Goal: Information Seeking & Learning: Learn about a topic

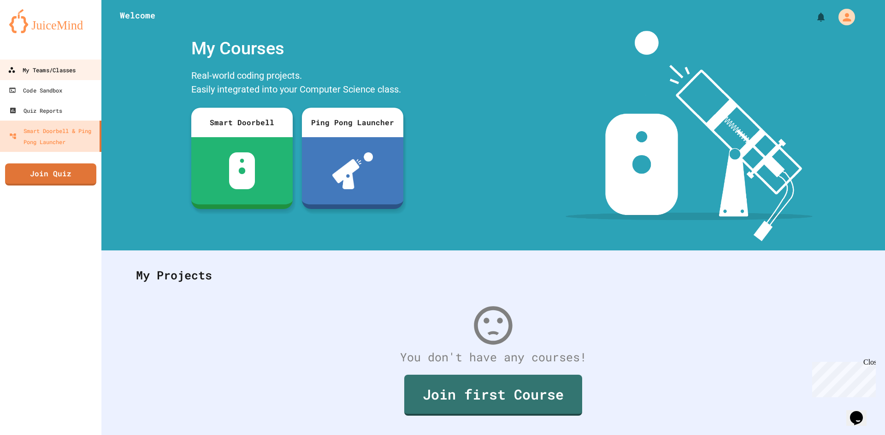
click at [74, 76] on link "My Teams/Classes" at bounding box center [51, 69] width 105 height 21
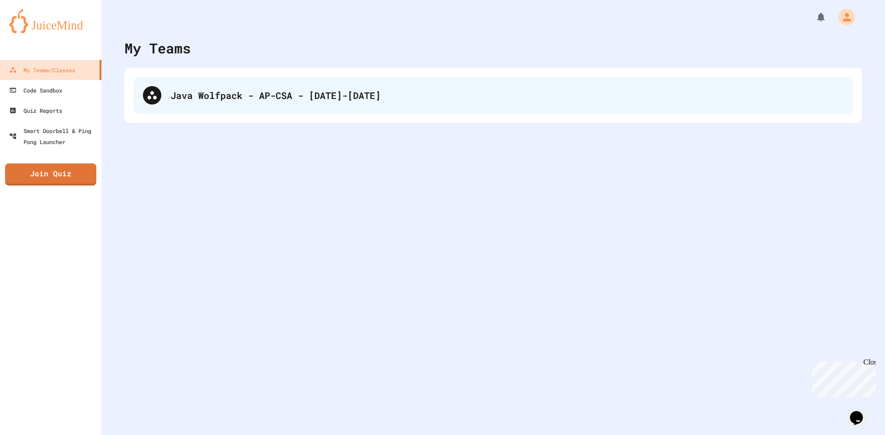
click at [141, 95] on div "Java Wolfpack - AP-CSA - [DATE]-[DATE]" at bounding box center [493, 95] width 719 height 37
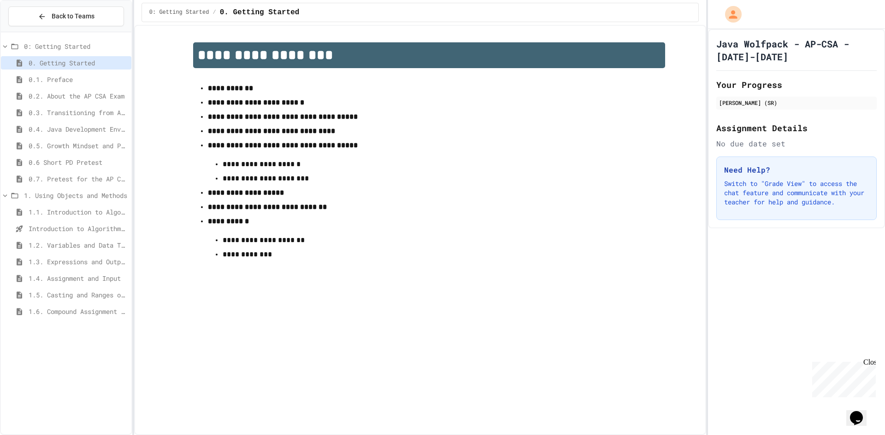
click at [69, 293] on span "1.5. Casting and Ranges of Values" at bounding box center [78, 295] width 99 height 10
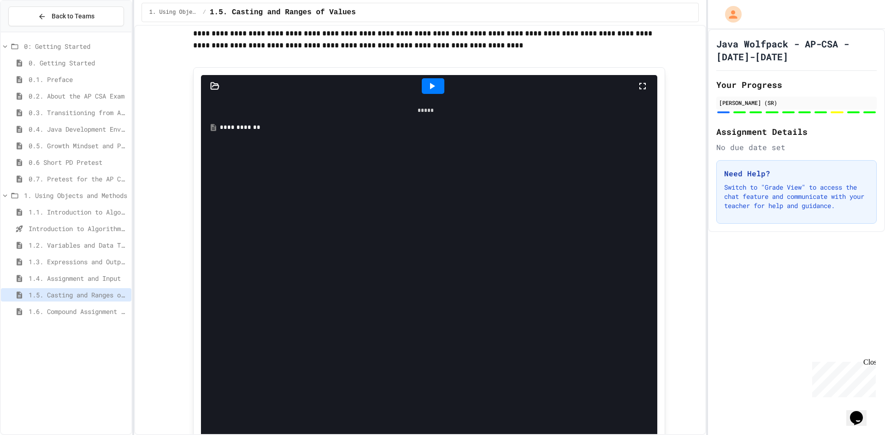
scroll to position [369, 0]
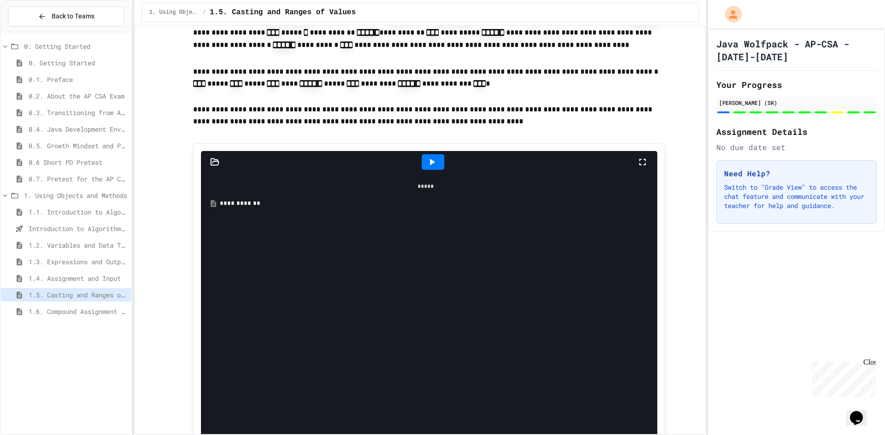
click at [245, 199] on div "**********" at bounding box center [432, 203] width 425 height 9
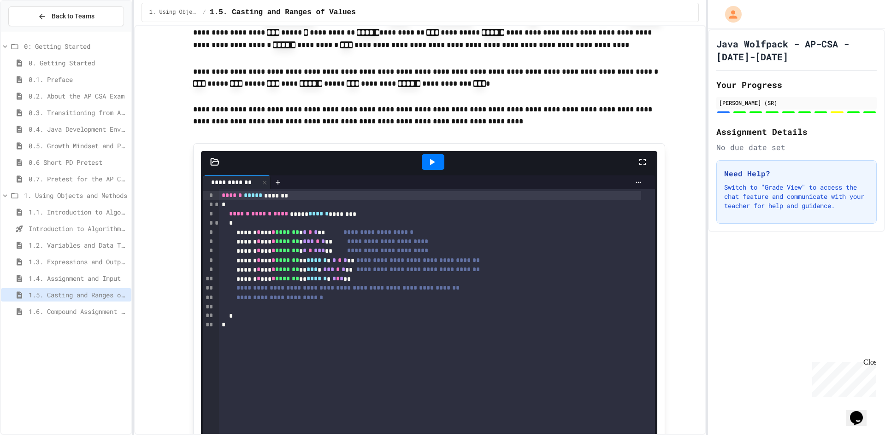
scroll to position [645, 0]
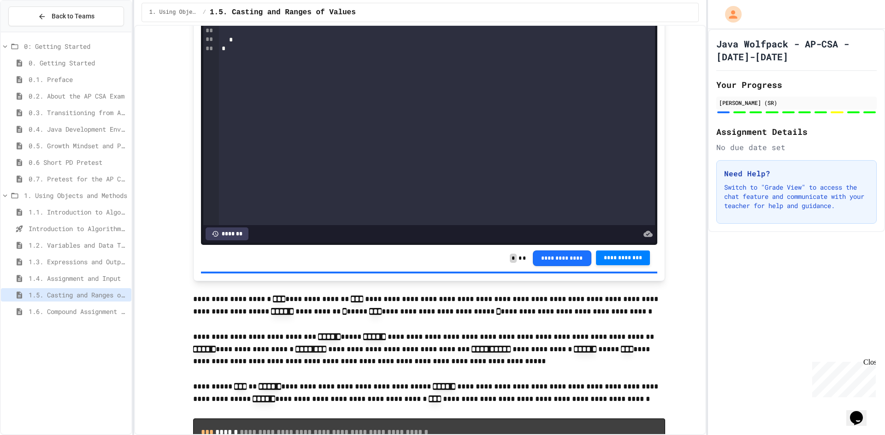
click at [91, 315] on span "1.6. Compound Assignment Operators" at bounding box center [78, 312] width 99 height 10
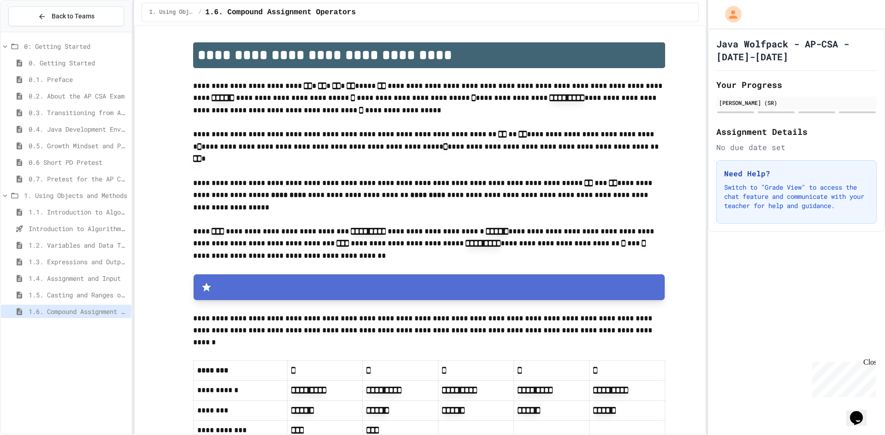
click at [412, 235] on p "**********" at bounding box center [429, 244] width 472 height 36
click at [367, 188] on p "**********" at bounding box center [429, 195] width 472 height 36
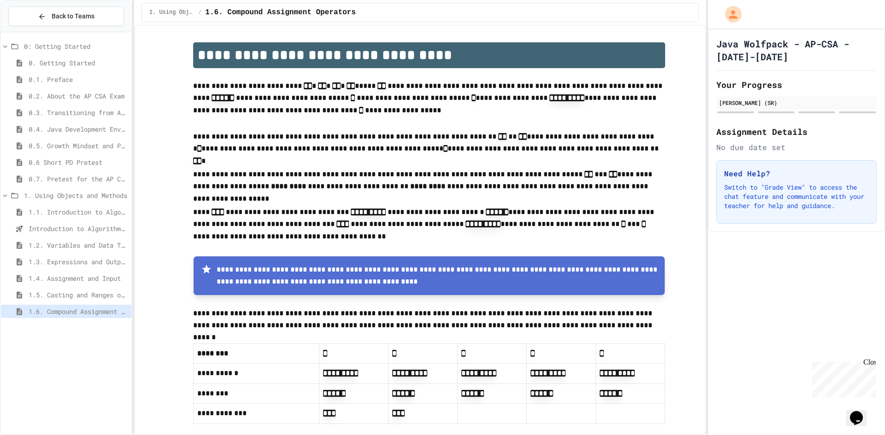
scroll to position [138, 0]
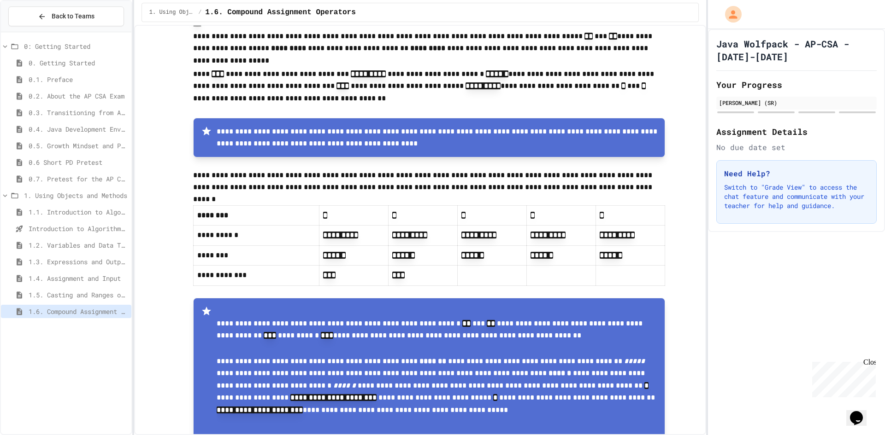
click at [319, 206] on th "*" at bounding box center [353, 216] width 69 height 20
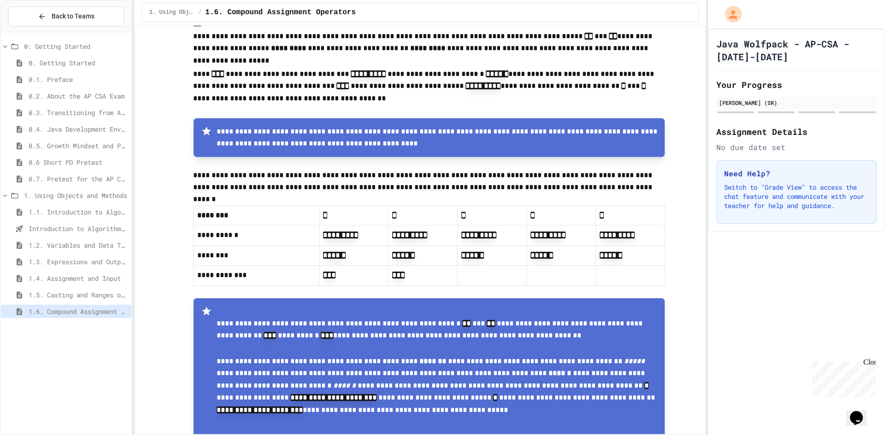
click at [319, 206] on th "*" at bounding box center [353, 216] width 69 height 20
click at [384, 171] on p "**********" at bounding box center [429, 182] width 472 height 24
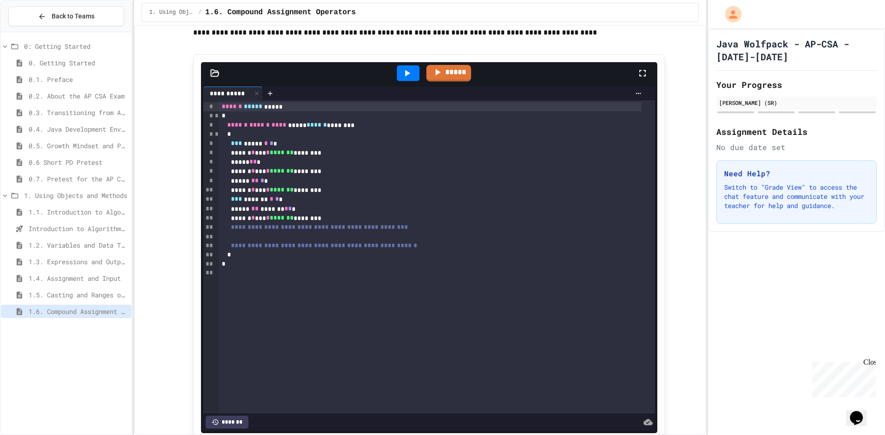
scroll to position [552, 0]
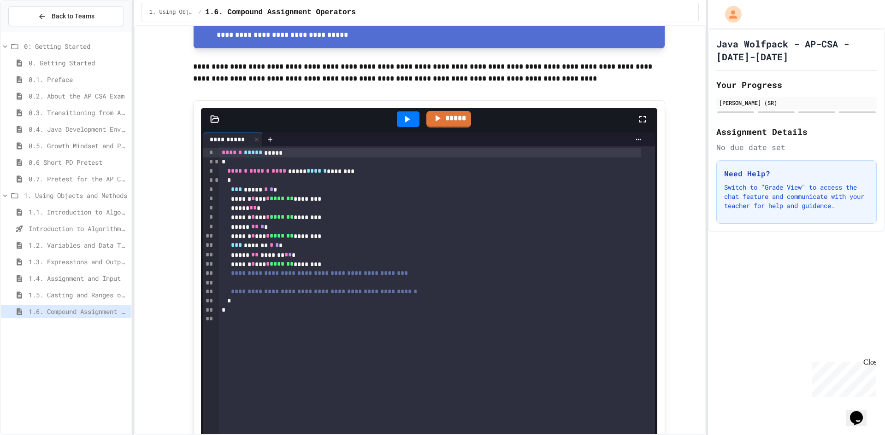
click at [285, 209] on div "***** ** *" at bounding box center [430, 208] width 422 height 9
click at [286, 213] on div "***** ** *" at bounding box center [430, 208] width 422 height 9
click at [286, 220] on span "*******" at bounding box center [282, 217] width 24 height 6
click at [286, 231] on div "***** ** * *" at bounding box center [430, 227] width 422 height 9
click at [293, 246] on div "*** ******* * * *" at bounding box center [430, 245] width 422 height 9
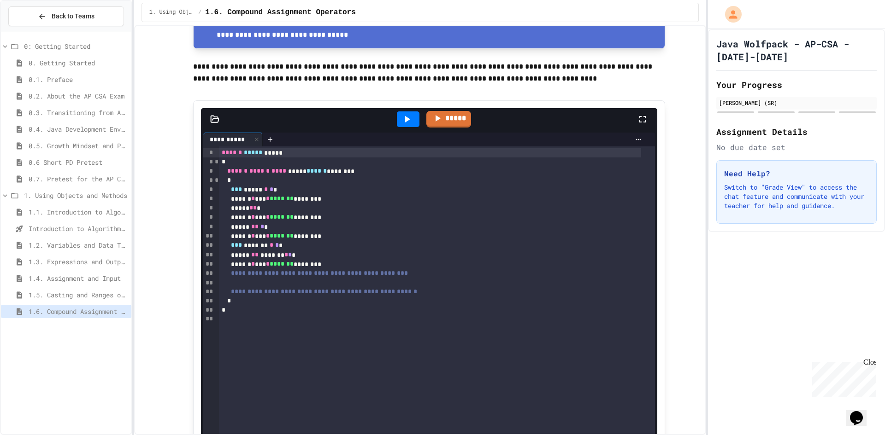
click at [401, 118] on icon at bounding box center [406, 119] width 11 height 11
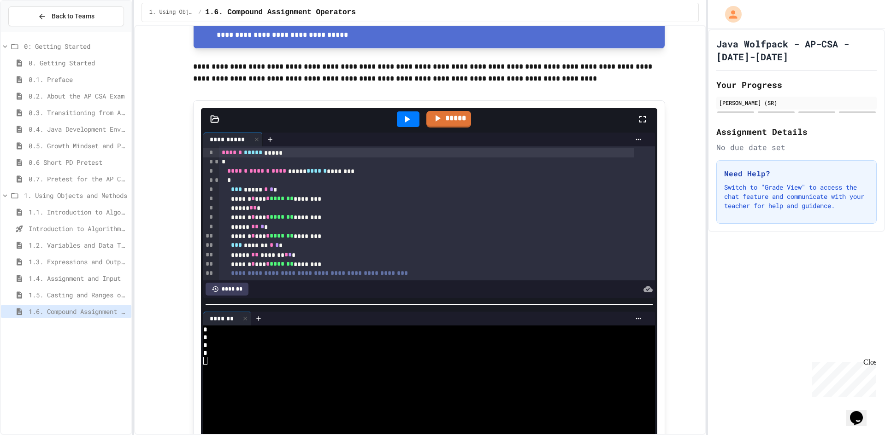
click at [401, 122] on icon at bounding box center [406, 119] width 11 height 11
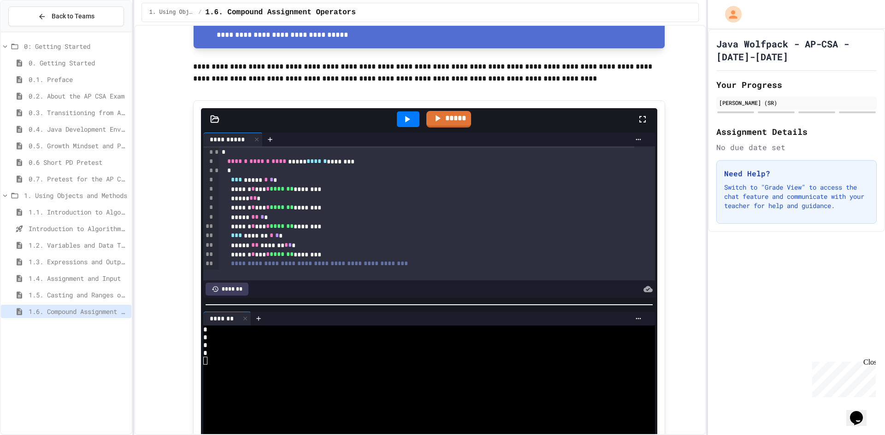
scroll to position [56, 0]
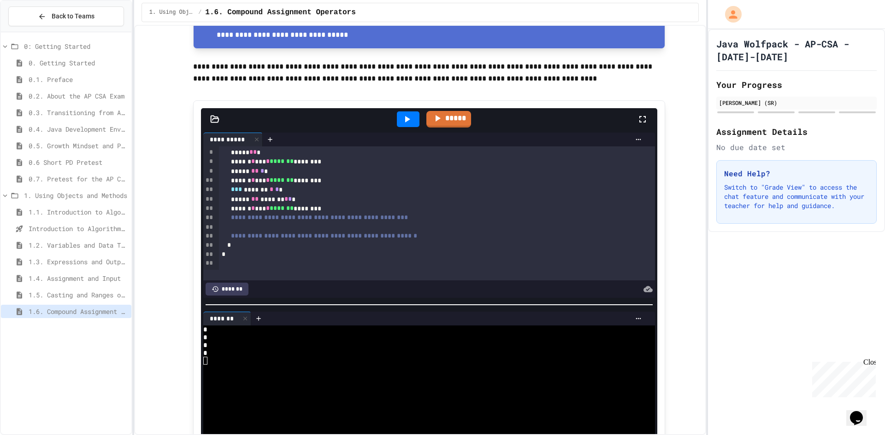
click at [333, 213] on div "****** * *** * ******* ********" at bounding box center [427, 208] width 416 height 9
click at [330, 230] on div at bounding box center [430, 227] width 422 height 9
click at [443, 246] on div "**********" at bounding box center [427, 245] width 416 height 9
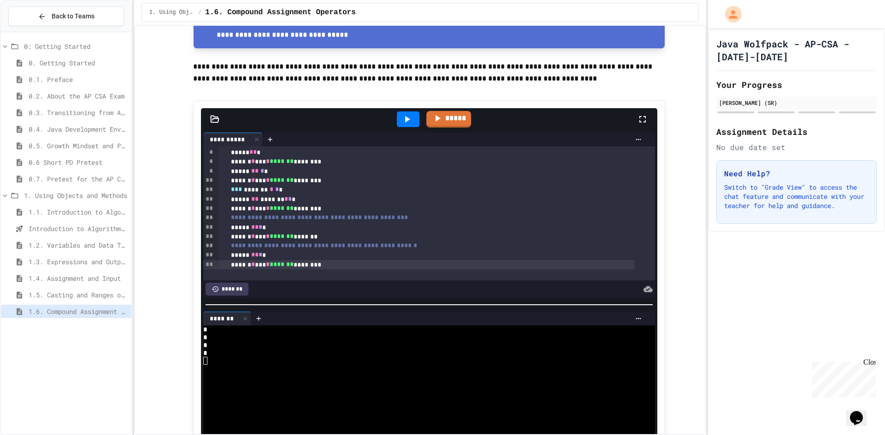
click at [397, 120] on div at bounding box center [408, 119] width 23 height 16
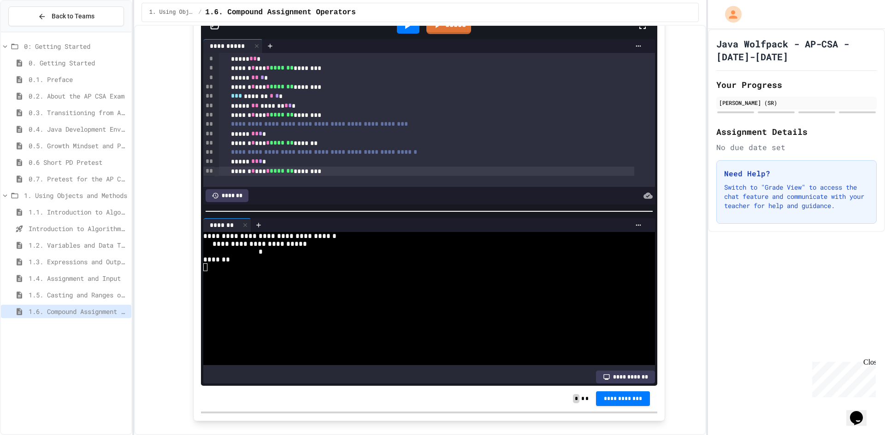
scroll to position [645, 0]
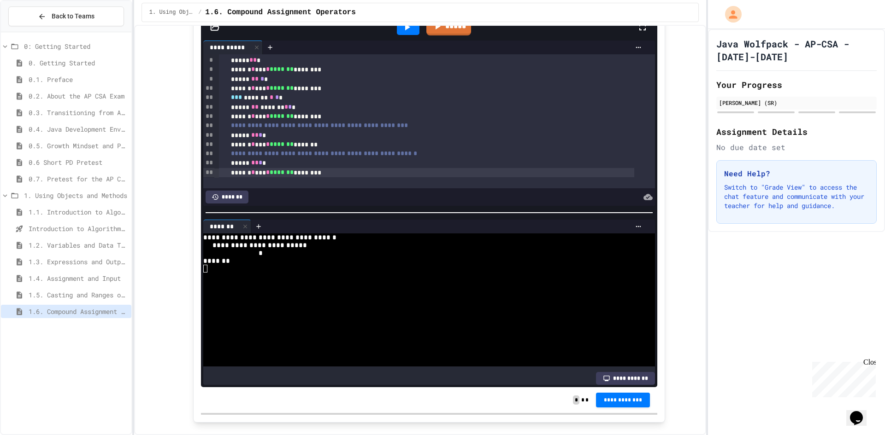
click at [357, 147] on div "****** * *** * ******* *******" at bounding box center [427, 144] width 416 height 9
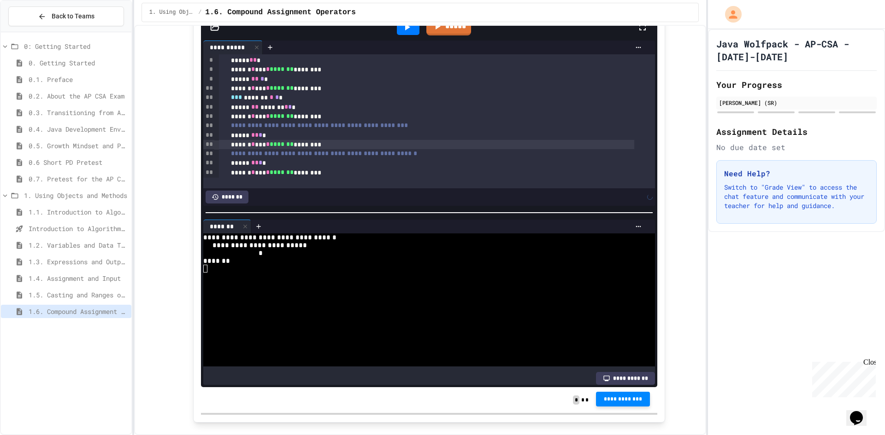
click at [618, 399] on span "**********" at bounding box center [623, 399] width 40 height 7
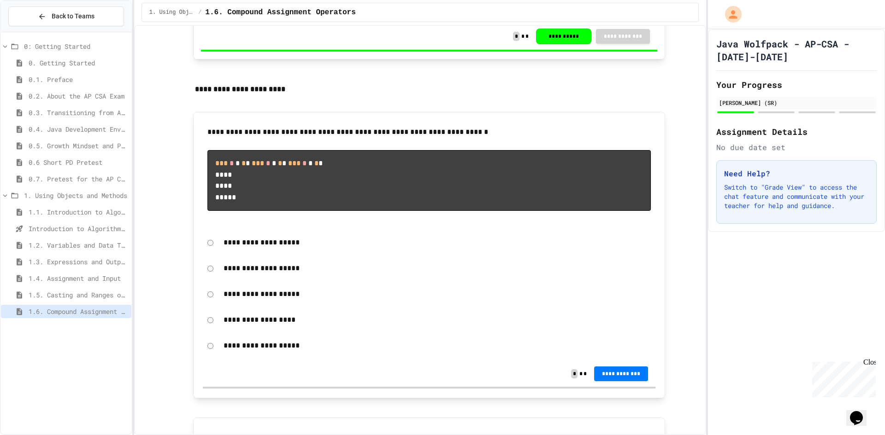
scroll to position [1013, 0]
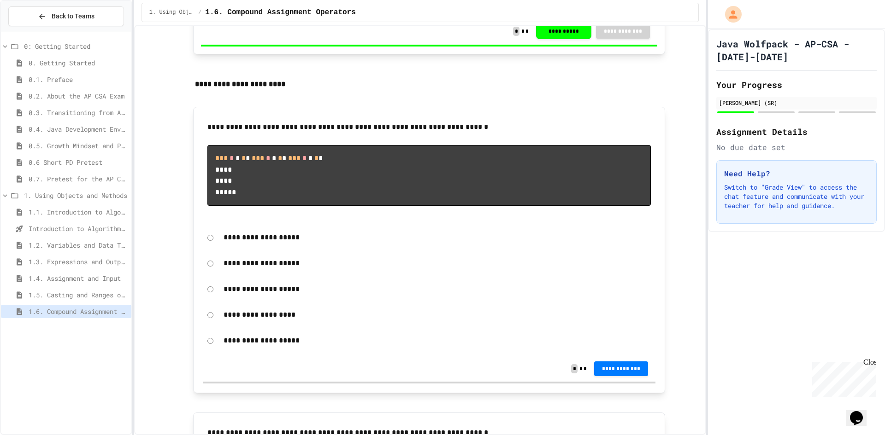
click at [253, 270] on p "**********" at bounding box center [436, 264] width 427 height 12
click at [212, 352] on div "**********" at bounding box center [429, 340] width 452 height 21
click at [209, 352] on div "**********" at bounding box center [429, 340] width 452 height 21
click at [612, 372] on span "**********" at bounding box center [621, 368] width 40 height 7
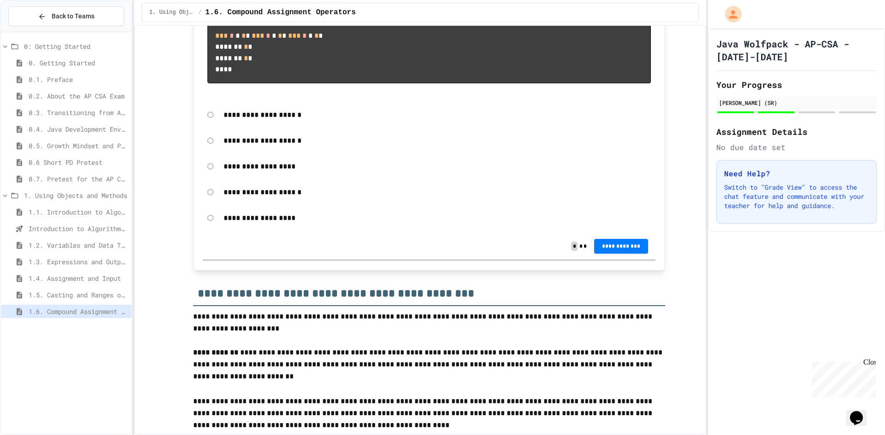
scroll to position [1428, 0]
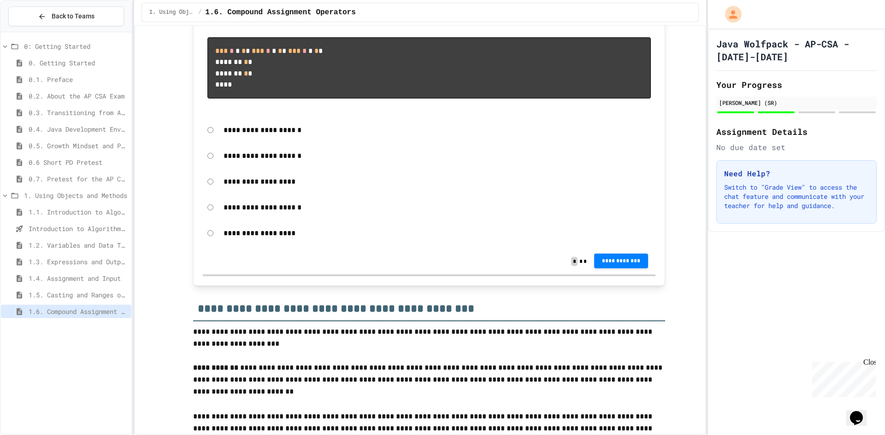
click at [613, 265] on span "**********" at bounding box center [621, 261] width 40 height 7
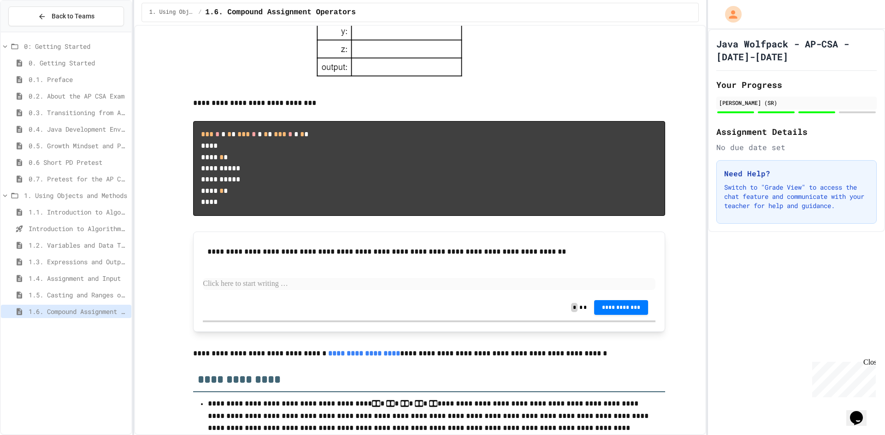
scroll to position [1950, 0]
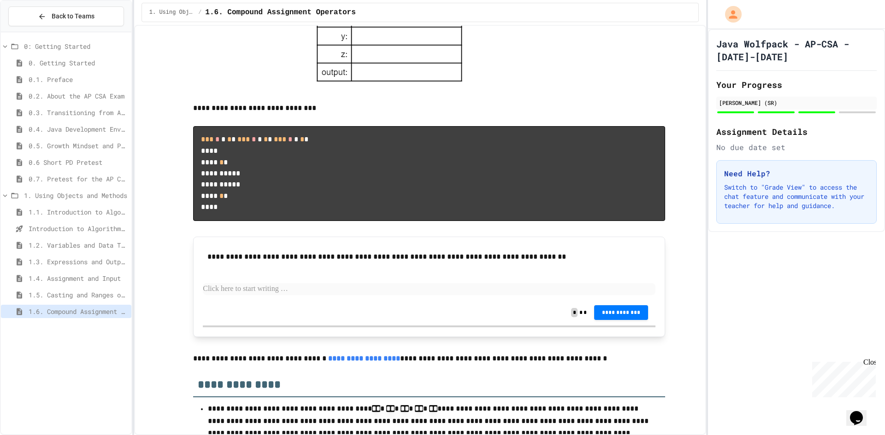
click at [300, 300] on div "**********" at bounding box center [429, 272] width 452 height 53
click at [310, 295] on p at bounding box center [429, 289] width 452 height 12
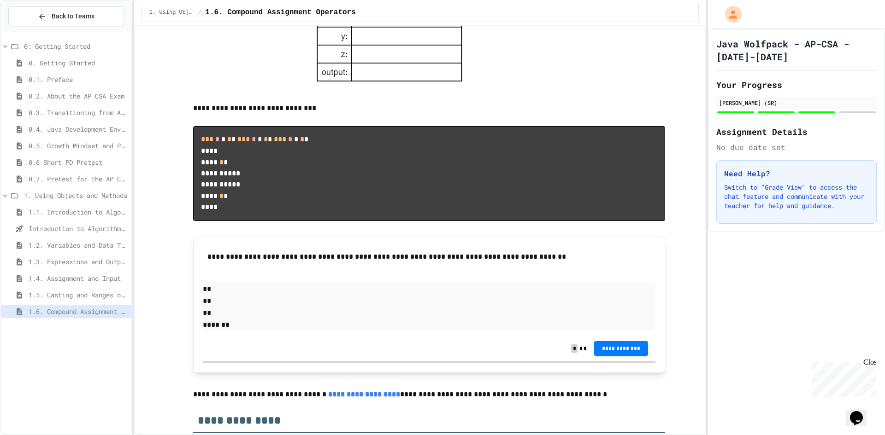
click at [310, 295] on p "**" at bounding box center [429, 289] width 452 height 12
click at [304, 307] on p "**" at bounding box center [429, 301] width 452 height 12
click at [281, 319] on p "**" at bounding box center [429, 313] width 452 height 12
click at [204, 319] on p "***" at bounding box center [429, 313] width 452 height 12
click at [228, 331] on p "*******" at bounding box center [429, 325] width 452 height 12
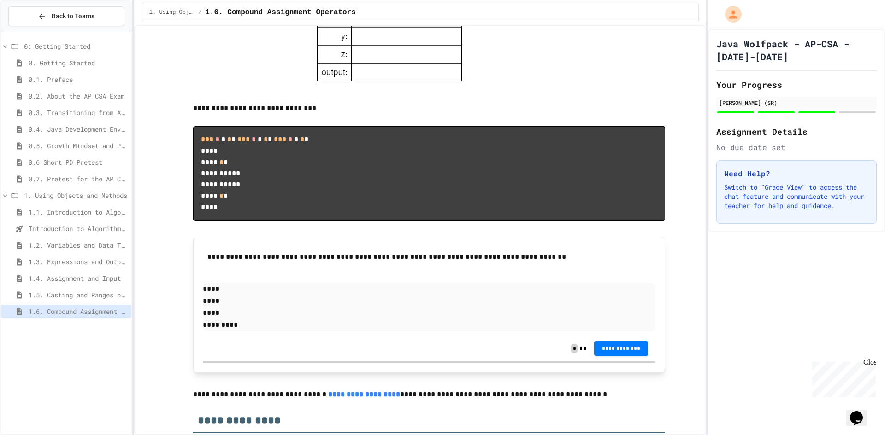
click at [206, 319] on p "****" at bounding box center [429, 313] width 452 height 12
click at [203, 307] on p "****" at bounding box center [429, 301] width 452 height 12
click at [206, 307] on p "****" at bounding box center [429, 301] width 452 height 12
click at [204, 295] on p "****" at bounding box center [429, 289] width 452 height 12
click at [221, 307] on p "**********" at bounding box center [429, 301] width 452 height 12
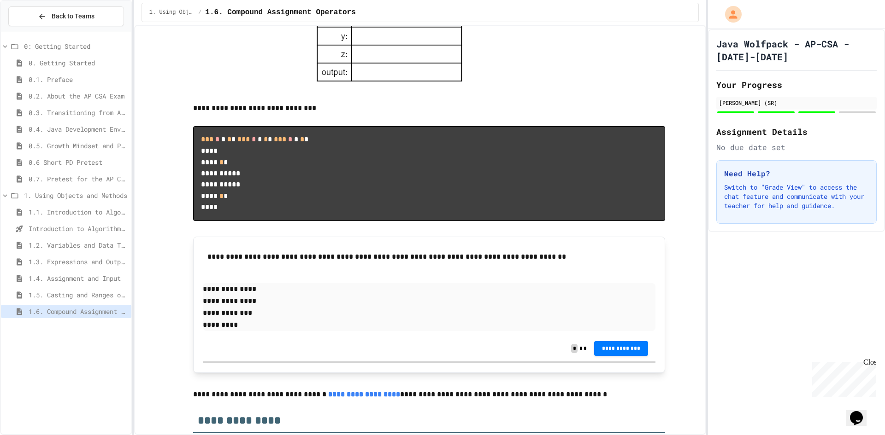
click at [221, 319] on p "**********" at bounding box center [429, 313] width 452 height 12
click at [224, 331] on p "*********" at bounding box center [429, 325] width 452 height 12
click at [237, 331] on p "**********" at bounding box center [429, 325] width 452 height 12
click at [242, 319] on p "**********" at bounding box center [429, 313] width 452 height 12
click at [237, 307] on p "**********" at bounding box center [429, 301] width 452 height 12
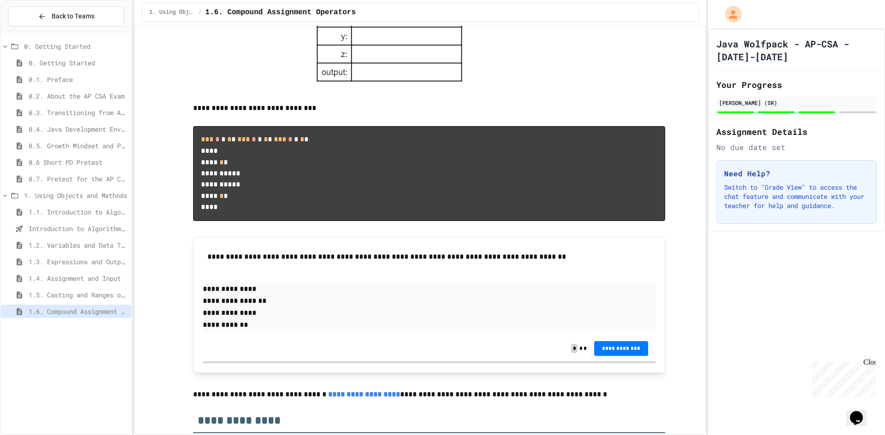
click at [231, 331] on p "**********" at bounding box center [429, 325] width 452 height 12
click at [258, 319] on p "**********" at bounding box center [429, 313] width 452 height 12
click at [231, 295] on p "**********" at bounding box center [429, 289] width 452 height 12
click at [237, 295] on p "**********" at bounding box center [429, 289] width 452 height 12
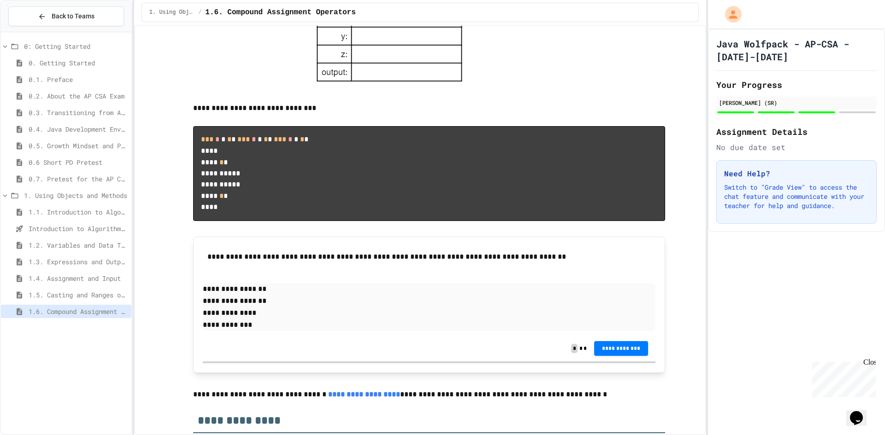
click at [238, 331] on p "**********" at bounding box center [429, 325] width 452 height 12
click at [240, 319] on p "**********" at bounding box center [429, 313] width 452 height 12
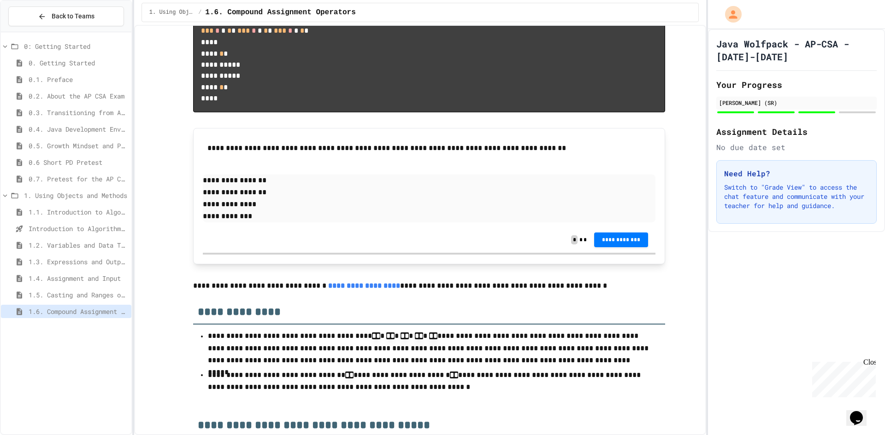
scroll to position [1996, 0]
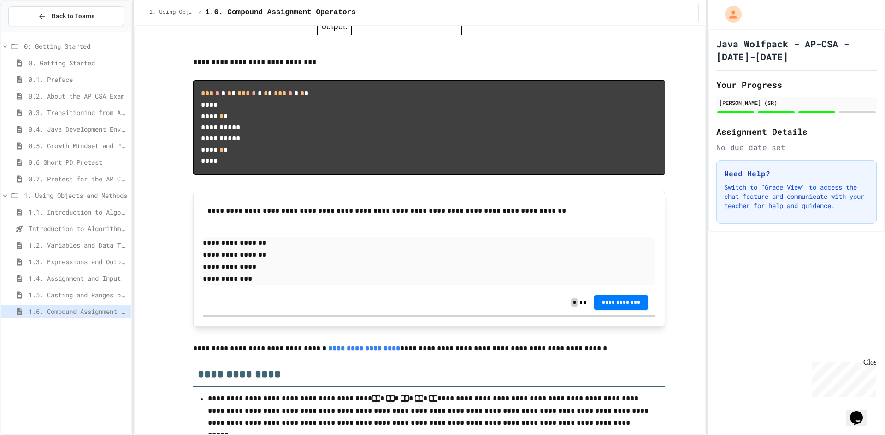
click at [244, 285] on p "**********" at bounding box center [429, 279] width 452 height 12
click at [242, 285] on p "**********" at bounding box center [429, 279] width 452 height 12
click at [240, 285] on p "**********" at bounding box center [429, 279] width 452 height 12
drag, startPoint x: 240, startPoint y: 358, endPoint x: 198, endPoint y: 306, distance: 66.5
click at [198, 306] on div "**********" at bounding box center [429, 259] width 472 height 136
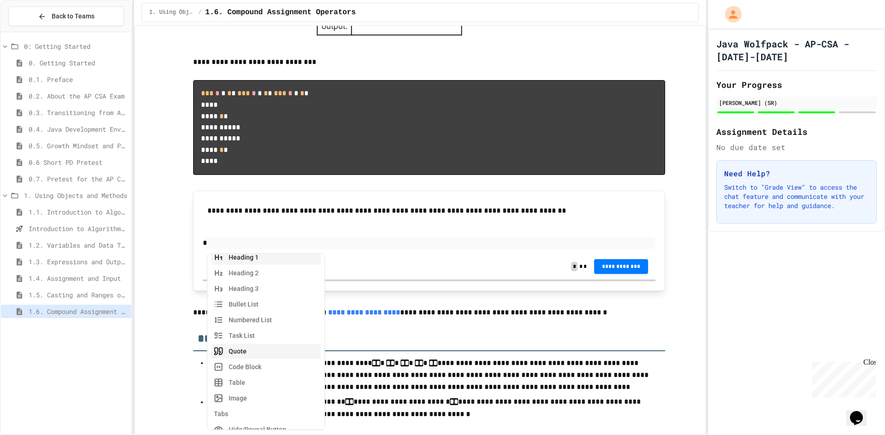
scroll to position [46, 0]
click at [250, 354] on button "Table" at bounding box center [266, 353] width 110 height 15
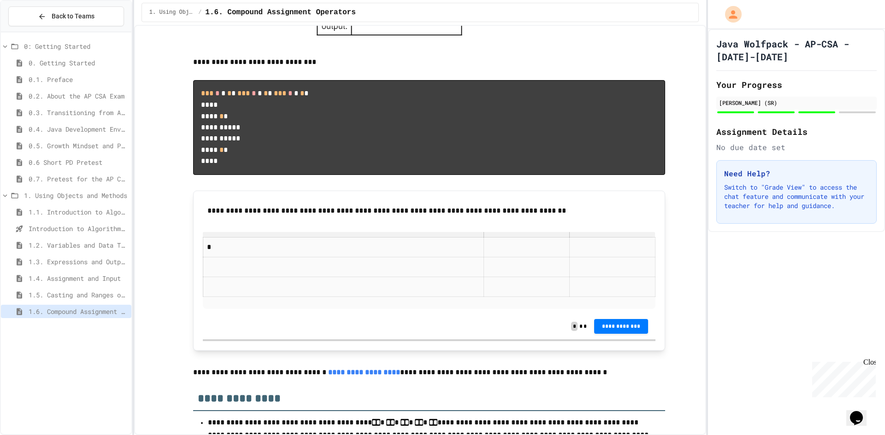
click at [244, 273] on p at bounding box center [343, 267] width 273 height 12
click at [245, 293] on p at bounding box center [343, 287] width 273 height 12
click at [246, 293] on p "*" at bounding box center [278, 287] width 143 height 12
drag, startPoint x: 323, startPoint y: 370, endPoint x: 300, endPoint y: 364, distance: 23.2
click at [300, 293] on p "*" at bounding box center [278, 287] width 143 height 12
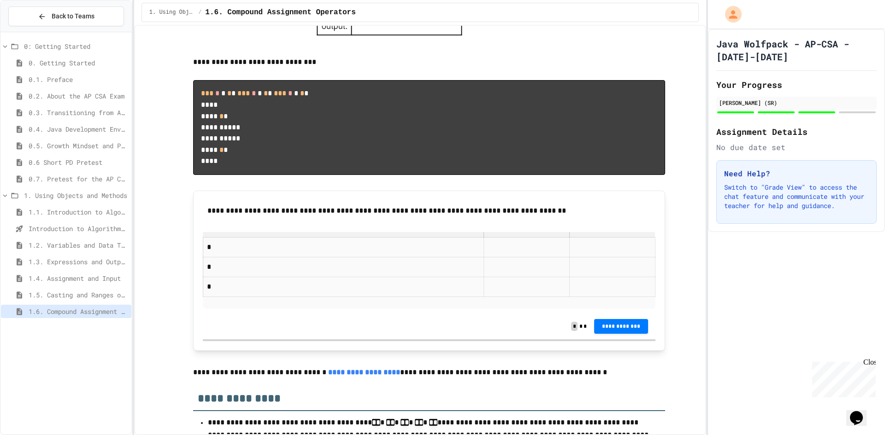
click at [487, 293] on p at bounding box center [526, 287] width 78 height 12
click at [230, 253] on p "*" at bounding box center [278, 247] width 143 height 12
click at [230, 273] on p "*" at bounding box center [278, 267] width 143 height 12
click at [230, 293] on p "*" at bounding box center [278, 287] width 143 height 12
drag, startPoint x: 230, startPoint y: 368, endPoint x: 199, endPoint y: 316, distance: 60.7
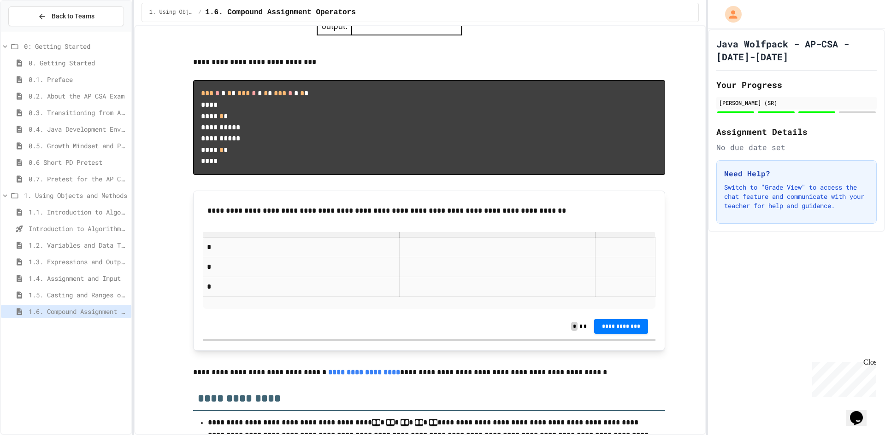
click at [203, 297] on tbody "* * *" at bounding box center [429, 266] width 452 height 59
click at [403, 293] on p at bounding box center [474, 287] width 143 height 12
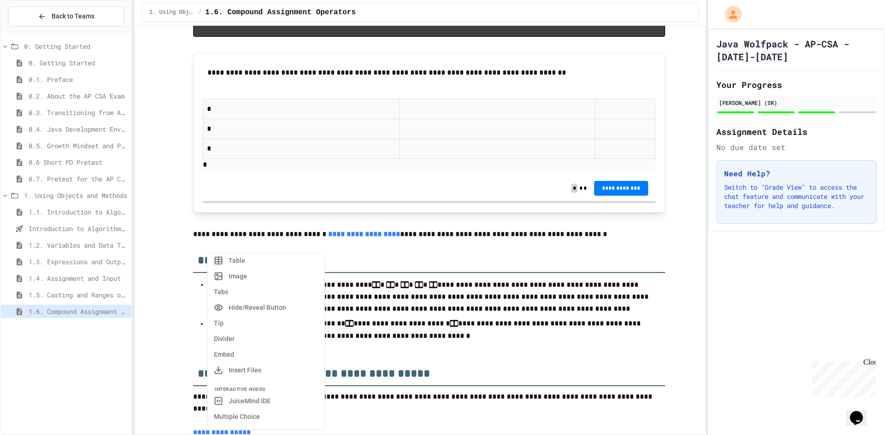
scroll to position [92, 0]
click at [281, 311] on button "Table" at bounding box center [266, 306] width 110 height 15
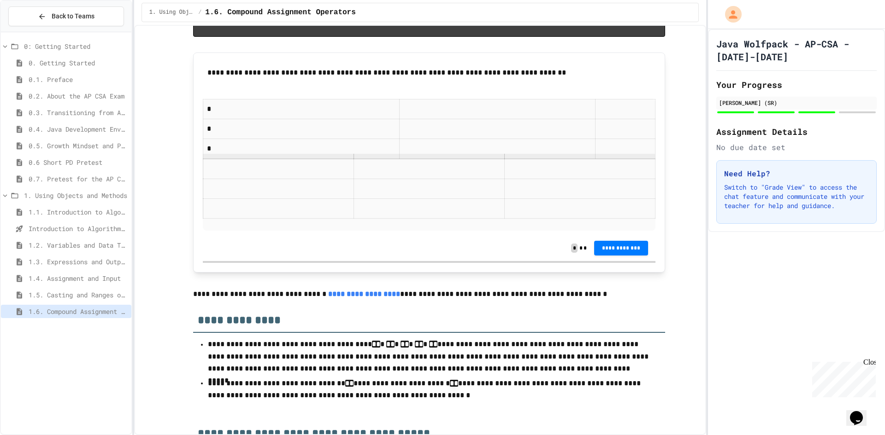
click at [541, 159] on link at bounding box center [579, 157] width 151 height 6
click at [565, 159] on link at bounding box center [579, 157] width 151 height 6
click at [574, 159] on link at bounding box center [579, 157] width 151 height 6
drag, startPoint x: 574, startPoint y: 236, endPoint x: 555, endPoint y: 188, distance: 50.9
click at [555, 188] on div "* * *" at bounding box center [429, 165] width 452 height 132
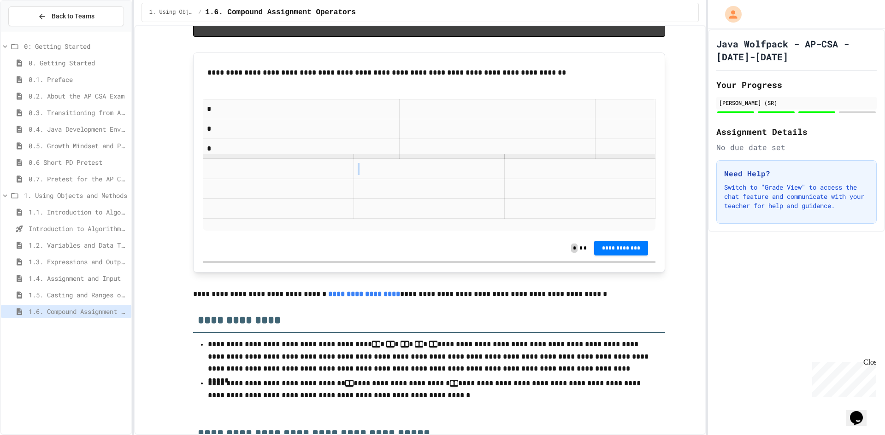
click at [599, 115] on p at bounding box center [625, 109] width 52 height 12
click at [422, 175] on p at bounding box center [429, 169] width 143 height 12
click at [427, 159] on link at bounding box center [428, 157] width 151 height 6
click at [441, 231] on p at bounding box center [429, 225] width 452 height 12
click at [454, 231] on p at bounding box center [429, 225] width 452 height 12
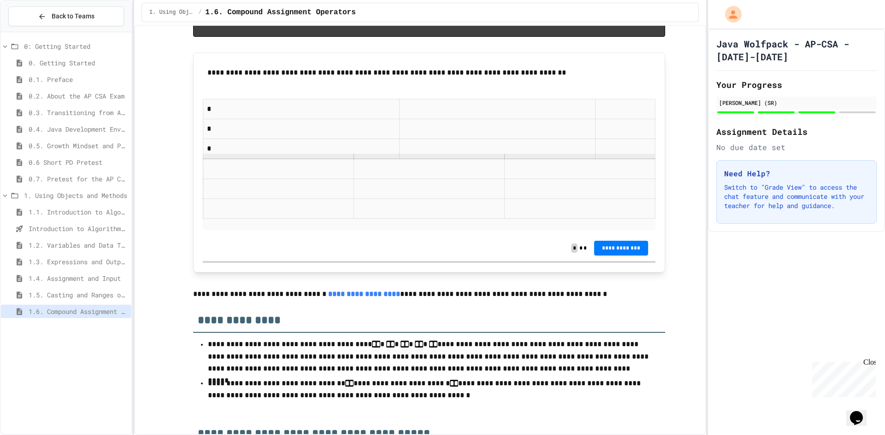
drag, startPoint x: 454, startPoint y: 299, endPoint x: 141, endPoint y: 189, distance: 332.5
click at [141, 189] on div "**********" at bounding box center [420, 230] width 572 height 411
click at [268, 231] on p at bounding box center [429, 225] width 452 height 12
drag, startPoint x: 294, startPoint y: 263, endPoint x: 288, endPoint y: 304, distance: 41.9
click at [288, 231] on p at bounding box center [429, 225] width 452 height 12
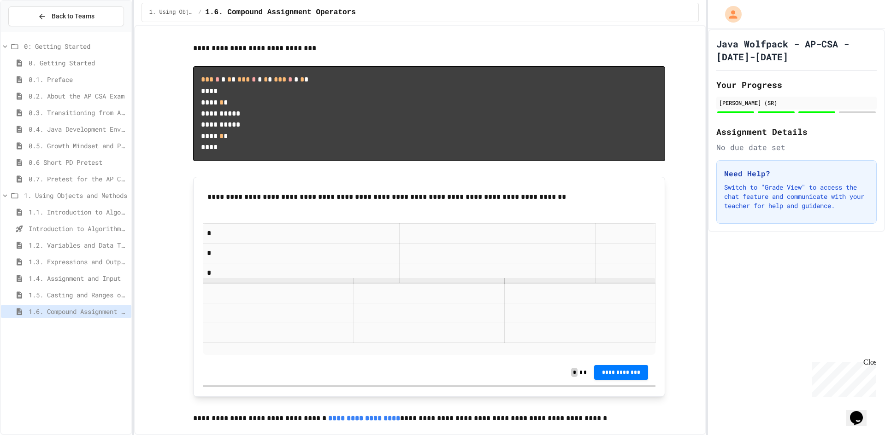
scroll to position [1950, 0]
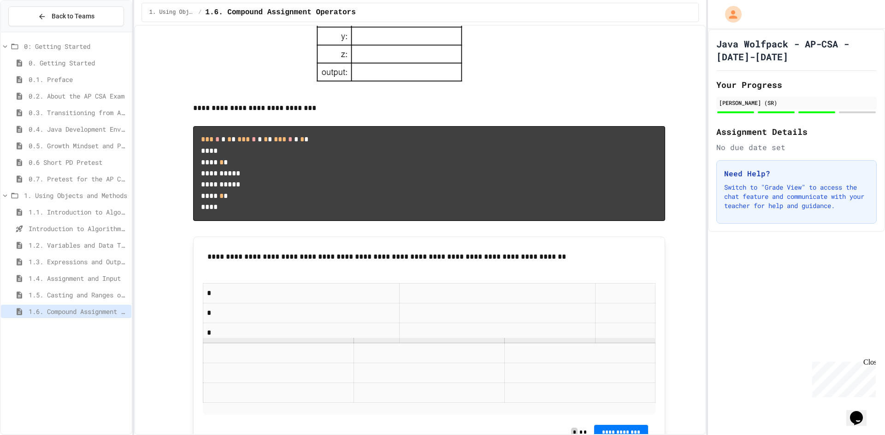
click at [333, 344] on link at bounding box center [278, 341] width 151 height 6
click at [338, 344] on link at bounding box center [278, 341] width 151 height 6
drag, startPoint x: 338, startPoint y: 419, endPoint x: 305, endPoint y: 417, distance: 33.2
click at [307, 344] on link at bounding box center [278, 341] width 151 height 6
click at [270, 344] on link at bounding box center [278, 341] width 151 height 6
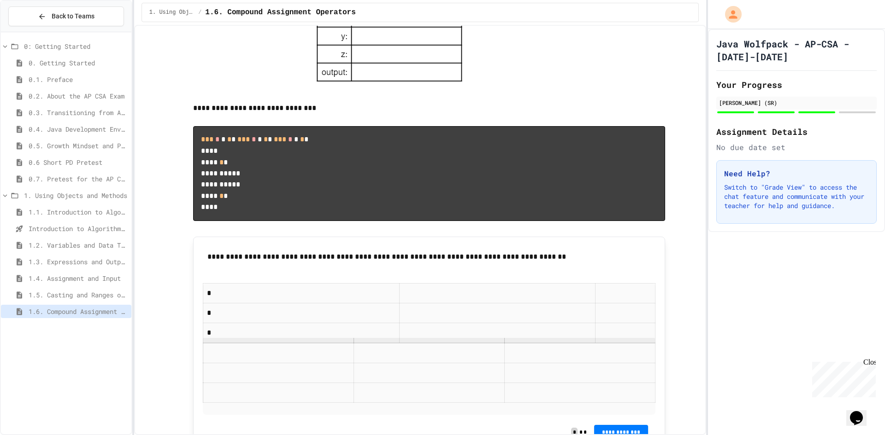
click at [276, 344] on link at bounding box center [278, 341] width 151 height 6
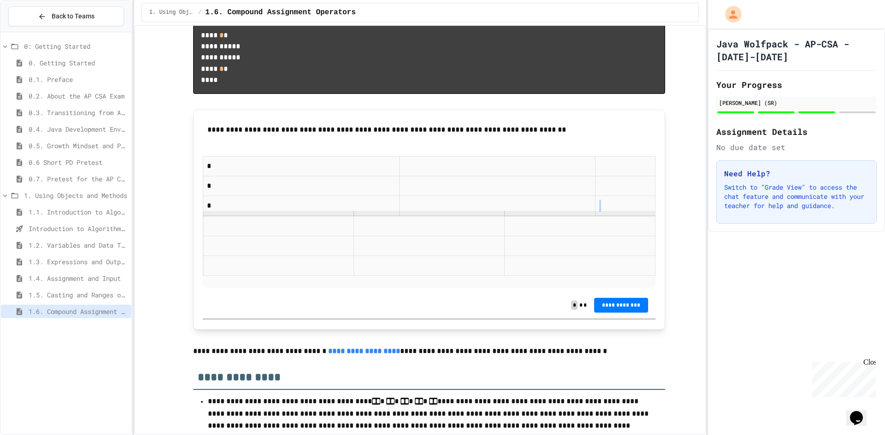
drag, startPoint x: 276, startPoint y: 420, endPoint x: 280, endPoint y: 430, distance: 10.5
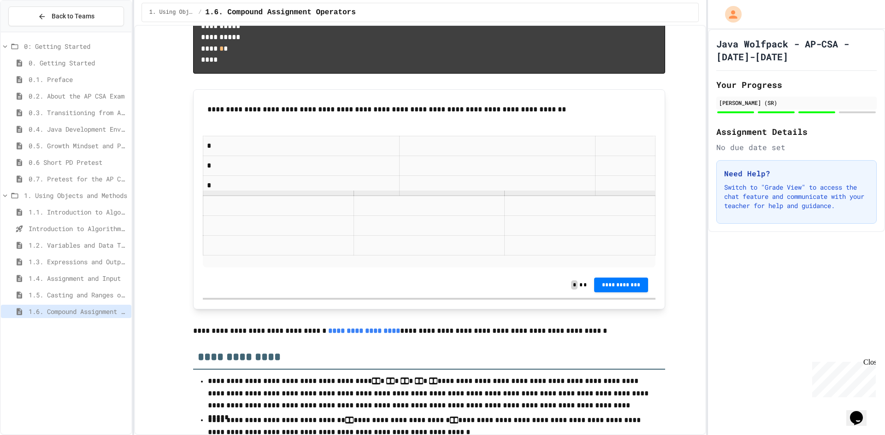
click at [293, 298] on div "**********" at bounding box center [429, 285] width 452 height 26
click at [293, 255] on td at bounding box center [278, 245] width 151 height 20
click at [293, 268] on p at bounding box center [429, 262] width 452 height 12
drag, startPoint x: 293, startPoint y: 339, endPoint x: 185, endPoint y: 208, distance: 169.9
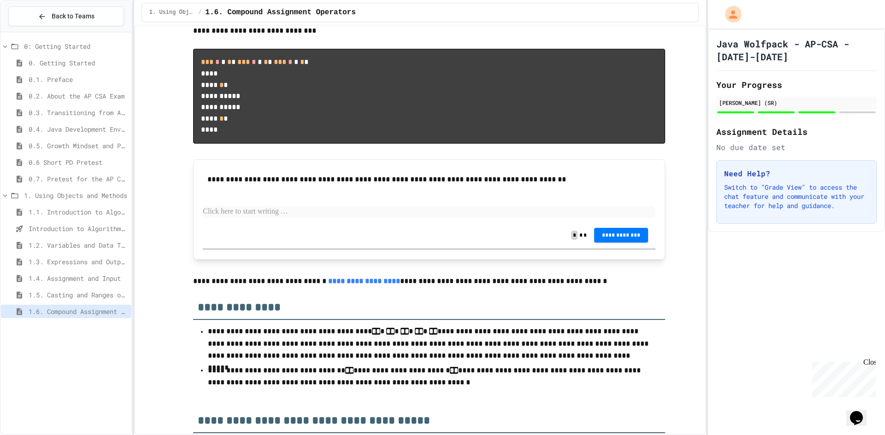
scroll to position [2119, 0]
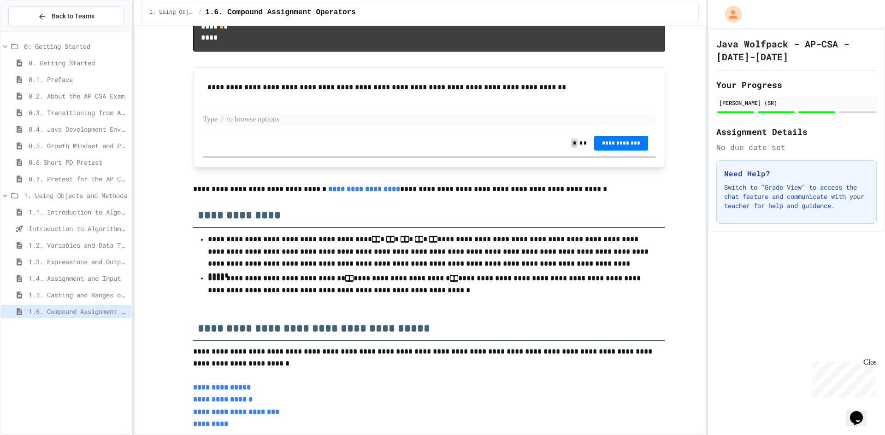
click at [314, 126] on p at bounding box center [429, 120] width 452 height 12
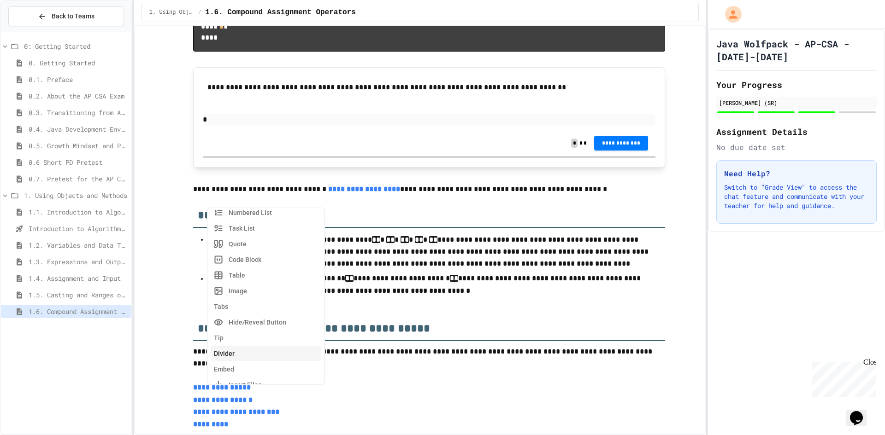
scroll to position [62, 0]
click at [259, 367] on button "Divider" at bounding box center [266, 370] width 110 height 15
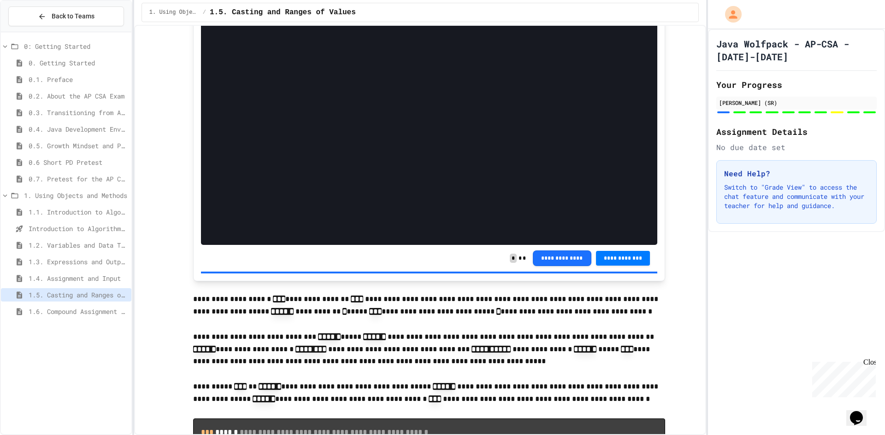
scroll to position [783, 0]
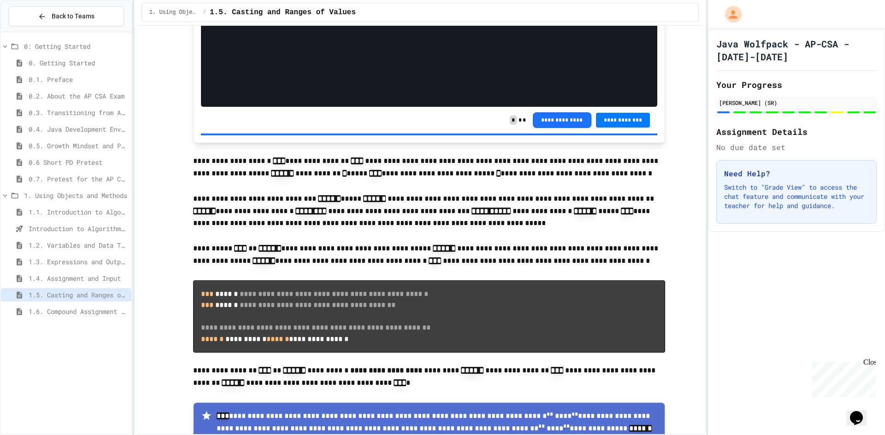
click at [78, 309] on span "1.6. Compound Assignment Operators" at bounding box center [78, 312] width 99 height 10
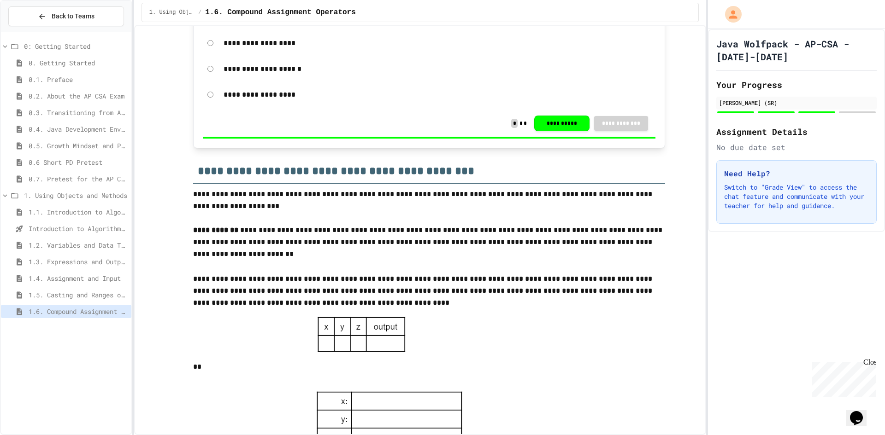
scroll to position [1797, 0]
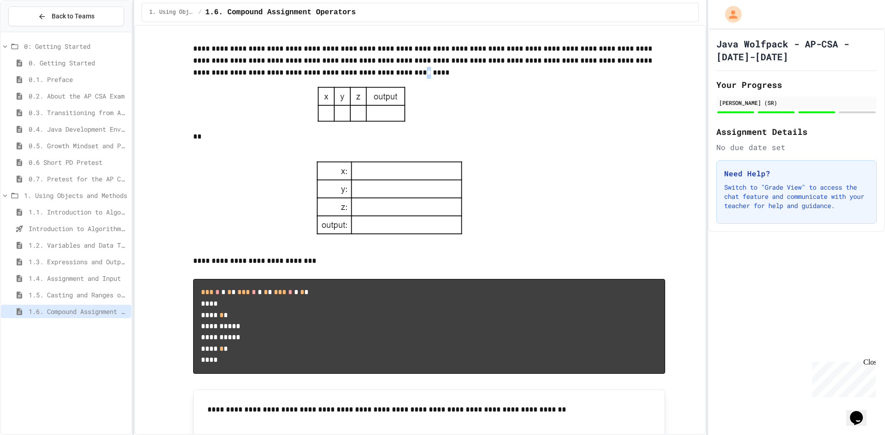
click at [280, 79] on p "**********" at bounding box center [429, 61] width 472 height 36
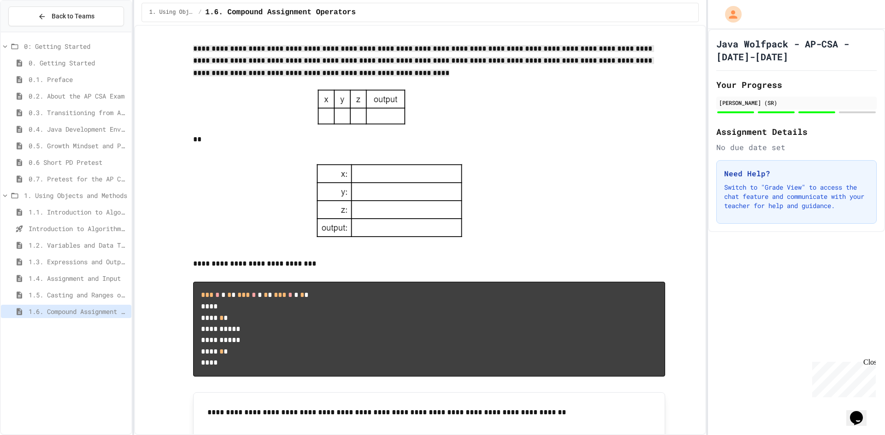
drag, startPoint x: 305, startPoint y: 128, endPoint x: 190, endPoint y: 104, distance: 117.6
click at [193, 82] on p "**********" at bounding box center [429, 62] width 472 height 39
click at [193, 76] on span "**********" at bounding box center [423, 60] width 461 height 31
click at [250, 134] on div at bounding box center [429, 108] width 472 height 52
click at [288, 76] on span "**********" at bounding box center [423, 60] width 461 height 31
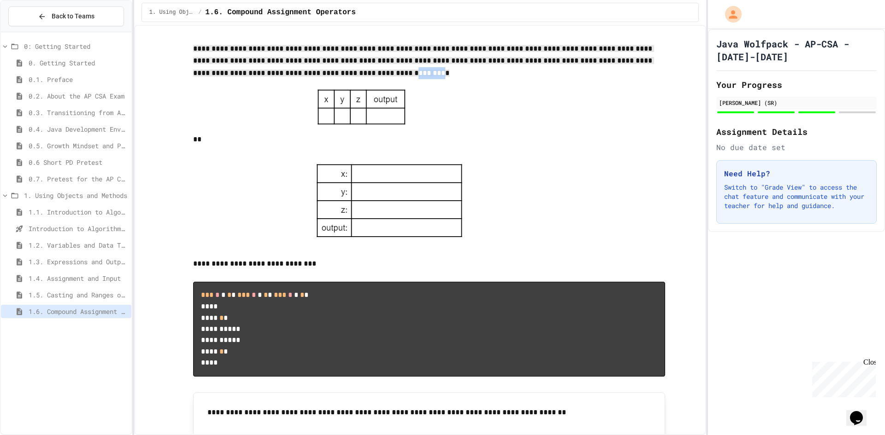
click at [288, 76] on span "**********" at bounding box center [423, 60] width 461 height 31
click at [300, 82] on p "**********" at bounding box center [429, 62] width 472 height 39
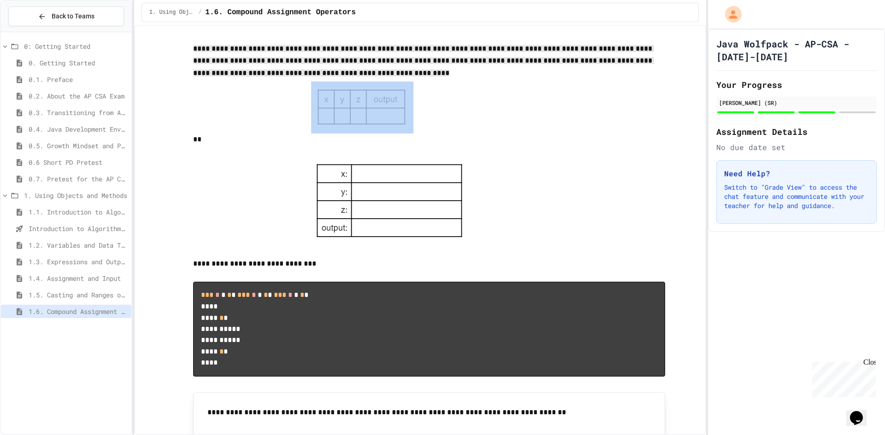
click at [300, 82] on p "**********" at bounding box center [429, 62] width 472 height 39
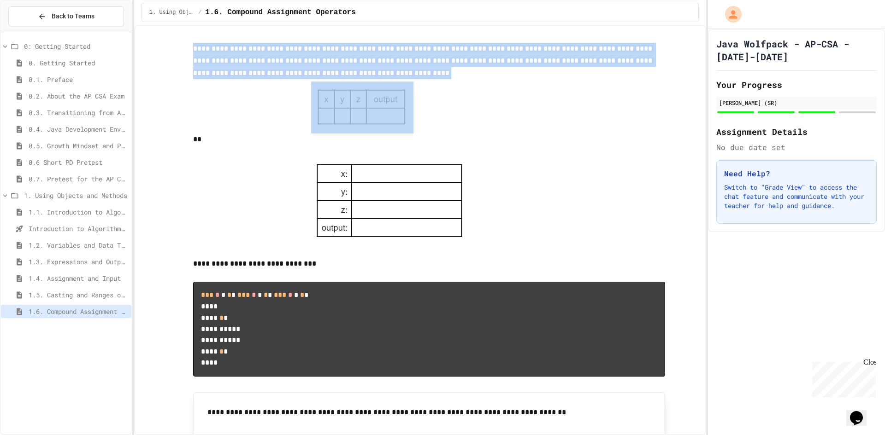
click at [300, 82] on p "**********" at bounding box center [429, 62] width 472 height 39
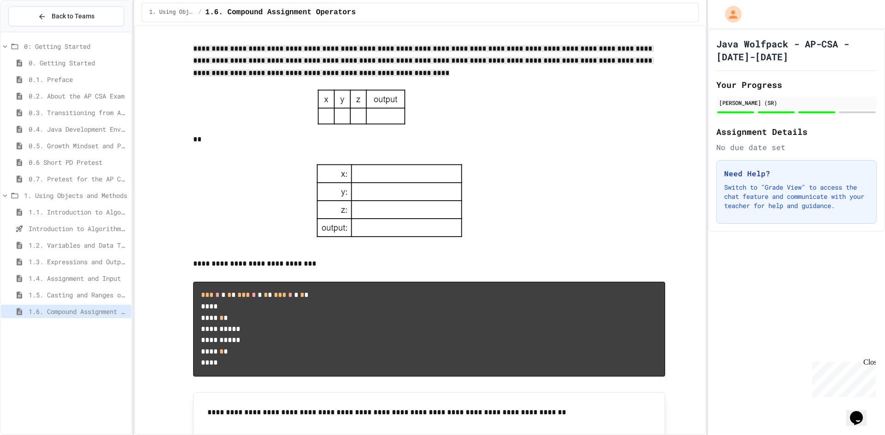
click at [307, 31] on p "**********" at bounding box center [429, 12] width 472 height 37
click at [317, 76] on span "**********" at bounding box center [423, 60] width 461 height 31
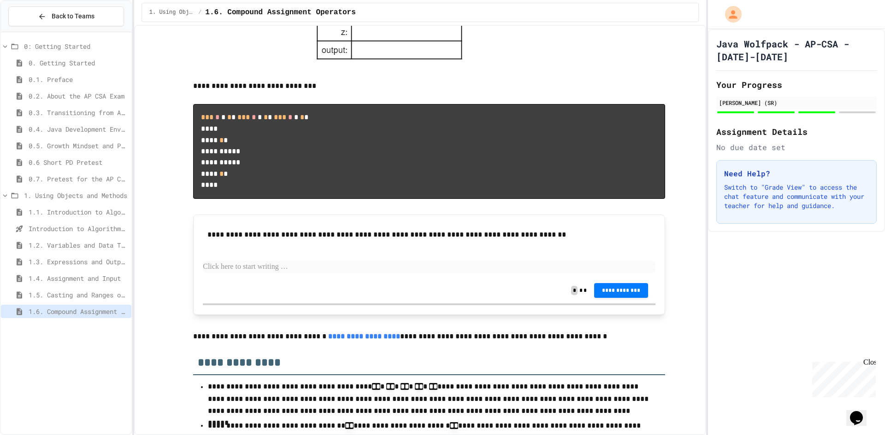
scroll to position [2027, 0]
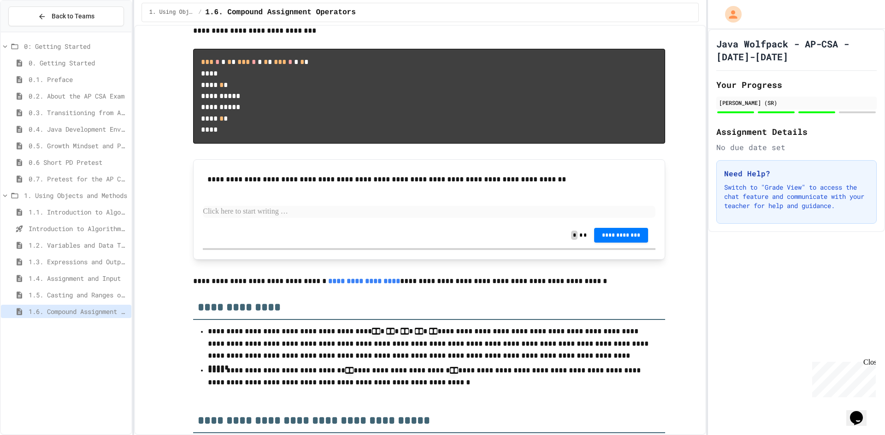
click at [254, 218] on p at bounding box center [429, 212] width 452 height 12
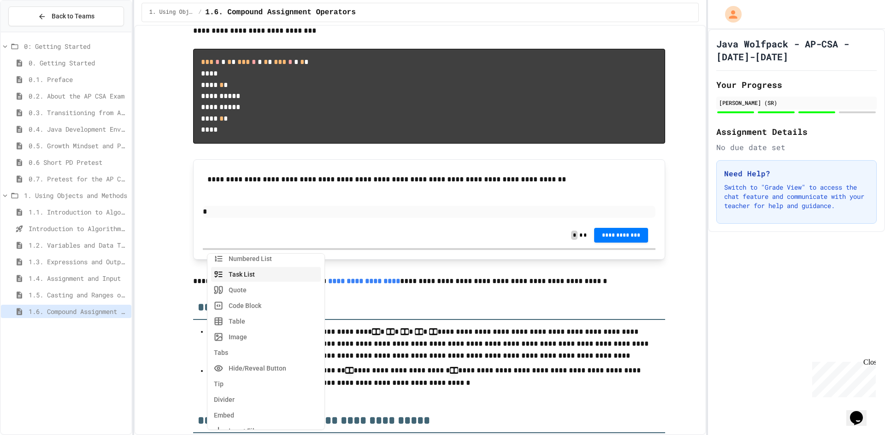
scroll to position [92, 0]
click at [266, 311] on button "Table" at bounding box center [266, 307] width 110 height 15
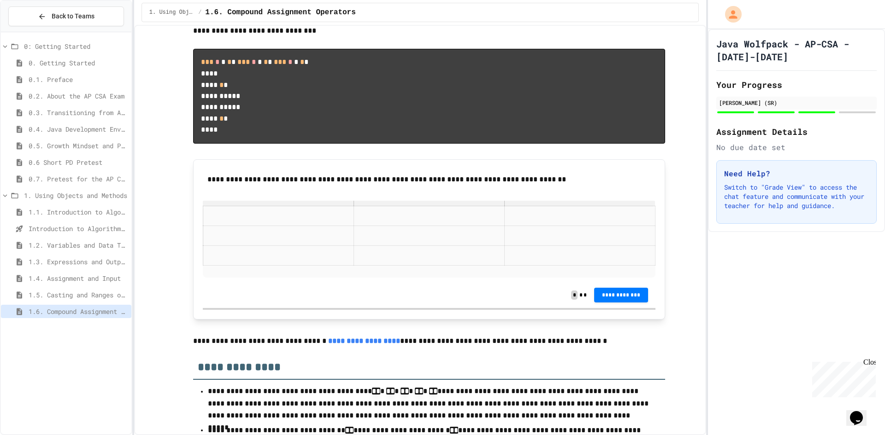
click at [321, 206] on link at bounding box center [278, 204] width 151 height 6
click at [367, 206] on link at bounding box center [428, 204] width 151 height 6
click at [386, 206] on link at bounding box center [428, 204] width 151 height 6
click at [423, 206] on link at bounding box center [428, 204] width 151 height 6
click at [577, 206] on link at bounding box center [579, 204] width 151 height 6
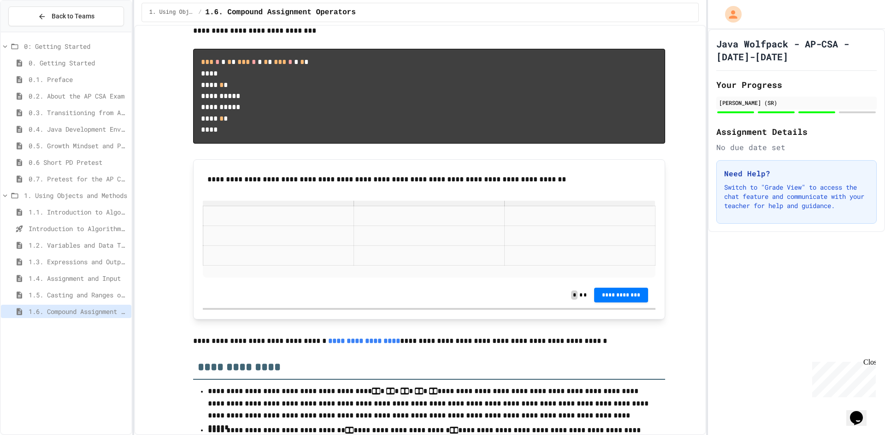
click at [577, 206] on link at bounding box center [579, 204] width 151 height 6
click at [457, 222] on p at bounding box center [429, 216] width 143 height 12
drag, startPoint x: 593, startPoint y: 291, endPoint x: 638, endPoint y: 308, distance: 47.8
click at [638, 242] on p at bounding box center [579, 236] width 143 height 12
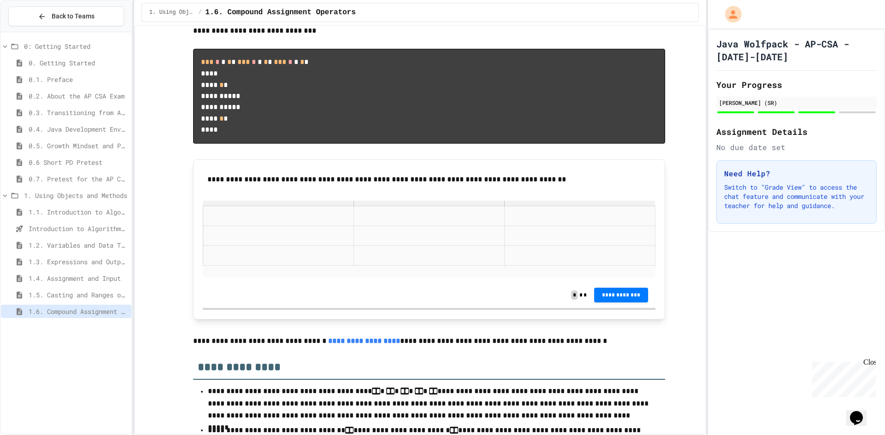
click at [76, 296] on span "1.5. Casting and Ranges of Values" at bounding box center [78, 295] width 99 height 10
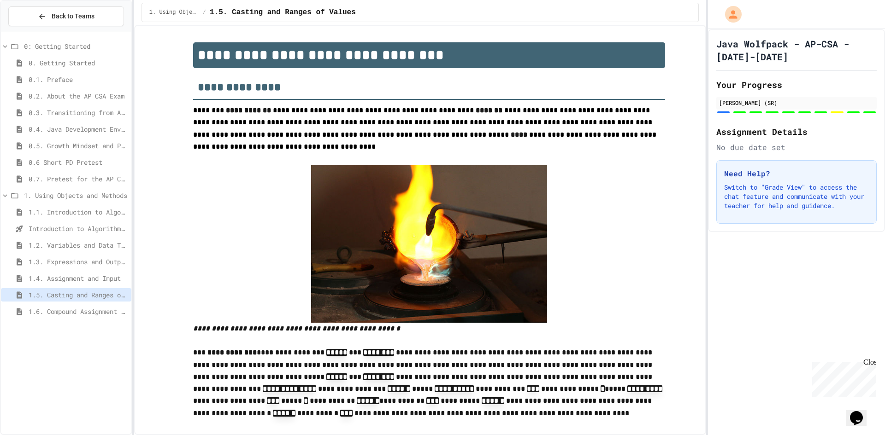
click at [63, 309] on span "1.6. Compound Assignment Operators" at bounding box center [78, 312] width 99 height 10
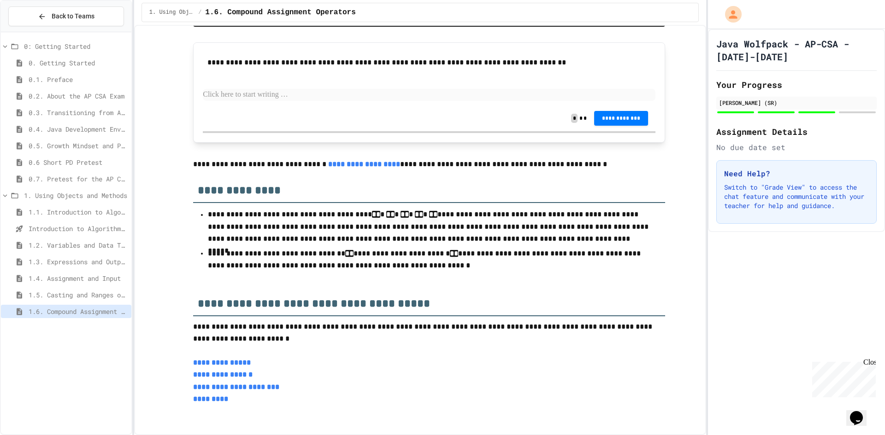
scroll to position [2226, 0]
click at [412, 100] on div "**********" at bounding box center [429, 78] width 452 height 53
click at [400, 92] on p at bounding box center [429, 95] width 452 height 12
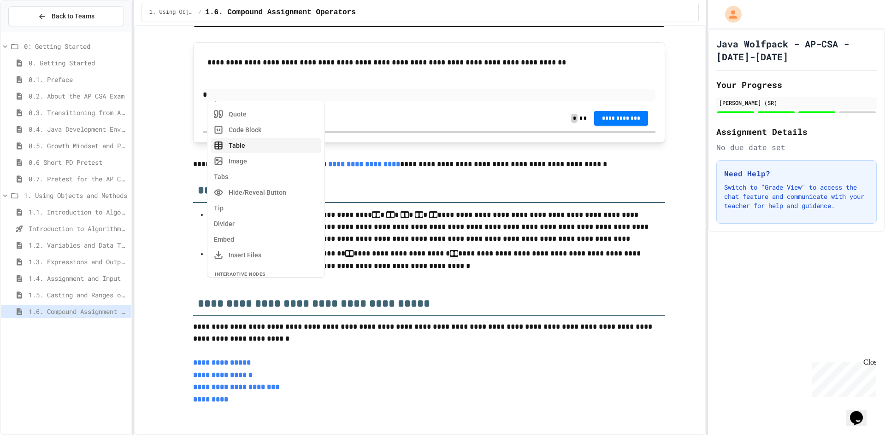
scroll to position [62, 0]
click at [261, 185] on button "Table" at bounding box center [266, 184] width 110 height 15
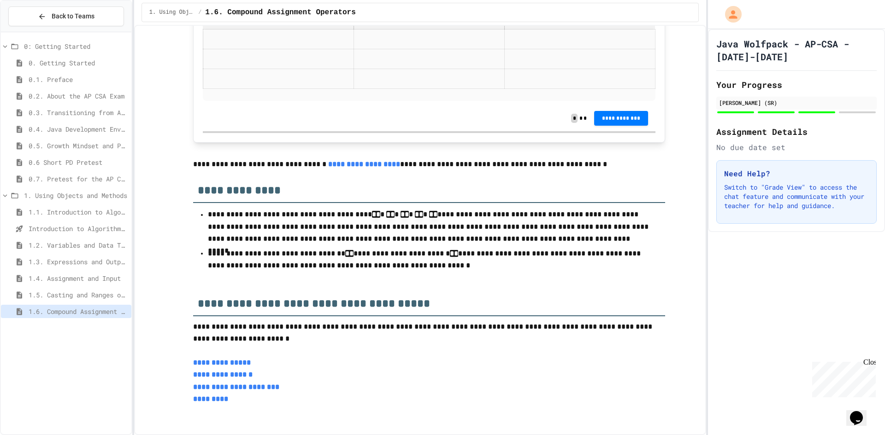
click at [49, 290] on div "1.5. Casting and Ranges of Values" at bounding box center [66, 294] width 130 height 13
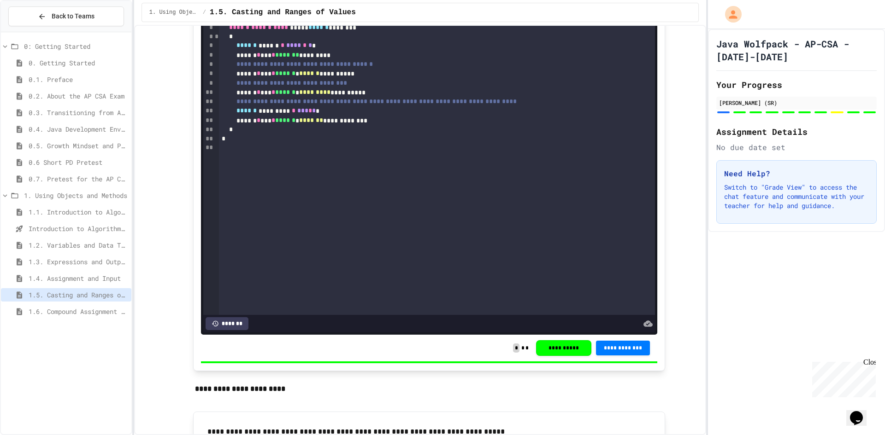
scroll to position [2672, 0]
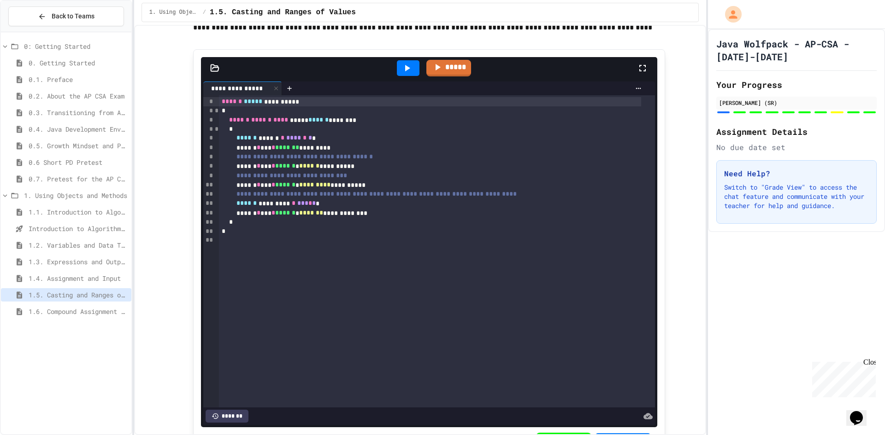
click at [364, 227] on div "*" at bounding box center [430, 222] width 422 height 9
click at [372, 218] on div "**********" at bounding box center [430, 213] width 422 height 9
click at [374, 218] on div "**********" at bounding box center [430, 213] width 422 height 9
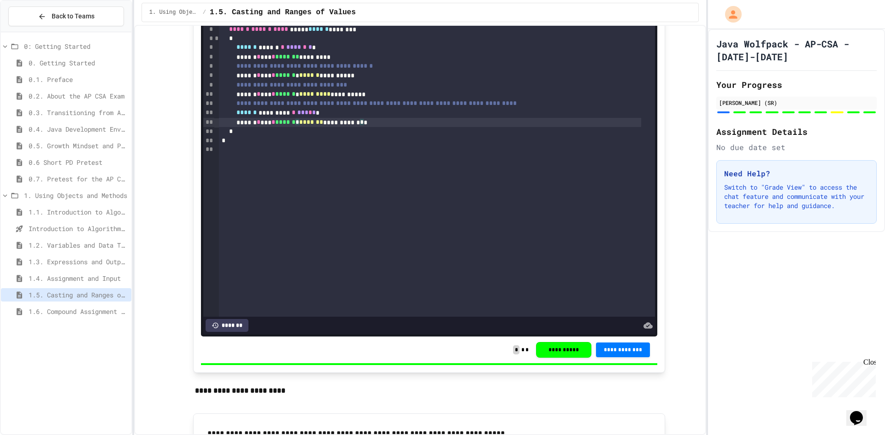
scroll to position [2764, 0]
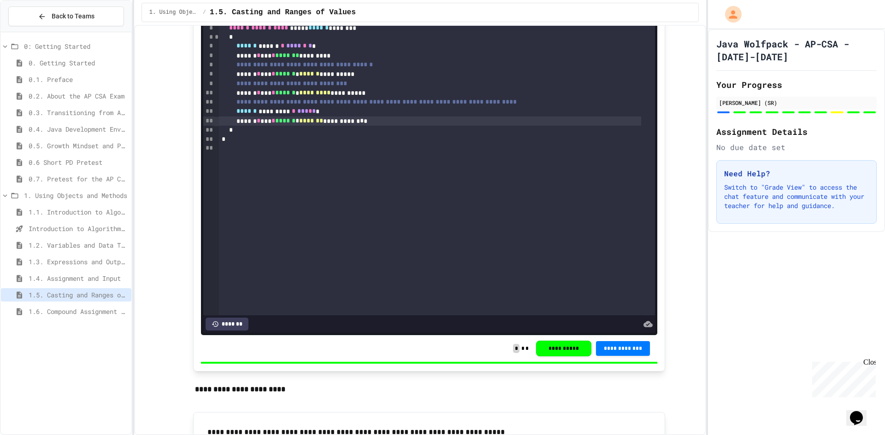
click at [81, 315] on span "1.6. Compound Assignment Operators" at bounding box center [78, 312] width 99 height 10
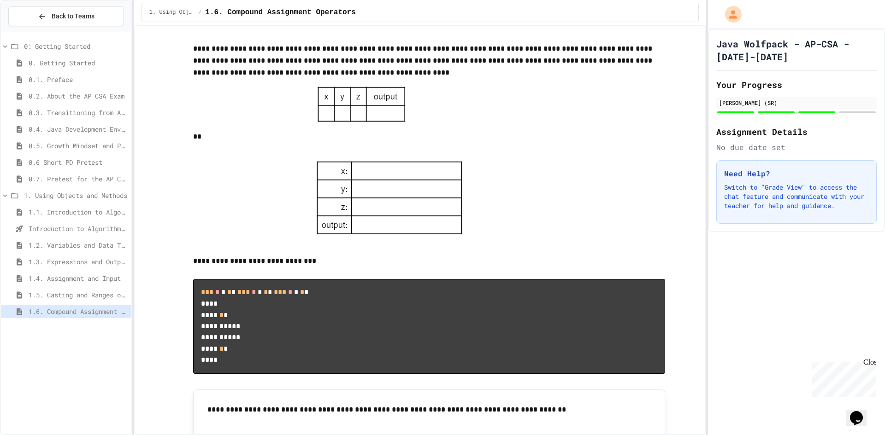
scroll to position [2027, 0]
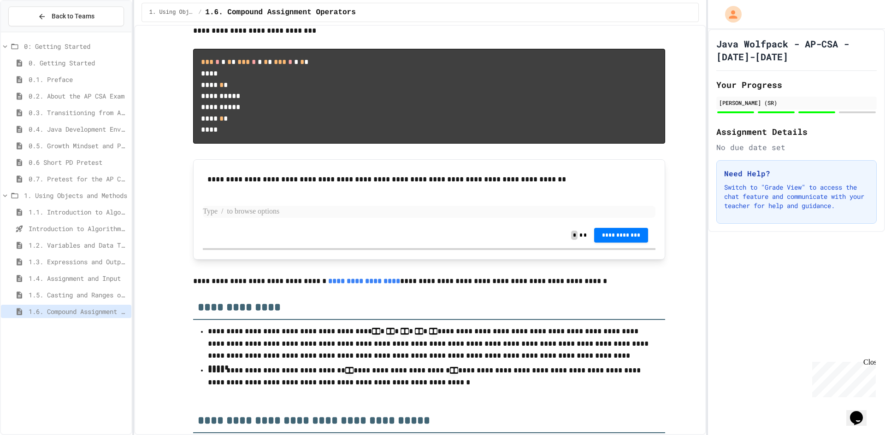
click at [389, 218] on p at bounding box center [429, 212] width 452 height 12
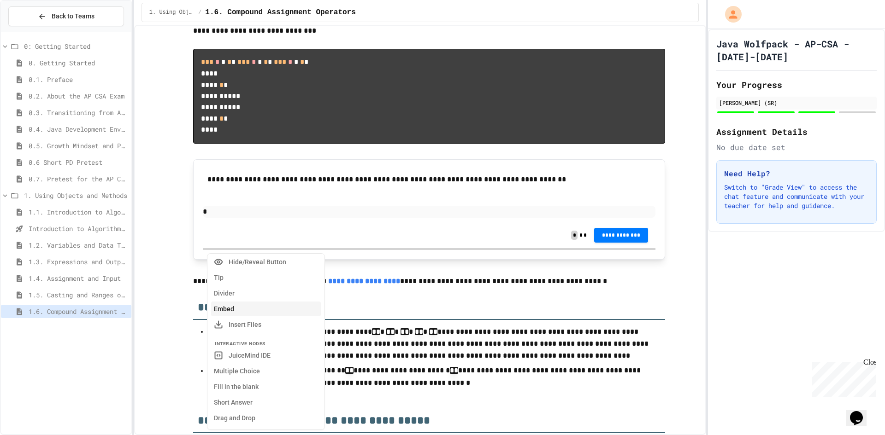
scroll to position [138, 0]
click at [273, 264] on button "Table" at bounding box center [266, 261] width 110 height 15
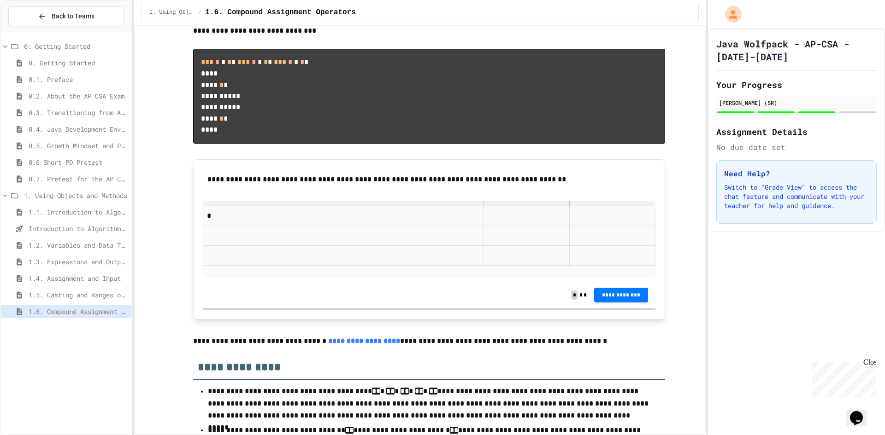
click at [576, 222] on p at bounding box center [612, 216] width 78 height 12
click at [403, 222] on p at bounding box center [429, 216] width 52 height 12
click at [394, 246] on td at bounding box center [429, 236] width 151 height 20
click at [279, 246] on td at bounding box center [278, 236] width 151 height 20
click at [279, 262] on p at bounding box center [278, 256] width 143 height 12
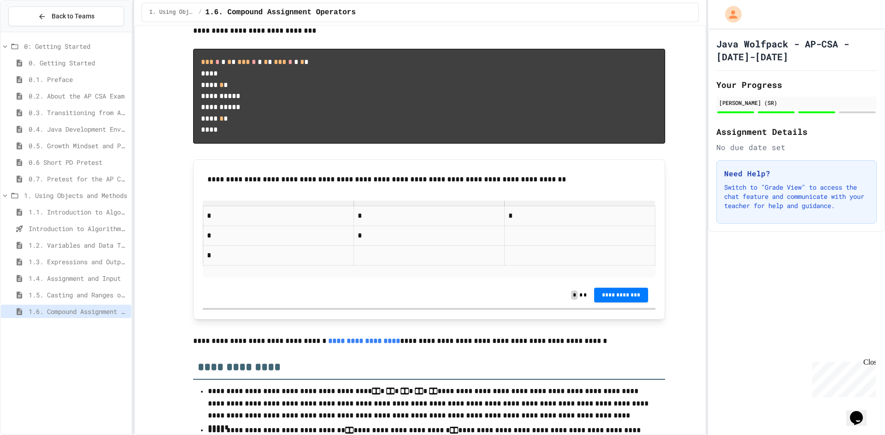
click at [446, 262] on p at bounding box center [429, 256] width 143 height 12
click at [526, 262] on p at bounding box center [579, 256] width 143 height 12
click at [534, 242] on p at bounding box center [579, 236] width 143 height 12
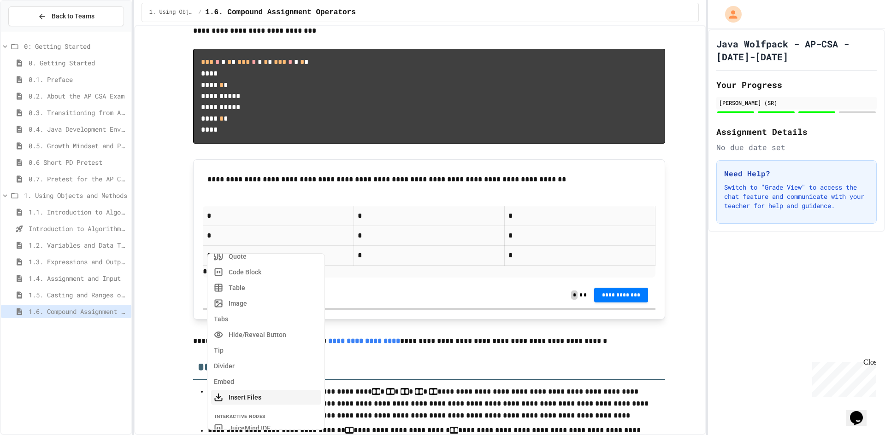
scroll to position [108, 0]
click at [274, 293] on button "Table" at bounding box center [266, 291] width 110 height 15
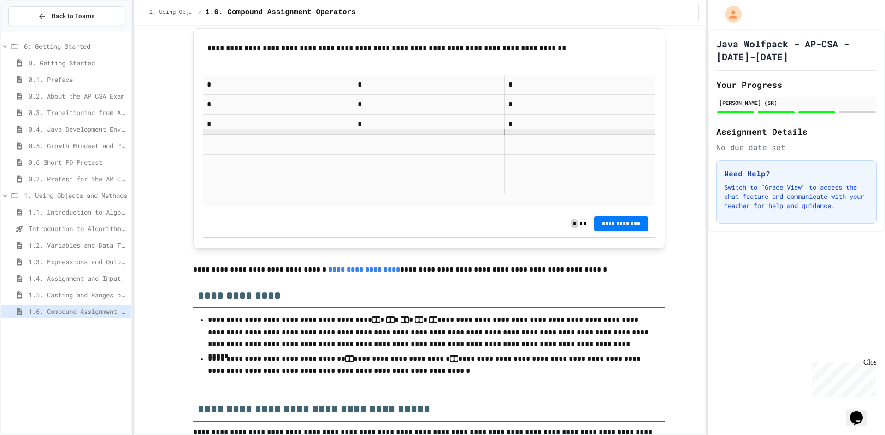
scroll to position [2165, 0]
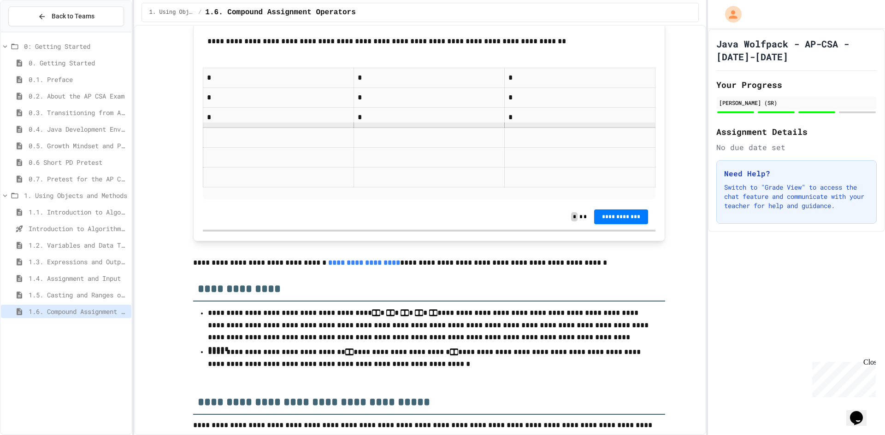
click at [261, 123] on p "*" at bounding box center [278, 117] width 143 height 12
click at [266, 104] on p "*" at bounding box center [278, 98] width 143 height 12
click at [263, 127] on td "*" at bounding box center [278, 117] width 151 height 20
click at [252, 123] on p "*" at bounding box center [278, 117] width 143 height 12
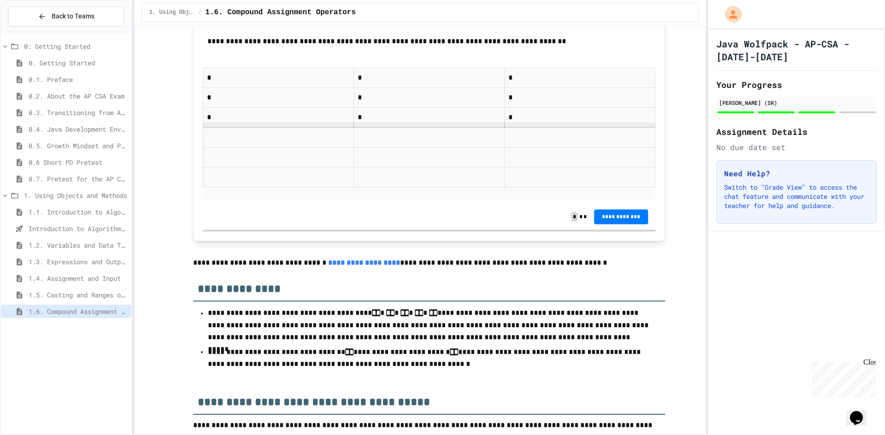
click at [251, 107] on td "*" at bounding box center [278, 98] width 151 height 20
click at [402, 147] on td at bounding box center [429, 138] width 151 height 20
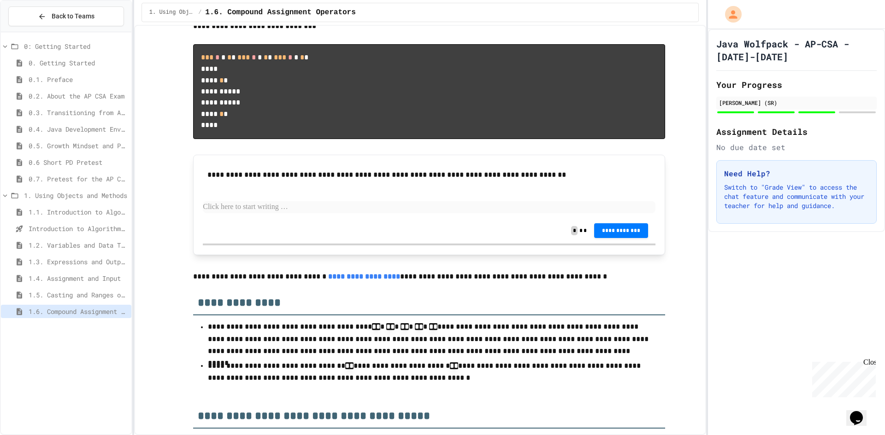
scroll to position [1950, 0]
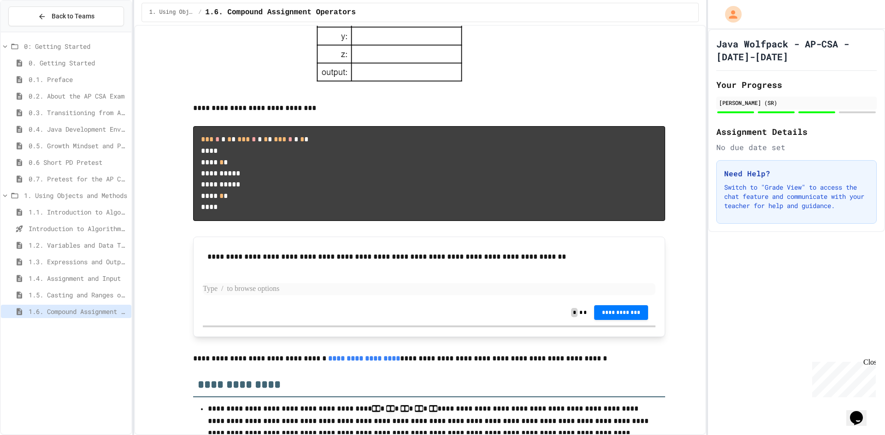
click at [499, 295] on p at bounding box center [429, 289] width 452 height 12
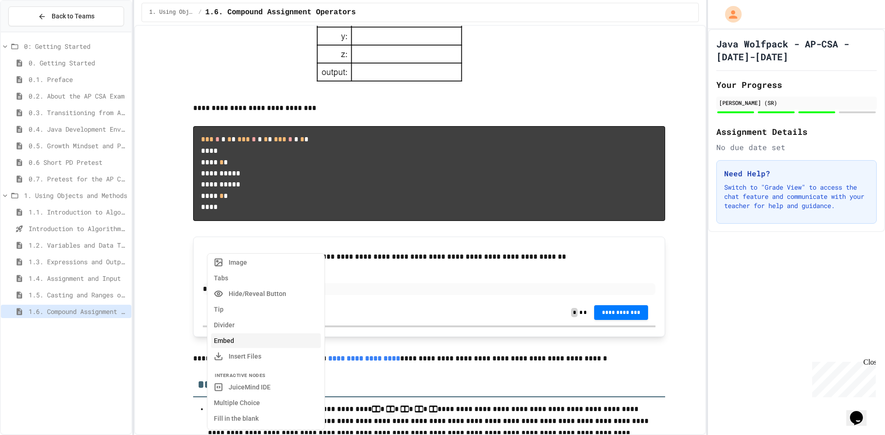
scroll to position [92, 0]
click at [277, 309] on button "Table" at bounding box center [266, 307] width 110 height 15
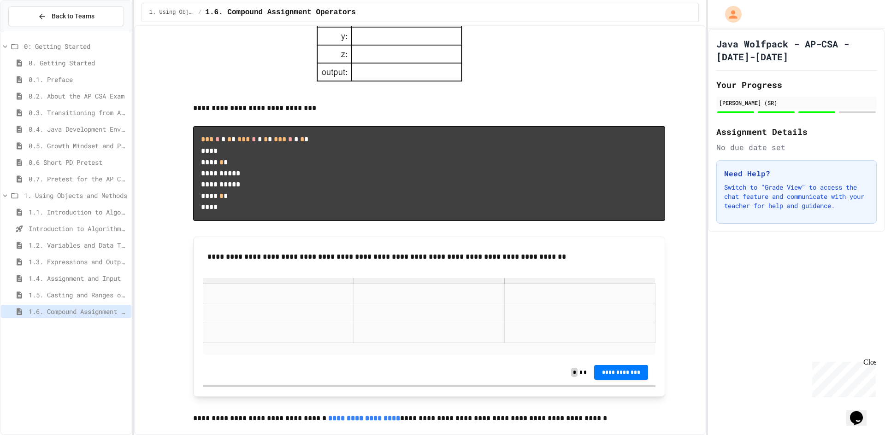
click at [292, 299] on p at bounding box center [278, 293] width 143 height 12
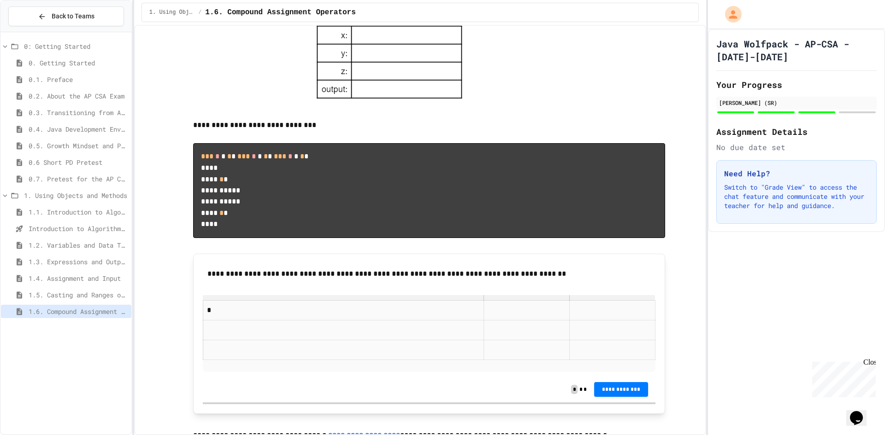
click at [403, 370] on div "**********" at bounding box center [429, 320] width 452 height 113
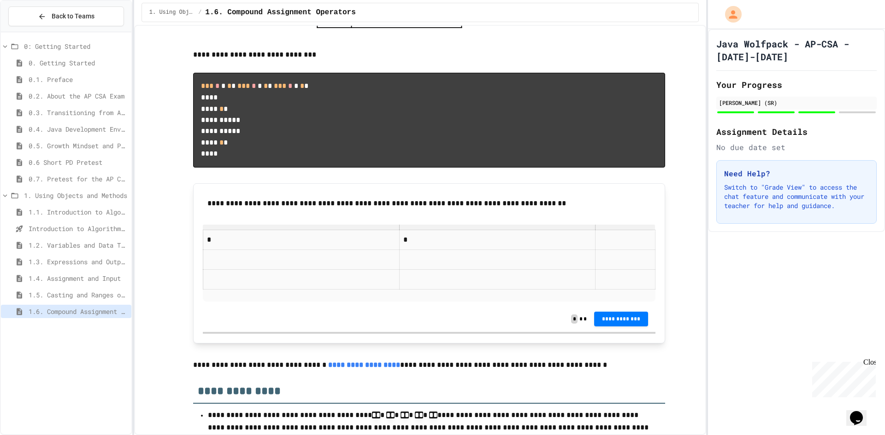
scroll to position [2088, 0]
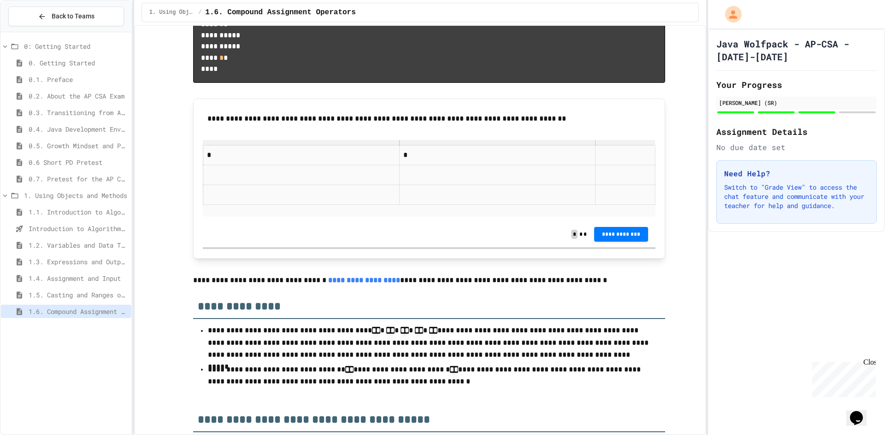
click at [599, 161] on p at bounding box center [625, 155] width 52 height 12
click at [279, 165] on td "*" at bounding box center [278, 155] width 151 height 20
click at [287, 181] on p at bounding box center [278, 175] width 143 height 12
click at [369, 181] on p at bounding box center [429, 175] width 143 height 12
click at [531, 185] on td at bounding box center [579, 175] width 151 height 20
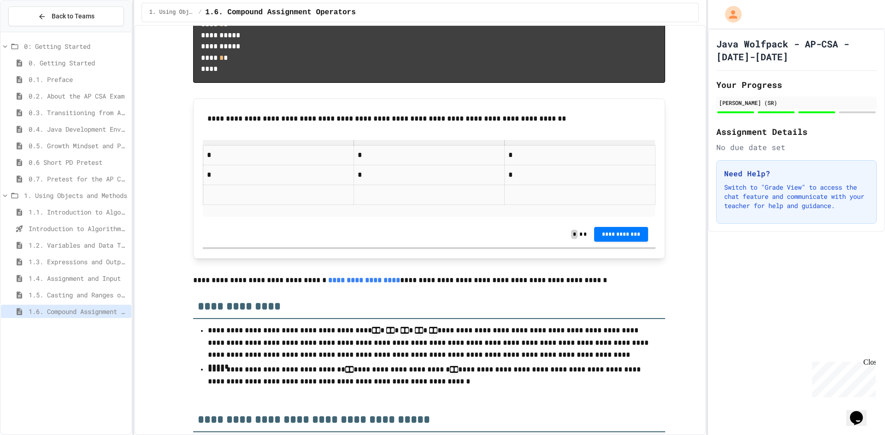
click at [240, 201] on p at bounding box center [278, 195] width 143 height 12
click at [401, 201] on p at bounding box center [429, 195] width 143 height 12
click at [519, 201] on p at bounding box center [579, 195] width 143 height 12
click at [526, 217] on p at bounding box center [429, 211] width 452 height 12
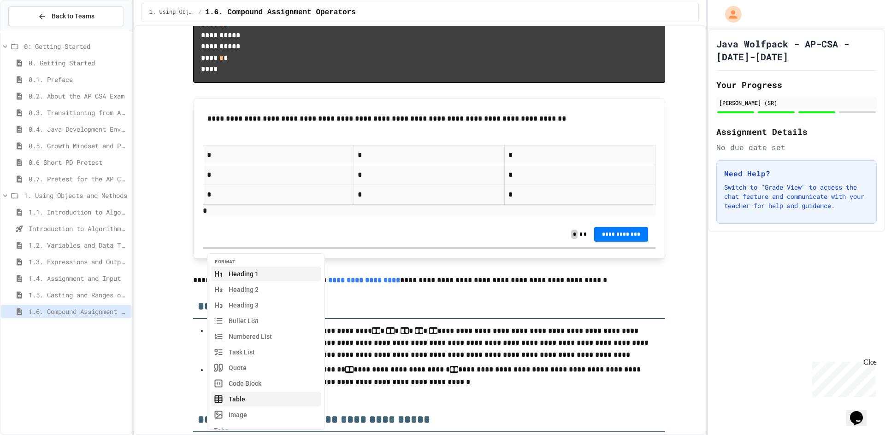
click at [279, 406] on button "Table" at bounding box center [266, 399] width 110 height 15
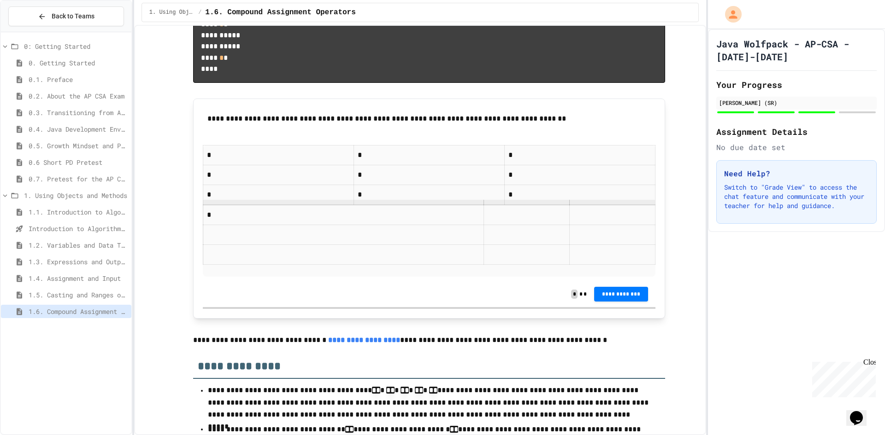
click at [487, 221] on p at bounding box center [526, 215] width 78 height 12
click at [290, 225] on td "*" at bounding box center [343, 215] width 281 height 20
click at [483, 225] on td at bounding box center [526, 215] width 86 height 20
click at [599, 221] on p at bounding box center [625, 215] width 52 height 12
click at [287, 245] on td at bounding box center [278, 235] width 151 height 20
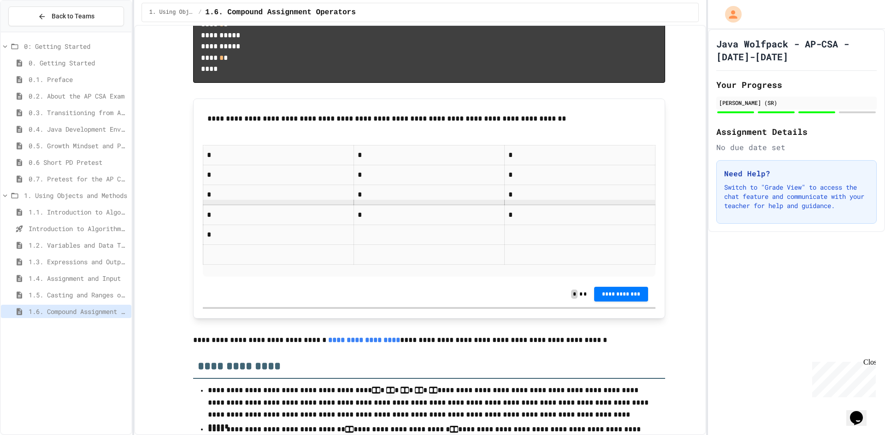
click at [361, 241] on p at bounding box center [429, 235] width 143 height 12
click at [582, 241] on p at bounding box center [579, 235] width 143 height 12
click at [289, 261] on p at bounding box center [278, 255] width 143 height 12
click at [423, 261] on p at bounding box center [429, 255] width 143 height 12
click at [545, 261] on p at bounding box center [579, 255] width 143 height 12
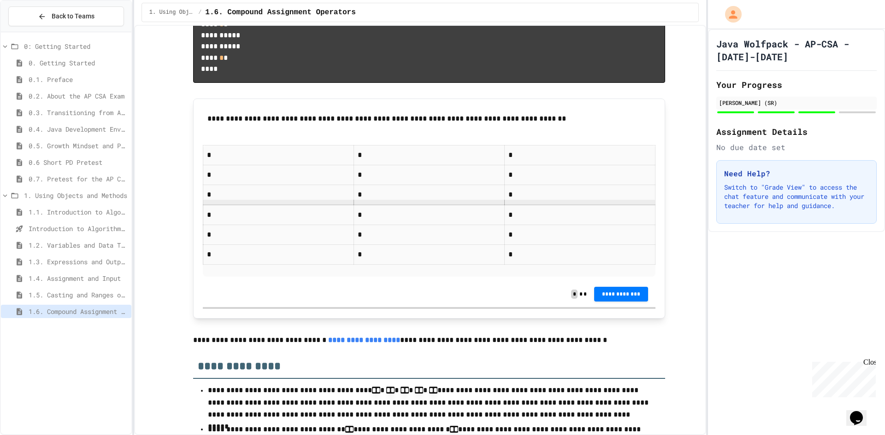
click at [478, 277] on p at bounding box center [429, 271] width 452 height 12
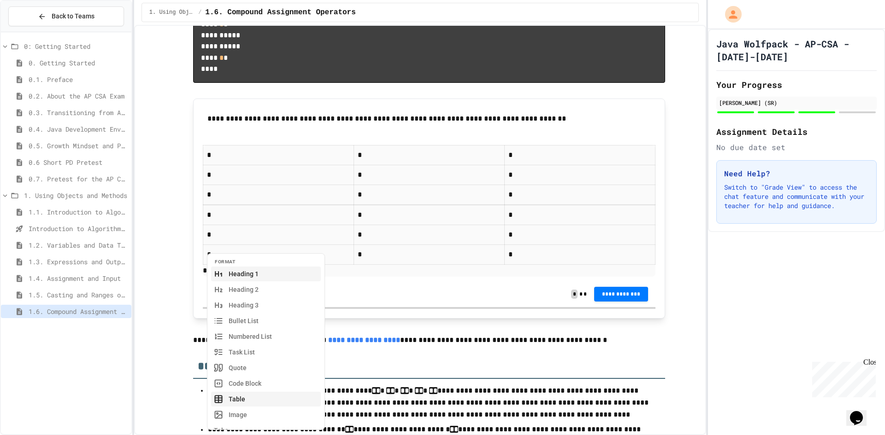
click at [285, 402] on button "Table" at bounding box center [266, 399] width 110 height 15
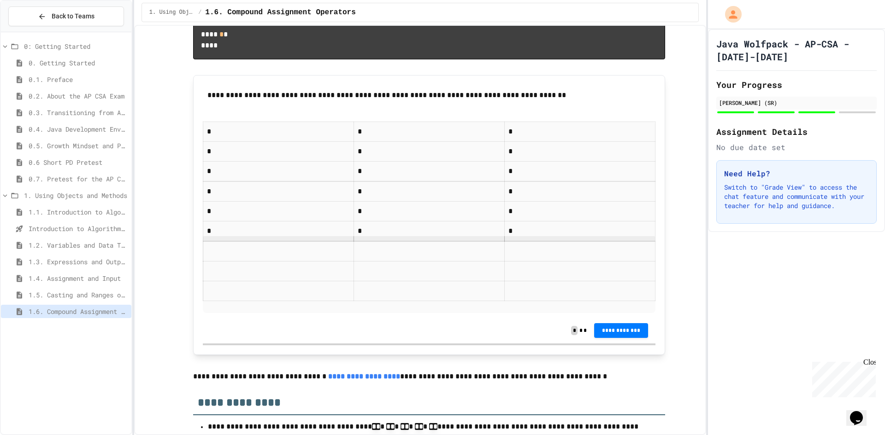
scroll to position [2134, 0]
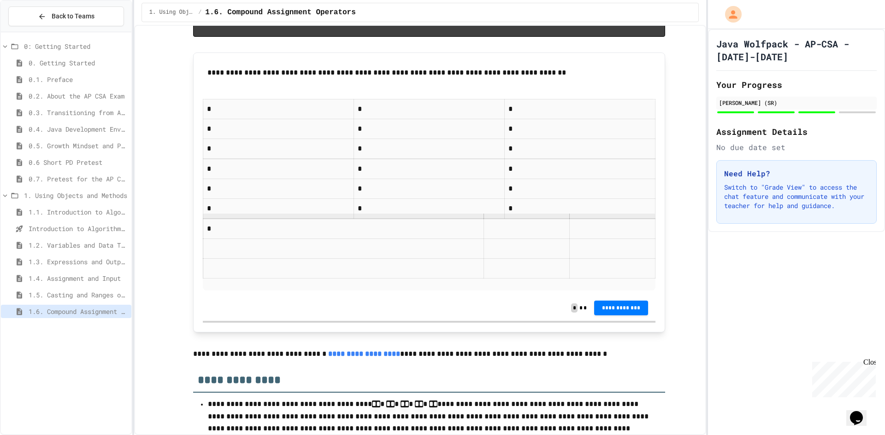
click at [487, 235] on p at bounding box center [526, 229] width 78 height 12
click at [599, 235] on p at bounding box center [625, 229] width 52 height 12
click at [515, 258] on td at bounding box center [579, 249] width 151 height 20
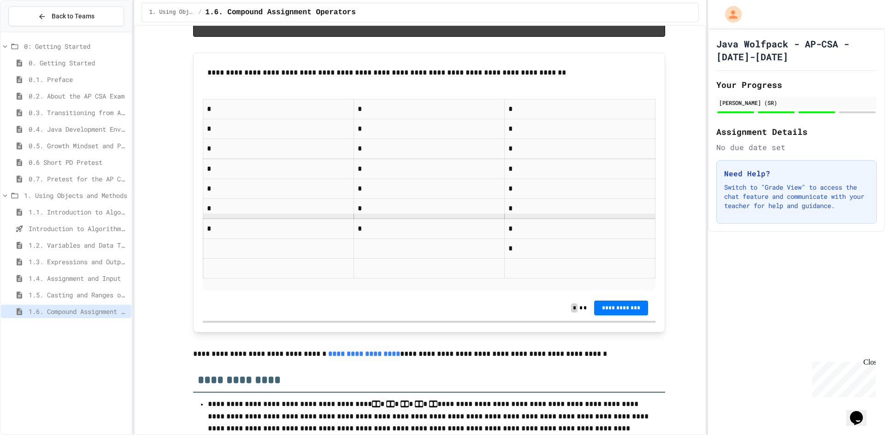
click at [422, 258] on td at bounding box center [429, 249] width 151 height 20
click at [257, 255] on p at bounding box center [278, 249] width 143 height 12
click at [616, 311] on span "**********" at bounding box center [621, 307] width 40 height 7
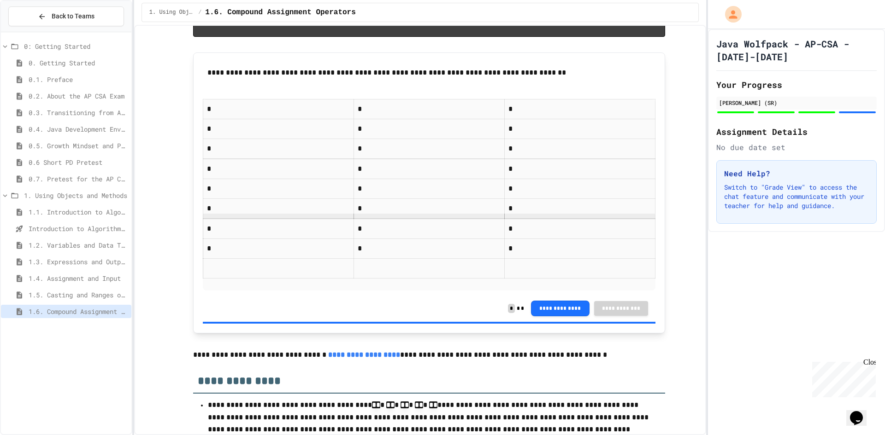
click at [72, 227] on span "Introduction to Algorithms, Programming, and Compilers" at bounding box center [78, 229] width 99 height 10
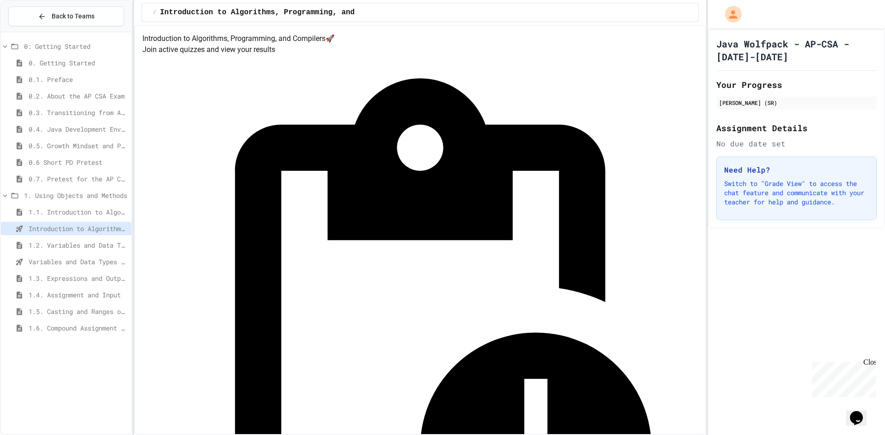
click at [570, 136] on span "button" at bounding box center [420, 230] width 570 height 409
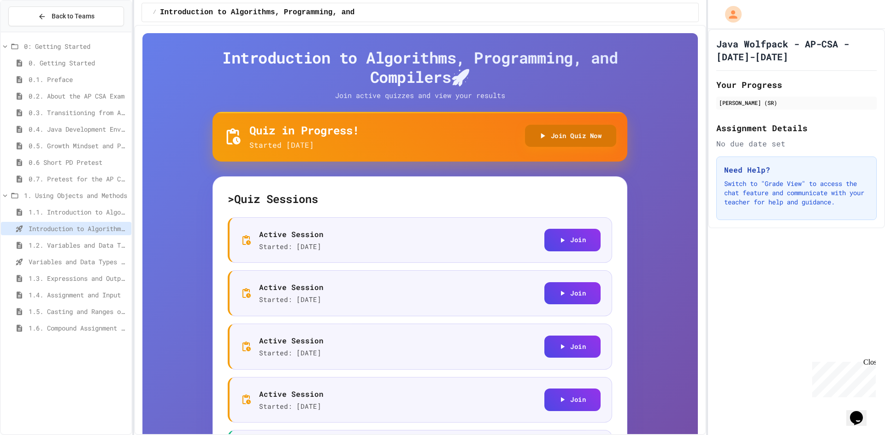
click at [565, 135] on span "button" at bounding box center [571, 136] width 92 height 23
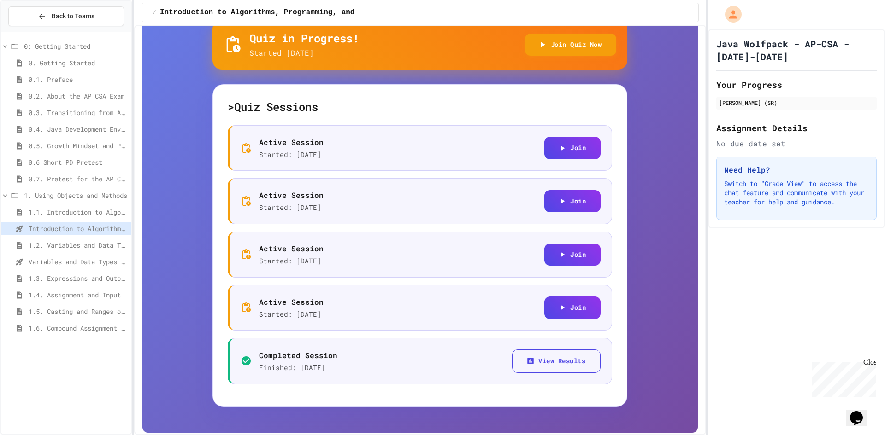
scroll to position [98, 0]
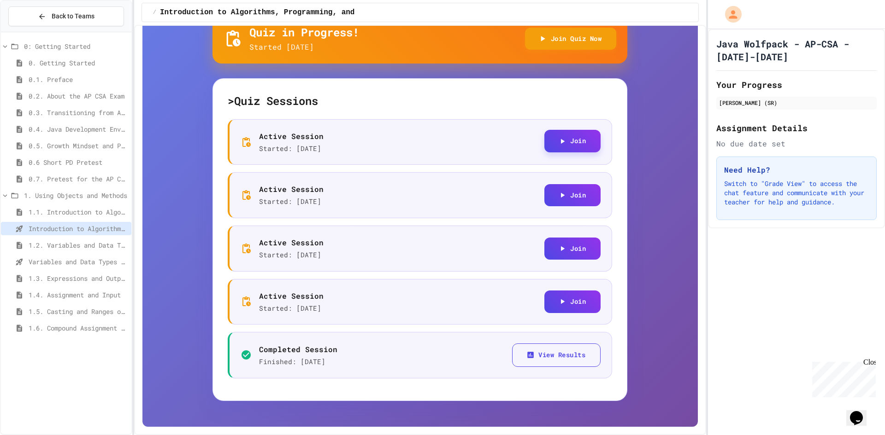
click at [550, 137] on span "button" at bounding box center [572, 141] width 56 height 23
click at [557, 248] on span "button" at bounding box center [572, 248] width 56 height 23
click at [563, 308] on span "button" at bounding box center [572, 301] width 56 height 23
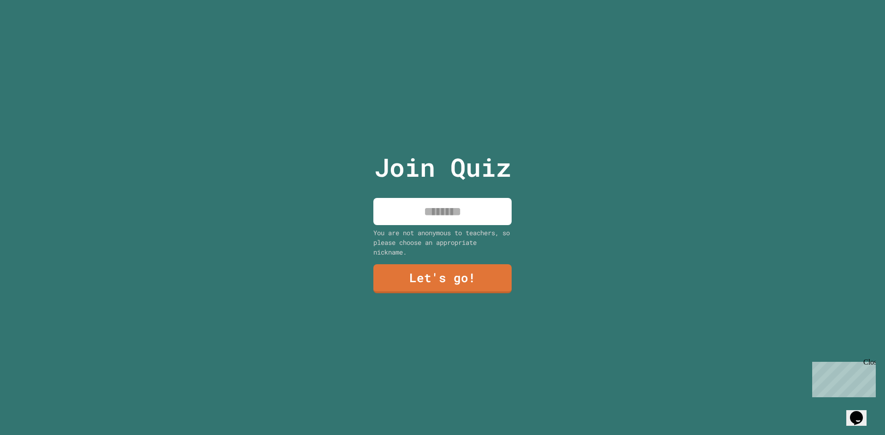
click at [433, 209] on input at bounding box center [442, 211] width 138 height 27
type input "***"
click at [436, 296] on div "Join Quiz *** You are not anonymous to teachers, so please choose an appropriat…" at bounding box center [442, 217] width 155 height 435
click at [487, 264] on link "Let's go!" at bounding box center [441, 277] width 121 height 30
click at [433, 205] on input at bounding box center [442, 211] width 138 height 27
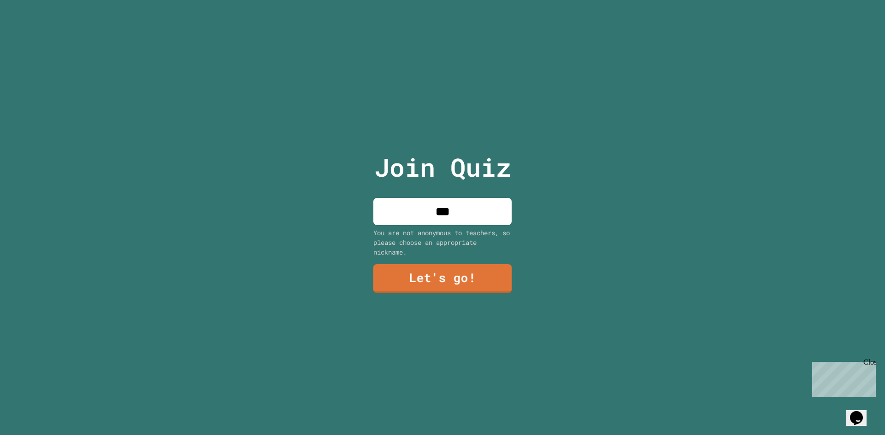
type input "***"
click at [478, 264] on link "Let's go!" at bounding box center [442, 278] width 139 height 29
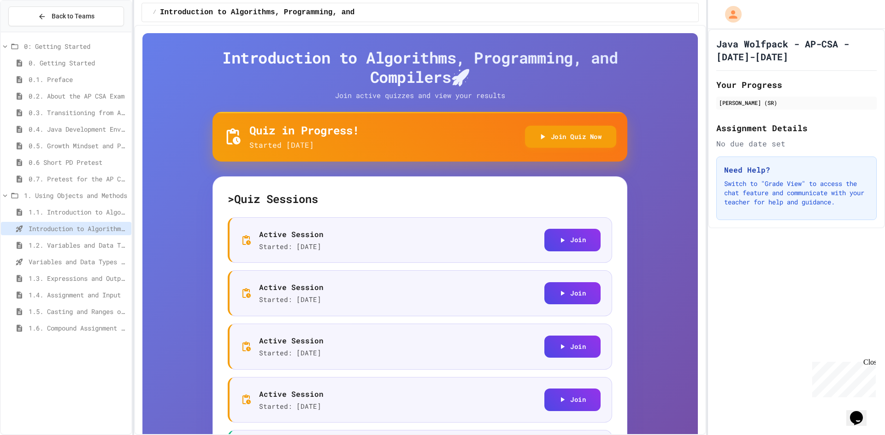
click at [73, 265] on span "Variables and Data Types - Quiz" at bounding box center [78, 262] width 99 height 10
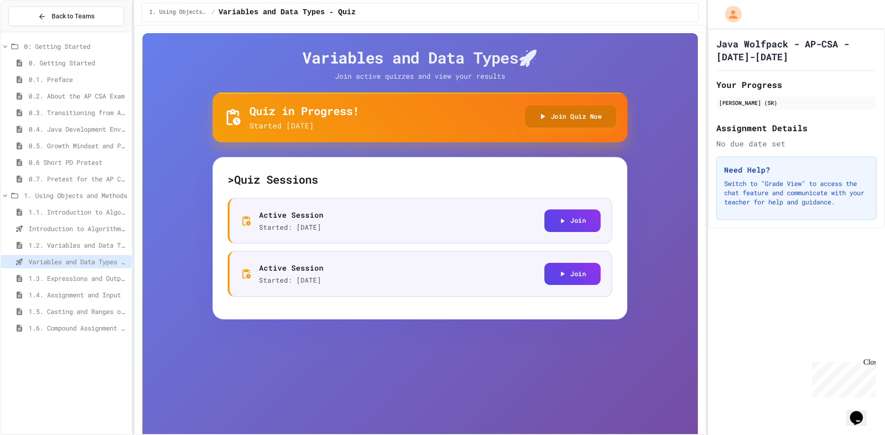
click at [544, 109] on span "button" at bounding box center [571, 117] width 92 height 23
click at [67, 326] on span "1.6. Compound Assignment Operators" at bounding box center [78, 328] width 99 height 10
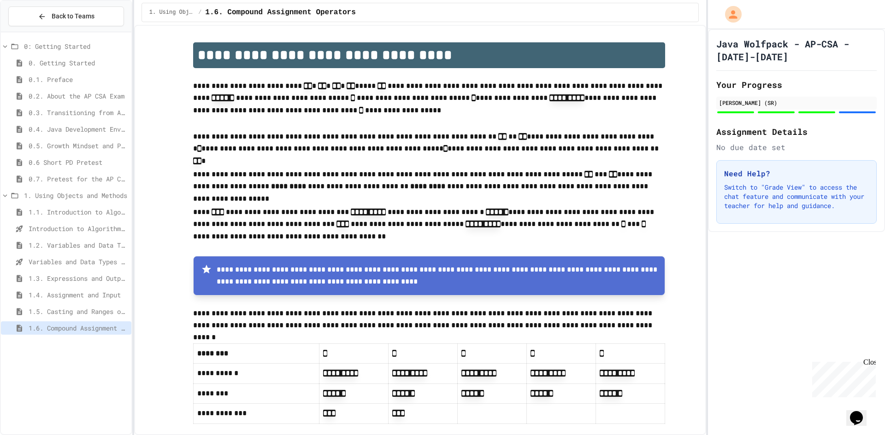
scroll to position [230, 0]
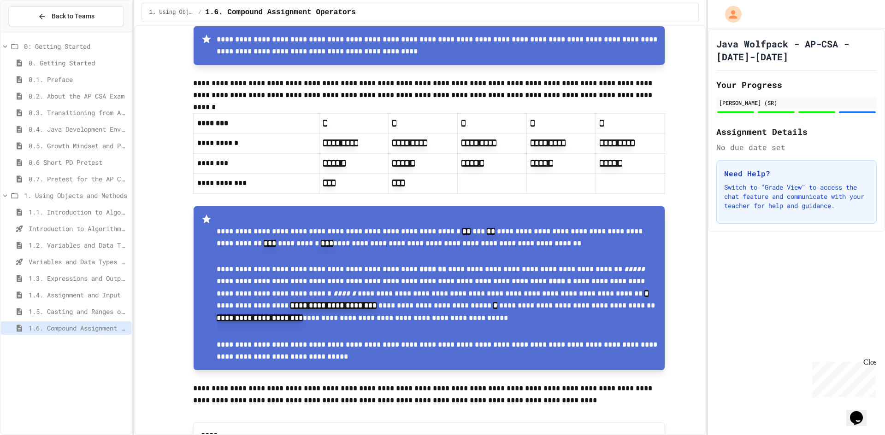
click at [76, 305] on div "1.5. Casting and Ranges of Values" at bounding box center [66, 311] width 130 height 13
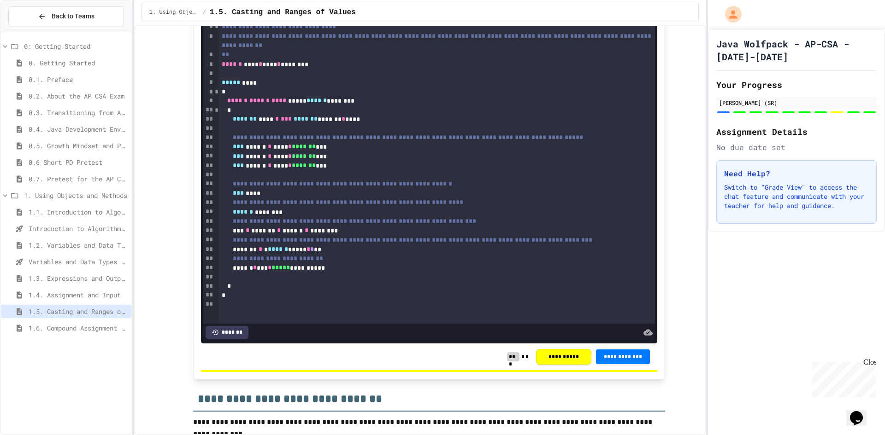
scroll to position [4049, 0]
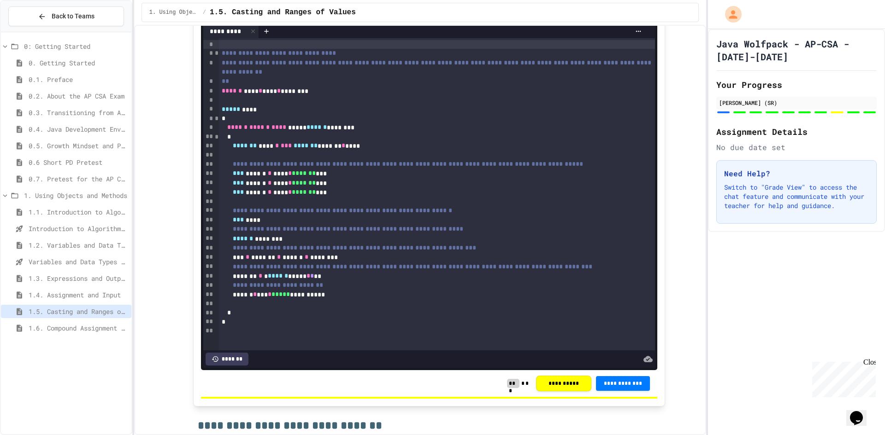
click at [339, 251] on span "**********" at bounding box center [354, 248] width 243 height 6
click at [317, 234] on div "**********" at bounding box center [427, 229] width 416 height 9
click at [358, 225] on div "*** ****" at bounding box center [427, 220] width 416 height 9
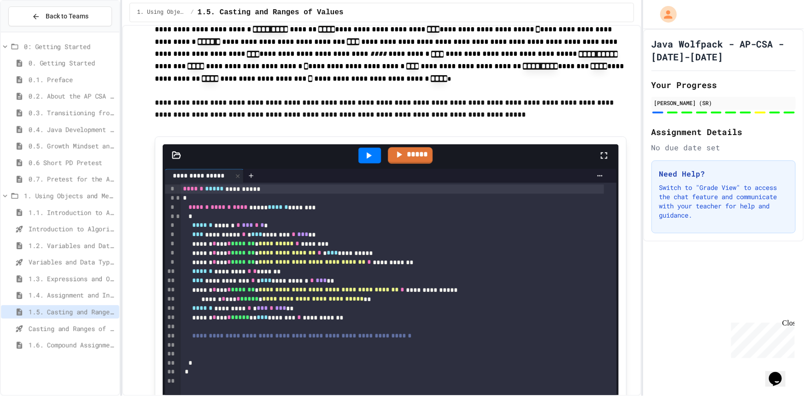
scroll to position [1377, 0]
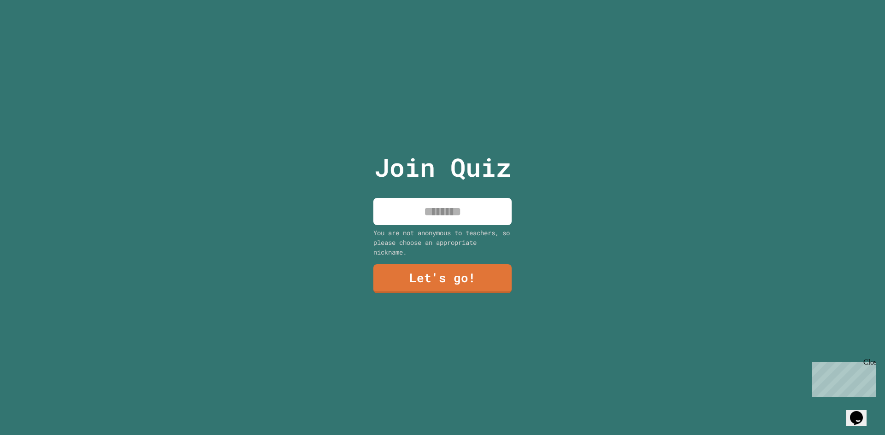
click at [460, 214] on input at bounding box center [442, 211] width 138 height 27
type input "***"
click at [485, 271] on link "Let's go!" at bounding box center [442, 278] width 138 height 29
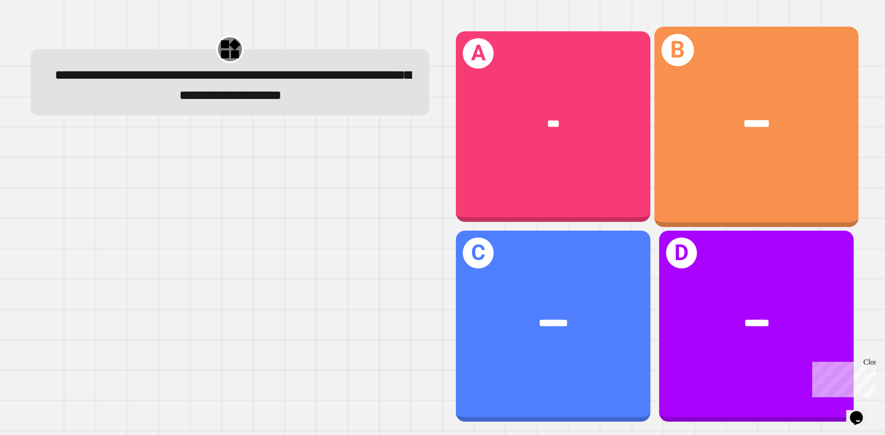
click at [749, 119] on span "******" at bounding box center [757, 123] width 26 height 11
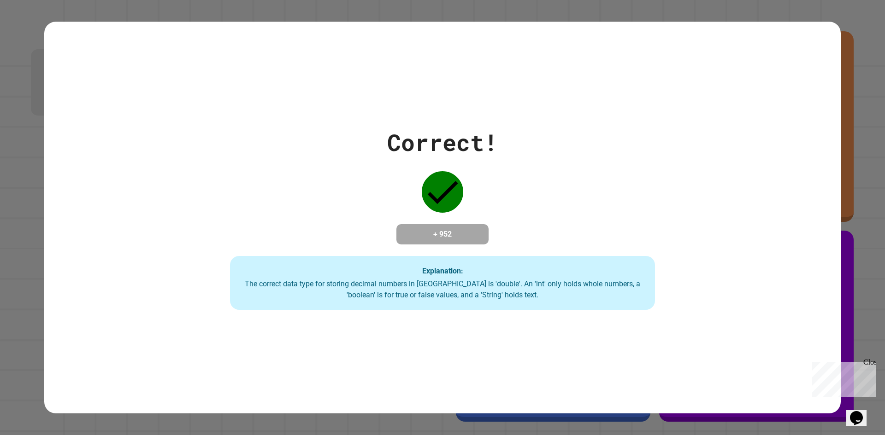
click at [534, 264] on div "Explanation: The correct data type for storing decimal numbers in [GEOGRAPHIC_D…" at bounding box center [442, 283] width 425 height 54
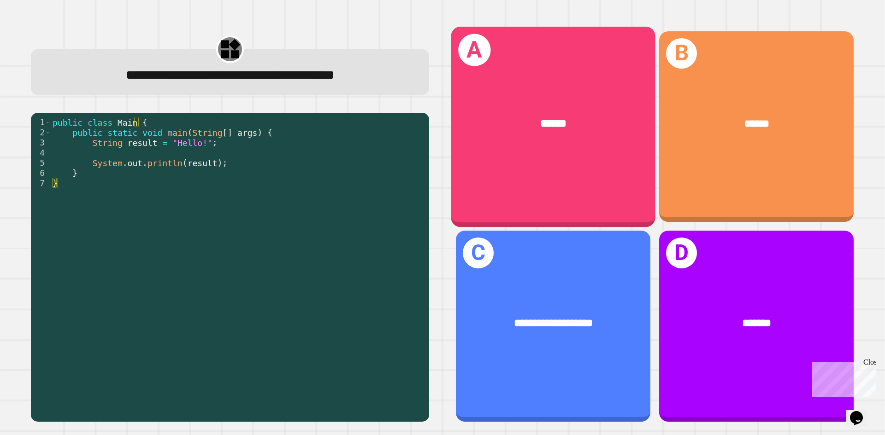
click at [532, 180] on div "A ******" at bounding box center [553, 126] width 204 height 200
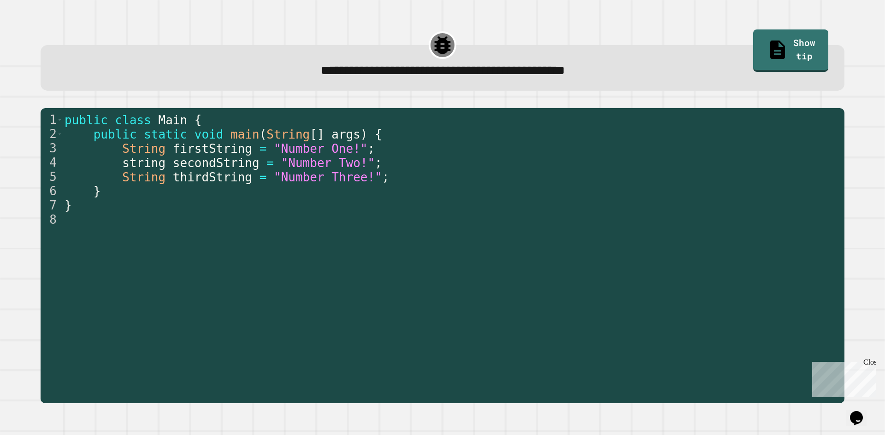
click at [315, 136] on div at bounding box center [451, 256] width 777 height 286
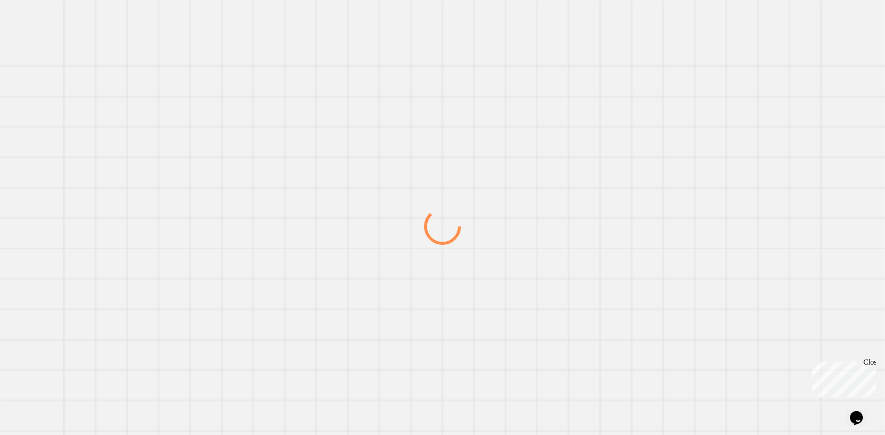
click at [315, 136] on div at bounding box center [442, 227] width 849 height 418
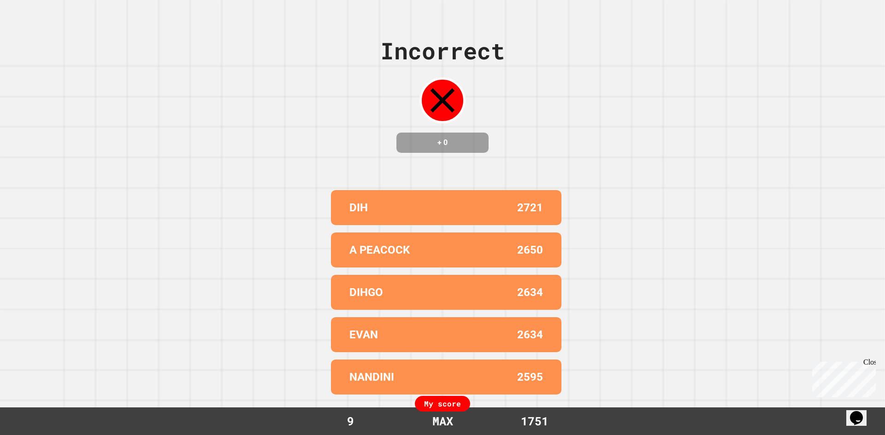
click at [801, 270] on div "Incorrect + 0 DIH 2721 A PEACOCK 2650 DIHGO 2634 [PERSON_NAME] 2634 [PERSON_NAM…" at bounding box center [442, 217] width 885 height 435
drag, startPoint x: 562, startPoint y: 421, endPoint x: 275, endPoint y: 87, distance: 440.4
click at [275, 87] on div "Incorrect + 0 DIH 2721 A PEACOCK 2650 DIHGO 2634 [PERSON_NAME] 2634 [PERSON_NAM…" at bounding box center [442, 217] width 885 height 435
click at [204, 93] on div "Incorrect + 0 DIH 2721 A PEACOCK 2650 DIHGO 2634 [PERSON_NAME] 2634 [PERSON_NAM…" at bounding box center [442, 217] width 885 height 435
drag, startPoint x: 377, startPoint y: 25, endPoint x: 611, endPoint y: 430, distance: 467.3
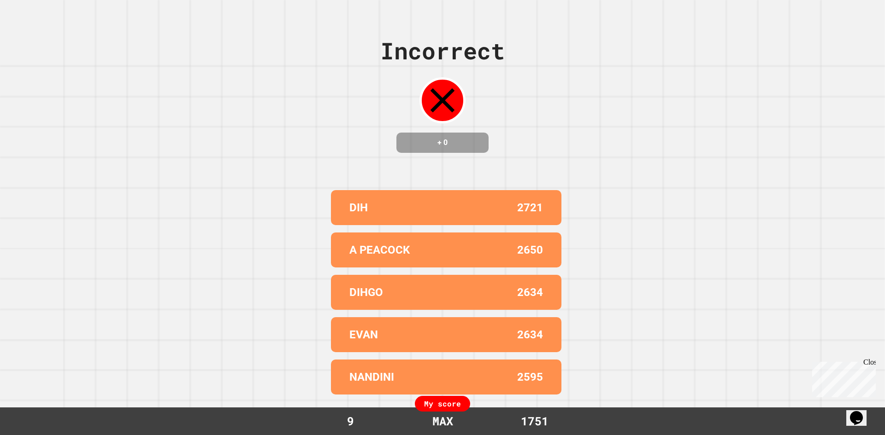
click at [611, 430] on div "Incorrect + 0 DIH 2721 A PEACOCK 2650 DIHGO 2634 [PERSON_NAME] 2634 [PERSON_NAM…" at bounding box center [442, 217] width 885 height 435
click at [619, 395] on div "Incorrect + 0 DIH 2721 A PEACOCK 2650 DIHGO 2634 [PERSON_NAME] 2634 [PERSON_NAM…" at bounding box center [442, 217] width 885 height 435
drag, startPoint x: 607, startPoint y: 399, endPoint x: 277, endPoint y: 104, distance: 442.4
click at [277, 104] on div "Incorrect + 0 DIH 2721 A PEACOCK 2650 DIHGO 2634 [PERSON_NAME] 2634 [PERSON_NAM…" at bounding box center [442, 217] width 885 height 435
click at [372, 46] on div "Incorrect + 0 DIH 2721 A PEACOCK 2650 DIHGO 2634 [PERSON_NAME] 2634 [PERSON_NAM…" at bounding box center [442, 217] width 885 height 435
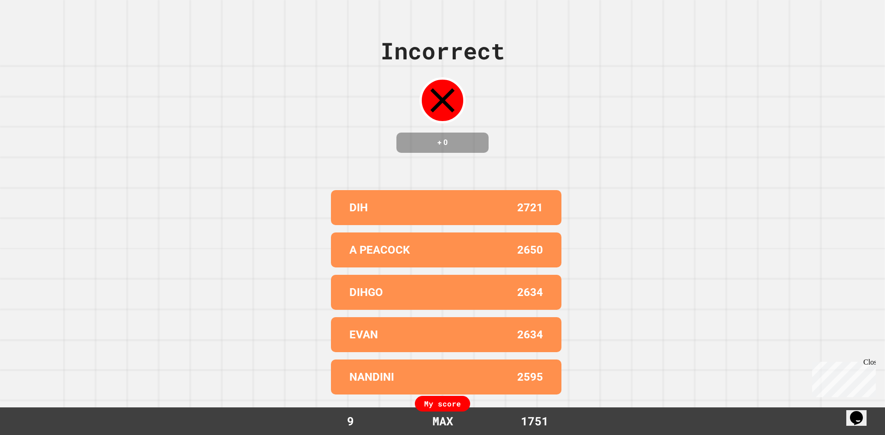
drag, startPoint x: 373, startPoint y: 45, endPoint x: 635, endPoint y: 418, distance: 455.8
click at [635, 418] on div "Incorrect + 0 DIH 2721 A PEACOCK 2650 DIHGO 2634 [PERSON_NAME] 2634 [PERSON_NAM…" at bounding box center [442, 217] width 885 height 435
click at [635, 418] on div "My score 9 MAX 1751" at bounding box center [442, 422] width 885 height 28
drag, startPoint x: 635, startPoint y: 418, endPoint x: 272, endPoint y: 6, distance: 549.7
click at [272, 6] on div "Incorrect + 0 DIH 2721 A PEACOCK 2650 DIHGO 2634 [PERSON_NAME] 2634 [PERSON_NAM…" at bounding box center [442, 217] width 885 height 435
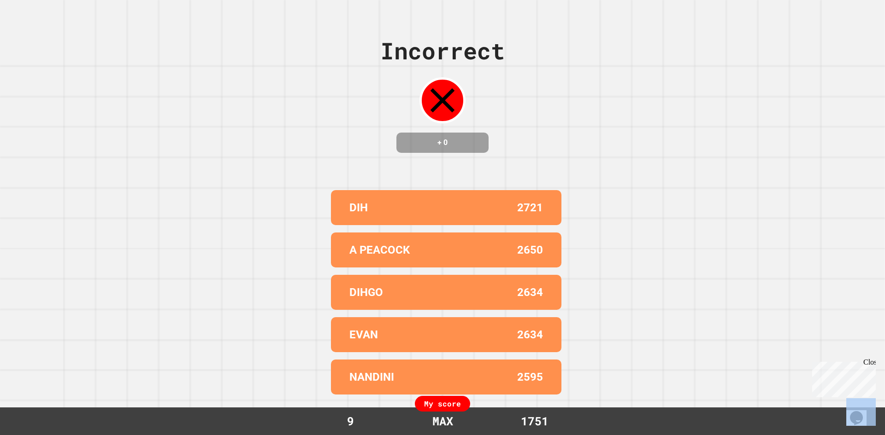
click at [550, 59] on div "Incorrect + 0 DIH 2721 A PEACOCK 2650 DIHGO 2634 [PERSON_NAME] 2634 [PERSON_NAM…" at bounding box center [442, 217] width 885 height 435
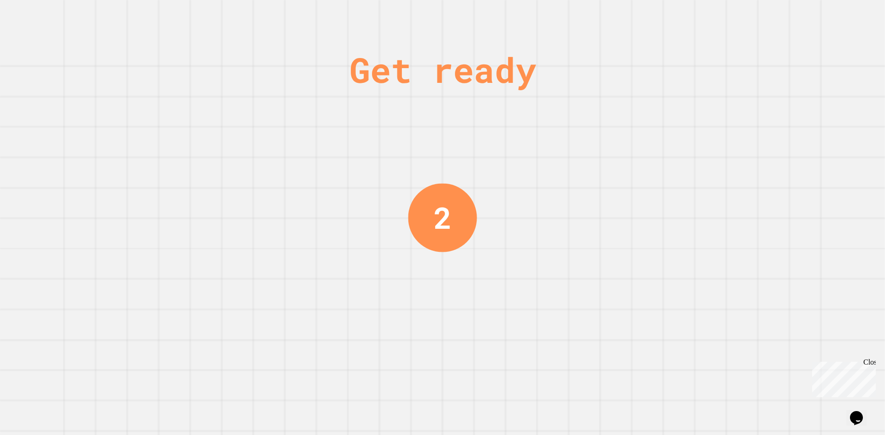
drag, startPoint x: 323, startPoint y: 17, endPoint x: 705, endPoint y: 75, distance: 386.9
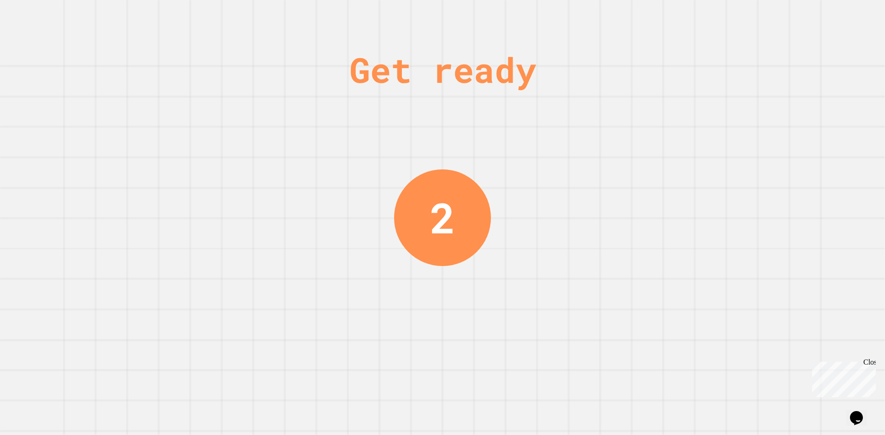
click at [705, 75] on div "Get ready 2" at bounding box center [442, 217] width 885 height 435
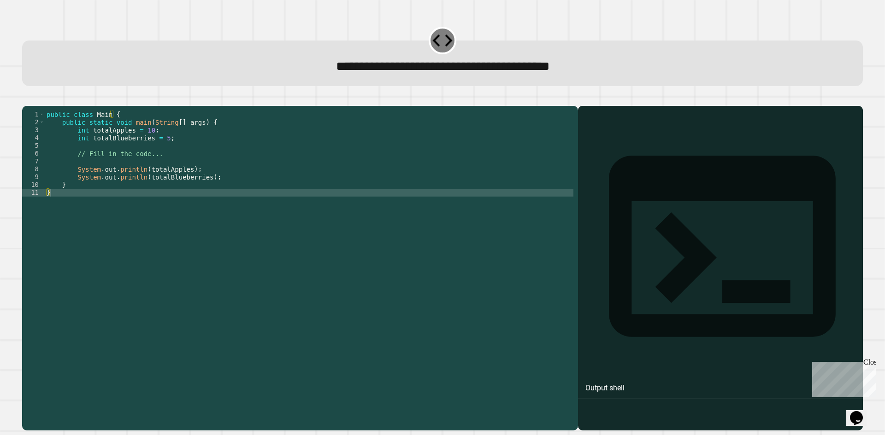
click at [156, 169] on div at bounding box center [309, 260] width 528 height 298
click at [161, 158] on div at bounding box center [309, 260] width 528 height 298
click at [153, 180] on div at bounding box center [309, 260] width 528 height 298
click at [158, 174] on div at bounding box center [309, 260] width 528 height 298
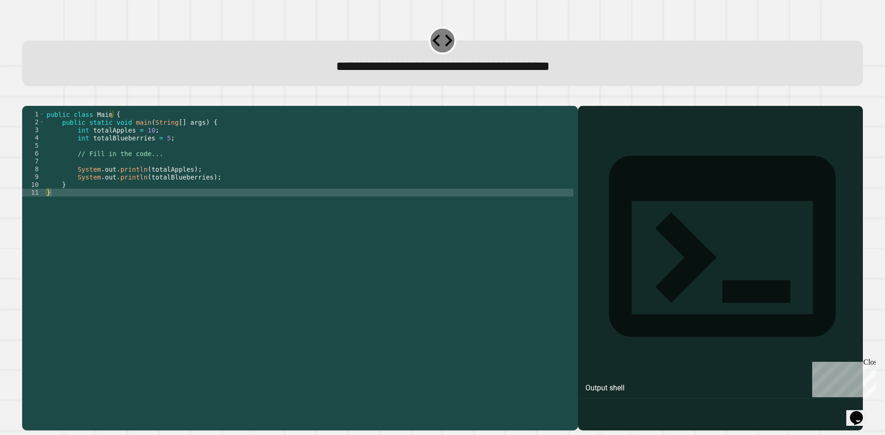
click at [638, 128] on div "Output shell" at bounding box center [720, 252] width 285 height 293
click at [624, 383] on div "Output shell" at bounding box center [604, 388] width 39 height 11
click at [186, 157] on div at bounding box center [309, 260] width 528 height 298
click at [45, 174] on div at bounding box center [309, 260] width 528 height 298
click at [88, 164] on div at bounding box center [309, 260] width 528 height 298
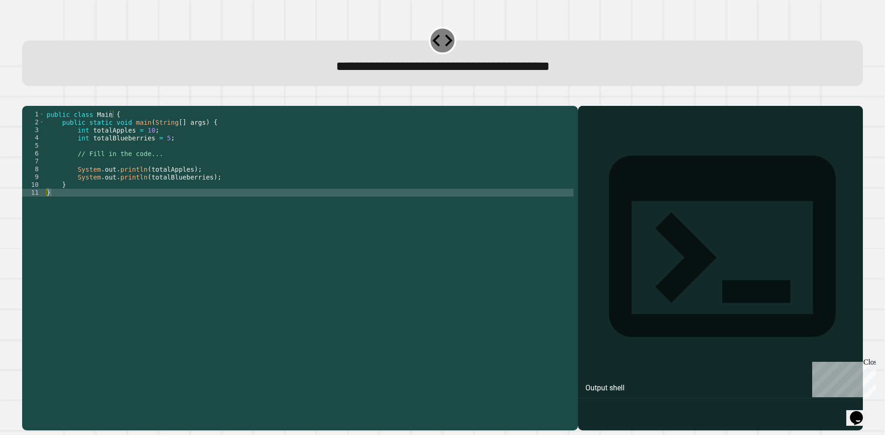
click at [101, 166] on div at bounding box center [309, 260] width 528 height 298
click at [110, 163] on div at bounding box center [309, 260] width 528 height 298
click at [111, 162] on div at bounding box center [309, 260] width 528 height 298
click at [148, 156] on div at bounding box center [309, 260] width 528 height 298
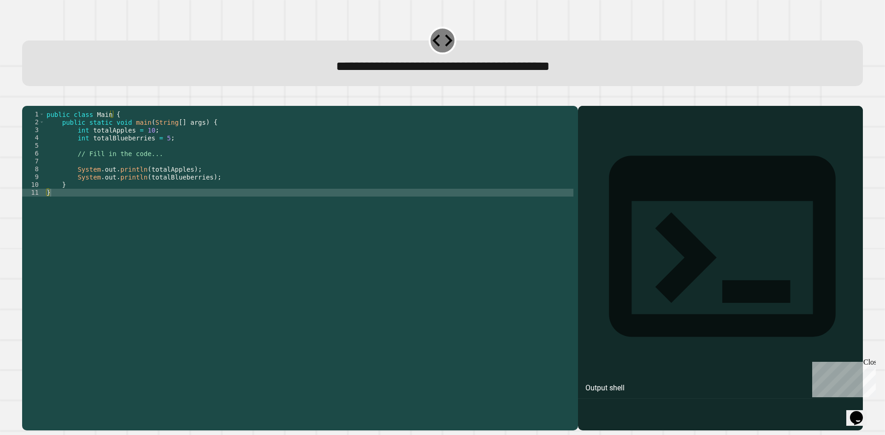
click at [731, 149] on div at bounding box center [720, 282] width 276 height 298
click at [679, 106] on div at bounding box center [442, 100] width 840 height 11
click at [664, 128] on div "Output shell" at bounding box center [720, 252] width 285 height 293
drag, startPoint x: 664, startPoint y: 128, endPoint x: 628, endPoint y: 140, distance: 38.2
click at [659, 130] on div "Output shell" at bounding box center [720, 252] width 285 height 293
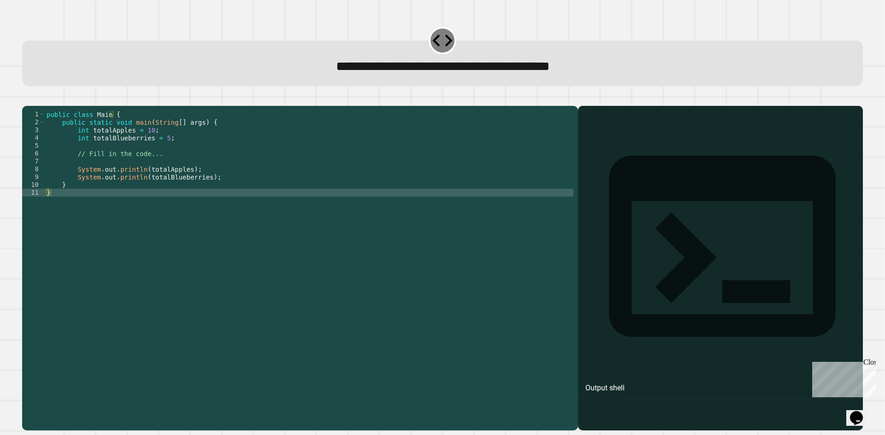
click at [585, 145] on div "Output shell" at bounding box center [720, 268] width 285 height 325
drag, startPoint x: 222, startPoint y: 253, endPoint x: 40, endPoint y: 191, distance: 192.0
click at [221, 253] on div at bounding box center [309, 260] width 528 height 298
click at [116, 142] on div at bounding box center [309, 260] width 528 height 298
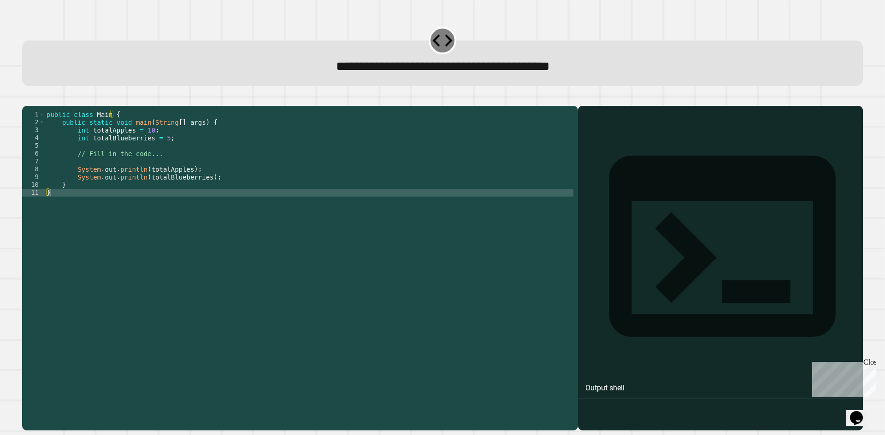
click at [116, 142] on div at bounding box center [309, 260] width 528 height 298
click at [117, 143] on div at bounding box center [309, 260] width 528 height 298
click at [119, 152] on div at bounding box center [309, 260] width 528 height 298
click at [120, 152] on div at bounding box center [309, 260] width 528 height 298
click at [127, 163] on div at bounding box center [309, 260] width 528 height 298
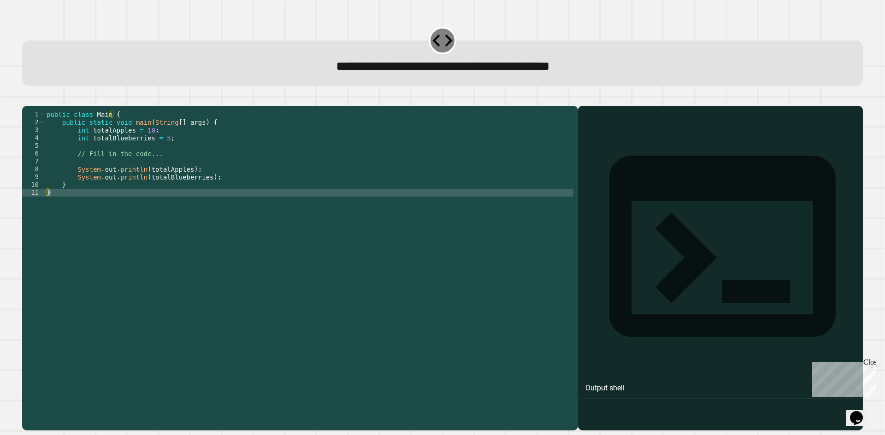
click at [152, 177] on div at bounding box center [309, 260] width 528 height 298
click at [151, 179] on div at bounding box center [309, 260] width 528 height 298
click at [137, 173] on div at bounding box center [309, 260] width 528 height 298
click at [136, 173] on div at bounding box center [309, 260] width 528 height 298
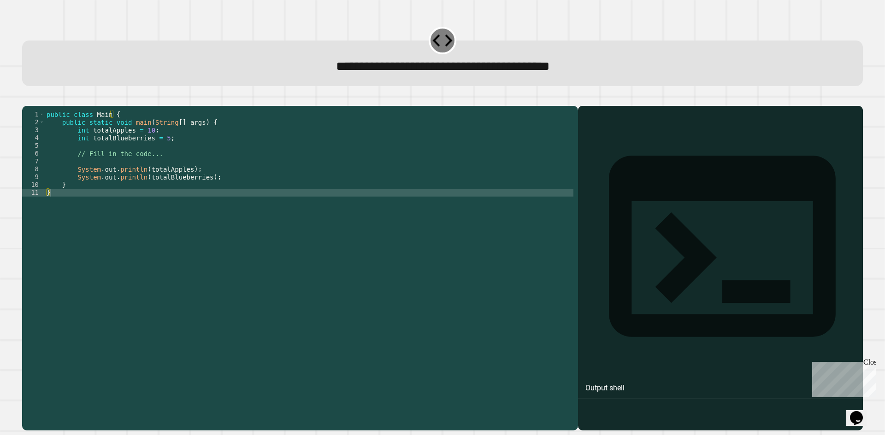
click at [134, 173] on div at bounding box center [309, 260] width 528 height 298
click at [31, 106] on span "button" at bounding box center [442, 263] width 840 height 336
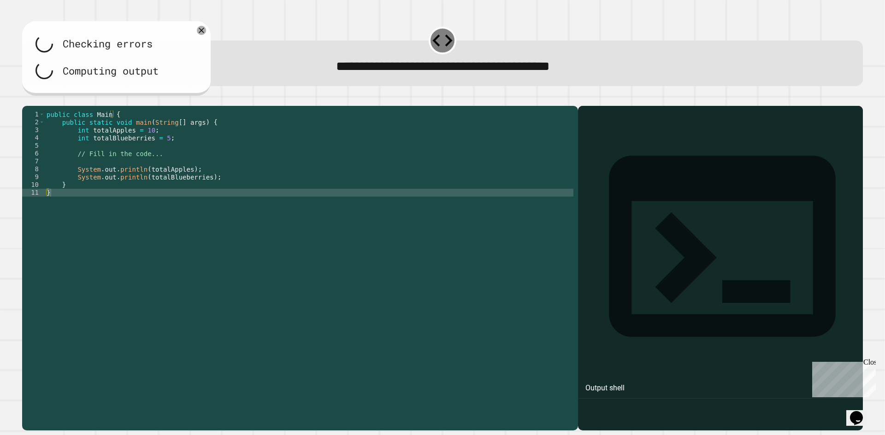
click at [80, 146] on div at bounding box center [309, 260] width 528 height 298
click at [84, 149] on div at bounding box center [309, 260] width 528 height 298
click at [200, 35] on icon at bounding box center [201, 30] width 11 height 11
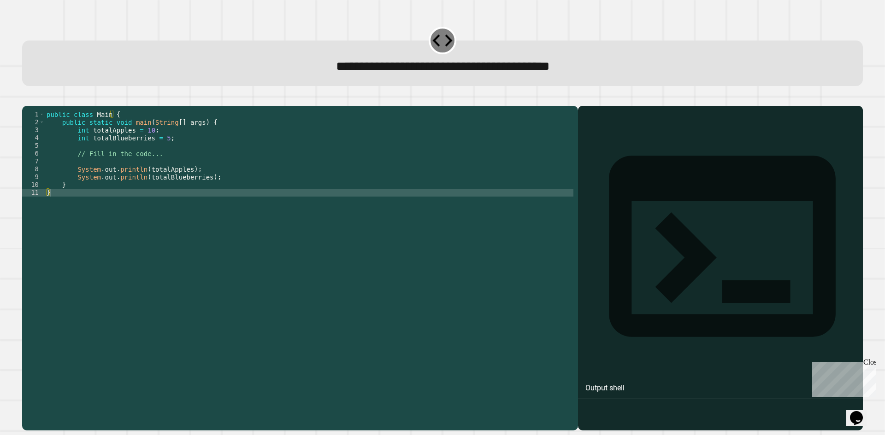
click at [148, 144] on div at bounding box center [309, 260] width 528 height 298
click at [147, 144] on div at bounding box center [309, 260] width 528 height 298
click at [143, 146] on div at bounding box center [309, 260] width 528 height 298
click at [141, 148] on div at bounding box center [309, 260] width 528 height 298
click at [138, 150] on div at bounding box center [309, 260] width 528 height 298
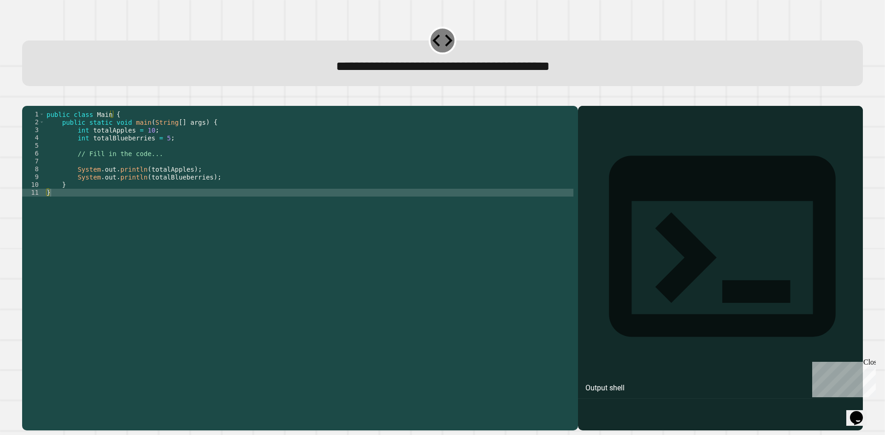
click at [137, 150] on div at bounding box center [309, 260] width 528 height 298
click at [136, 150] on div at bounding box center [309, 260] width 528 height 298
click at [134, 175] on div at bounding box center [309, 260] width 528 height 298
click at [134, 173] on div at bounding box center [309, 260] width 528 height 298
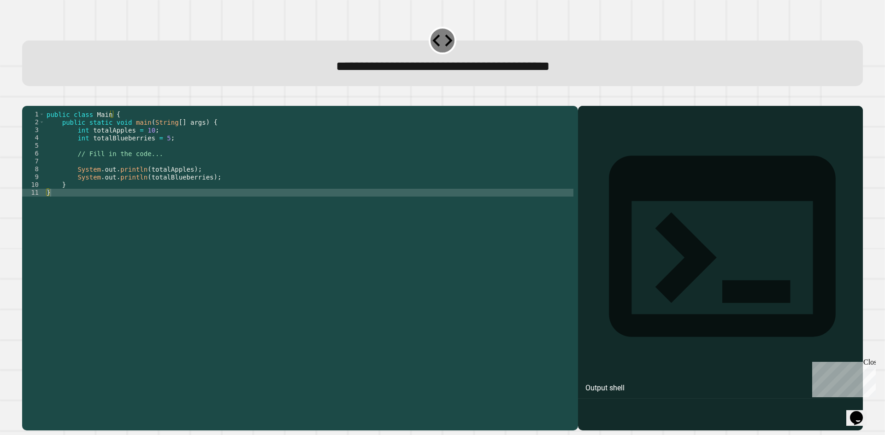
click at [135, 173] on div at bounding box center [309, 260] width 528 height 298
drag, startPoint x: 122, startPoint y: 181, endPoint x: 54, endPoint y: 209, distance: 73.5
click at [114, 185] on div at bounding box center [309, 260] width 528 height 298
click at [48, 209] on div at bounding box center [309, 260] width 528 height 298
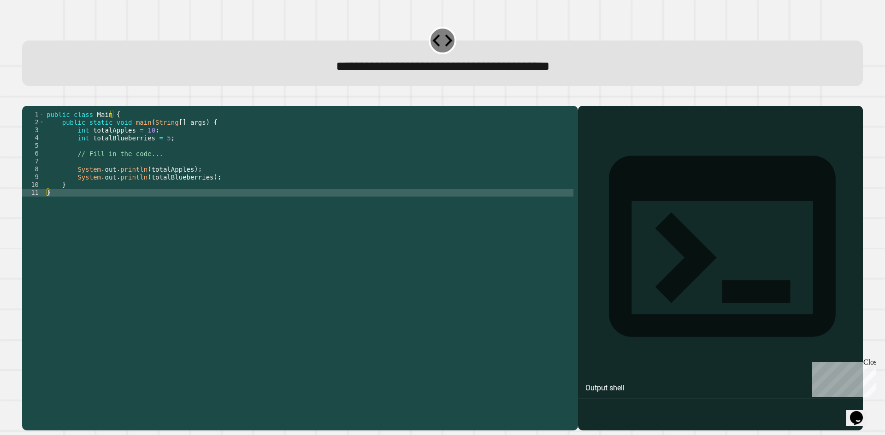
click at [48, 209] on div at bounding box center [309, 260] width 528 height 298
click at [39, 189] on div "10" at bounding box center [33, 185] width 23 height 8
click at [33, 165] on div "7" at bounding box center [33, 162] width 23 height 8
click at [45, 148] on div at bounding box center [309, 260] width 528 height 298
click at [108, 146] on div at bounding box center [309, 260] width 528 height 298
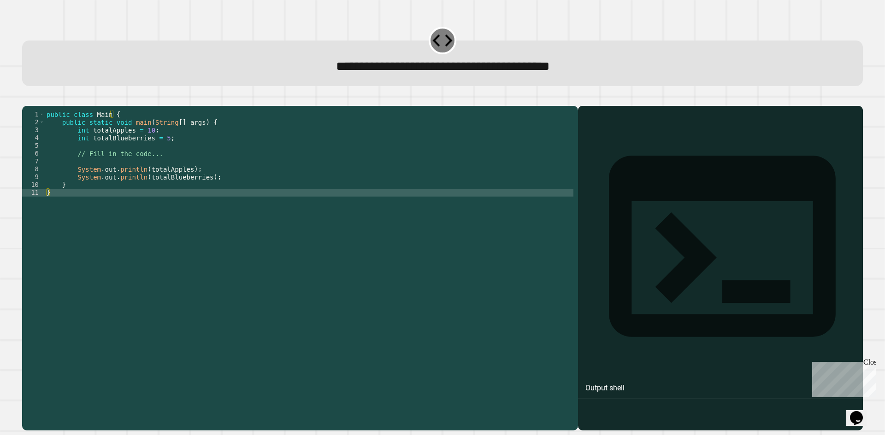
drag, startPoint x: 106, startPoint y: 173, endPoint x: 101, endPoint y: 176, distance: 5.0
click at [105, 173] on div at bounding box center [309, 260] width 528 height 298
click at [59, 195] on div at bounding box center [309, 260] width 528 height 298
click at [88, 184] on div at bounding box center [309, 260] width 528 height 298
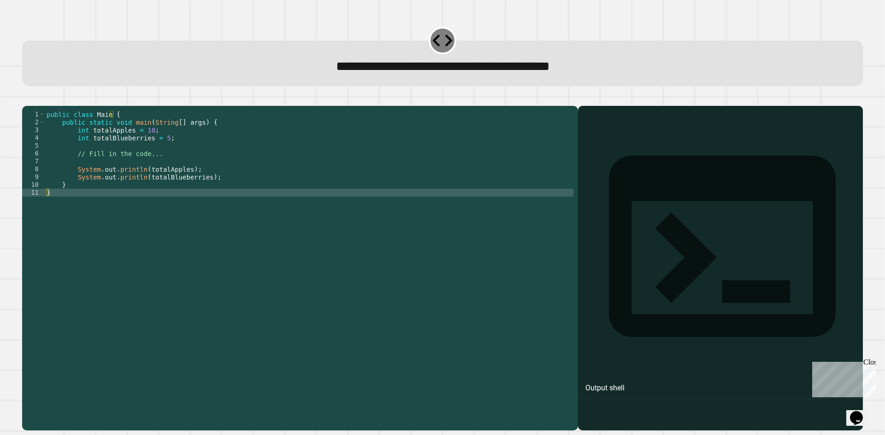
drag, startPoint x: 20, startPoint y: 198, endPoint x: 91, endPoint y: 170, distance: 75.9
click at [23, 195] on div "1 2 3 4 5 6 7 8 9 10 11 public class Main { public static void main ( String [ …" at bounding box center [442, 263] width 849 height 345
click at [91, 170] on div at bounding box center [309, 260] width 528 height 298
click at [106, 160] on div at bounding box center [309, 260] width 528 height 298
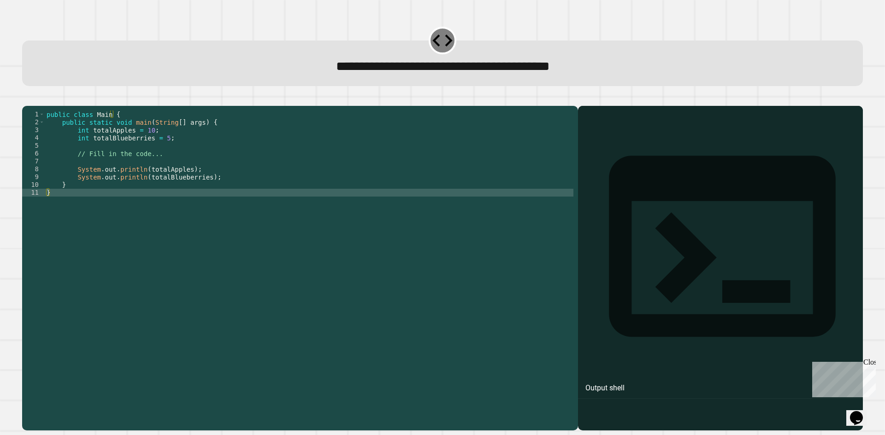
click at [106, 160] on div at bounding box center [309, 260] width 528 height 298
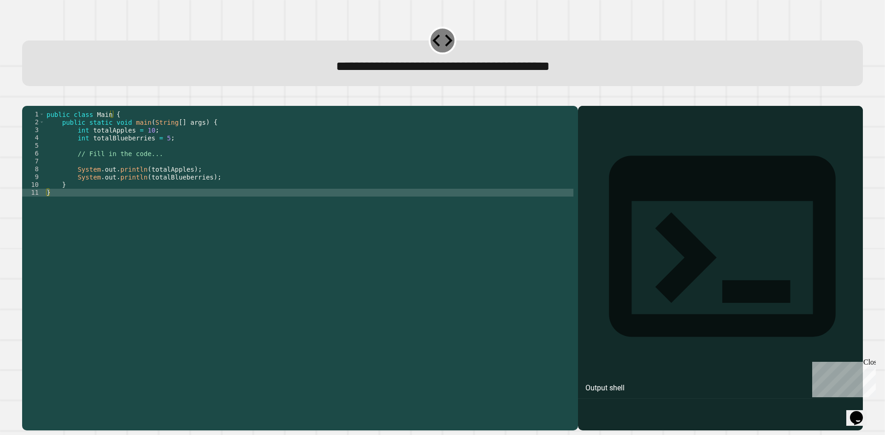
click at [106, 160] on div at bounding box center [309, 260] width 528 height 298
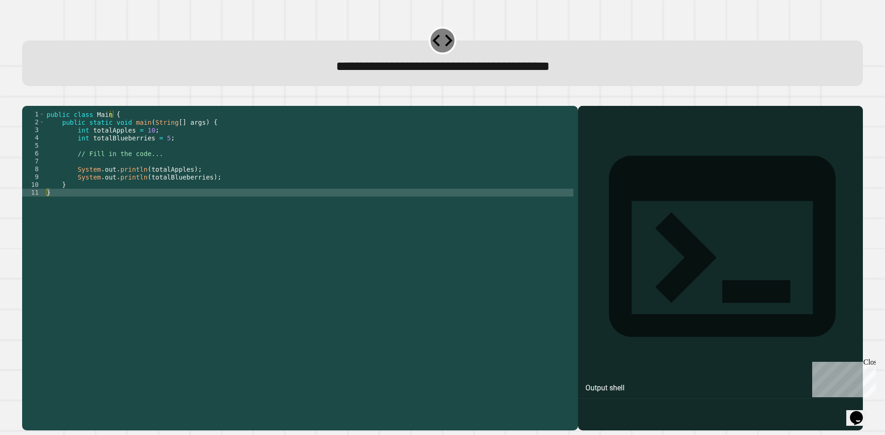
click at [106, 160] on div at bounding box center [309, 260] width 528 height 298
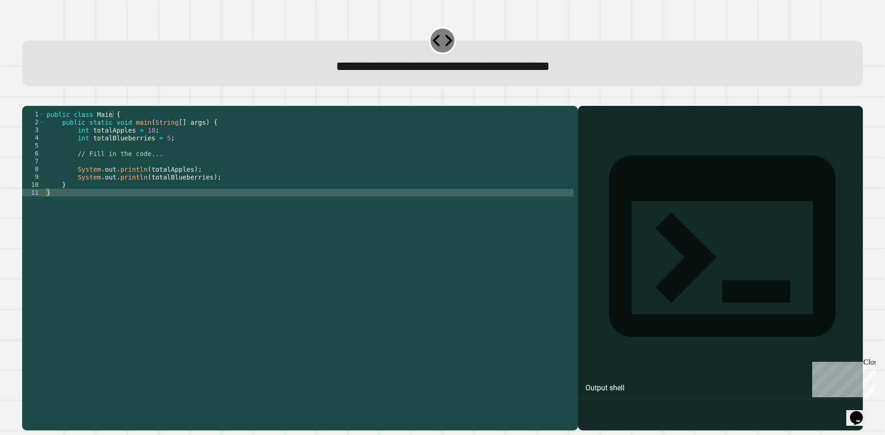
click at [106, 160] on div at bounding box center [309, 260] width 528 height 298
click at [110, 171] on div at bounding box center [309, 260] width 528 height 298
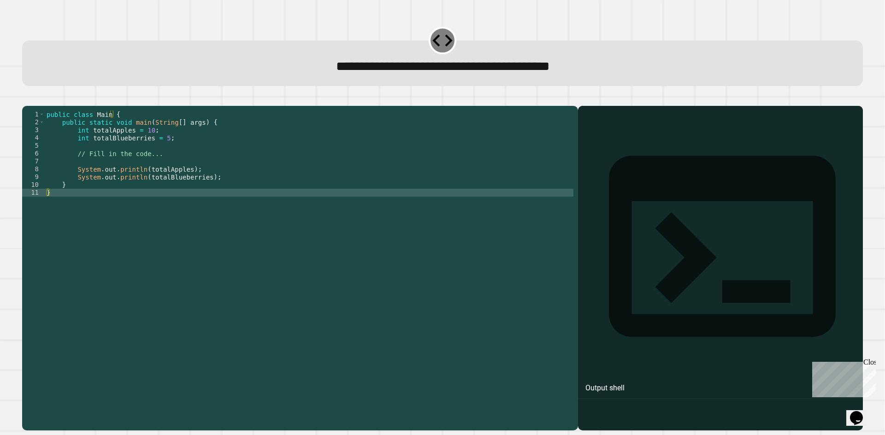
click at [110, 172] on div at bounding box center [309, 260] width 528 height 298
click at [96, 271] on div at bounding box center [309, 260] width 528 height 298
click at [146, 189] on div at bounding box center [309, 260] width 528 height 298
drag, startPoint x: 147, startPoint y: 188, endPoint x: 152, endPoint y: 185, distance: 6.6
click at [149, 187] on div at bounding box center [309, 260] width 528 height 298
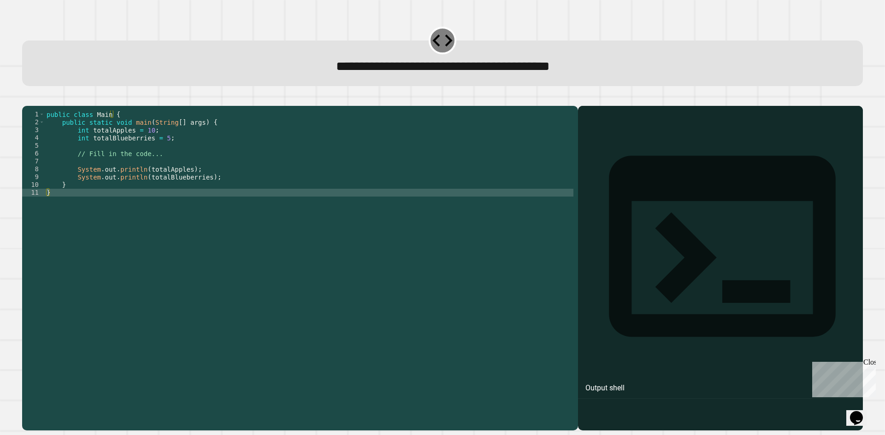
click at [152, 185] on div at bounding box center [309, 260] width 528 height 298
click at [153, 183] on div at bounding box center [309, 260] width 528 height 298
click at [158, 173] on div at bounding box center [309, 260] width 528 height 298
drag, startPoint x: 159, startPoint y: 172, endPoint x: 217, endPoint y: 153, distance: 60.5
click at [159, 172] on div at bounding box center [309, 260] width 528 height 298
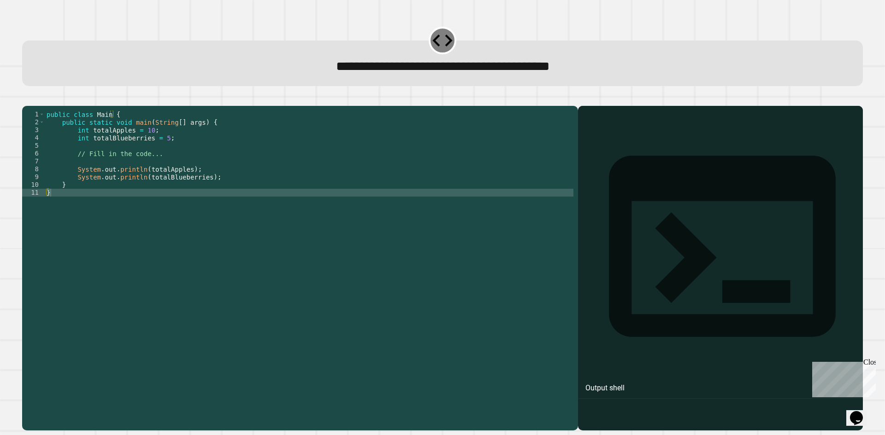
click at [235, 150] on div at bounding box center [309, 260] width 528 height 298
drag, startPoint x: 501, startPoint y: 133, endPoint x: 642, endPoint y: 109, distance: 142.9
click at [506, 133] on div at bounding box center [309, 260] width 528 height 298
drag, startPoint x: 653, startPoint y: 141, endPoint x: 653, endPoint y: 131, distance: 10.1
click at [653, 141] on div "Output shell" at bounding box center [720, 252] width 285 height 293
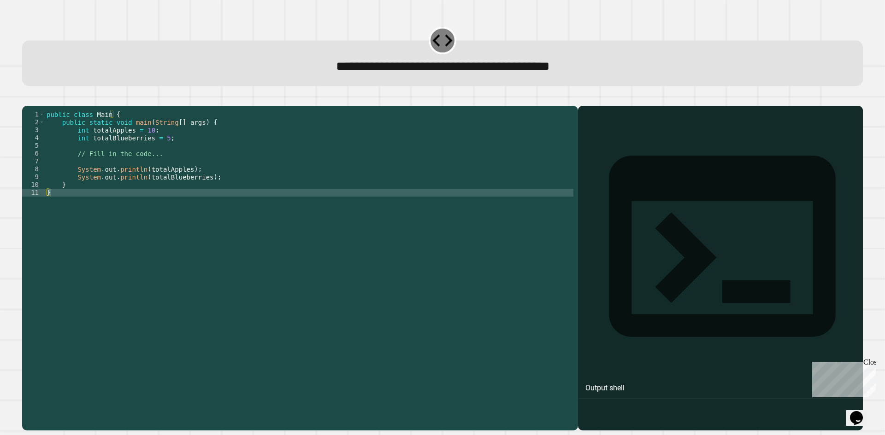
click at [653, 131] on div "Output shell" at bounding box center [720, 252] width 285 height 293
click at [644, 135] on div "Output shell" at bounding box center [720, 252] width 285 height 293
click at [274, 155] on div at bounding box center [309, 260] width 528 height 298
click at [272, 156] on div at bounding box center [309, 260] width 528 height 298
click at [191, 152] on div at bounding box center [309, 260] width 528 height 298
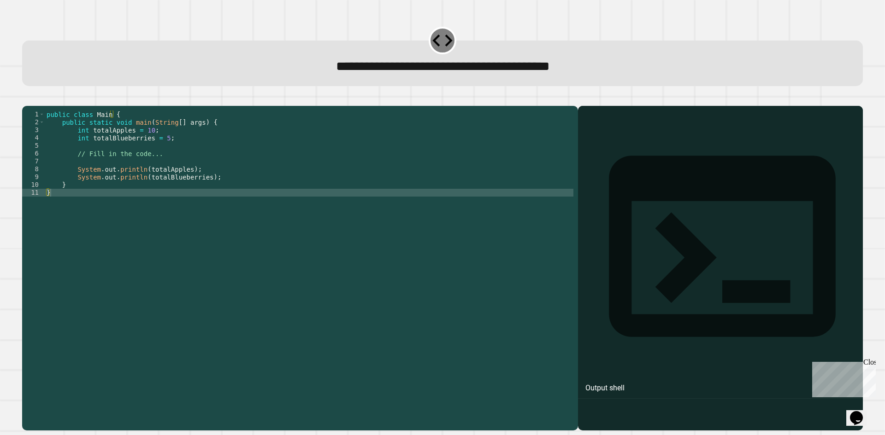
drag, startPoint x: 154, startPoint y: 149, endPoint x: 143, endPoint y: 159, distance: 14.7
click at [153, 149] on div at bounding box center [309, 260] width 528 height 298
click at [158, 177] on div at bounding box center [309, 260] width 528 height 298
click at [159, 177] on div at bounding box center [309, 260] width 528 height 298
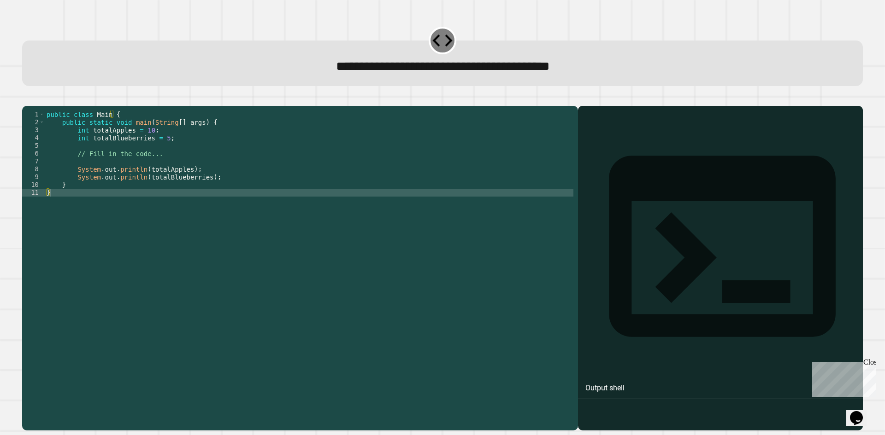
click at [159, 177] on div at bounding box center [309, 260] width 528 height 298
click at [160, 177] on div at bounding box center [309, 260] width 528 height 298
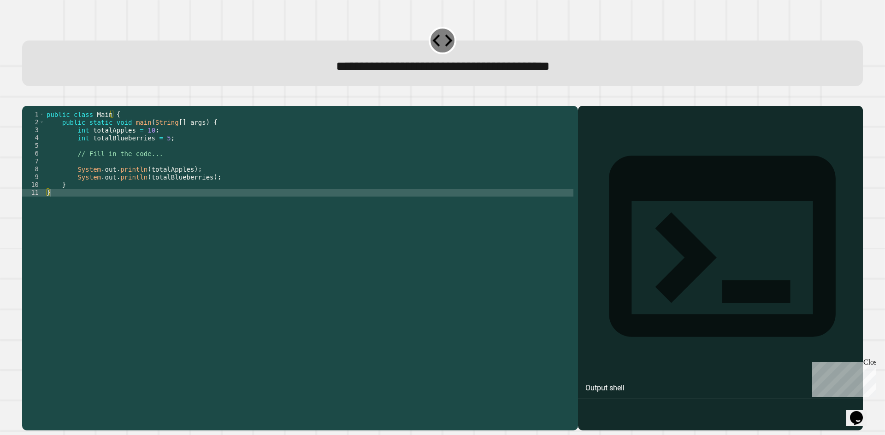
click at [160, 176] on div at bounding box center [309, 260] width 528 height 298
click at [137, 152] on div at bounding box center [309, 260] width 528 height 298
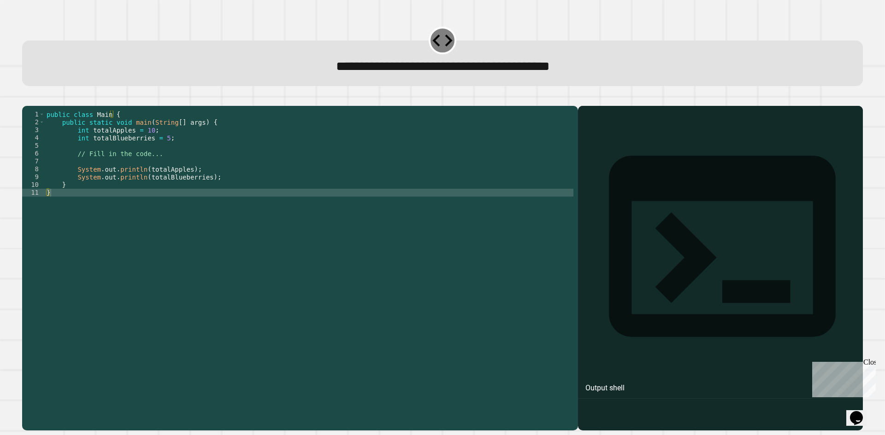
click at [137, 152] on div at bounding box center [309, 260] width 528 height 298
click at [183, 197] on div at bounding box center [309, 260] width 528 height 298
click at [155, 195] on div at bounding box center [309, 260] width 528 height 298
click at [171, 164] on div at bounding box center [309, 260] width 528 height 298
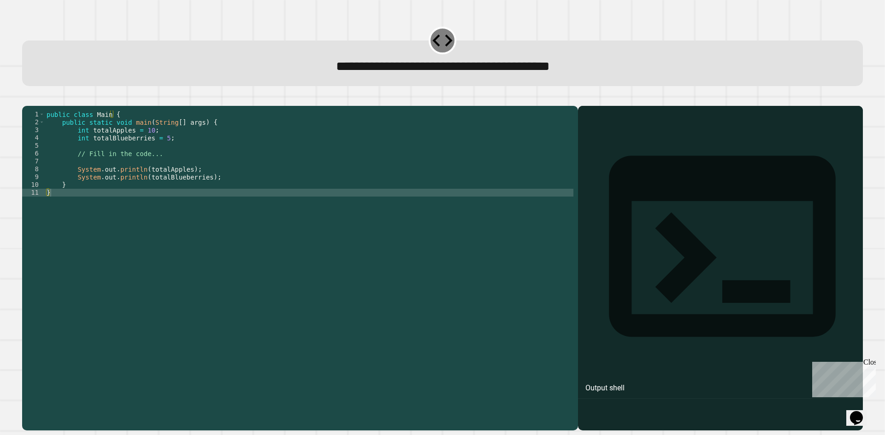
click at [171, 164] on div at bounding box center [309, 260] width 528 height 298
click at [162, 184] on div at bounding box center [309, 260] width 528 height 298
click at [161, 184] on div at bounding box center [309, 260] width 528 height 298
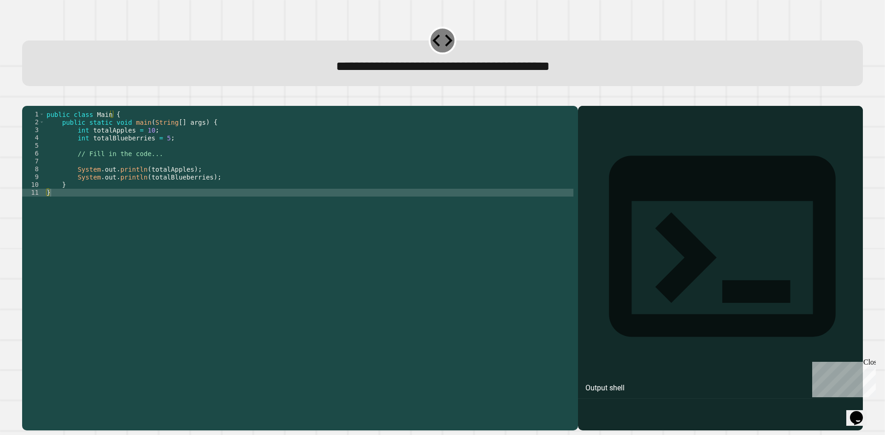
click at [161, 184] on div at bounding box center [309, 260] width 528 height 298
drag, startPoint x: 165, startPoint y: 171, endPoint x: 190, endPoint y: 151, distance: 32.1
click at [167, 170] on div at bounding box center [309, 260] width 528 height 298
click at [198, 147] on div at bounding box center [309, 260] width 528 height 298
click at [175, 182] on div at bounding box center [309, 260] width 528 height 298
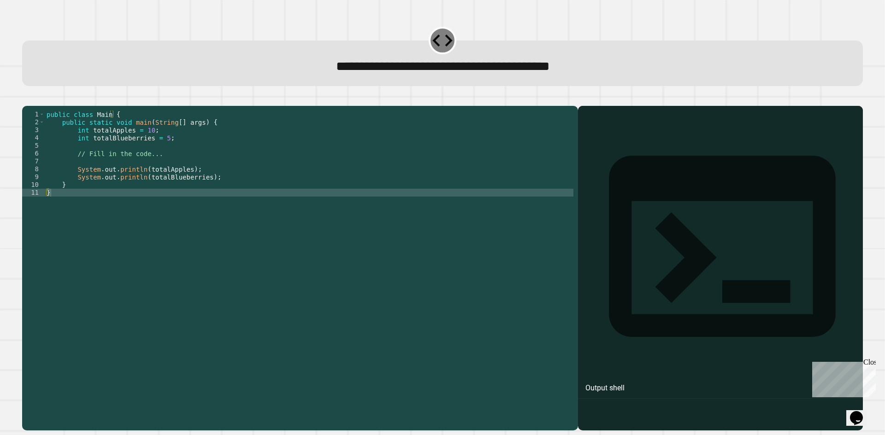
drag, startPoint x: 175, startPoint y: 182, endPoint x: 138, endPoint y: 205, distance: 44.1
click at [175, 182] on div at bounding box center [309, 260] width 528 height 298
click at [48, 211] on div at bounding box center [309, 260] width 528 height 298
click at [36, 197] on div "11" at bounding box center [33, 193] width 23 height 8
click at [54, 202] on div at bounding box center [309, 260] width 528 height 298
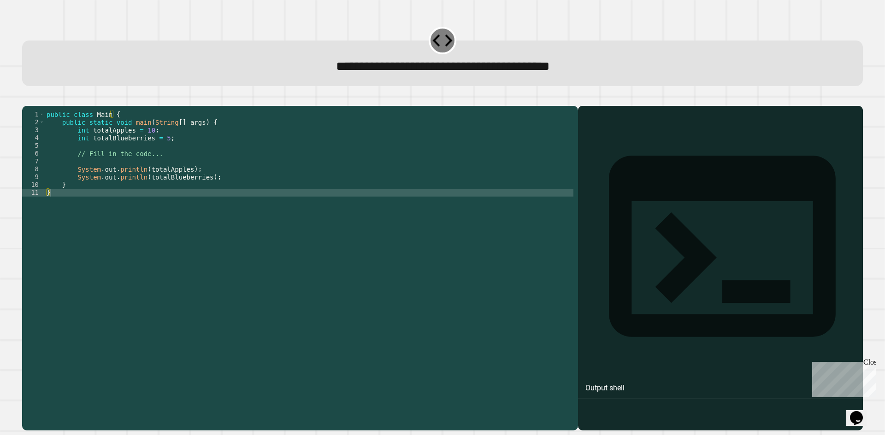
click at [32, 197] on div "11" at bounding box center [33, 193] width 23 height 8
click at [37, 197] on div "11" at bounding box center [33, 193] width 23 height 8
click at [50, 207] on div at bounding box center [309, 260] width 528 height 298
click at [50, 197] on div at bounding box center [52, 193] width 4 height 8
click at [46, 207] on div at bounding box center [309, 260] width 528 height 298
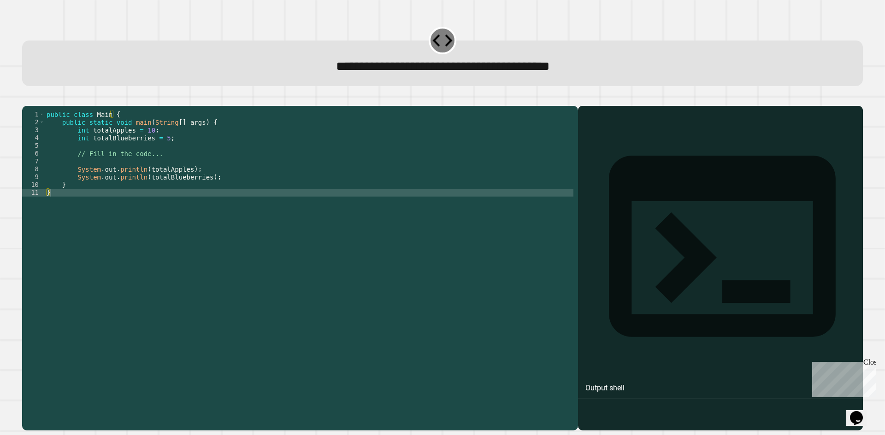
click at [57, 197] on div at bounding box center [309, 260] width 528 height 298
click at [43, 197] on div "11" at bounding box center [33, 193] width 23 height 8
click at [48, 206] on div at bounding box center [309, 260] width 528 height 298
click at [47, 209] on div at bounding box center [309, 260] width 528 height 298
click at [48, 208] on div at bounding box center [309, 260] width 528 height 298
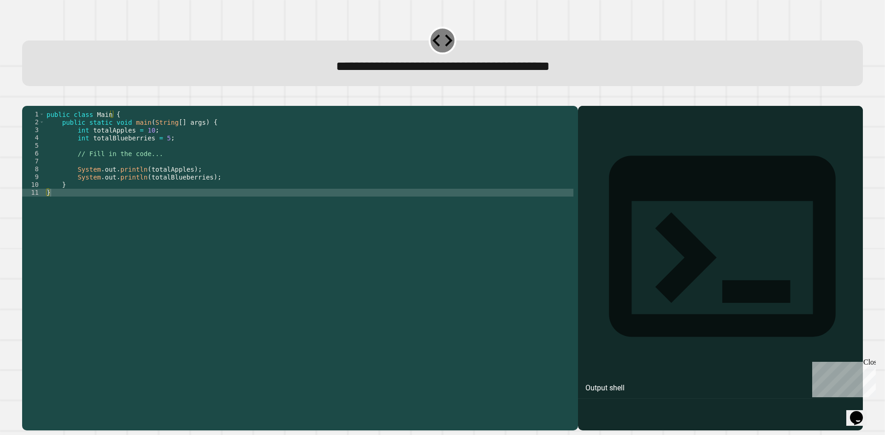
click at [48, 206] on div at bounding box center [309, 260] width 528 height 298
click at [47, 206] on div at bounding box center [309, 260] width 528 height 298
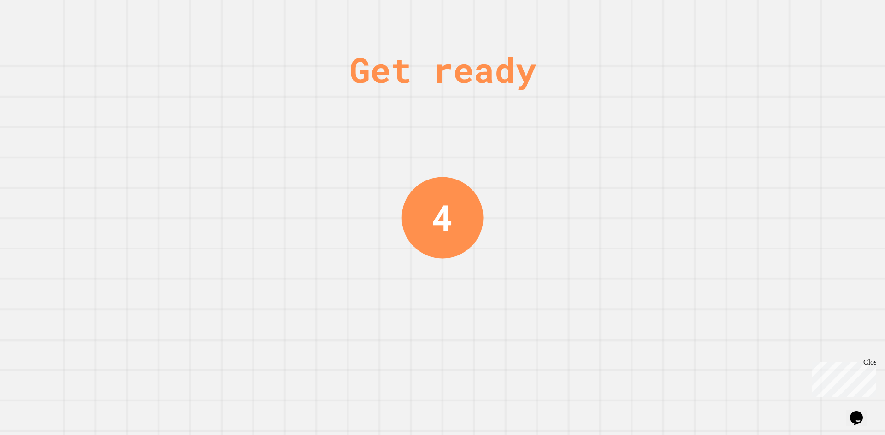
drag, startPoint x: 543, startPoint y: 206, endPoint x: 523, endPoint y: 206, distance: 20.3
drag, startPoint x: 413, startPoint y: 212, endPoint x: 501, endPoint y: 212, distance: 87.5
click at [501, 212] on div "Get ready 3" at bounding box center [442, 217] width 885 height 435
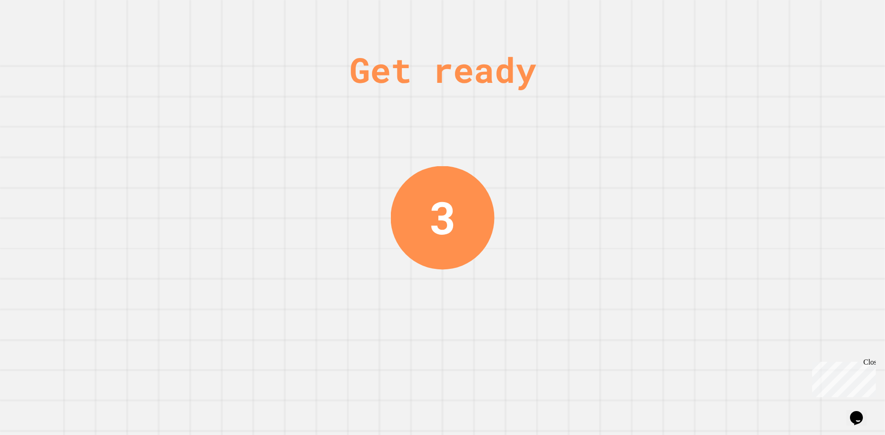
click at [501, 212] on div "Get ready 3" at bounding box center [442, 217] width 885 height 435
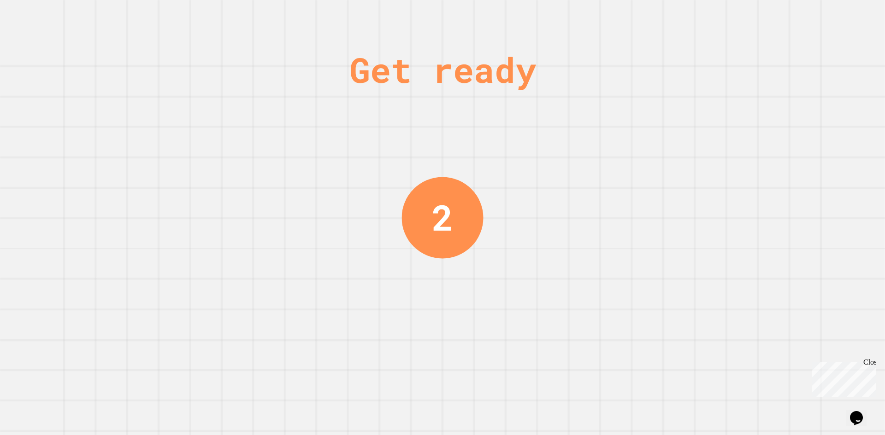
drag, startPoint x: 499, startPoint y: 211, endPoint x: 330, endPoint y: 68, distance: 221.2
click at [330, 68] on div "Get ready 2" at bounding box center [442, 217] width 885 height 435
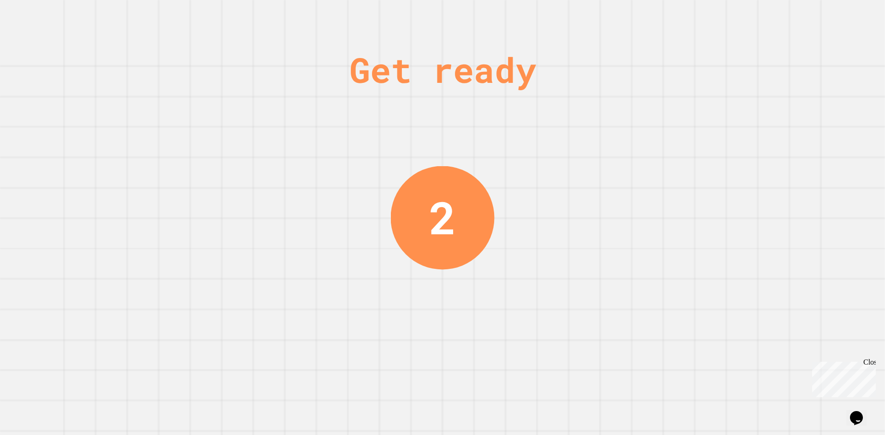
click at [330, 68] on div "Get ready 2" at bounding box center [442, 217] width 885 height 435
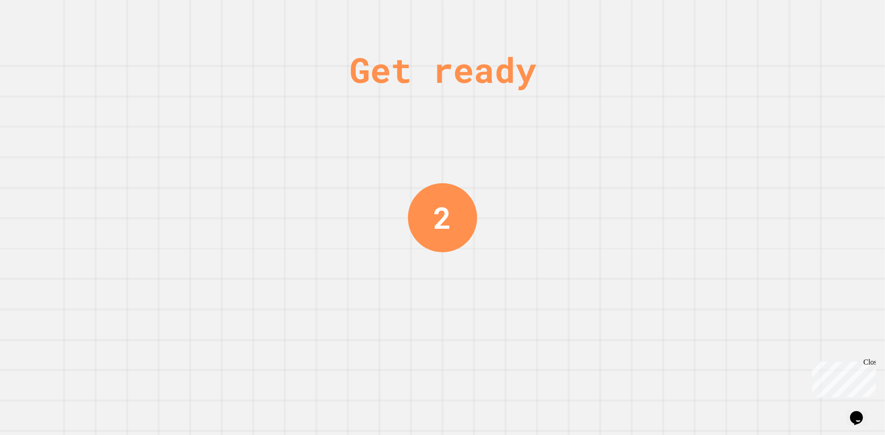
drag, startPoint x: 406, startPoint y: 245, endPoint x: 458, endPoint y: 317, distance: 88.7
click at [458, 317] on div "Get ready 2" at bounding box center [442, 217] width 885 height 435
click at [489, 238] on div "Get ready 1" at bounding box center [442, 217] width 885 height 435
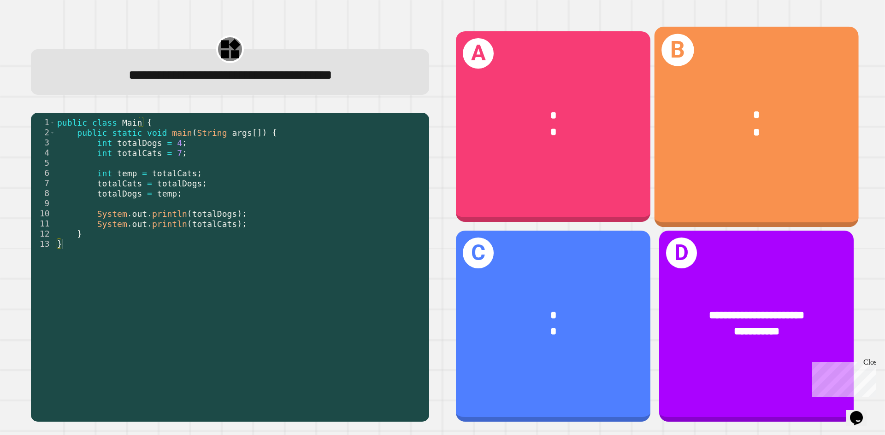
click at [708, 162] on div "B * *" at bounding box center [756, 126] width 204 height 200
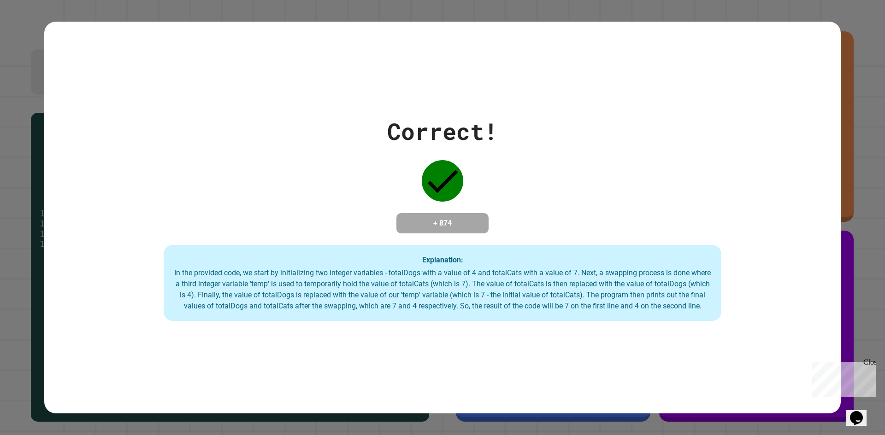
drag, startPoint x: 528, startPoint y: 203, endPoint x: 241, endPoint y: 76, distance: 313.3
click at [241, 76] on div "Correct! + 874 Explanation: In the provided code, we start by initializing two …" at bounding box center [442, 218] width 796 height 392
click at [387, 114] on div "Correct!" at bounding box center [442, 131] width 111 height 35
drag, startPoint x: 384, startPoint y: 114, endPoint x: 635, endPoint y: 328, distance: 329.7
click at [635, 328] on div "Correct! + 874 Explanation: In the provided code, we start by initializing two …" at bounding box center [442, 218] width 796 height 392
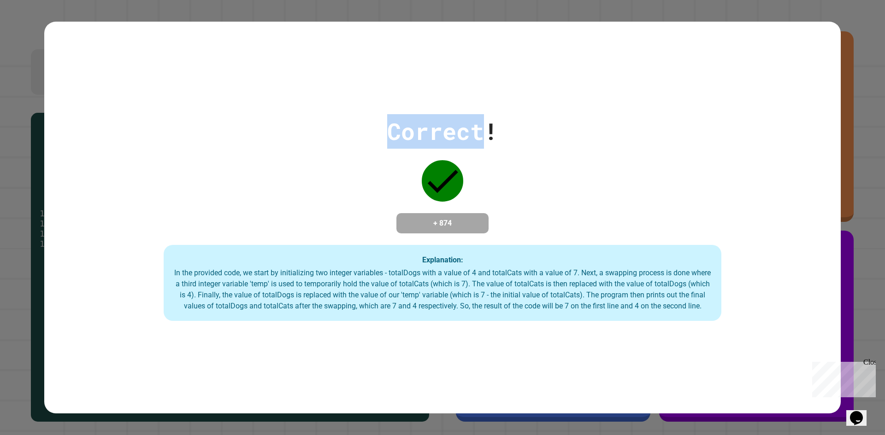
click at [635, 328] on div "Correct! + 874 Explanation: In the provided code, we start by initializing two …" at bounding box center [442, 218] width 796 height 392
drag, startPoint x: 632, startPoint y: 329, endPoint x: 387, endPoint y: 133, distance: 313.7
click at [387, 133] on div "Correct! + 874 Explanation: In the provided code, we start by initializing two …" at bounding box center [442, 218] width 796 height 392
click at [387, 133] on div "Correct!" at bounding box center [442, 131] width 111 height 35
drag, startPoint x: 386, startPoint y: 133, endPoint x: 691, endPoint y: 246, distance: 325.1
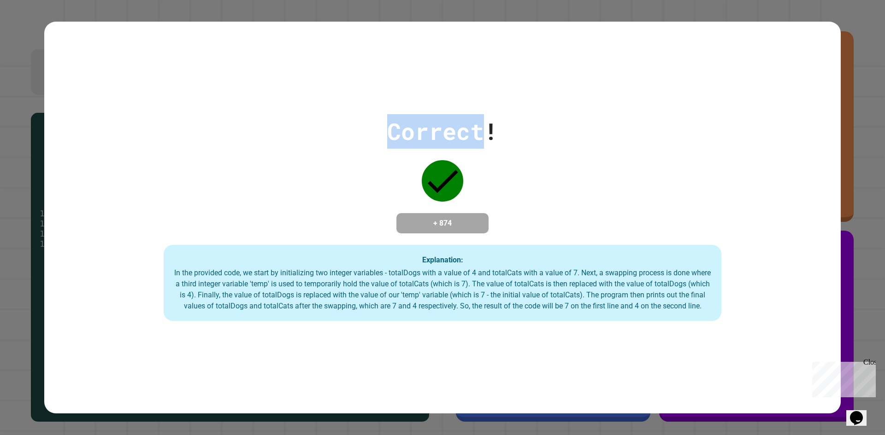
click at [691, 246] on div "Correct! + 874 Explanation: In the provided code, we start by initializing two …" at bounding box center [442, 217] width 796 height 207
click at [634, 247] on div "Explanation: In the provided code, we start by initializing two integer variabl…" at bounding box center [442, 283] width 557 height 76
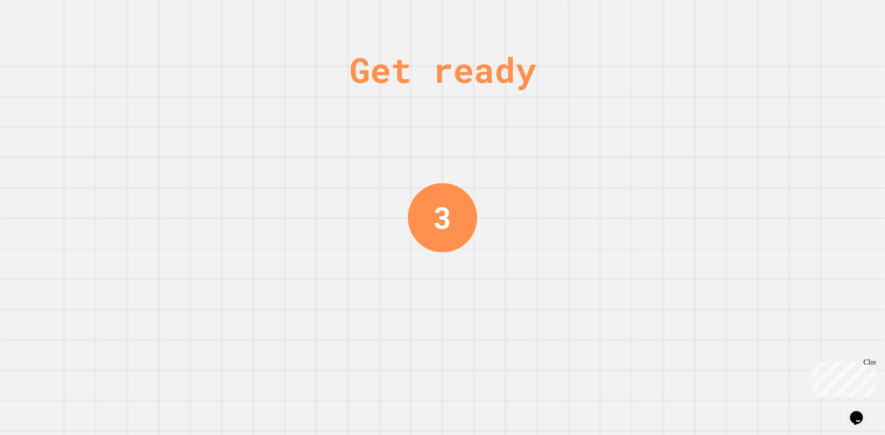
click at [449, 199] on div "3" at bounding box center [442, 217] width 69 height 69
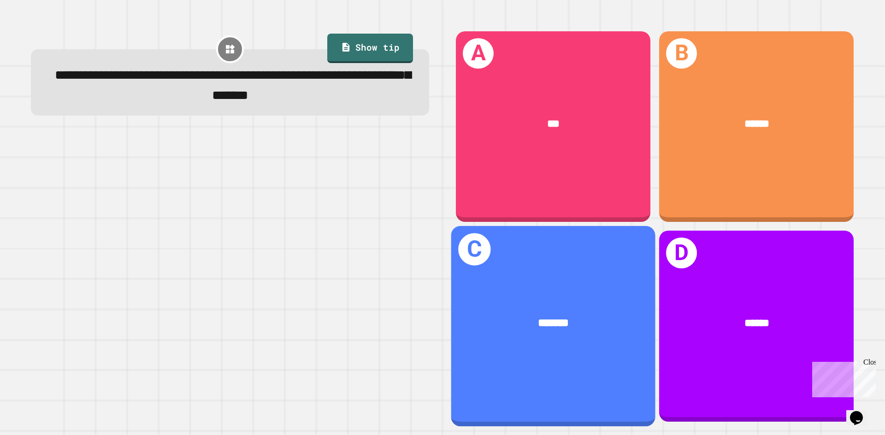
click at [520, 274] on div "C *******" at bounding box center [553, 326] width 204 height 200
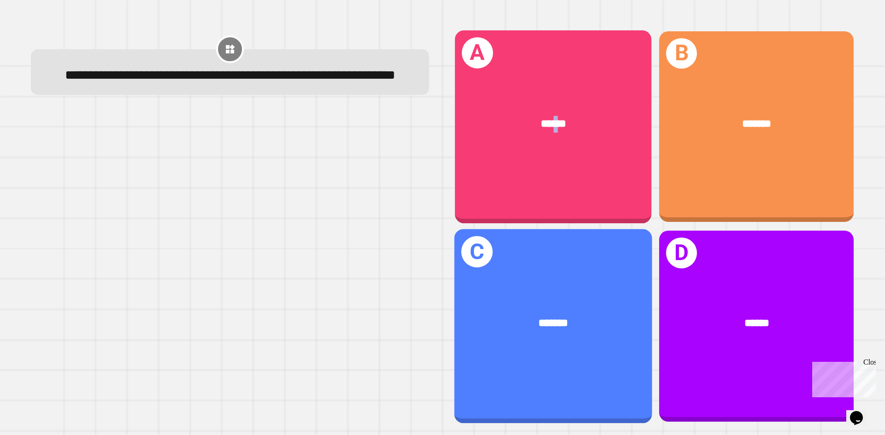
click at [545, 118] on span "******" at bounding box center [552, 123] width 25 height 11
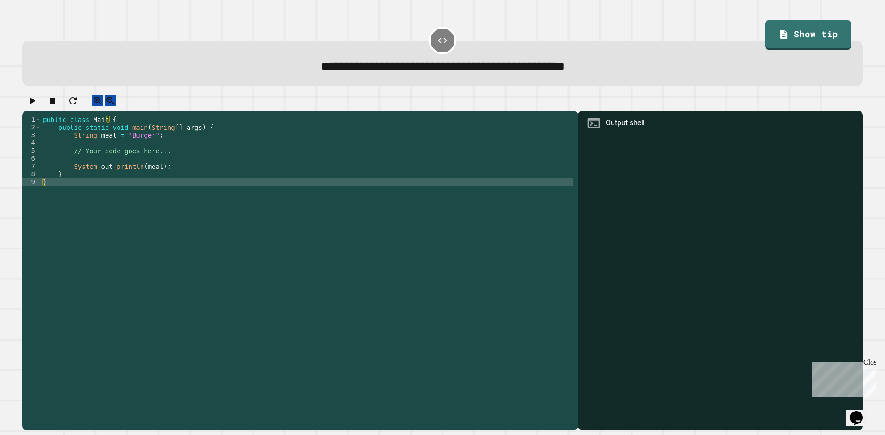
click at [114, 185] on div at bounding box center [307, 265] width 532 height 298
drag, startPoint x: 44, startPoint y: 191, endPoint x: 44, endPoint y: 198, distance: 6.5
click at [44, 198] on div at bounding box center [307, 265] width 532 height 298
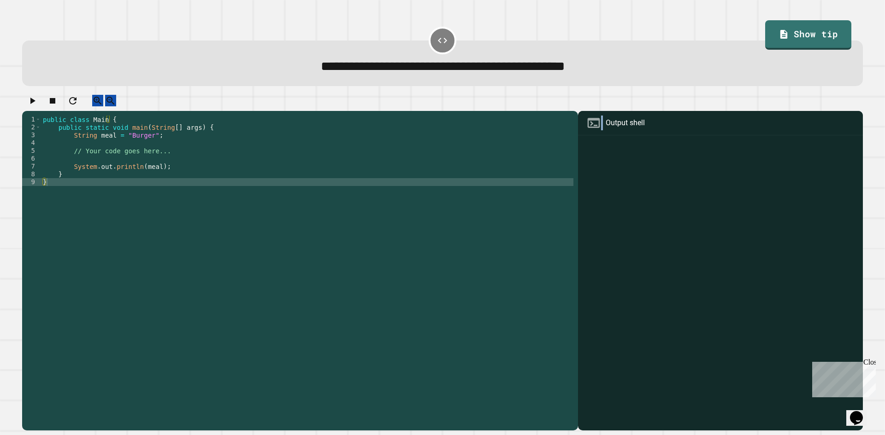
click at [44, 198] on div at bounding box center [307, 265] width 532 height 298
click at [42, 189] on div at bounding box center [307, 265] width 532 height 298
click at [35, 186] on div "9" at bounding box center [31, 182] width 19 height 8
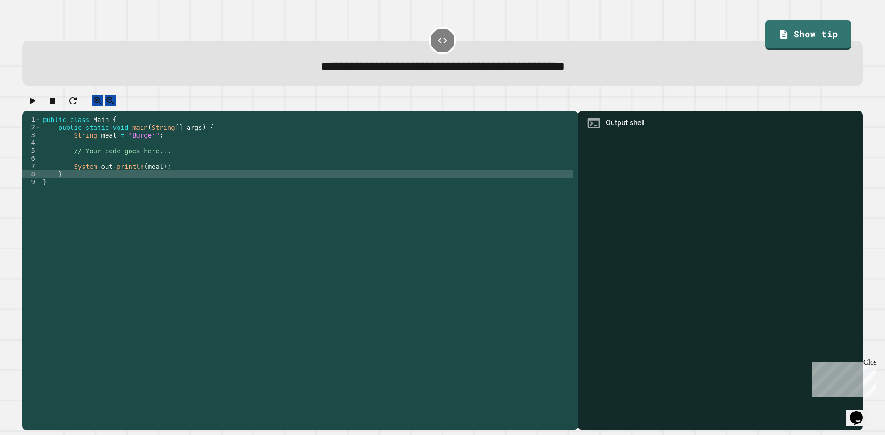
type textarea "**********"
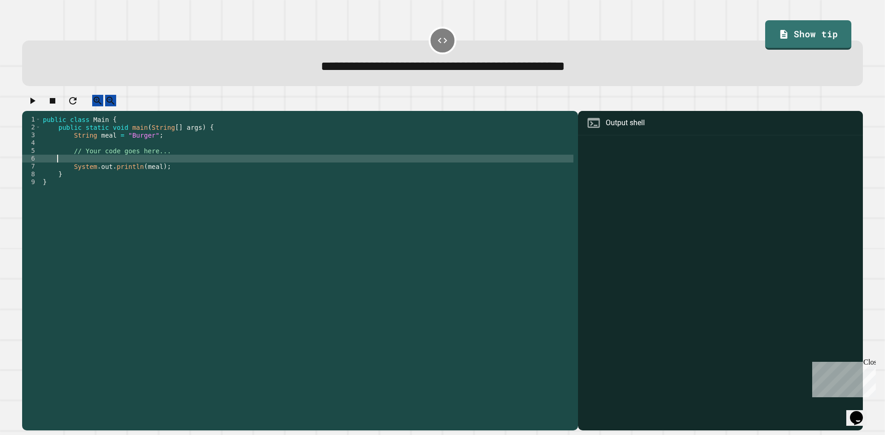
type textarea "**********"
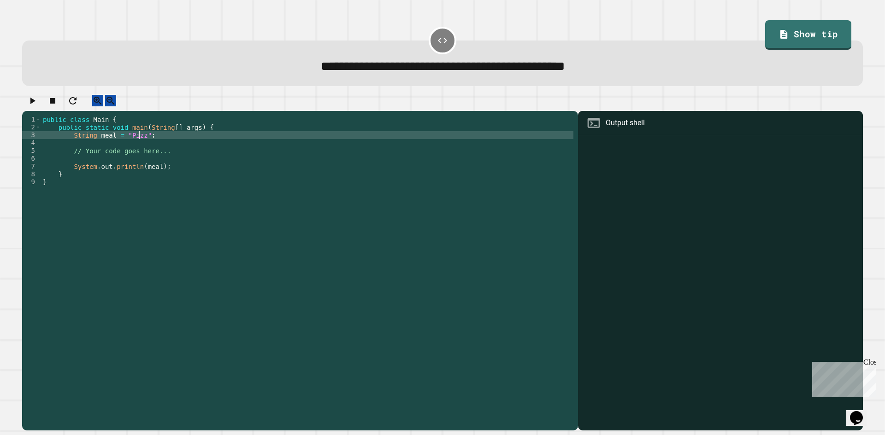
scroll to position [0, 7]
type textarea "**********"
click at [33, 110] on span "button" at bounding box center [442, 263] width 840 height 336
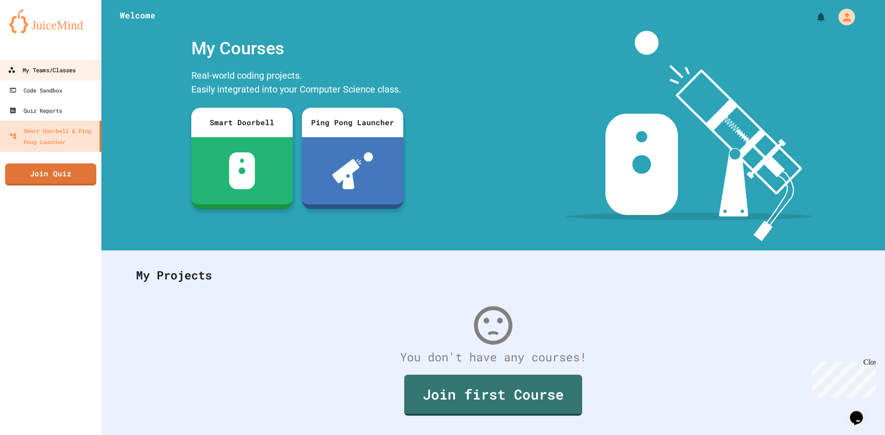
click at [0, 66] on link "My Teams/Classes" at bounding box center [51, 69] width 105 height 21
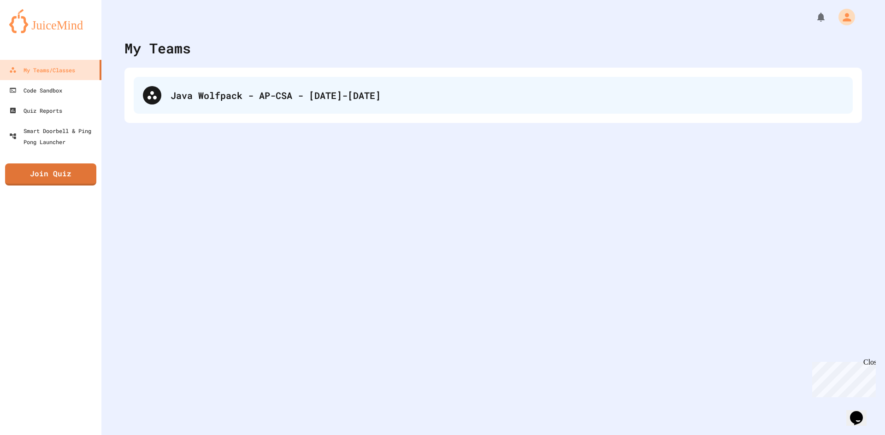
click at [204, 102] on div "Java Wolfpack - AP-CSA - [DATE]-[DATE]" at bounding box center [493, 95] width 719 height 37
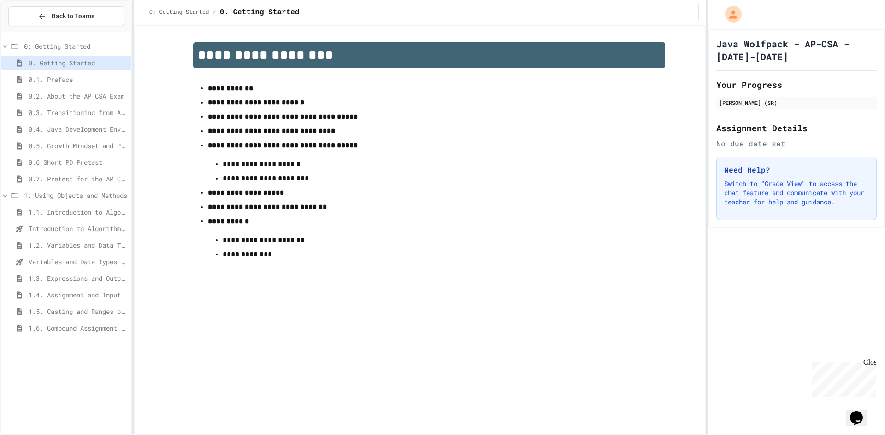
click at [43, 309] on span "1.5. Casting and Ranges of Values" at bounding box center [78, 312] width 99 height 10
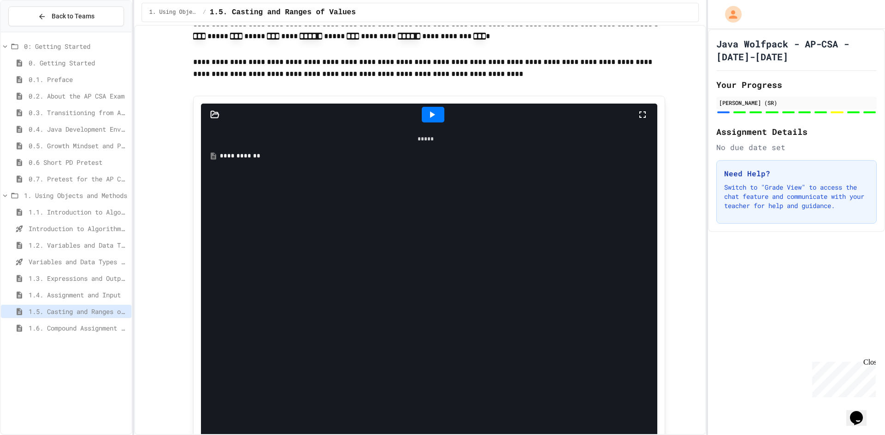
scroll to position [415, 0]
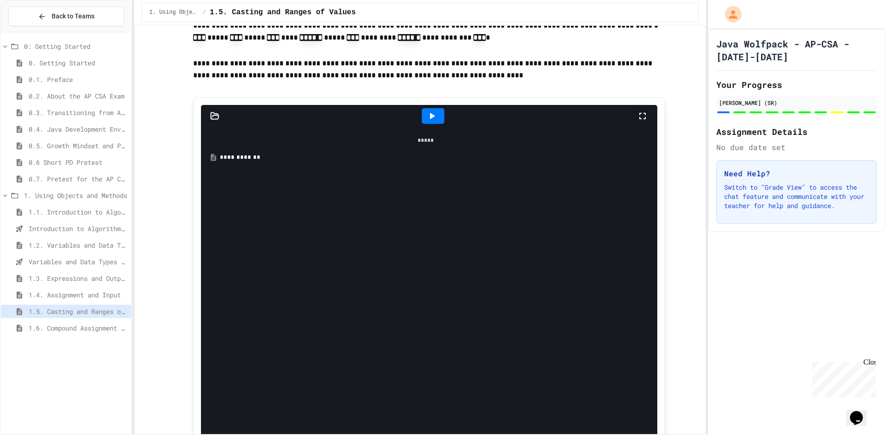
click at [272, 153] on div "**********" at bounding box center [432, 157] width 425 height 9
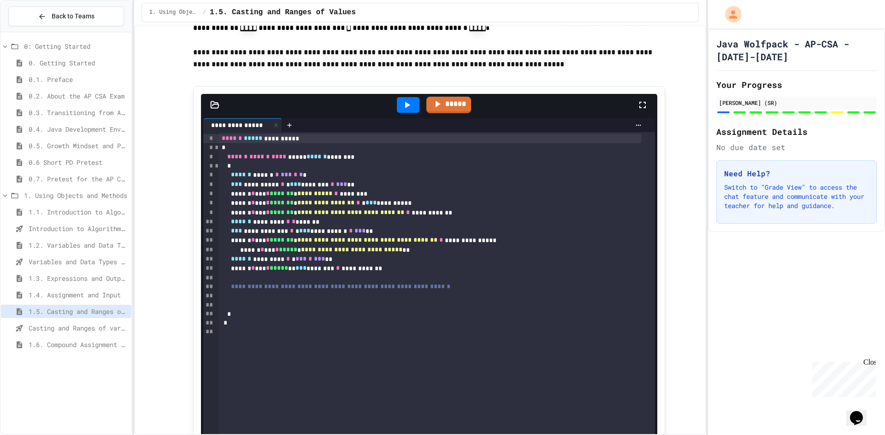
scroll to position [1428, 0]
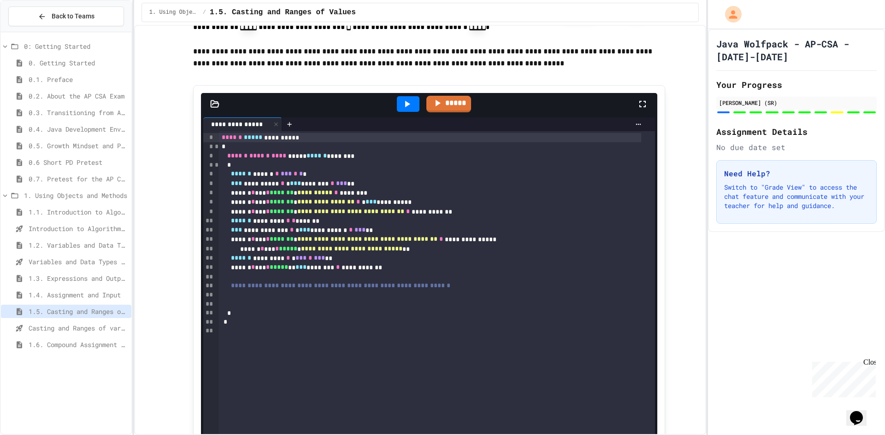
click at [396, 282] on div at bounding box center [437, 277] width 436 height 9
click at [391, 263] on div "****** ********* * * *** * *** **" at bounding box center [430, 258] width 422 height 9
click at [395, 272] on div "**********" at bounding box center [430, 267] width 422 height 9
click at [399, 263] on div "****** ********* * * *** * *** **" at bounding box center [430, 258] width 422 height 9
click at [437, 254] on div "**********" at bounding box center [430, 249] width 422 height 9
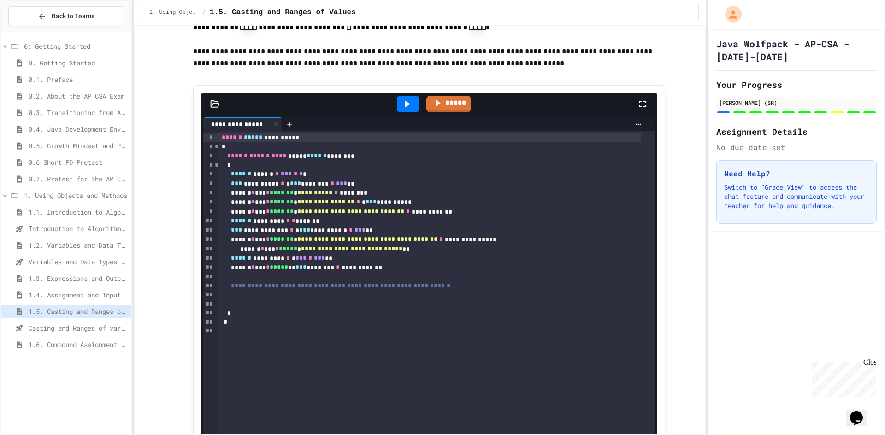
click at [79, 327] on span "Casting and Ranges of variables - Quiz" at bounding box center [78, 328] width 99 height 10
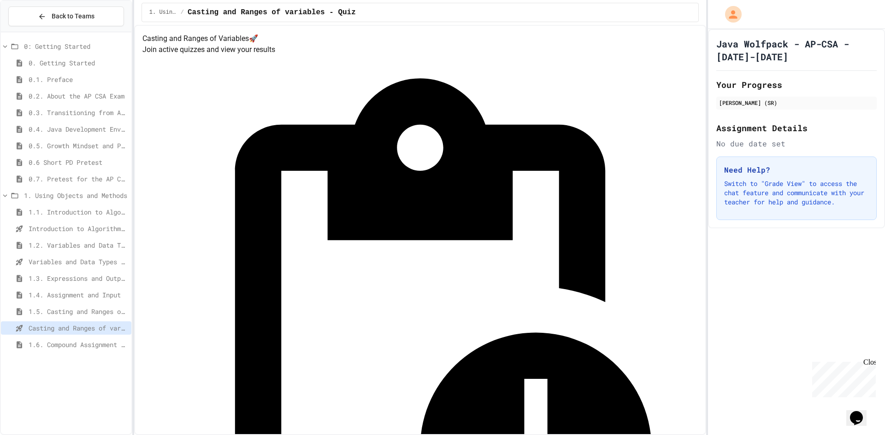
click at [554, 122] on span "button" at bounding box center [420, 230] width 570 height 409
click at [573, 220] on span "button" at bounding box center [420, 230] width 570 height 409
click at [78, 311] on span "1.5. Casting and Ranges of Values" at bounding box center [78, 312] width 99 height 10
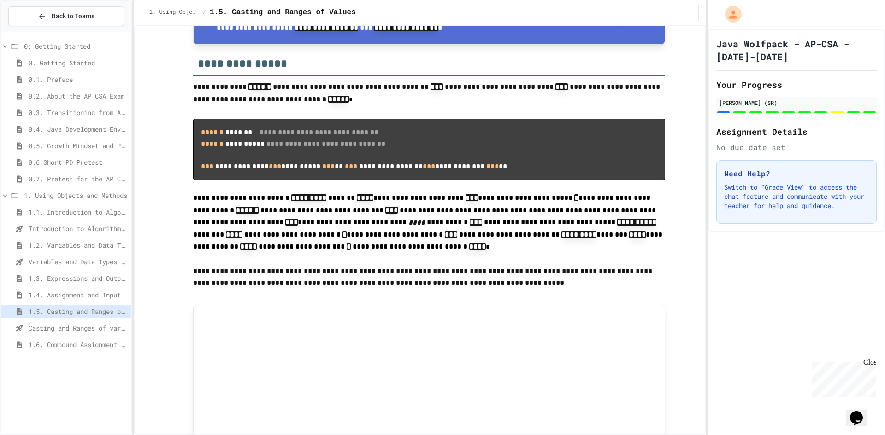
scroll to position [1244, 0]
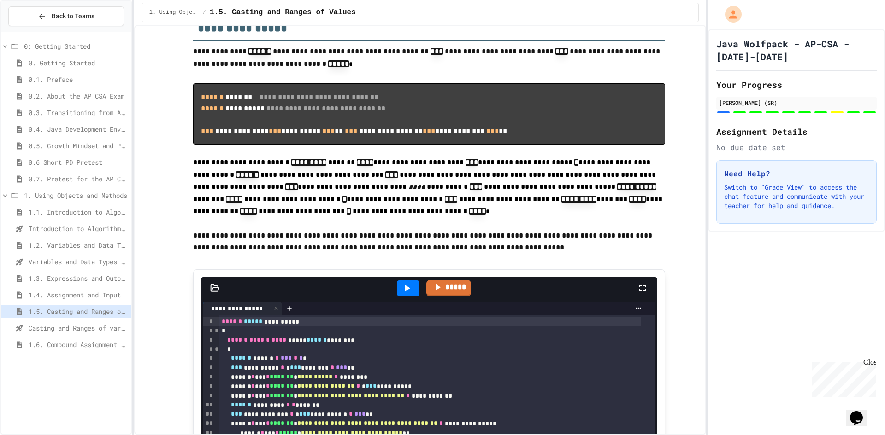
drag, startPoint x: 585, startPoint y: 259, endPoint x: 479, endPoint y: 229, distance: 109.5
click at [479, 229] on p at bounding box center [429, 224] width 472 height 12
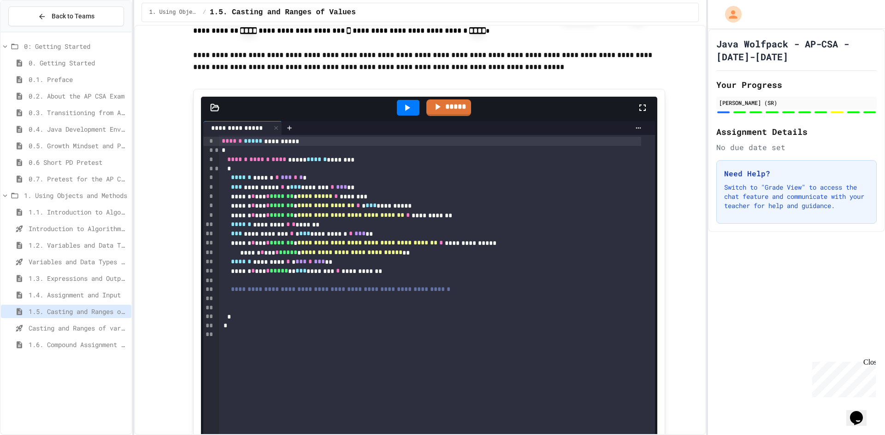
scroll to position [1520, 0]
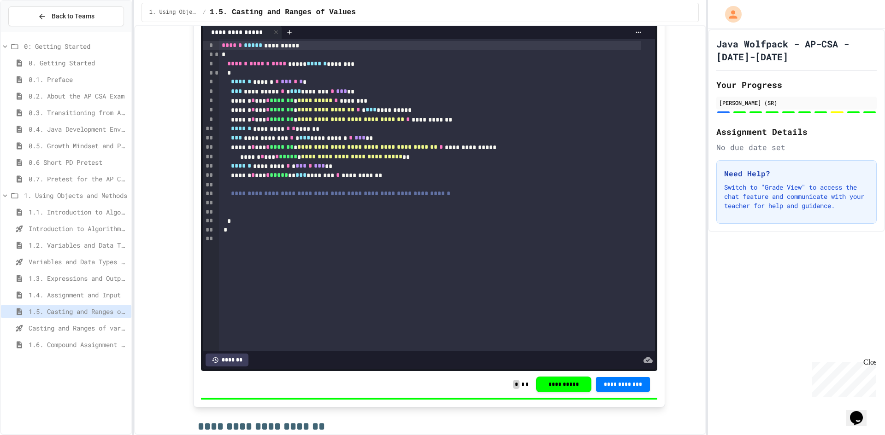
click at [365, 141] on span "***" at bounding box center [359, 138] width 11 height 6
click at [397, 20] on div at bounding box center [408, 12] width 23 height 16
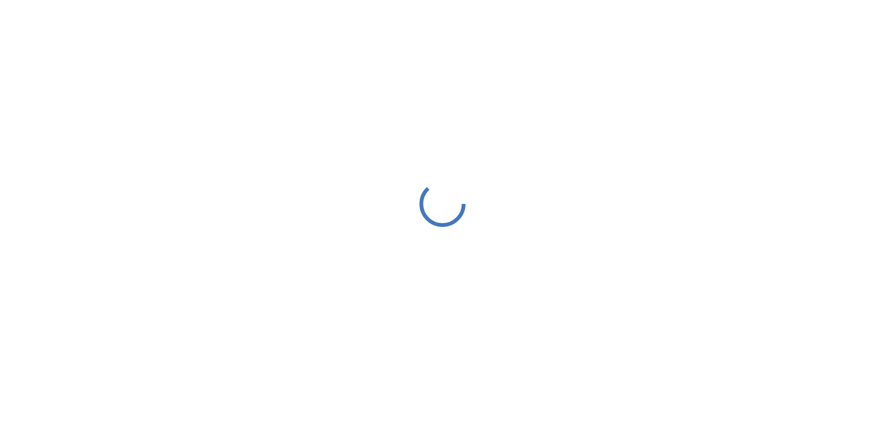
click at [353, 170] on div at bounding box center [442, 204] width 885 height 408
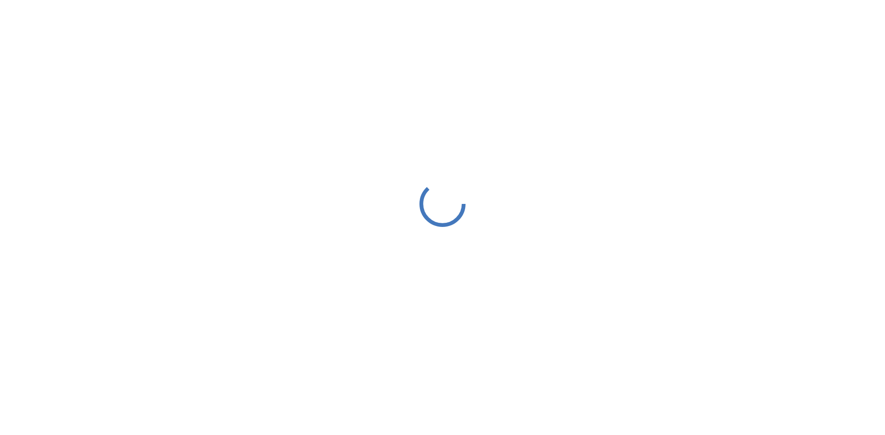
click at [353, 170] on div at bounding box center [442, 204] width 885 height 408
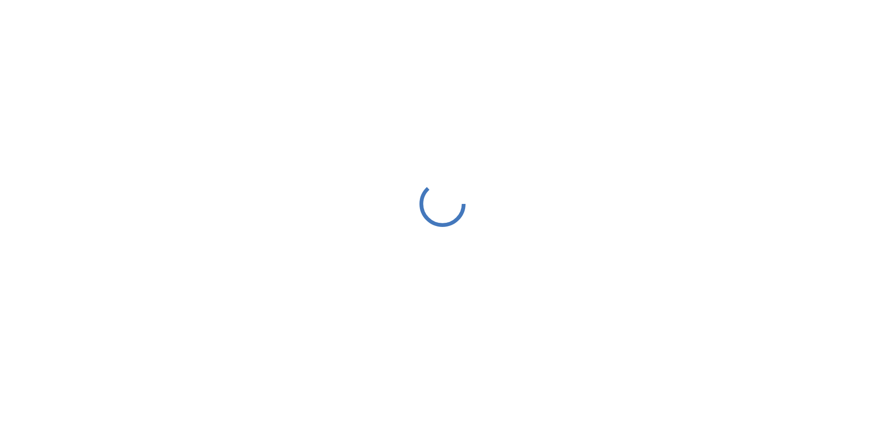
click at [353, 170] on div at bounding box center [442, 204] width 885 height 408
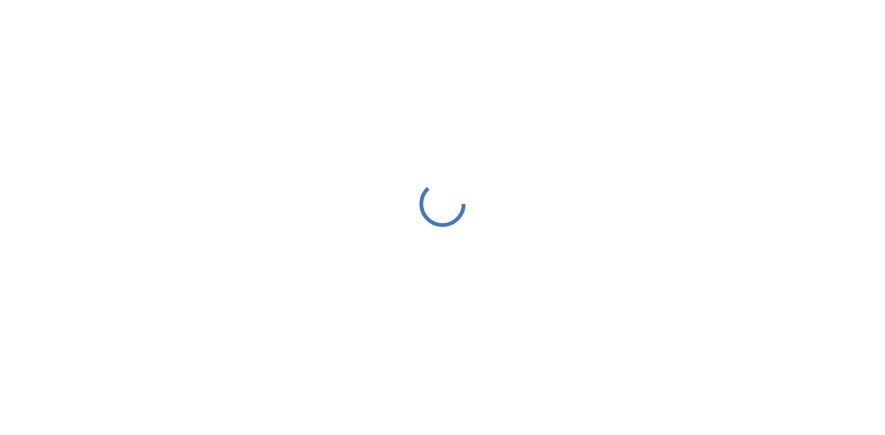
click at [353, 170] on div at bounding box center [442, 204] width 885 height 408
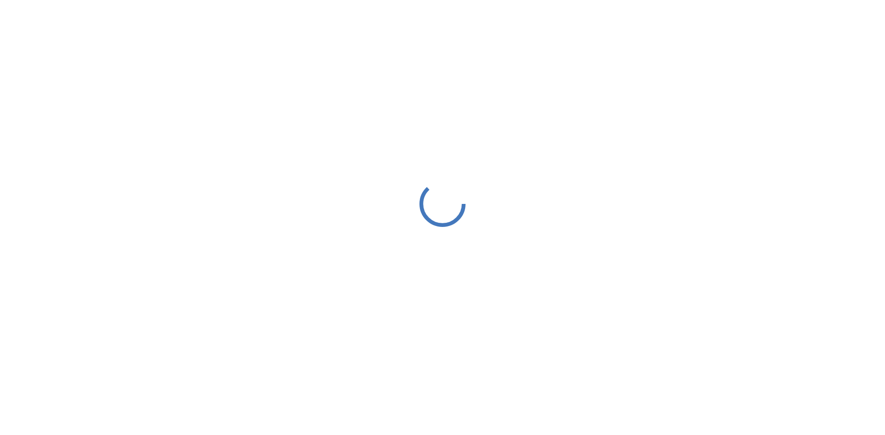
click at [353, 170] on div at bounding box center [442, 204] width 885 height 408
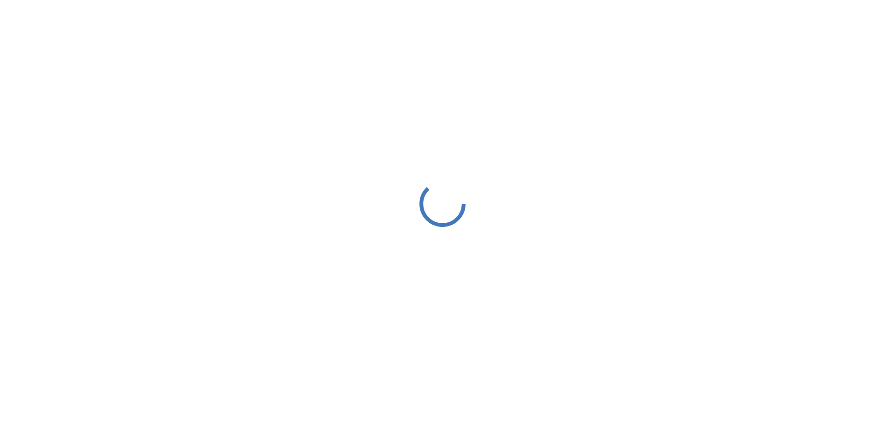
click at [353, 170] on div at bounding box center [442, 204] width 885 height 408
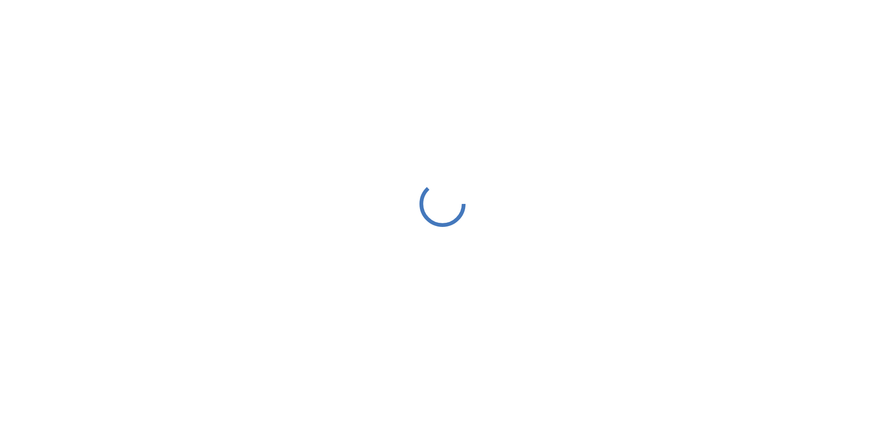
click at [353, 170] on div at bounding box center [442, 204] width 885 height 408
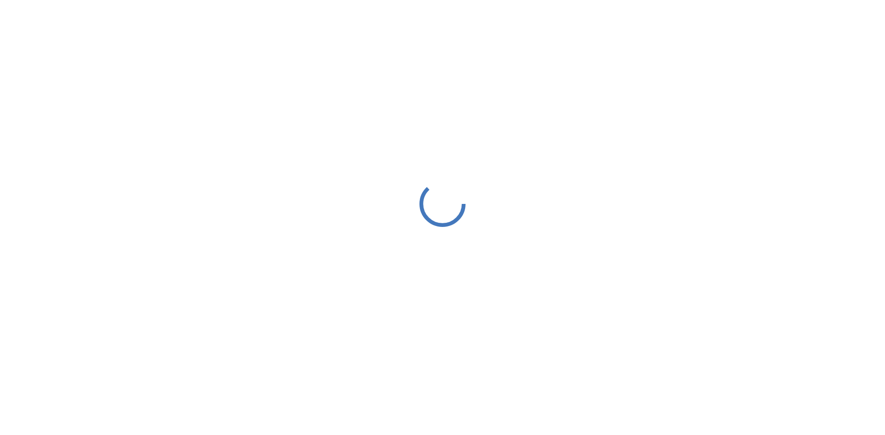
click at [353, 170] on div at bounding box center [442, 204] width 885 height 408
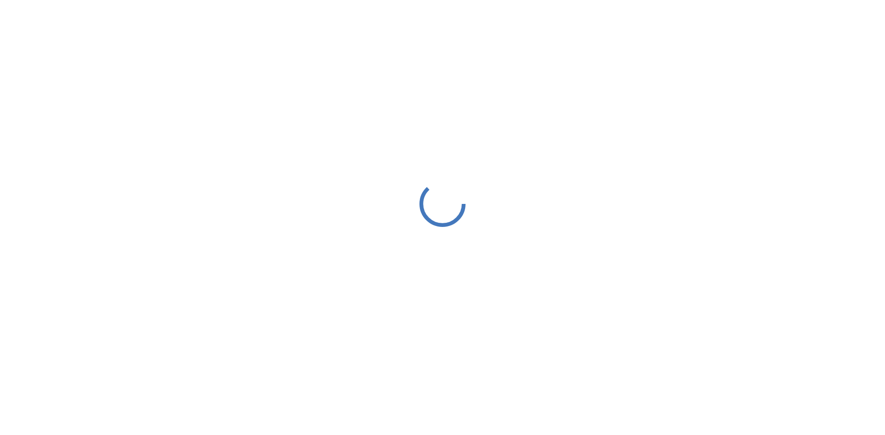
click at [353, 170] on div at bounding box center [442, 204] width 885 height 408
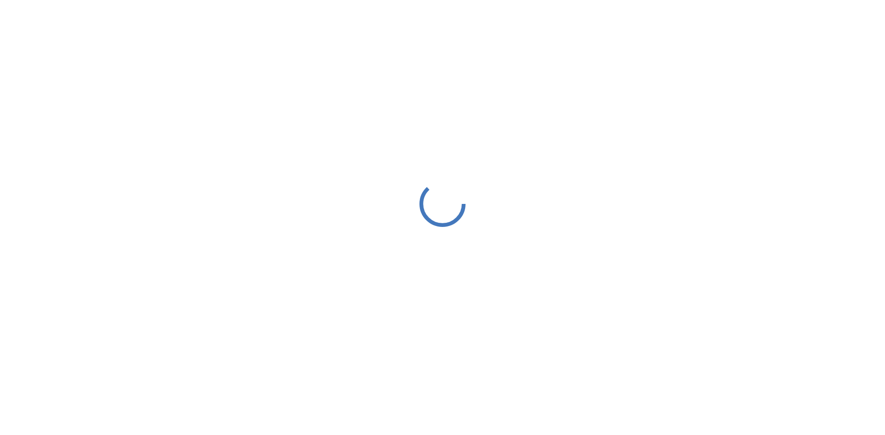
click at [353, 170] on div at bounding box center [442, 204] width 885 height 408
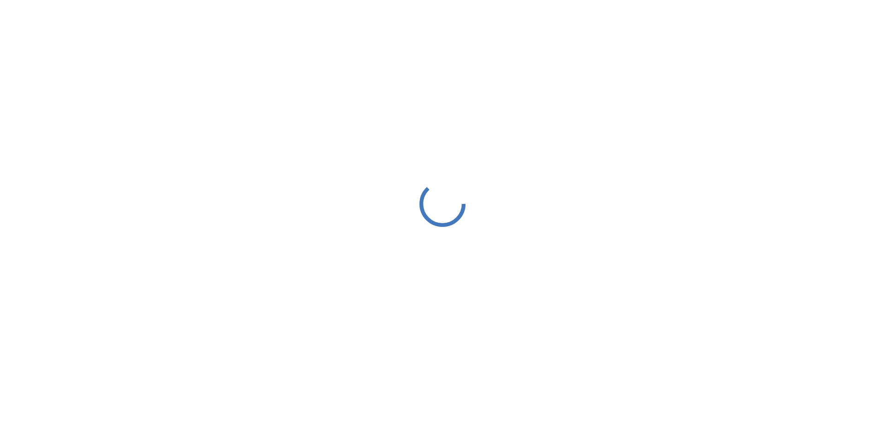
click at [353, 170] on div at bounding box center [442, 204] width 885 height 408
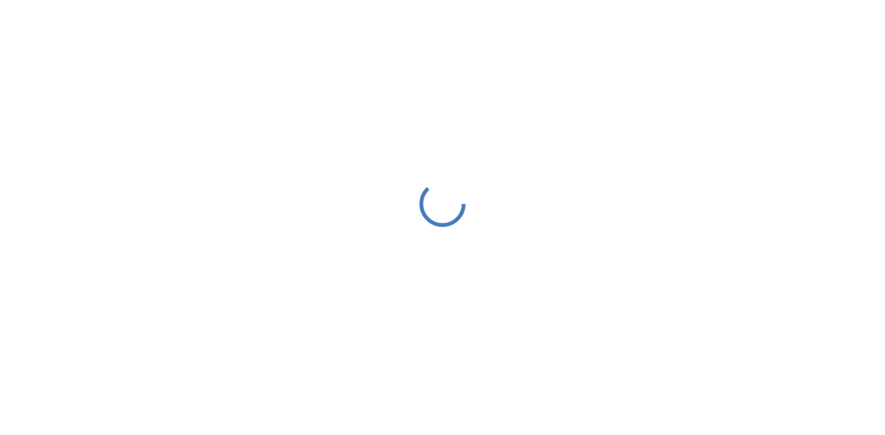
click at [353, 170] on div at bounding box center [442, 204] width 885 height 408
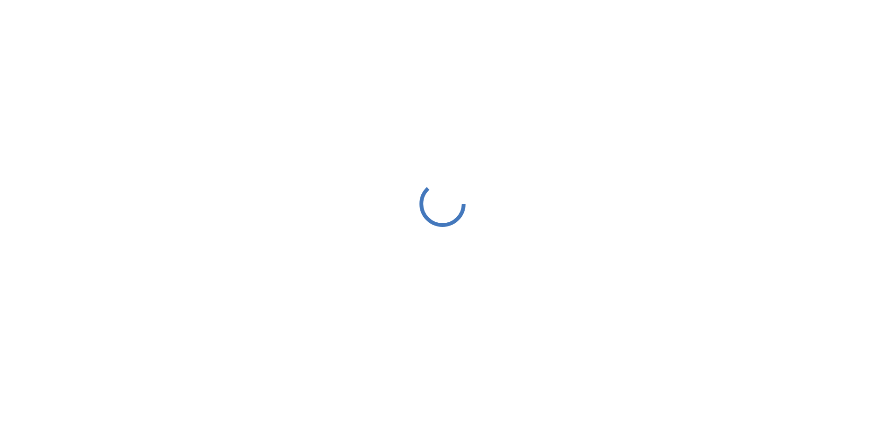
click at [353, 170] on div at bounding box center [442, 204] width 885 height 408
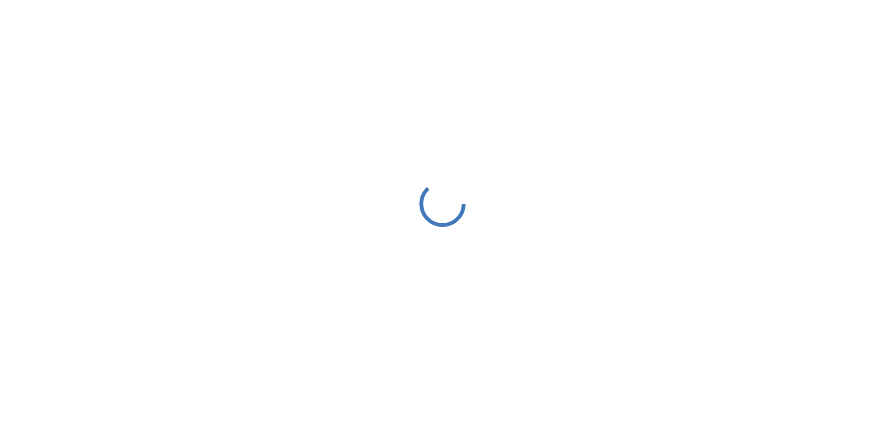
click at [353, 170] on div at bounding box center [442, 204] width 885 height 408
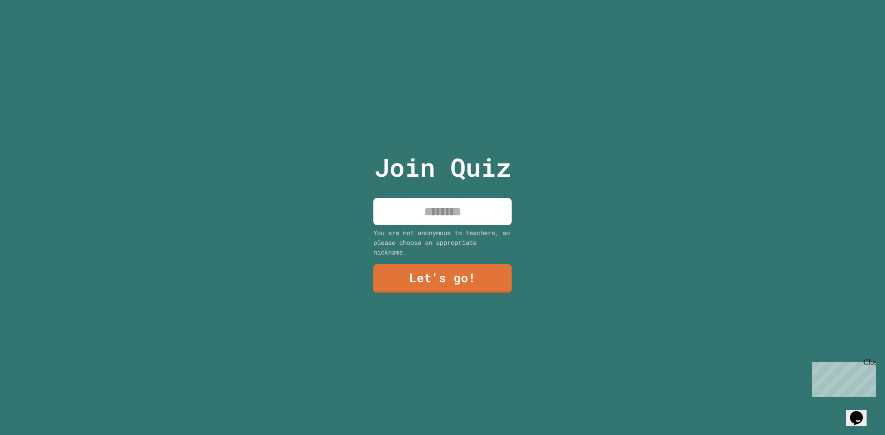
click at [443, 198] on input at bounding box center [442, 211] width 138 height 27
type input "***"
click at [472, 275] on link "Let's go!" at bounding box center [442, 278] width 141 height 30
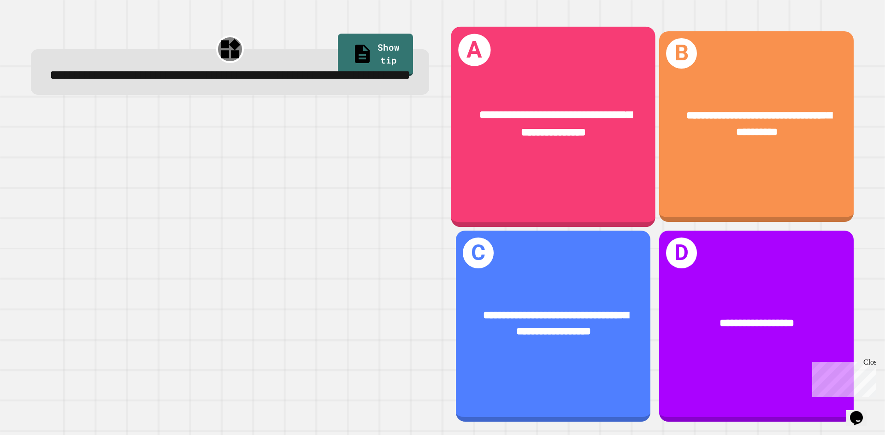
click at [560, 153] on div "**********" at bounding box center [553, 124] width 204 height 79
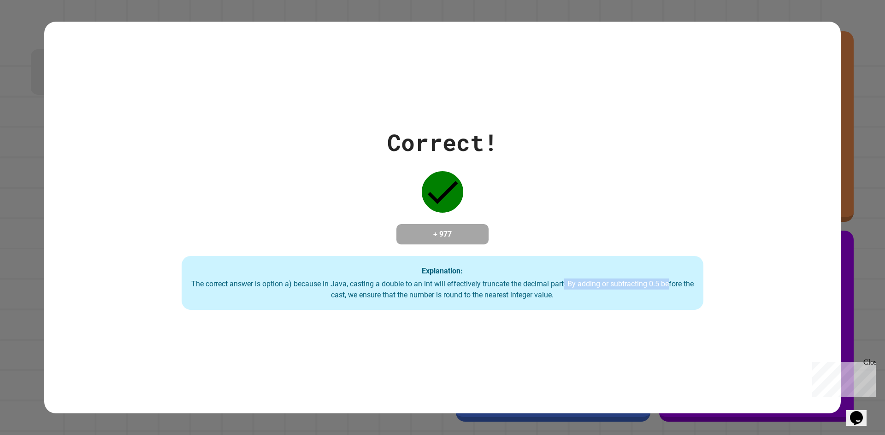
drag, startPoint x: 558, startPoint y: 285, endPoint x: 664, endPoint y: 284, distance: 106.0
click at [664, 284] on div "The correct answer is option a) because in Java, casting a double to an int wil…" at bounding box center [442, 290] width 503 height 22
click at [657, 286] on div "The correct answer is option a) because in Java, casting a double to an int wil…" at bounding box center [442, 290] width 503 height 22
click at [655, 283] on div "The correct answer is option a) because in Java, casting a double to an int wil…" at bounding box center [442, 290] width 503 height 22
drag, startPoint x: 563, startPoint y: 286, endPoint x: 660, endPoint y: 287, distance: 97.7
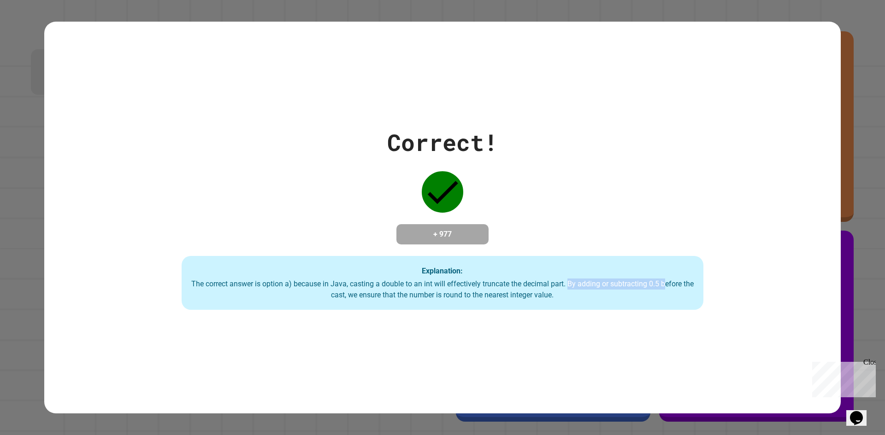
click at [660, 287] on div "The correct answer is option a) because in Java, casting a double to an int wil…" at bounding box center [442, 290] width 503 height 22
click at [650, 284] on div "The correct answer is option a) because in Java, casting a double to an int wil…" at bounding box center [442, 290] width 503 height 22
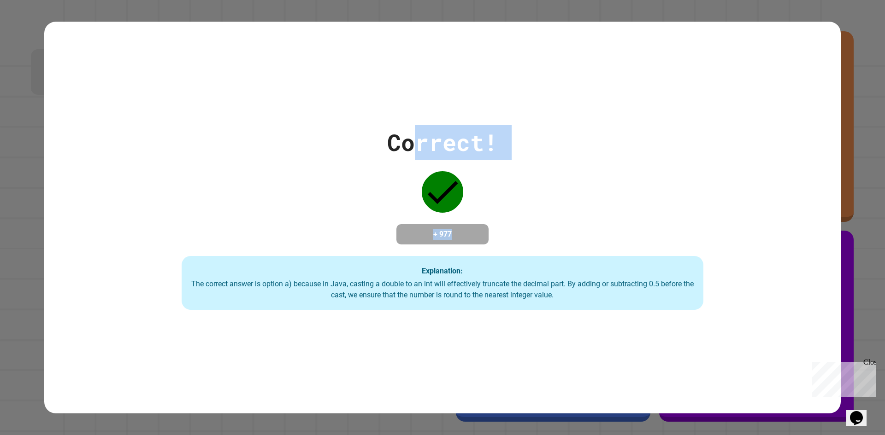
drag, startPoint x: 471, startPoint y: 235, endPoint x: 405, endPoint y: 158, distance: 101.5
click at [405, 158] on div "Correct! + 977 Explanation: The correct answer is option a) because in Java, ca…" at bounding box center [442, 217] width 745 height 185
click at [399, 135] on div "Correct!" at bounding box center [442, 142] width 111 height 35
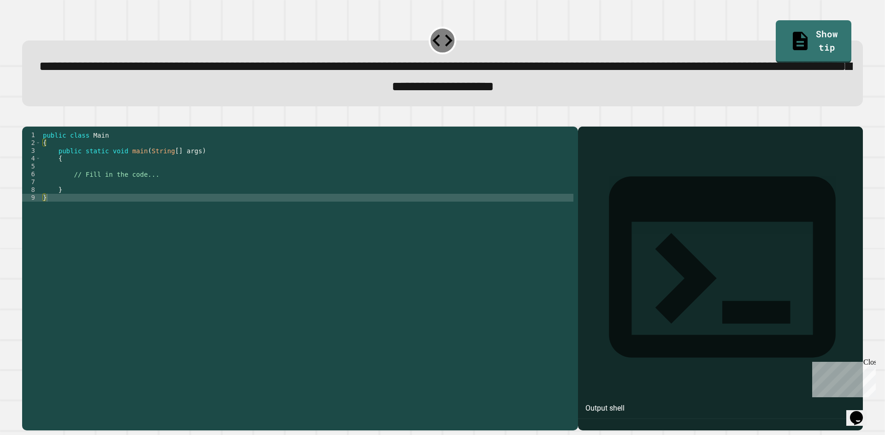
click at [110, 209] on div at bounding box center [307, 268] width 532 height 274
click at [42, 214] on div at bounding box center [307, 268] width 532 height 274
click at [41, 213] on div at bounding box center [307, 268] width 532 height 274
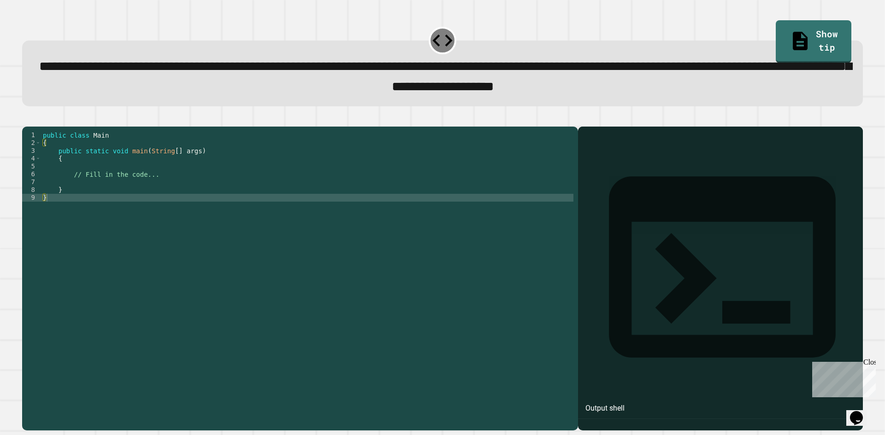
click at [41, 202] on div "9" at bounding box center [31, 198] width 19 height 8
type textarea "*"
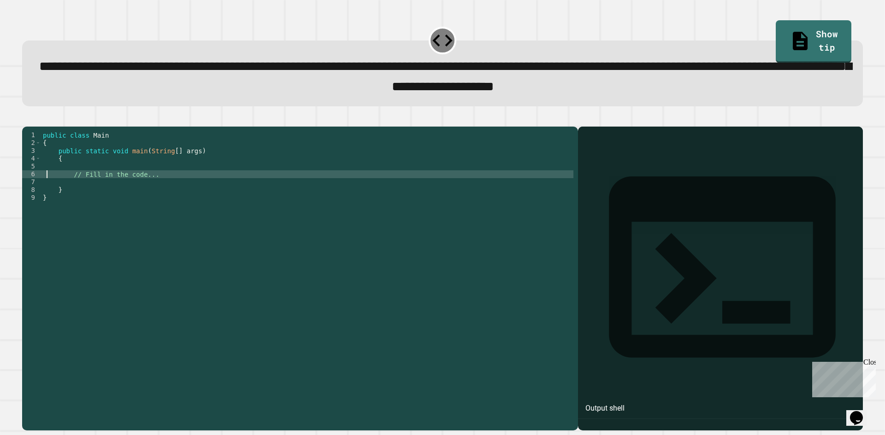
type textarea "**********"
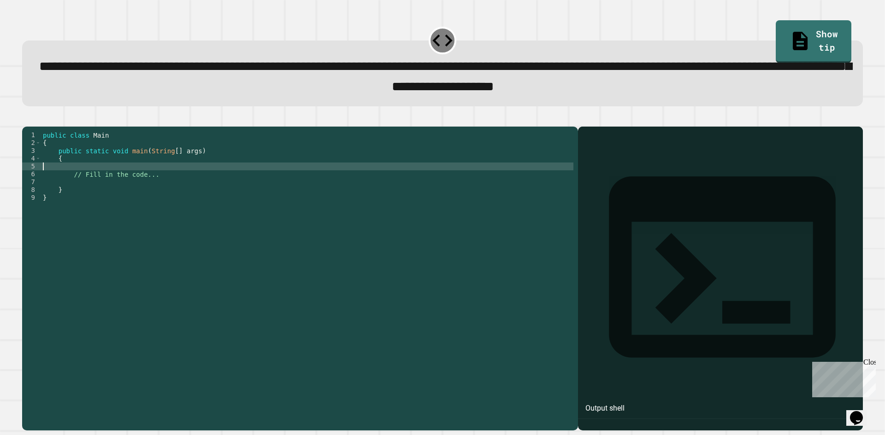
type textarea "**********"
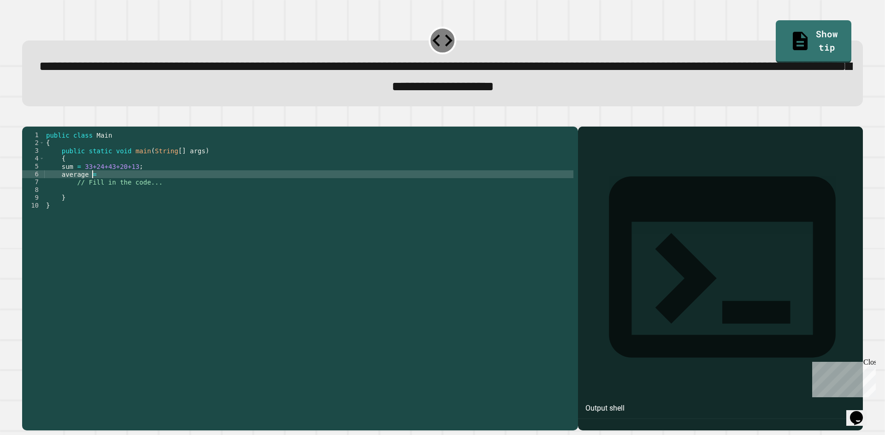
scroll to position [0, 3]
click at [52, 185] on div at bounding box center [308, 268] width 529 height 274
click at [58, 184] on div at bounding box center [308, 268] width 529 height 274
click at [59, 183] on div at bounding box center [308, 268] width 529 height 274
click at [60, 183] on div at bounding box center [308, 268] width 529 height 274
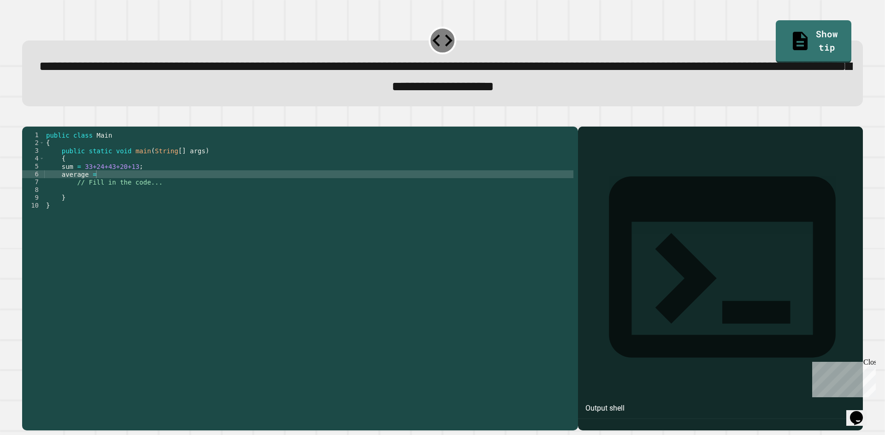
click at [60, 183] on div at bounding box center [308, 268] width 529 height 274
click at [46, 222] on div at bounding box center [308, 268] width 529 height 274
click at [45, 222] on div at bounding box center [308, 268] width 529 height 274
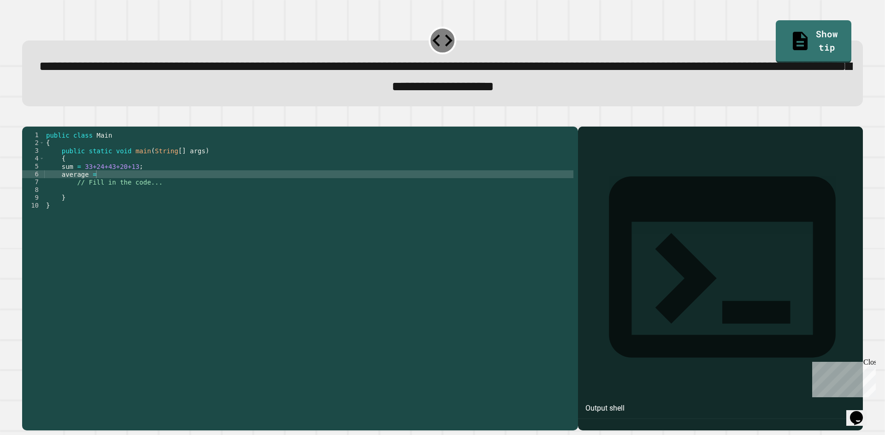
click at [44, 210] on div "10" at bounding box center [33, 206] width 23 height 8
click at [43, 210] on div "10" at bounding box center [33, 206] width 23 height 8
type textarea "**********"
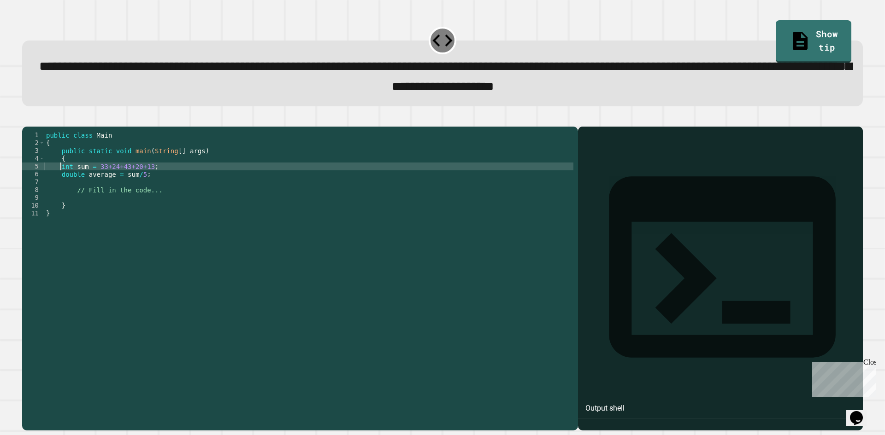
type textarea "**********"
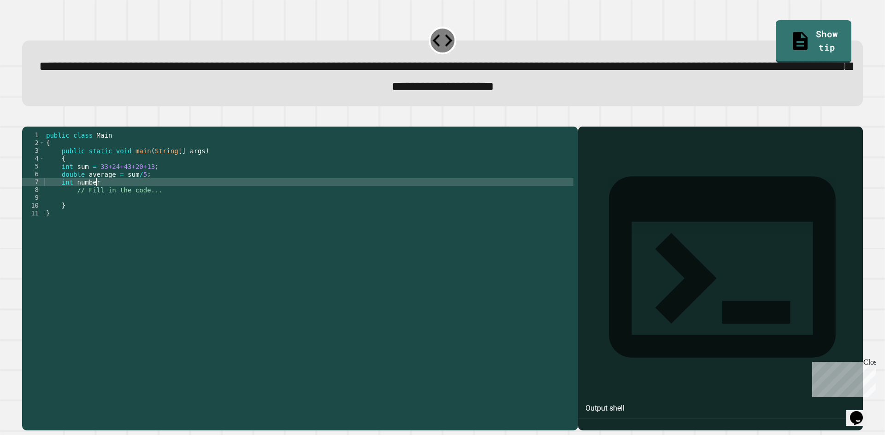
type textarea "**********"
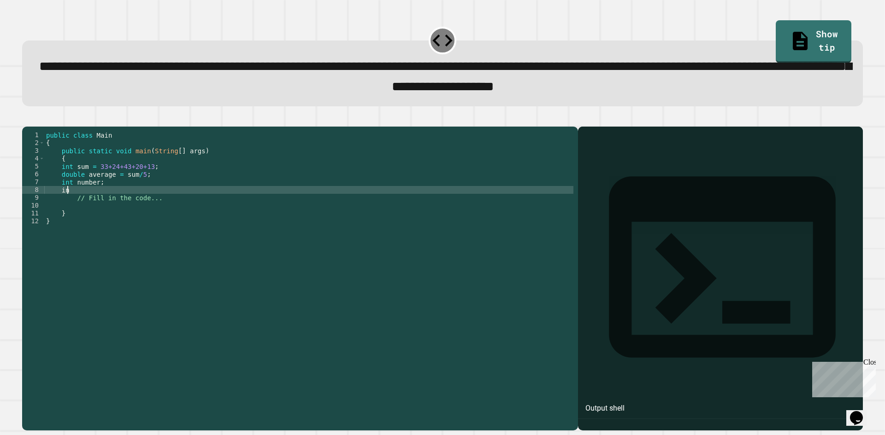
scroll to position [0, 1]
type textarea "*"
click at [34, 122] on span "button" at bounding box center [442, 274] width 840 height 316
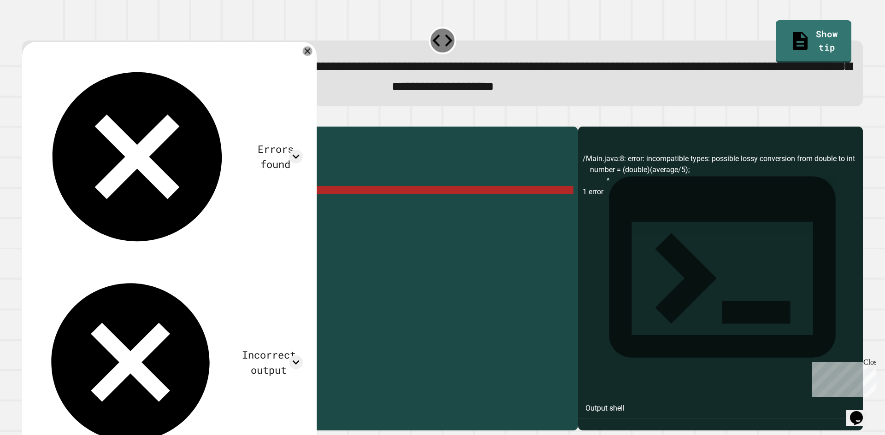
click at [307, 53] on icon at bounding box center [308, 51] width 10 height 10
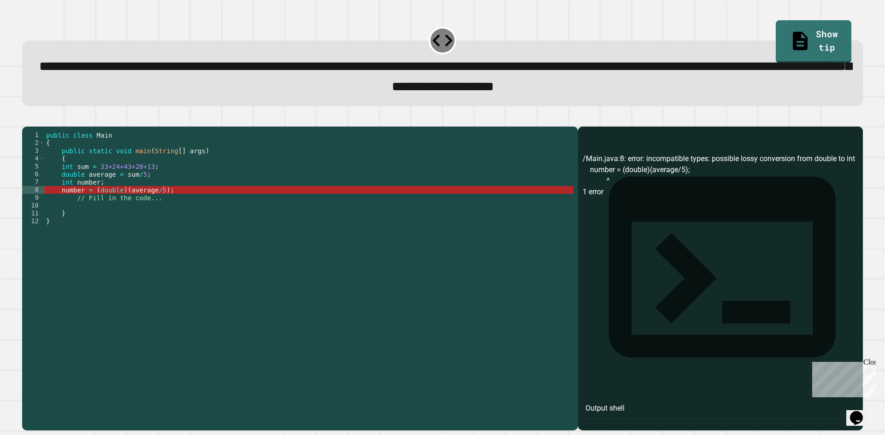
click at [86, 203] on div at bounding box center [308, 268] width 529 height 274
click at [58, 204] on div at bounding box center [308, 268] width 529 height 274
click at [55, 205] on div at bounding box center [308, 268] width 529 height 274
click at [54, 205] on div at bounding box center [308, 268] width 529 height 274
click at [129, 197] on div at bounding box center [308, 268] width 529 height 274
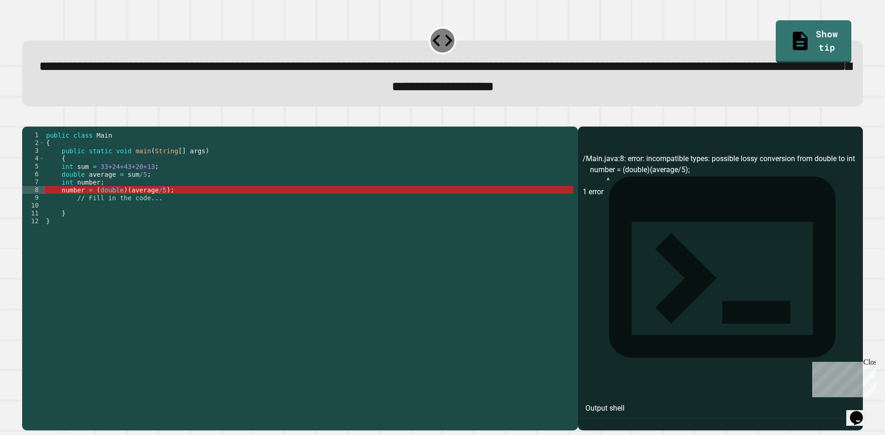
click at [147, 201] on div at bounding box center [308, 268] width 529 height 274
click at [171, 203] on div at bounding box center [308, 268] width 529 height 274
drag, startPoint x: 171, startPoint y: 203, endPoint x: 159, endPoint y: 207, distance: 12.4
click at [164, 205] on div at bounding box center [308, 268] width 529 height 274
click at [156, 209] on div at bounding box center [308, 268] width 529 height 274
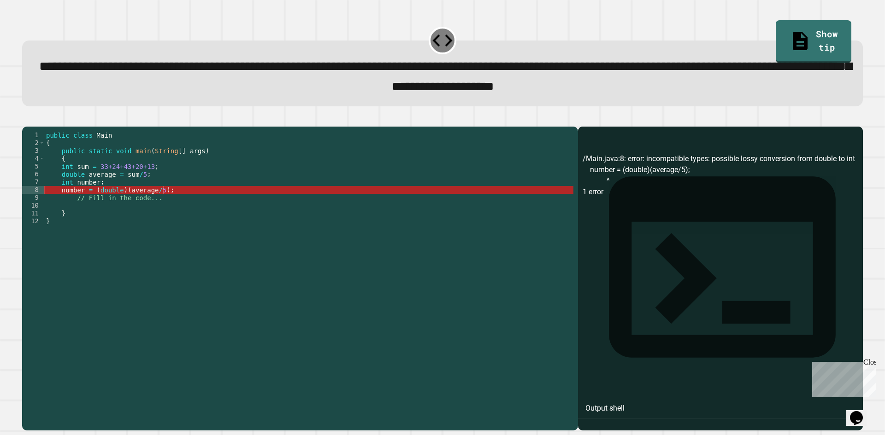
click at [51, 218] on div at bounding box center [308, 268] width 529 height 274
click at [60, 229] on div at bounding box center [308, 268] width 529 height 274
click at [53, 234] on div at bounding box center [308, 268] width 529 height 274
click at [51, 235] on div at bounding box center [308, 268] width 529 height 274
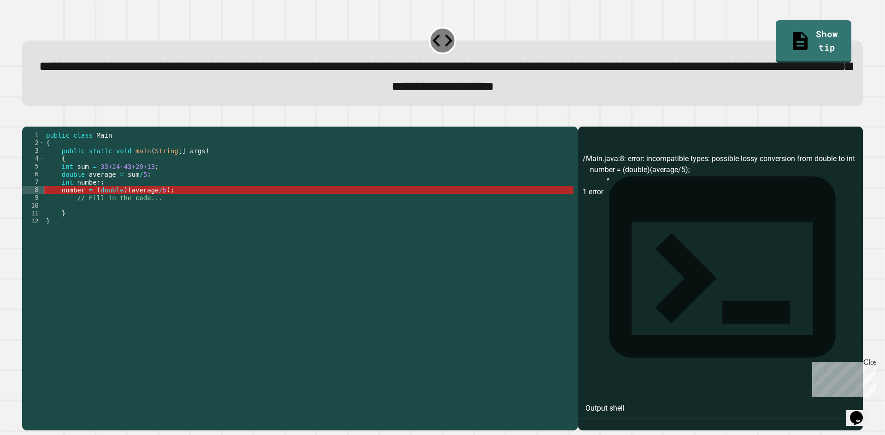
click at [50, 235] on div at bounding box center [308, 268] width 529 height 274
click at [142, 188] on div at bounding box center [308, 268] width 529 height 274
click at [156, 181] on div at bounding box center [308, 268] width 529 height 274
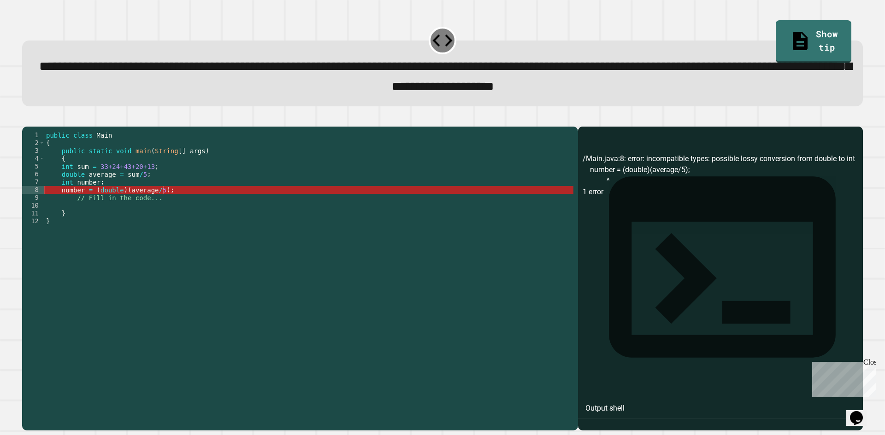
click at [157, 181] on div at bounding box center [308, 268] width 529 height 274
click at [166, 199] on div at bounding box center [308, 268] width 529 height 274
drag, startPoint x: 166, startPoint y: 199, endPoint x: 159, endPoint y: 201, distance: 7.3
click at [160, 201] on div at bounding box center [308, 268] width 529 height 274
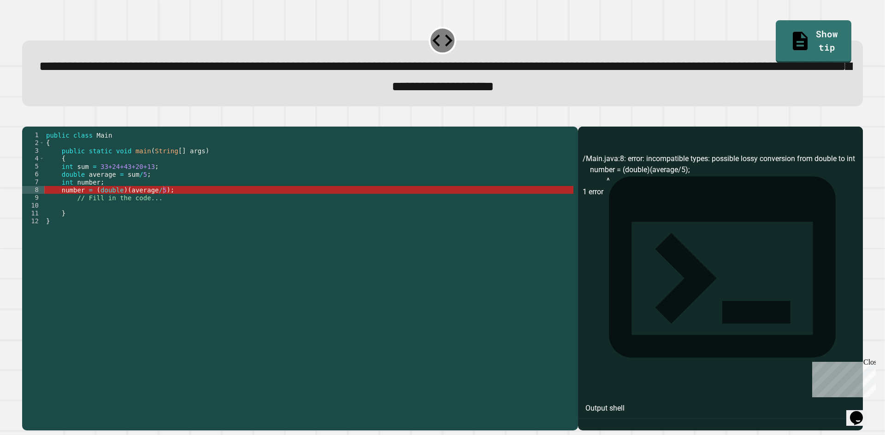
drag, startPoint x: 159, startPoint y: 201, endPoint x: 78, endPoint y: 208, distance: 81.4
click at [156, 203] on div at bounding box center [308, 268] width 529 height 274
click at [72, 210] on div at bounding box center [308, 268] width 529 height 274
click at [128, 163] on div at bounding box center [308, 268] width 529 height 274
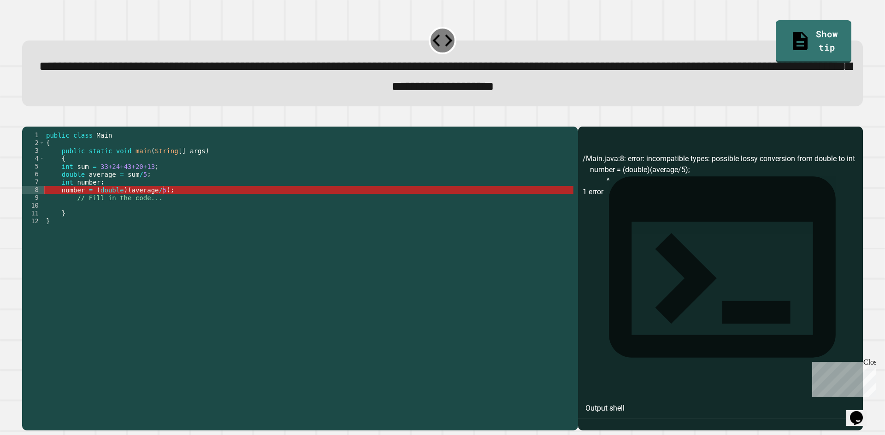
click at [128, 163] on div at bounding box center [308, 268] width 529 height 274
click at [129, 181] on div at bounding box center [308, 268] width 529 height 274
click at [162, 213] on div at bounding box center [308, 268] width 529 height 274
click at [169, 193] on div at bounding box center [308, 268] width 529 height 274
drag, startPoint x: 169, startPoint y: 193, endPoint x: 166, endPoint y: 203, distance: 10.4
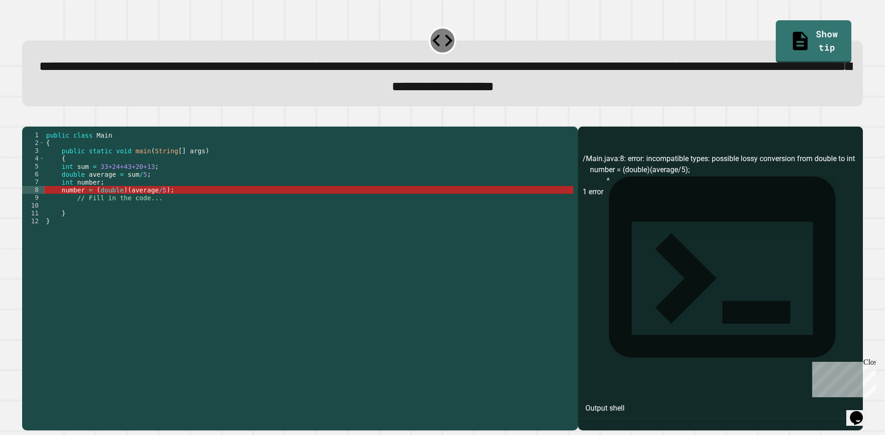
click at [166, 203] on div at bounding box center [308, 268] width 529 height 274
click at [163, 205] on div at bounding box center [308, 268] width 529 height 274
drag, startPoint x: 159, startPoint y: 207, endPoint x: 131, endPoint y: 207, distance: 27.6
click at [155, 207] on div at bounding box center [308, 268] width 529 height 274
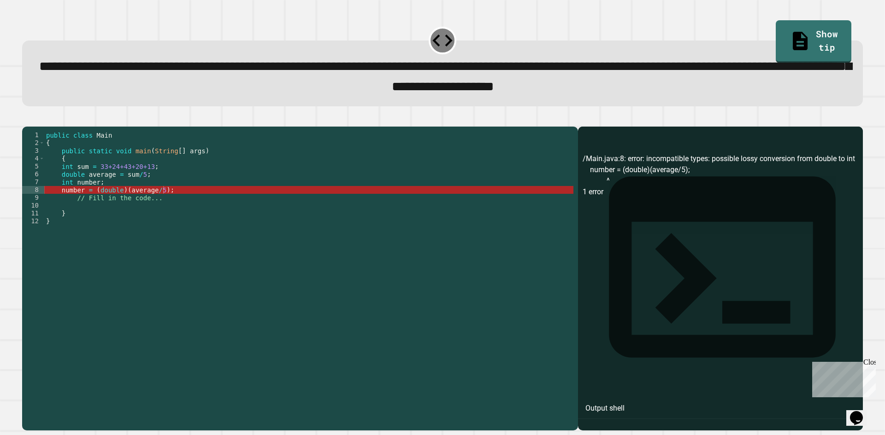
click at [119, 209] on div at bounding box center [308, 268] width 529 height 274
click at [117, 211] on div at bounding box center [308, 268] width 529 height 274
click at [120, 221] on div at bounding box center [308, 268] width 529 height 274
click at [104, 197] on div at bounding box center [308, 268] width 529 height 274
drag, startPoint x: 102, startPoint y: 196, endPoint x: 99, endPoint y: 183, distance: 13.7
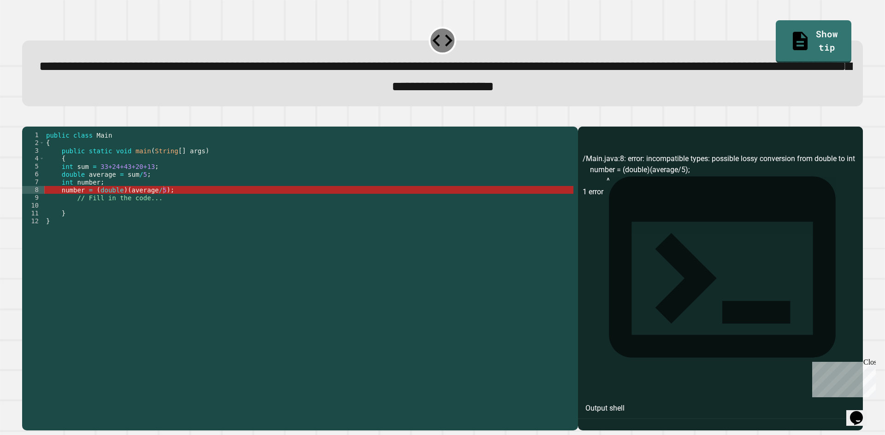
click at [101, 195] on div at bounding box center [308, 268] width 529 height 274
click at [99, 183] on div at bounding box center [308, 268] width 529 height 274
click at [114, 215] on div at bounding box center [308, 268] width 529 height 274
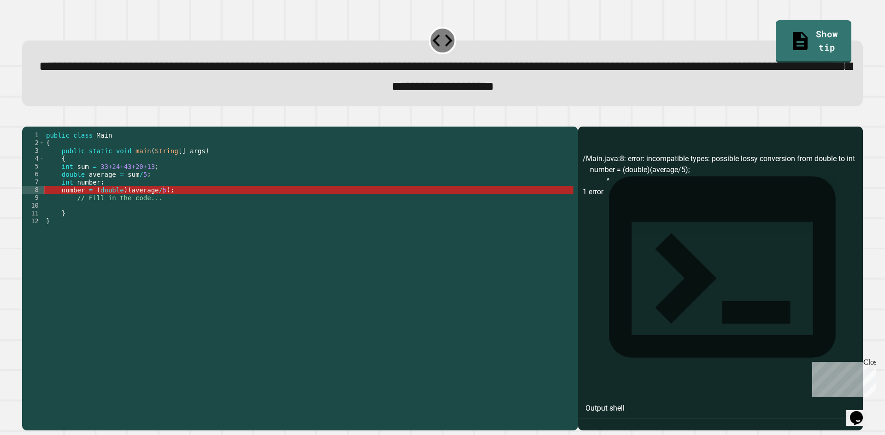
click at [169, 204] on div at bounding box center [308, 268] width 529 height 274
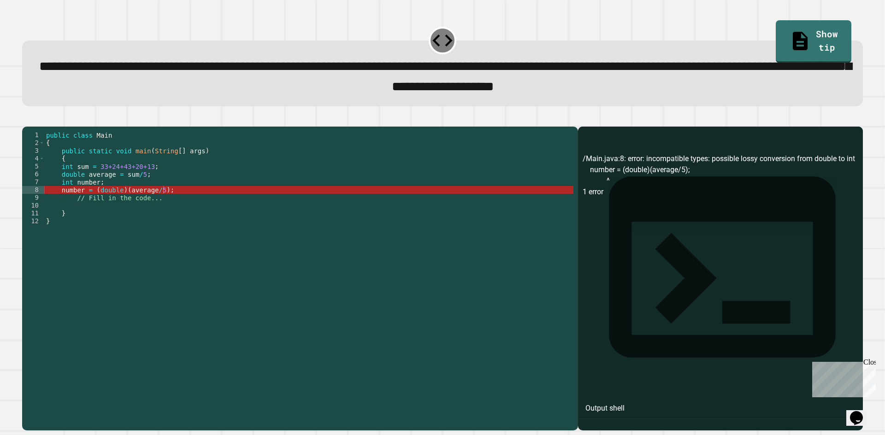
click at [169, 204] on div at bounding box center [308, 268] width 529 height 274
click at [158, 204] on div at bounding box center [308, 268] width 529 height 274
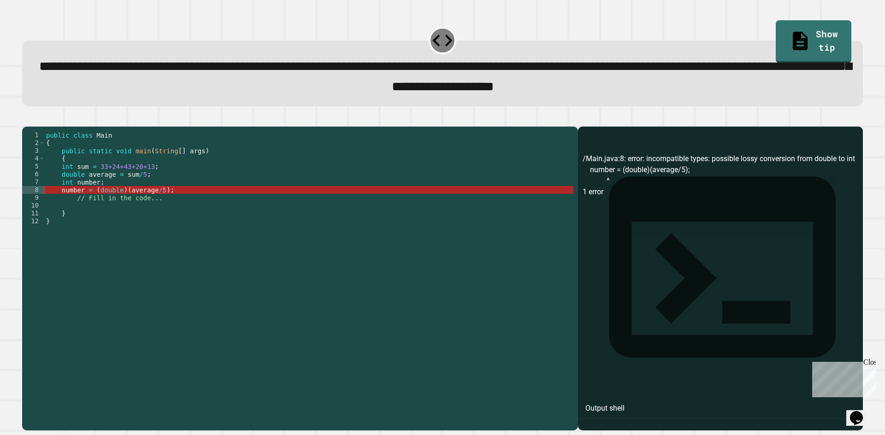
click at [133, 199] on div at bounding box center [308, 268] width 529 height 274
click at [146, 185] on div at bounding box center [308, 268] width 529 height 274
click at [154, 217] on div at bounding box center [308, 268] width 529 height 274
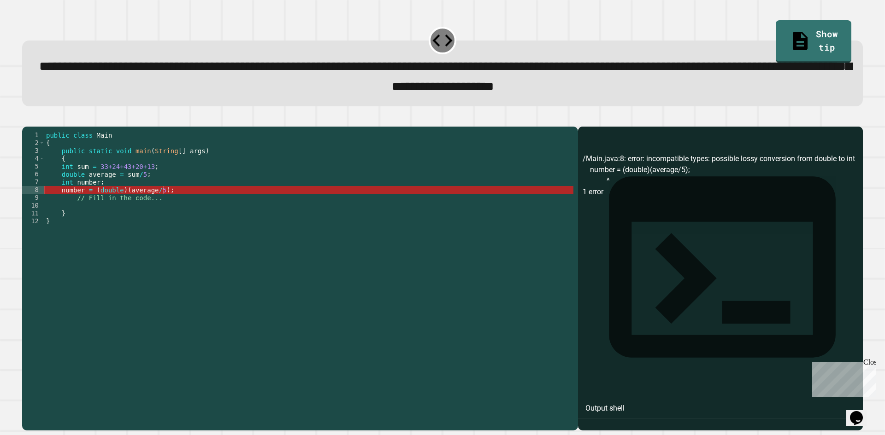
click at [159, 207] on div at bounding box center [308, 268] width 529 height 274
click at [160, 205] on div at bounding box center [308, 268] width 529 height 274
click at [147, 205] on div at bounding box center [308, 268] width 529 height 274
click at [153, 204] on div at bounding box center [308, 268] width 529 height 274
click at [165, 194] on div at bounding box center [165, 190] width 4 height 8
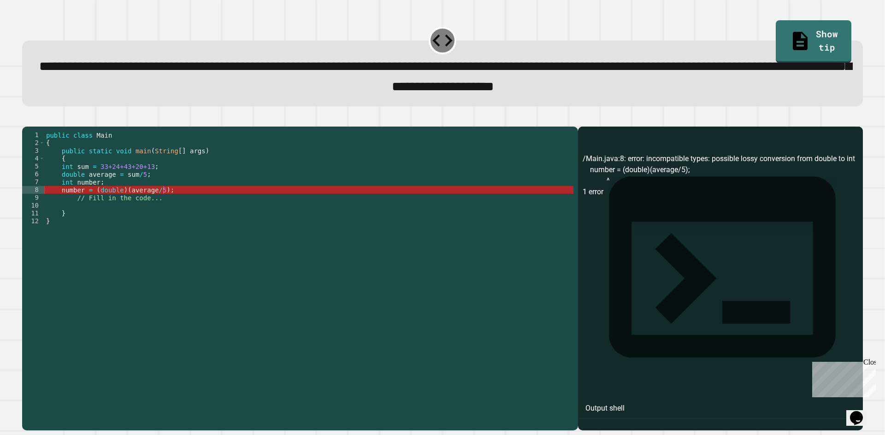
click at [187, 204] on div at bounding box center [308, 268] width 529 height 274
click at [141, 199] on div at bounding box center [308, 268] width 529 height 274
click at [0, 177] on div "**********" at bounding box center [442, 217] width 885 height 435
drag, startPoint x: 53, startPoint y: 211, endPoint x: 51, endPoint y: 219, distance: 8.0
click at [53, 212] on div at bounding box center [308, 268] width 529 height 274
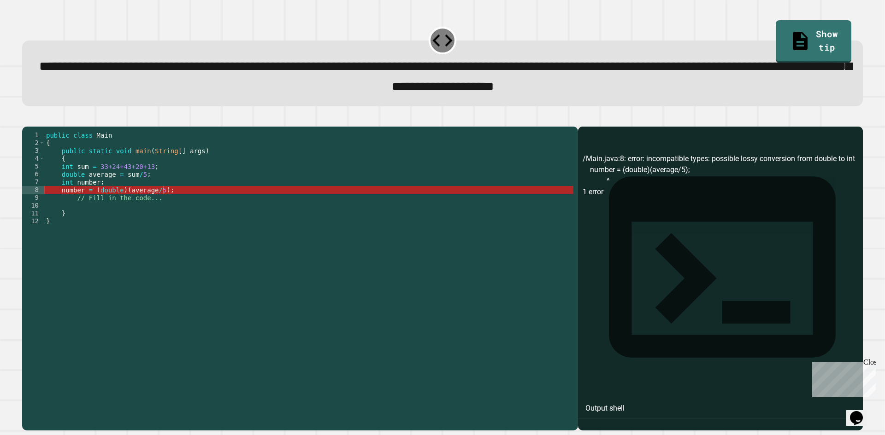
click at [50, 243] on div at bounding box center [308, 268] width 529 height 274
drag, startPoint x: 171, startPoint y: 211, endPoint x: 166, endPoint y: 199, distance: 12.6
click at [167, 201] on div at bounding box center [308, 268] width 529 height 274
click at [165, 199] on div at bounding box center [308, 268] width 529 height 274
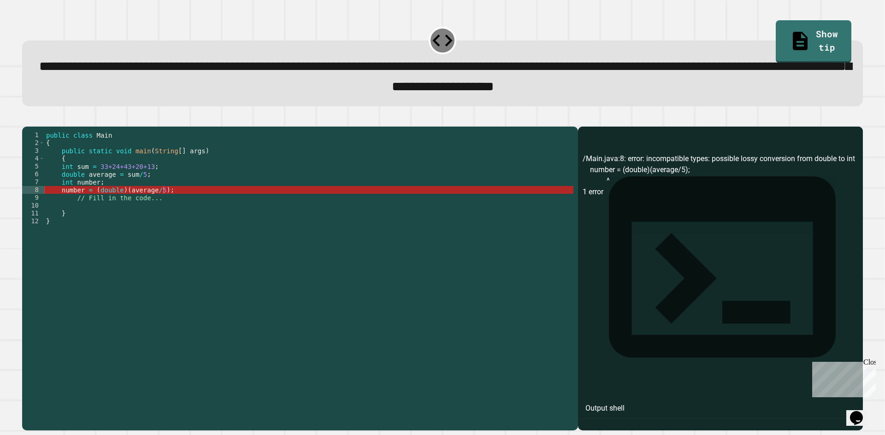
click at [164, 211] on div at bounding box center [308, 268] width 529 height 274
click at [163, 210] on div at bounding box center [308, 268] width 529 height 274
click at [162, 206] on div at bounding box center [308, 268] width 529 height 274
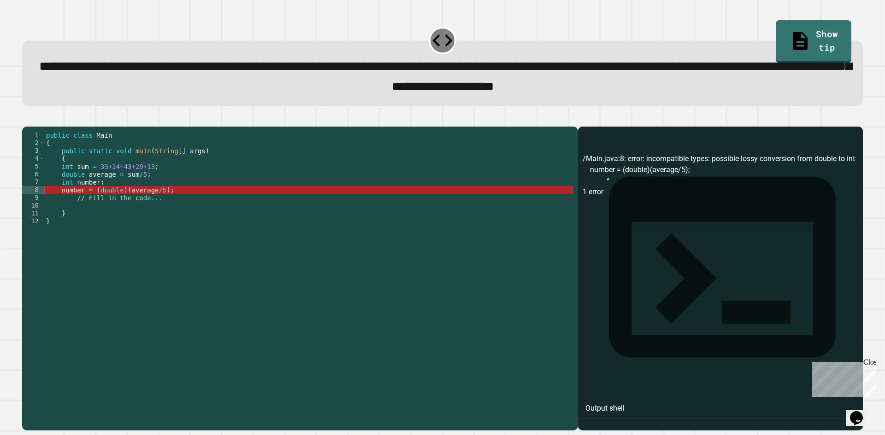
click at [162, 206] on div at bounding box center [308, 268] width 529 height 274
click at [160, 206] on div at bounding box center [308, 268] width 529 height 274
click at [157, 207] on div at bounding box center [308, 268] width 529 height 274
click at [155, 208] on div at bounding box center [308, 268] width 529 height 274
click at [153, 208] on div at bounding box center [308, 268] width 529 height 274
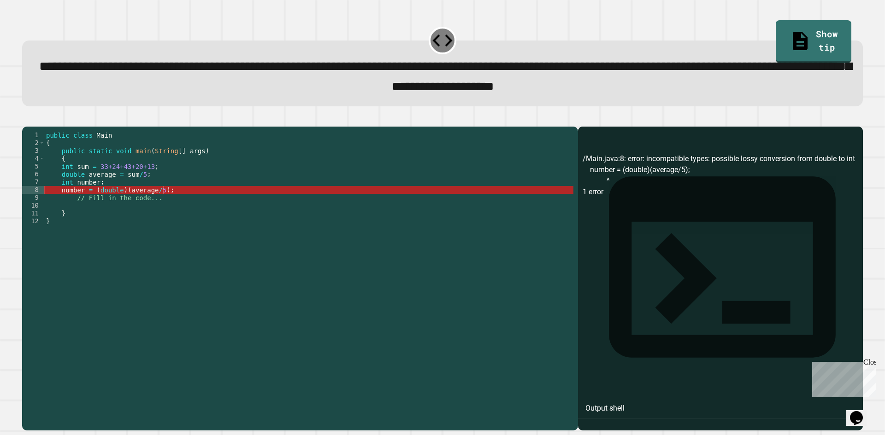
click at [151, 207] on div at bounding box center [308, 268] width 529 height 274
click at [147, 206] on div at bounding box center [308, 268] width 529 height 274
click at [146, 206] on div at bounding box center [308, 268] width 529 height 274
click at [141, 206] on div at bounding box center [308, 268] width 529 height 274
click at [139, 206] on div at bounding box center [308, 268] width 529 height 274
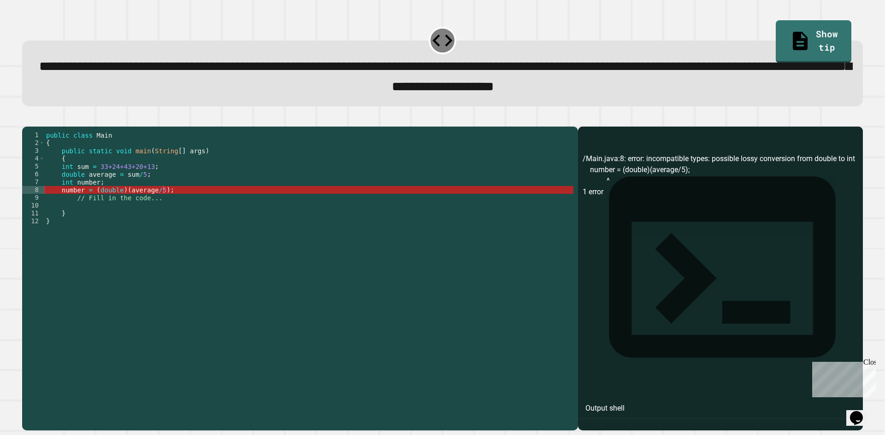
click at [139, 206] on div at bounding box center [308, 268] width 529 height 274
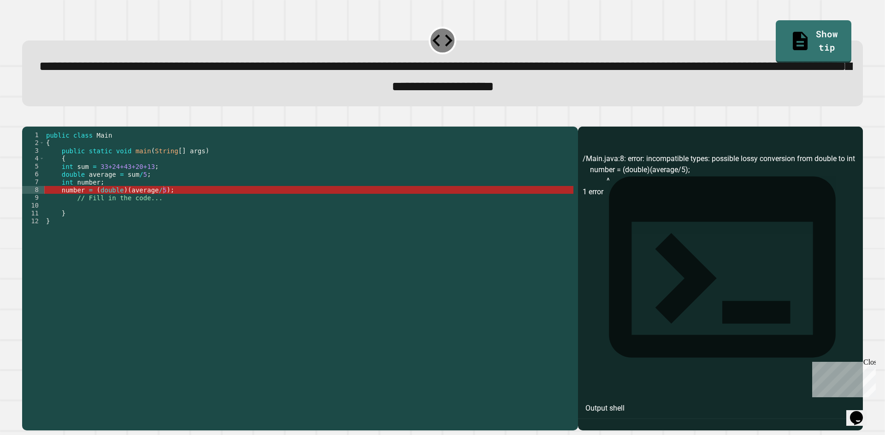
click at [138, 206] on div at bounding box center [308, 268] width 529 height 274
drag, startPoint x: 138, startPoint y: 206, endPoint x: 124, endPoint y: 206, distance: 14.3
click at [133, 209] on div at bounding box center [308, 268] width 529 height 274
click at [123, 206] on div at bounding box center [308, 268] width 529 height 274
click at [113, 202] on div at bounding box center [308, 268] width 529 height 274
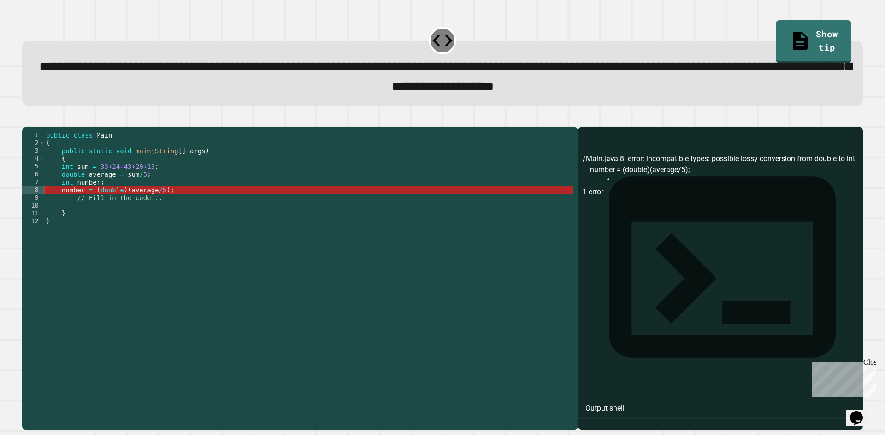
click at [102, 200] on div at bounding box center [308, 268] width 529 height 274
click at [77, 201] on div at bounding box center [308, 268] width 529 height 274
click at [76, 201] on div at bounding box center [308, 268] width 529 height 274
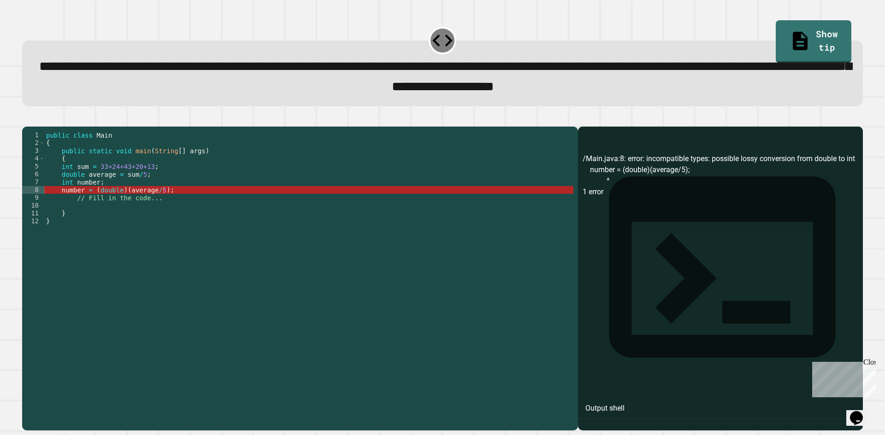
drag, startPoint x: 74, startPoint y: 202, endPoint x: 55, endPoint y: 209, distance: 20.1
click at [74, 203] on div at bounding box center [308, 268] width 529 height 274
click at [54, 209] on div at bounding box center [308, 268] width 529 height 274
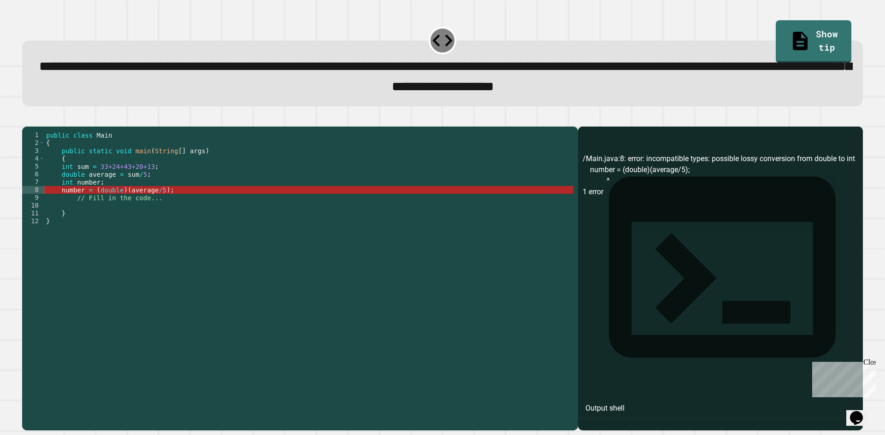
drag, startPoint x: 49, startPoint y: 207, endPoint x: 44, endPoint y: 205, distance: 5.6
click at [49, 207] on div at bounding box center [308, 268] width 529 height 274
click at [44, 194] on div "8" at bounding box center [33, 190] width 23 height 8
click at [42, 194] on div "8" at bounding box center [33, 190] width 23 height 8
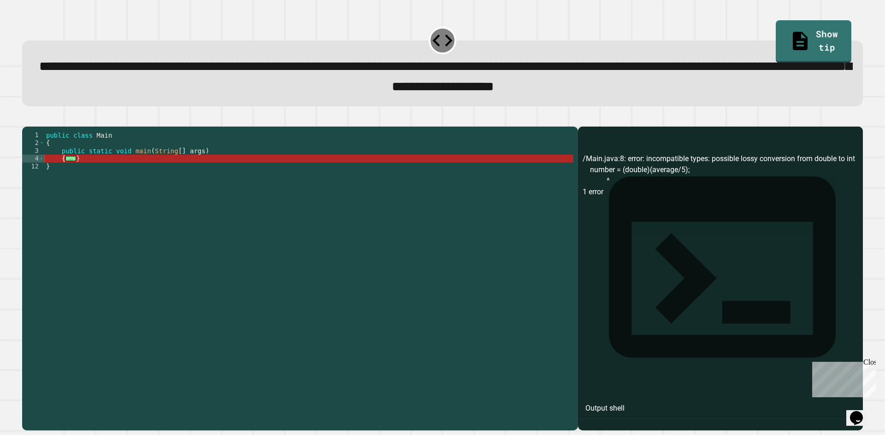
click at [96, 131] on span "button" at bounding box center [442, 274] width 840 height 316
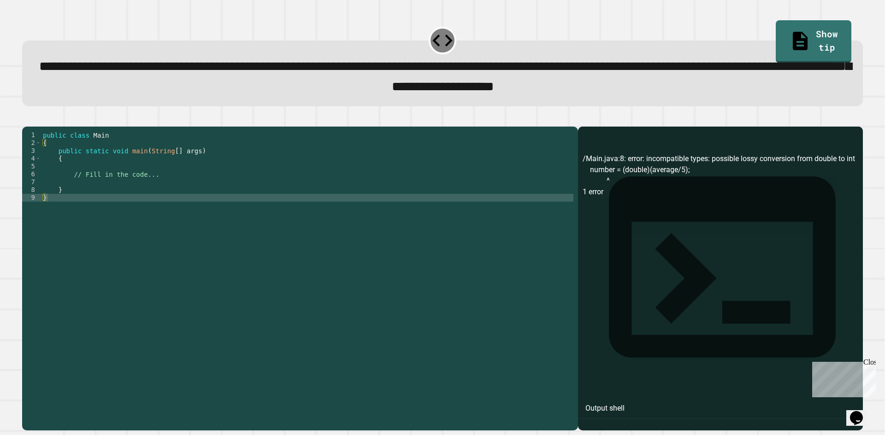
click at [94, 194] on div at bounding box center [307, 268] width 532 height 274
click at [66, 211] on div at bounding box center [307, 268] width 532 height 274
click at [37, 202] on div "9" at bounding box center [31, 198] width 19 height 8
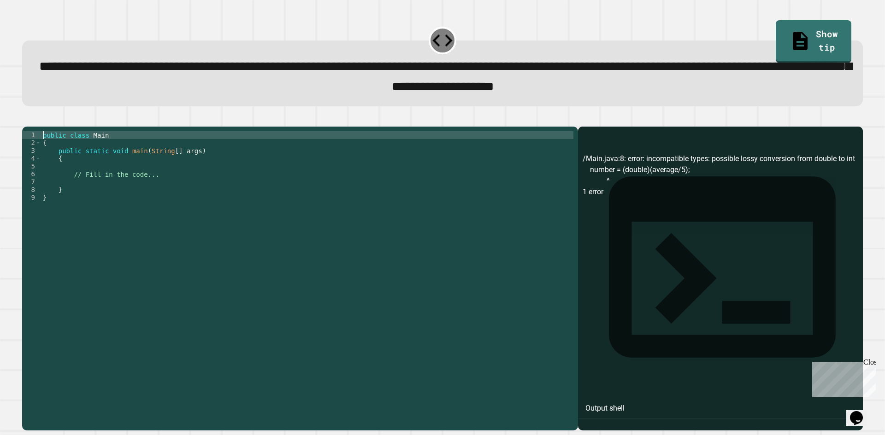
scroll to position [0, 0]
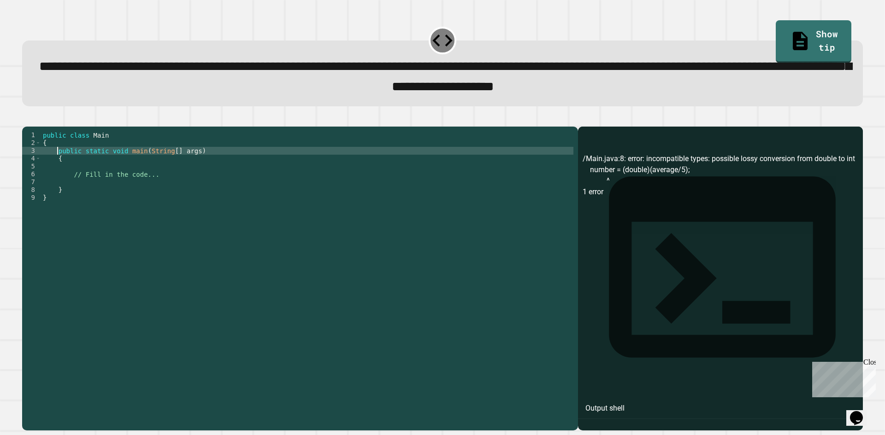
type textarea "*"
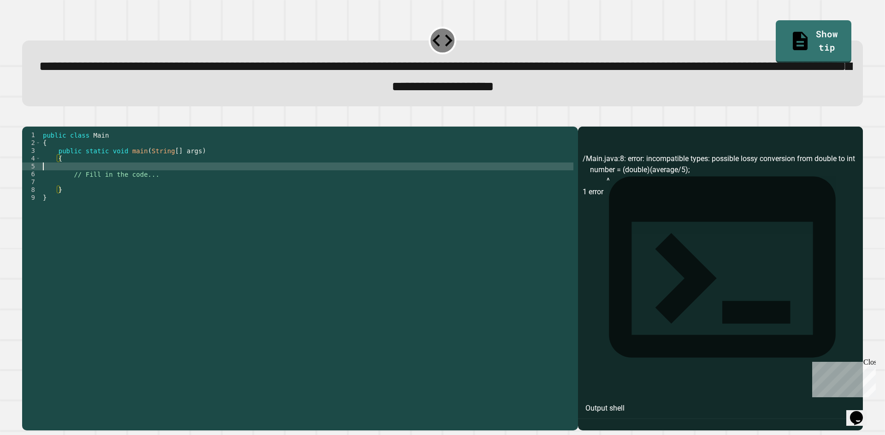
type textarea "**********"
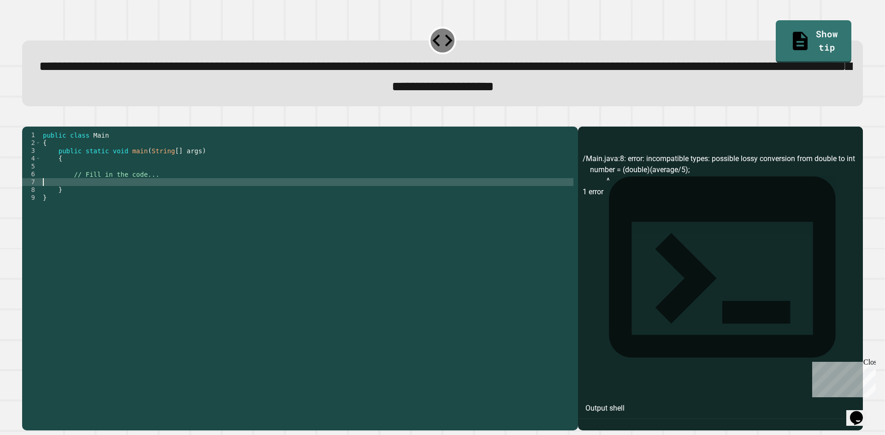
type textarea "**********"
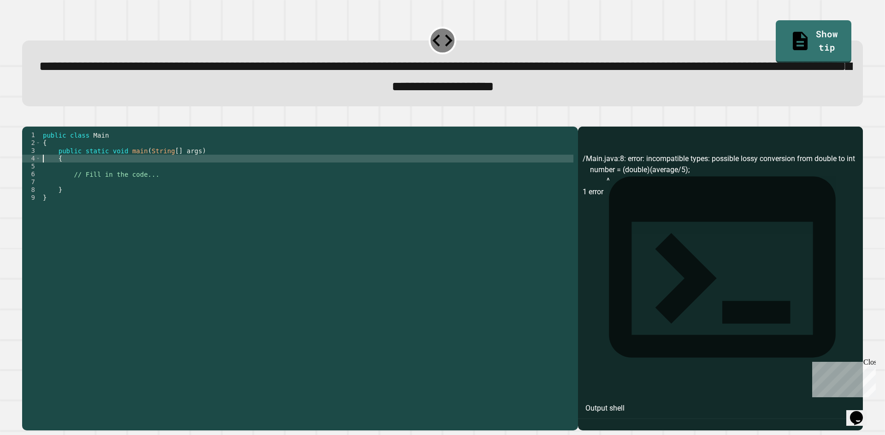
type textarea "*"
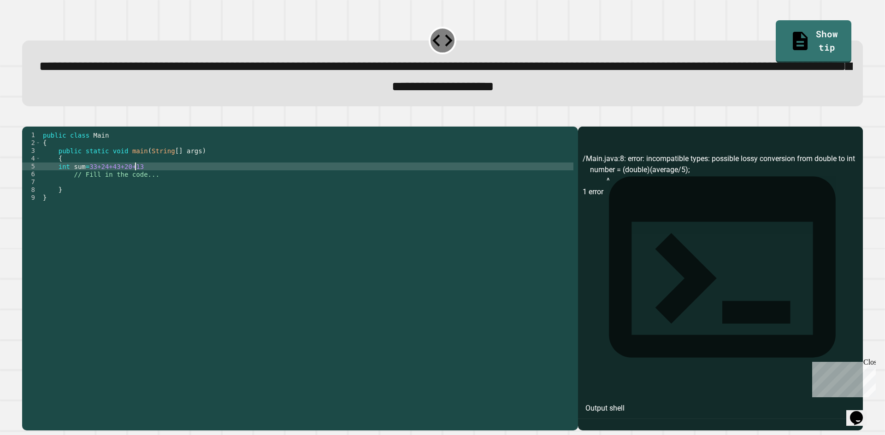
scroll to position [0, 6]
type textarea "**********"
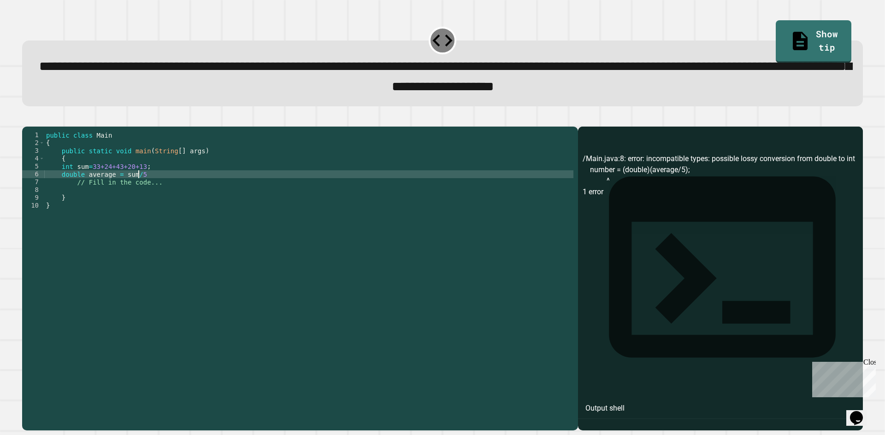
scroll to position [0, 6]
type textarea "**********"
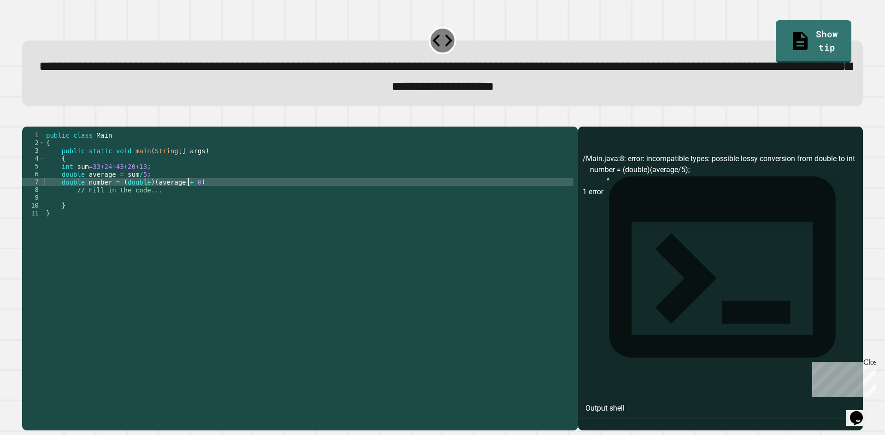
scroll to position [0, 10]
click at [131, 201] on div at bounding box center [308, 268] width 529 height 274
click at [204, 194] on div at bounding box center [308, 268] width 529 height 274
click at [40, 186] on div "7" at bounding box center [33, 182] width 23 height 8
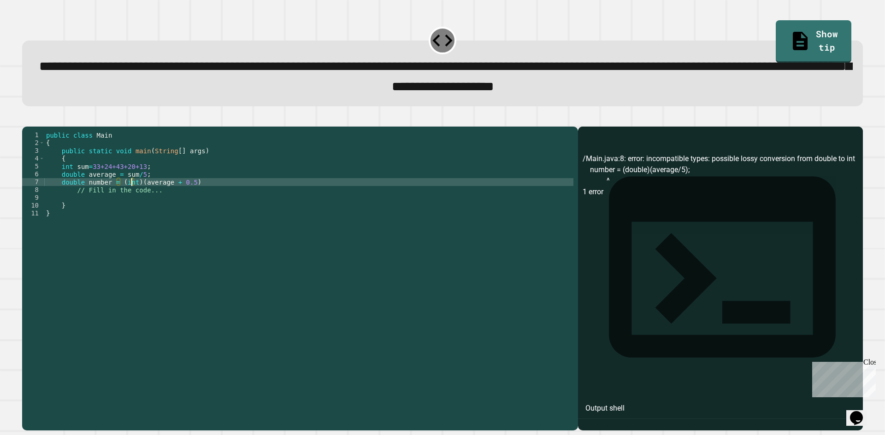
click at [36, 132] on span "button" at bounding box center [442, 274] width 840 height 316
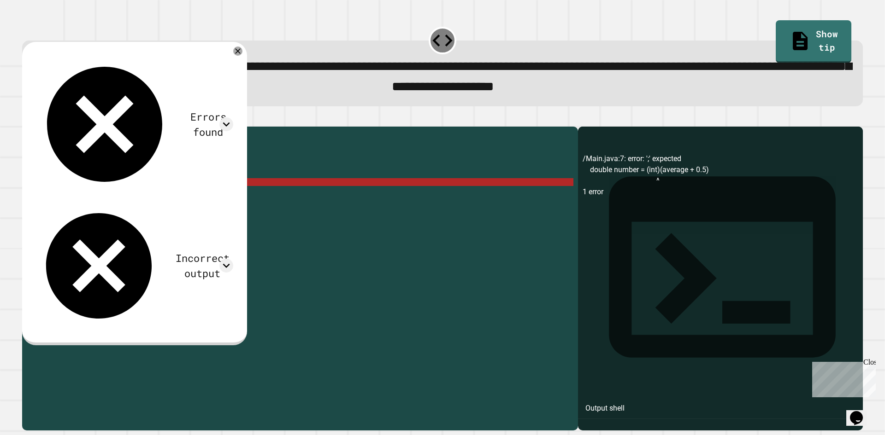
click at [40, 127] on span "button" at bounding box center [442, 274] width 840 height 316
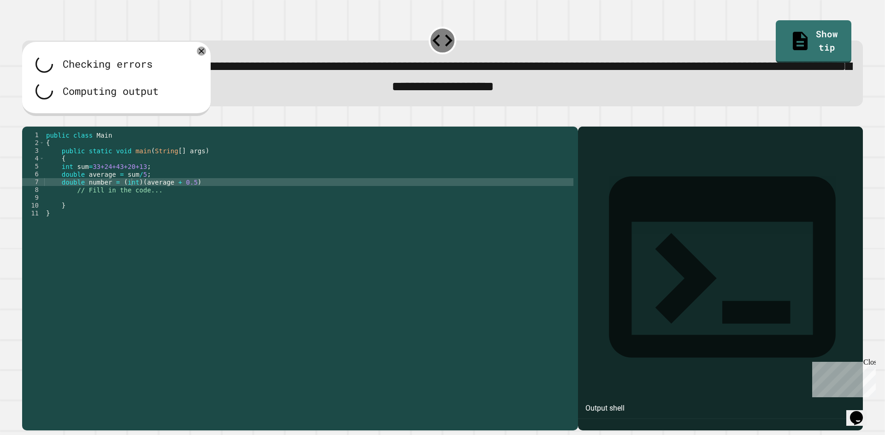
click at [213, 200] on div at bounding box center [308, 268] width 529 height 274
click at [197, 194] on div at bounding box center [308, 268] width 529 height 274
click at [28, 186] on div "7" at bounding box center [33, 182] width 23 height 8
click at [41, 186] on div "7" at bounding box center [33, 182] width 23 height 8
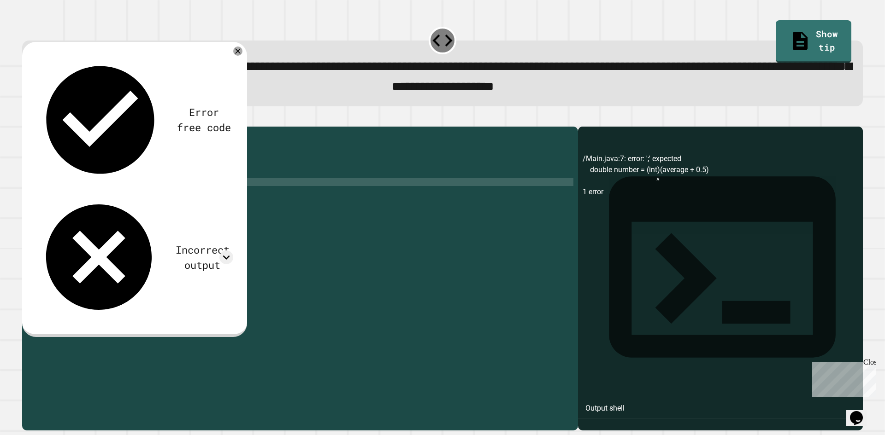
scroll to position [0, 10]
type textarea "**********"
click at [34, 131] on span "button" at bounding box center [442, 274] width 840 height 316
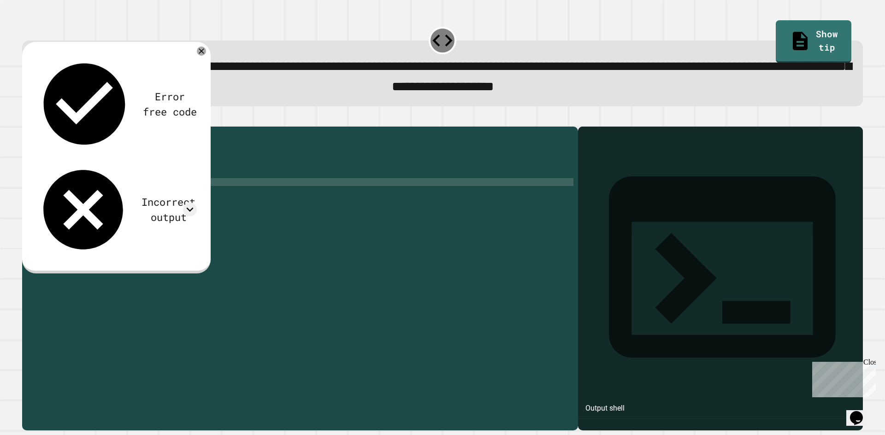
click at [34, 186] on div "7" at bounding box center [33, 182] width 23 height 8
click at [38, 186] on div "7" at bounding box center [33, 182] width 23 height 8
click at [33, 186] on div "7" at bounding box center [33, 182] width 23 height 8
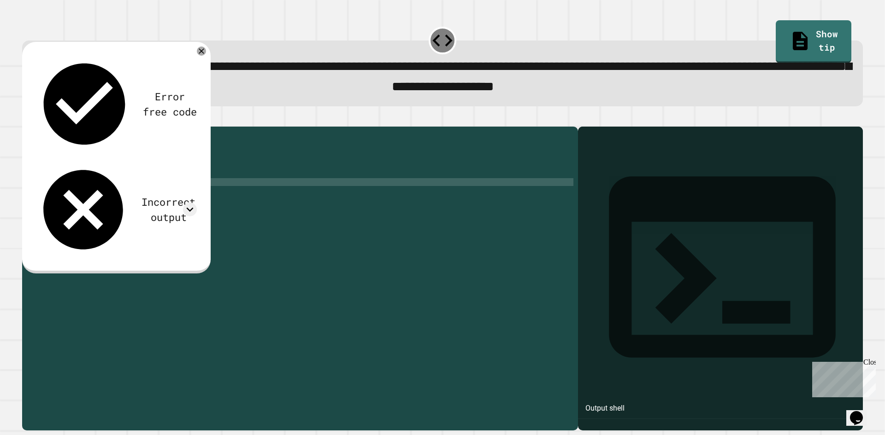
click at [161, 198] on div at bounding box center [308, 268] width 529 height 274
click at [199, 194] on div at bounding box center [308, 268] width 529 height 274
drag, startPoint x: 196, startPoint y: 200, endPoint x: 37, endPoint y: 194, distance: 159.5
click at [190, 203] on div at bounding box center [308, 268] width 529 height 274
click at [35, 186] on div "7" at bounding box center [33, 182] width 23 height 8
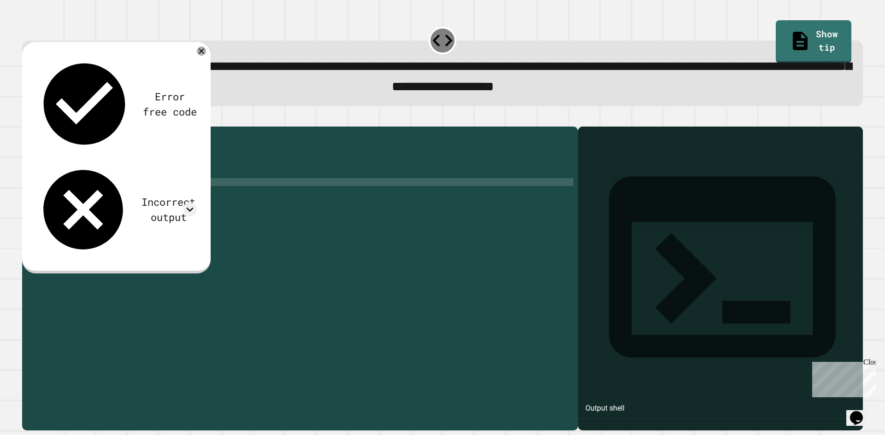
click at [33, 186] on div "7" at bounding box center [33, 182] width 23 height 8
drag, startPoint x: 33, startPoint y: 196, endPoint x: 38, endPoint y: 209, distance: 14.3
click at [34, 186] on div "7" at bounding box center [33, 182] width 23 height 8
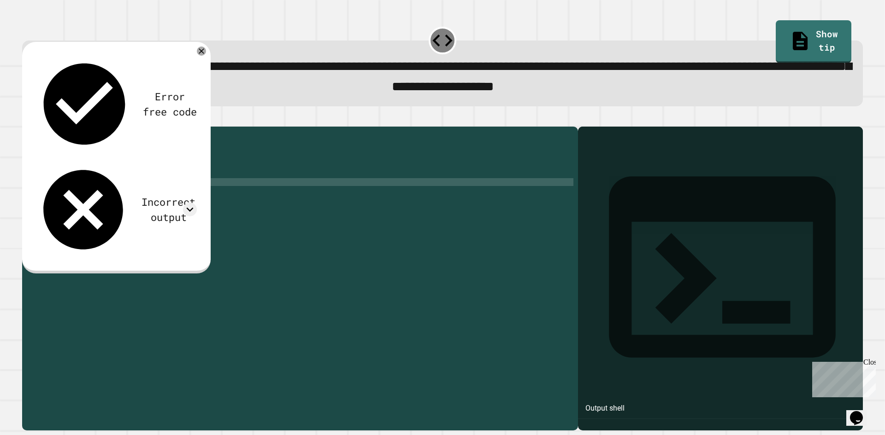
click at [38, 202] on div "9" at bounding box center [33, 198] width 23 height 8
click at [35, 186] on div "7" at bounding box center [33, 182] width 23 height 8
click at [39, 178] on div "6" at bounding box center [33, 174] width 23 height 8
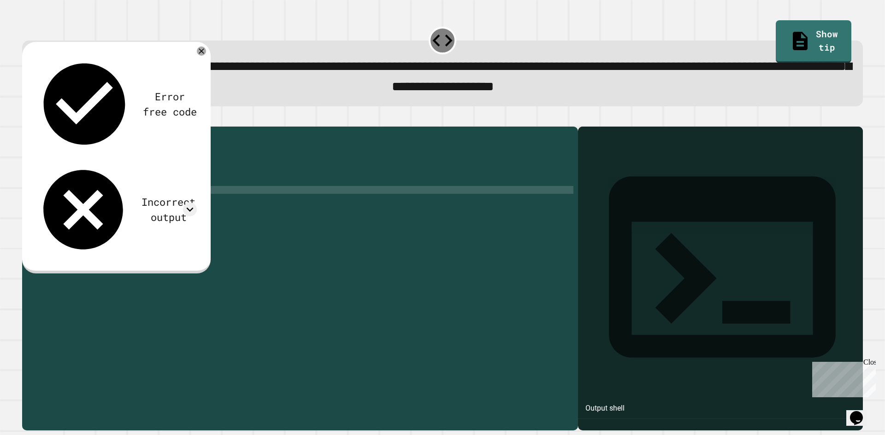
scroll to position [0, 6]
click at [34, 129] on span "button" at bounding box center [442, 274] width 840 height 316
click at [202, 56] on icon at bounding box center [201, 51] width 11 height 11
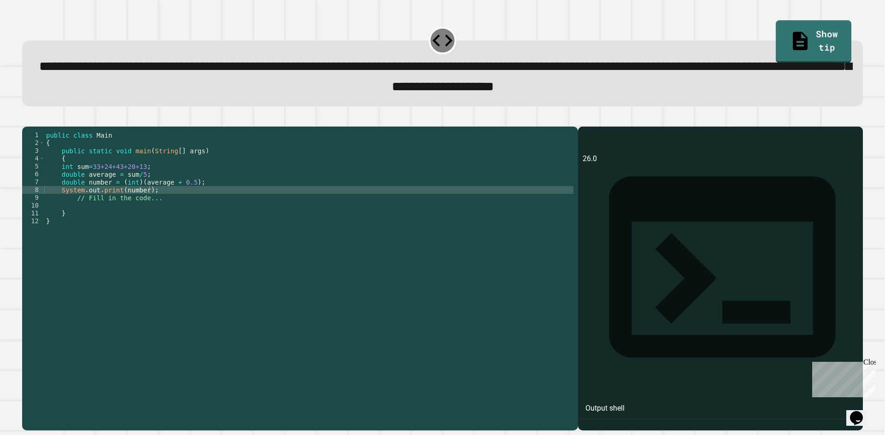
click at [30, 186] on div "7" at bounding box center [33, 182] width 23 height 8
click at [35, 194] on div "8" at bounding box center [33, 190] width 23 height 8
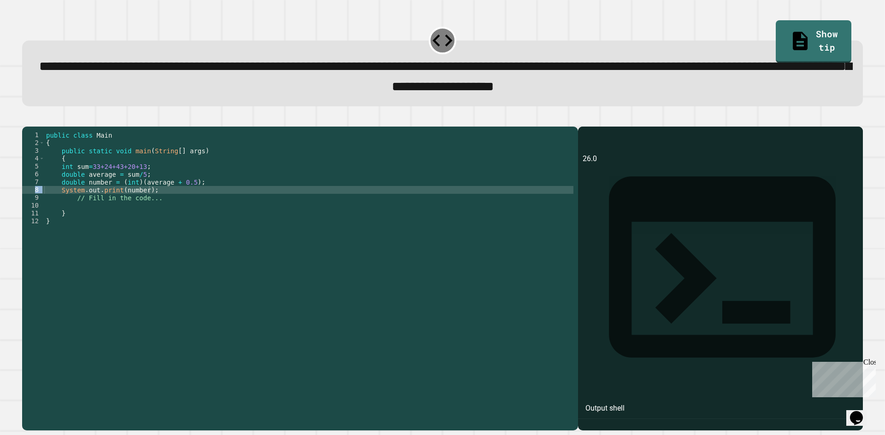
click at [36, 194] on div "8" at bounding box center [33, 190] width 23 height 8
click at [41, 194] on div "8" at bounding box center [33, 190] width 23 height 8
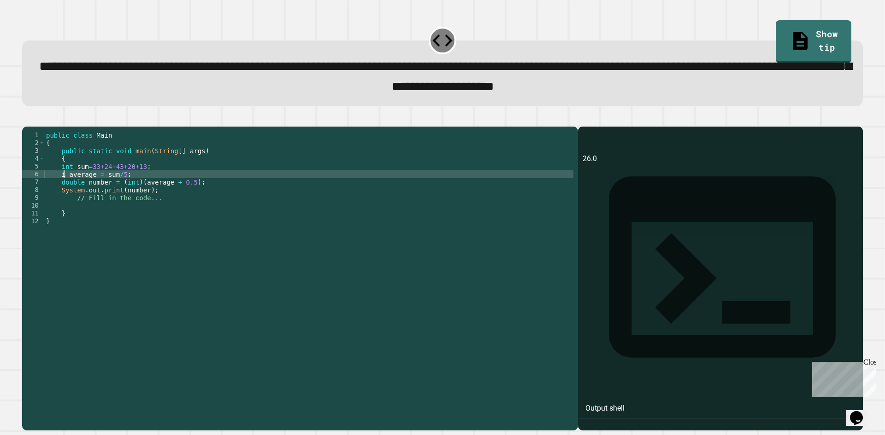
scroll to position [0, 1]
click at [37, 131] on span "button" at bounding box center [442, 274] width 840 height 316
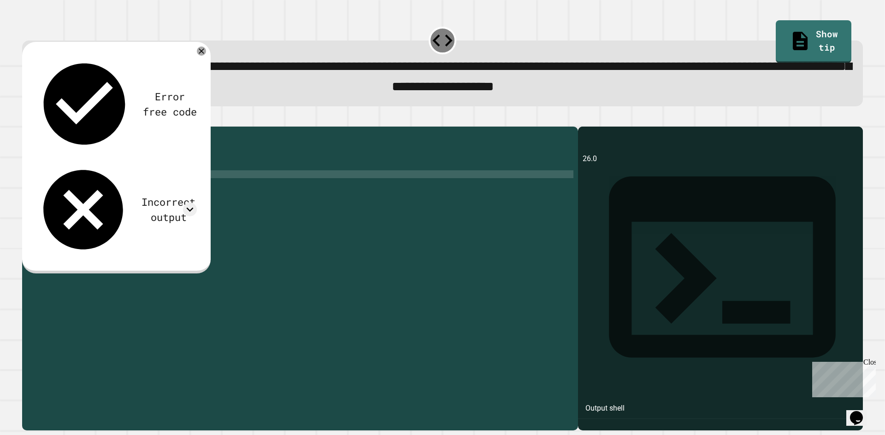
click at [47, 193] on div at bounding box center [308, 268] width 529 height 274
click at [41, 178] on div "6" at bounding box center [33, 174] width 23 height 8
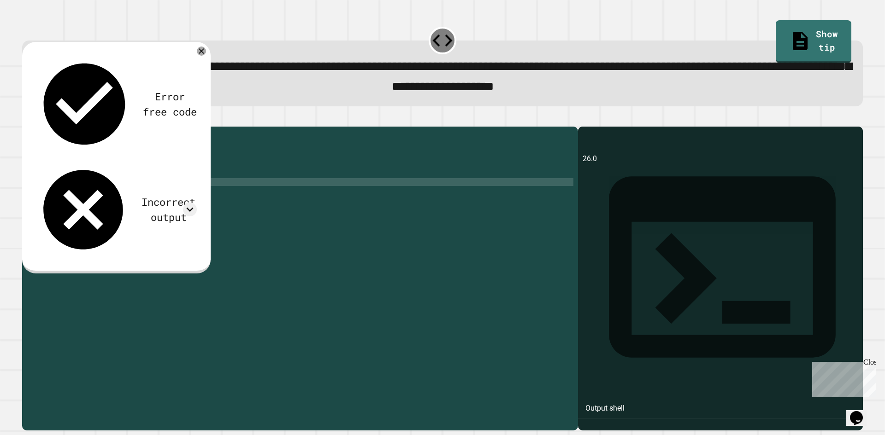
type textarea "**********"
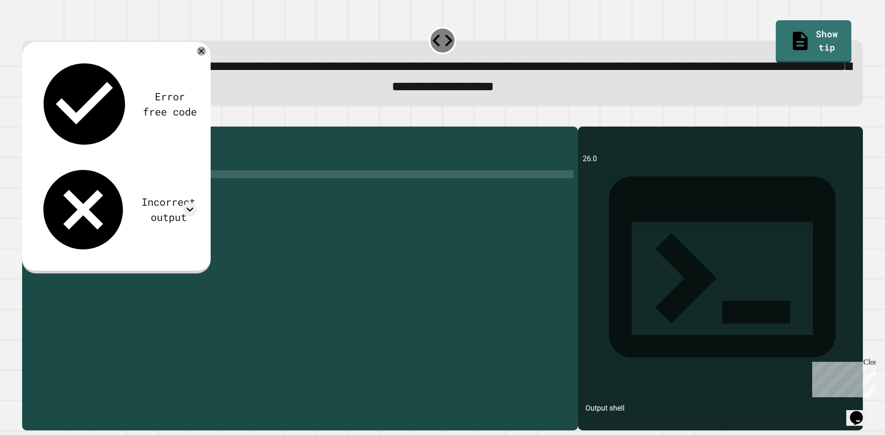
scroll to position [0, 0]
type textarea "**********"
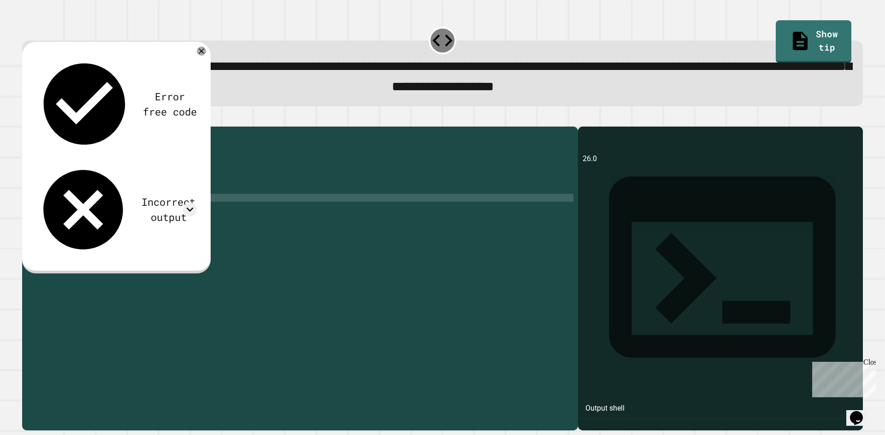
scroll to position [0, 6]
click at [188, 203] on icon at bounding box center [190, 210] width 14 height 14
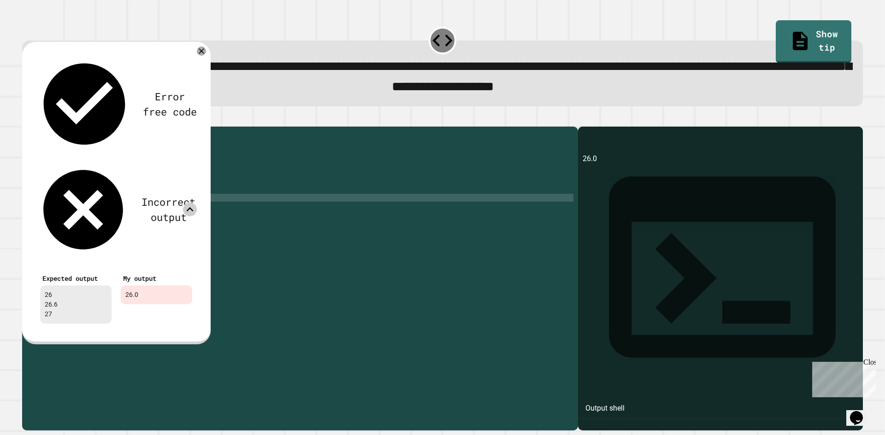
click at [188, 203] on icon at bounding box center [190, 210] width 14 height 14
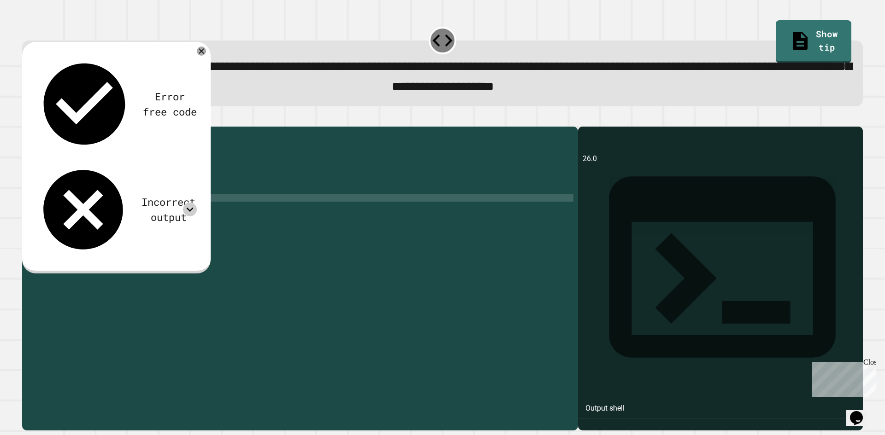
click at [97, 238] on div at bounding box center [308, 268] width 529 height 274
click at [121, 189] on div at bounding box center [308, 268] width 529 height 274
click at [40, 202] on div "9" at bounding box center [33, 198] width 23 height 8
type textarea "**********"
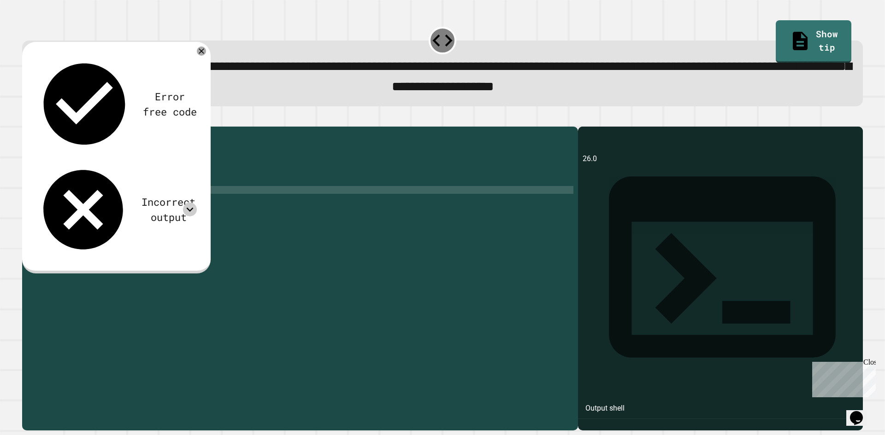
scroll to position [0, 0]
type textarea "**********"
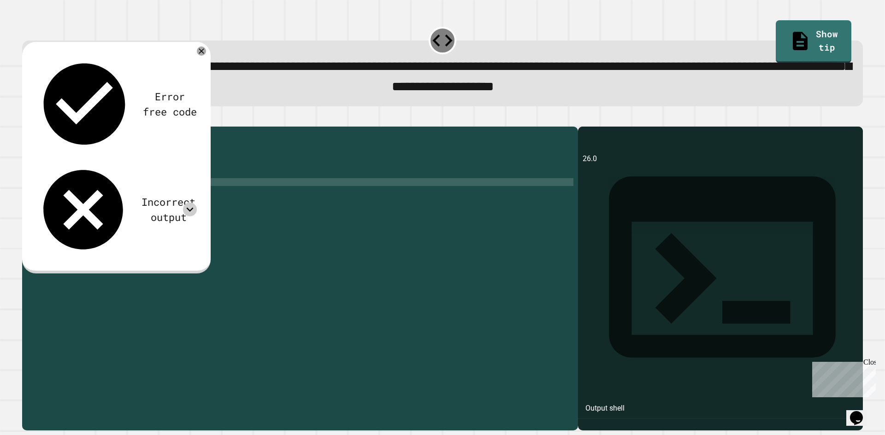
type textarea "*"
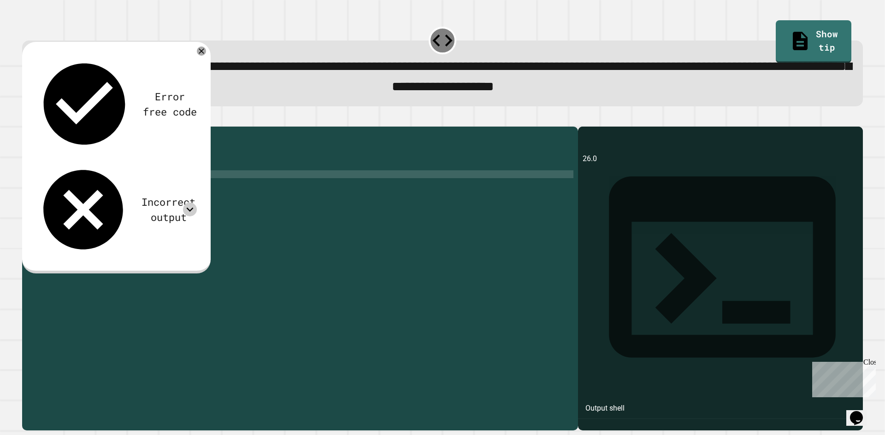
type textarea "**********"
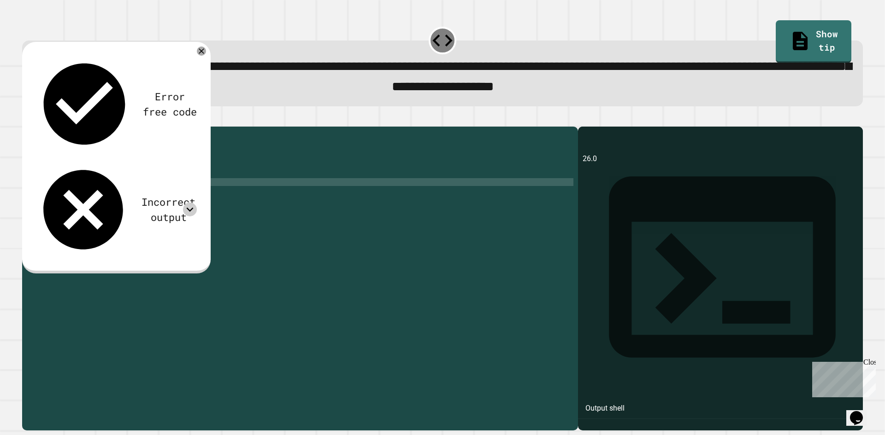
scroll to position [0, 5]
type textarea "**********"
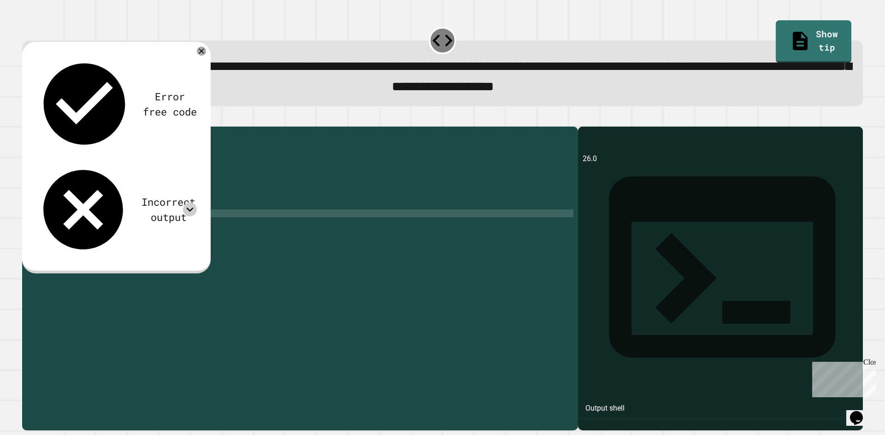
scroll to position [0, 7]
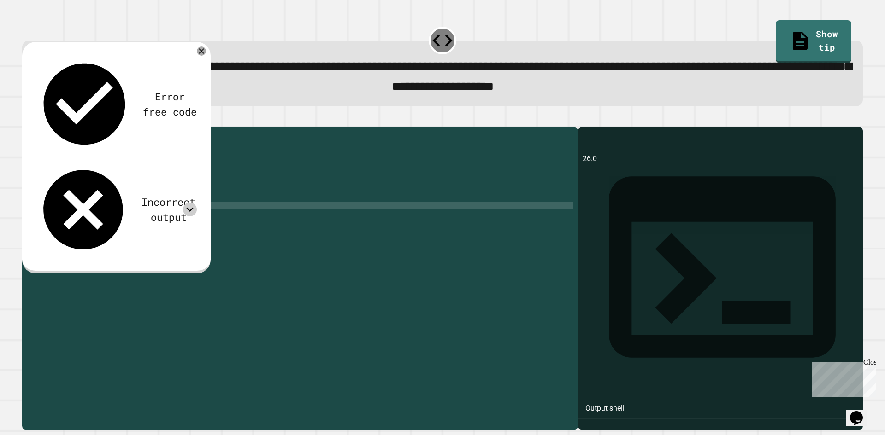
click at [36, 129] on span "button" at bounding box center [442, 274] width 840 height 316
click at [192, 203] on icon at bounding box center [190, 210] width 14 height 14
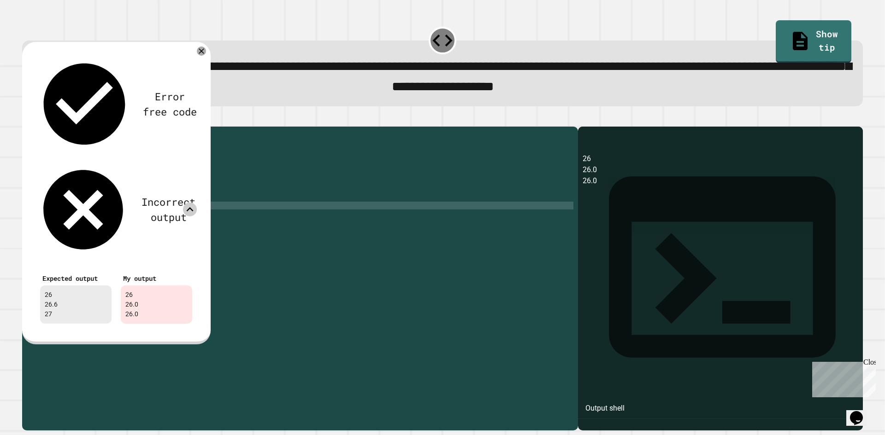
click at [192, 203] on icon at bounding box center [190, 210] width 14 height 14
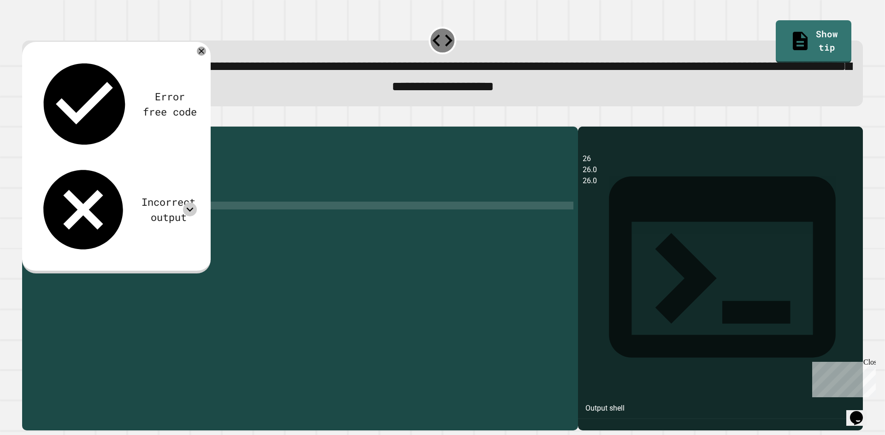
click at [139, 233] on div at bounding box center [308, 268] width 529 height 274
click at [39, 210] on div "10" at bounding box center [33, 206] width 23 height 8
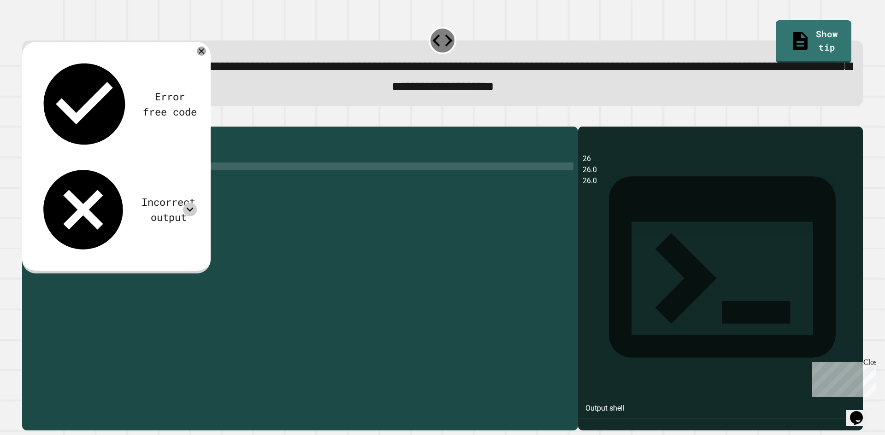
scroll to position [0, 2]
click at [31, 130] on span "button" at bounding box center [442, 274] width 840 height 316
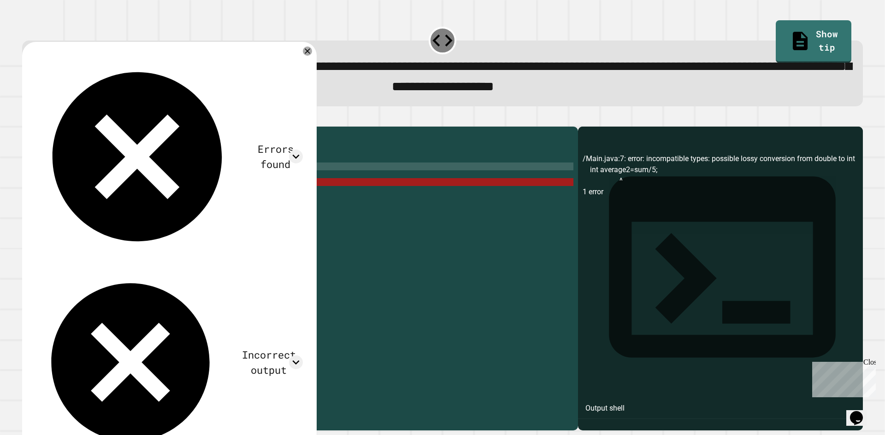
click at [66, 200] on div at bounding box center [308, 268] width 529 height 274
click at [306, 56] on icon at bounding box center [307, 51] width 11 height 11
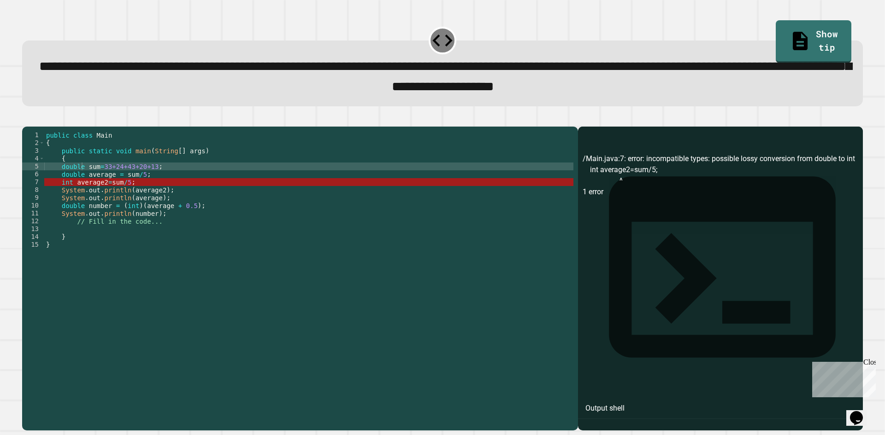
click at [39, 170] on div "5" at bounding box center [33, 167] width 23 height 8
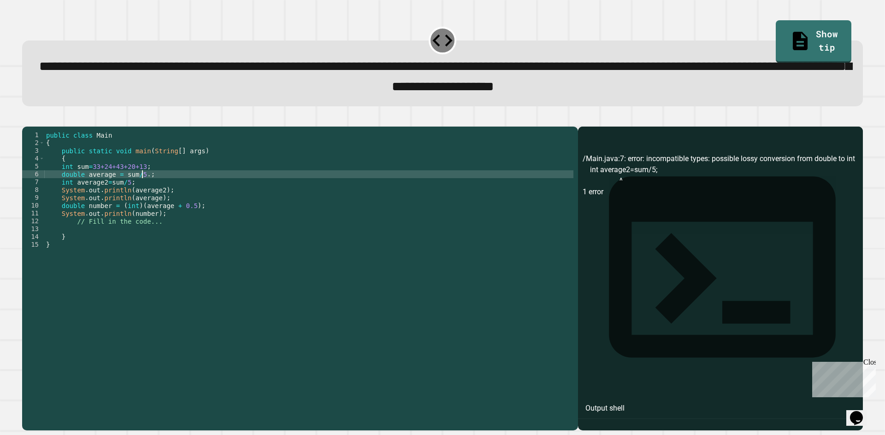
scroll to position [0, 6]
click at [36, 127] on span "button" at bounding box center [442, 274] width 840 height 316
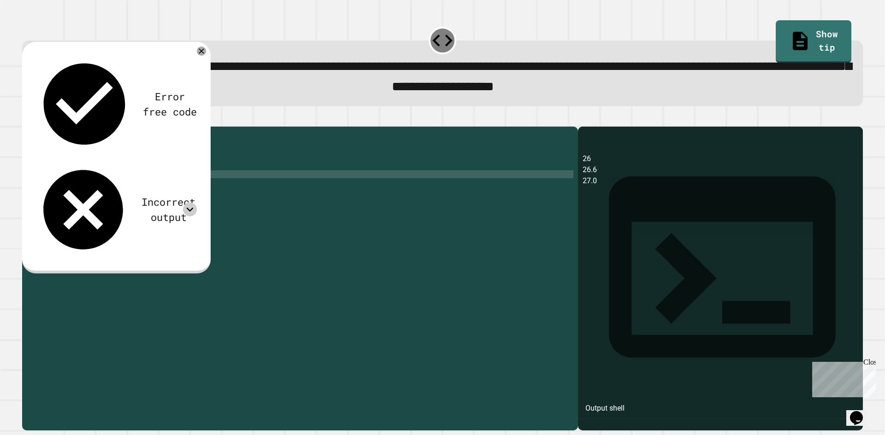
click at [186, 203] on icon at bounding box center [190, 210] width 14 height 14
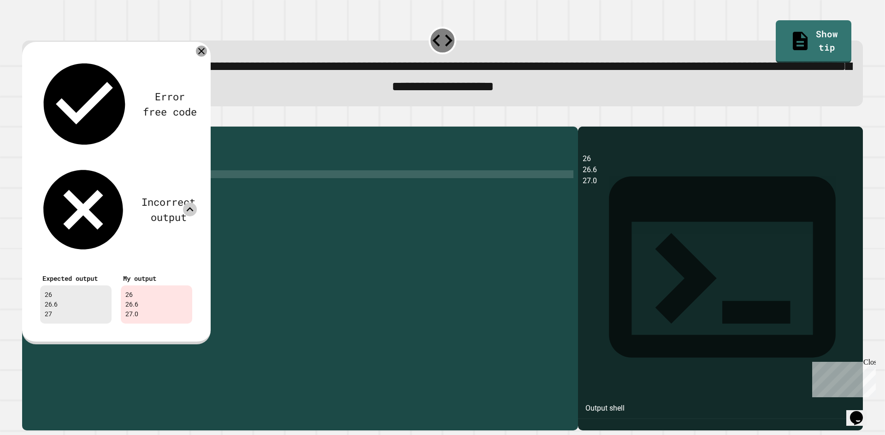
click at [202, 55] on icon at bounding box center [201, 51] width 11 height 11
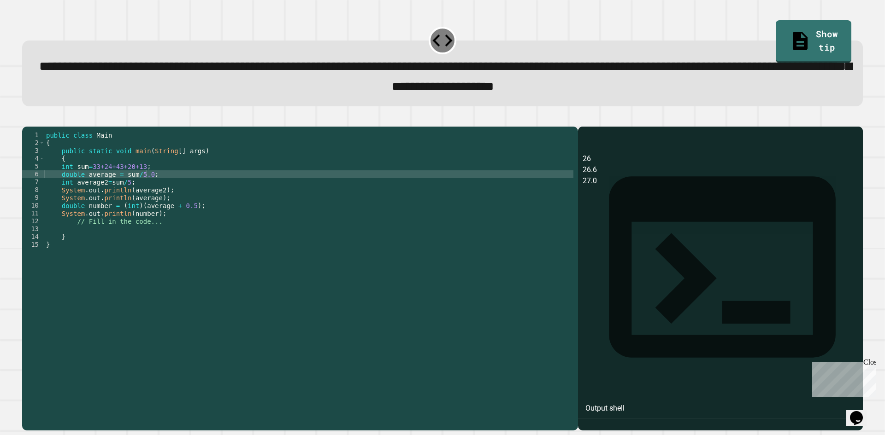
click at [40, 170] on div "5" at bounding box center [33, 167] width 23 height 8
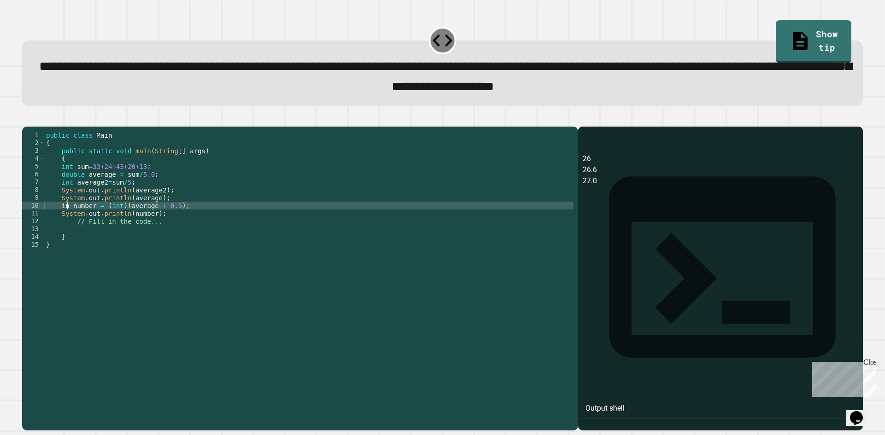
scroll to position [0, 1]
type textarea "**********"
click at [28, 125] on span "button" at bounding box center [442, 274] width 840 height 316
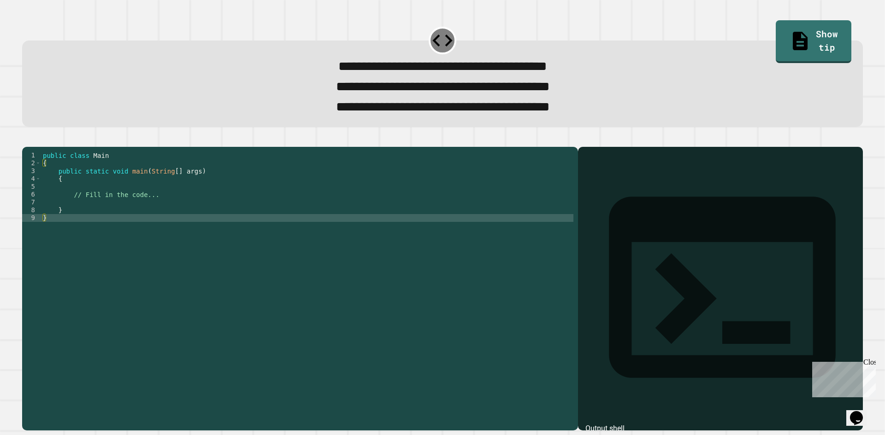
click at [34, 222] on div "9" at bounding box center [31, 218] width 19 height 8
click at [37, 222] on div "9" at bounding box center [31, 218] width 19 height 8
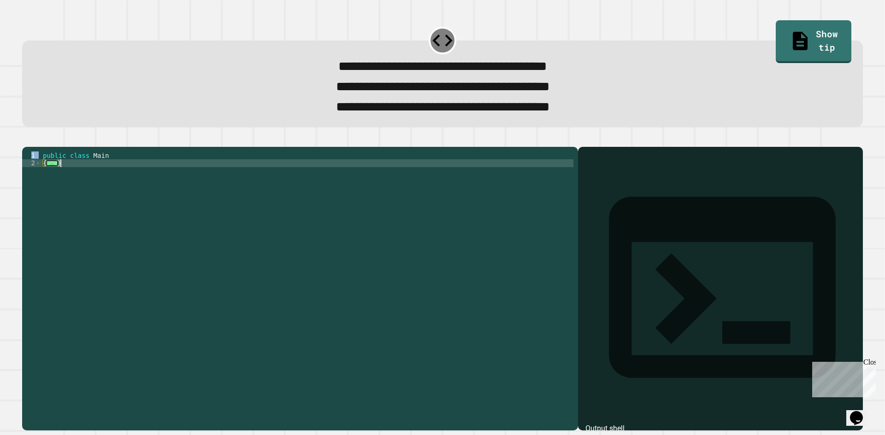
click at [89, 147] on span "button" at bounding box center [442, 283] width 840 height 295
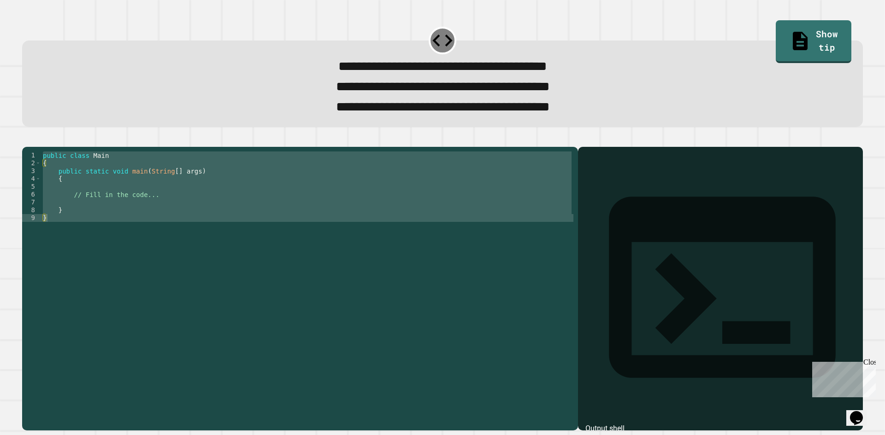
click at [36, 214] on div "8" at bounding box center [31, 210] width 19 height 8
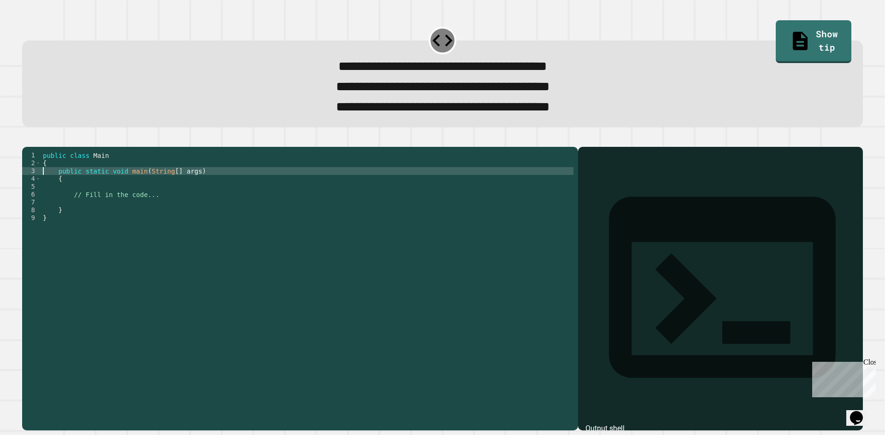
type textarea "*"
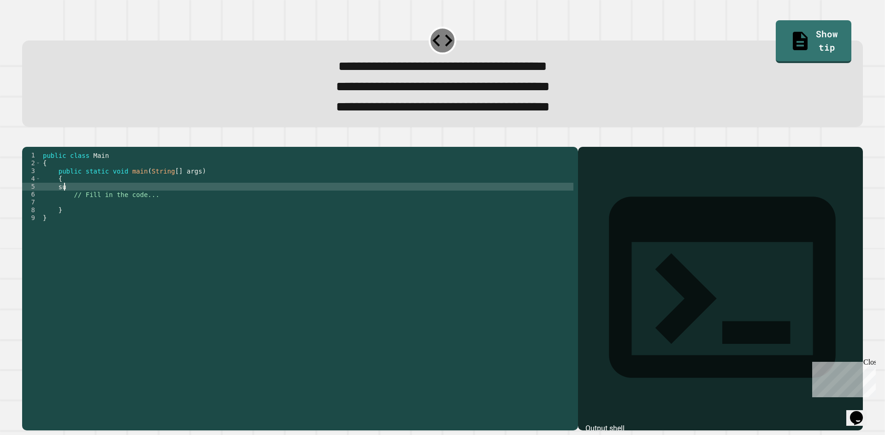
type textarea "*"
type textarea "**********"
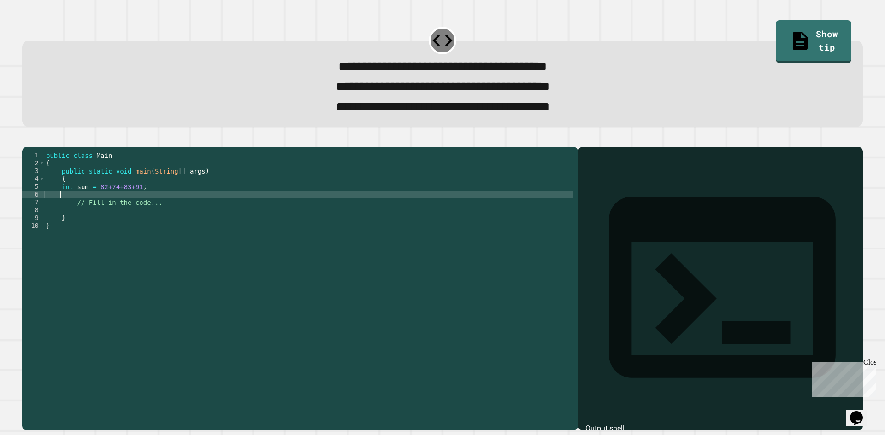
scroll to position [0, 0]
type textarea "*"
type textarea "**********"
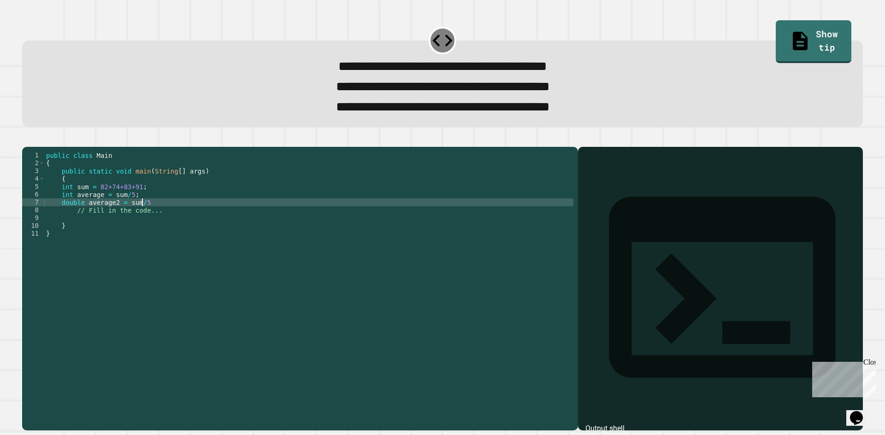
scroll to position [0, 6]
type textarea "**********"
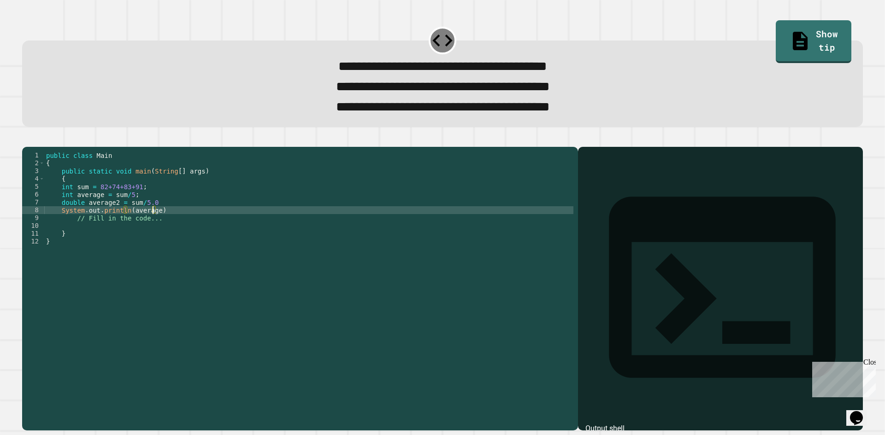
scroll to position [0, 7]
type textarea "**********"
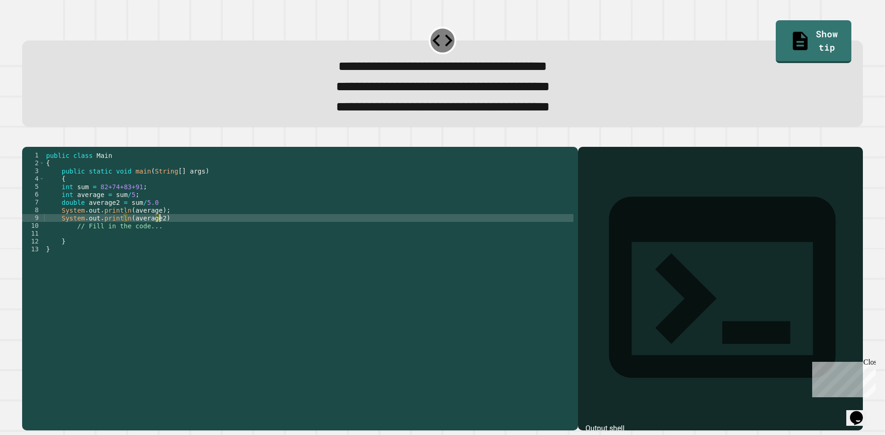
scroll to position [0, 8]
click at [32, 156] on span "button" at bounding box center [442, 283] width 840 height 295
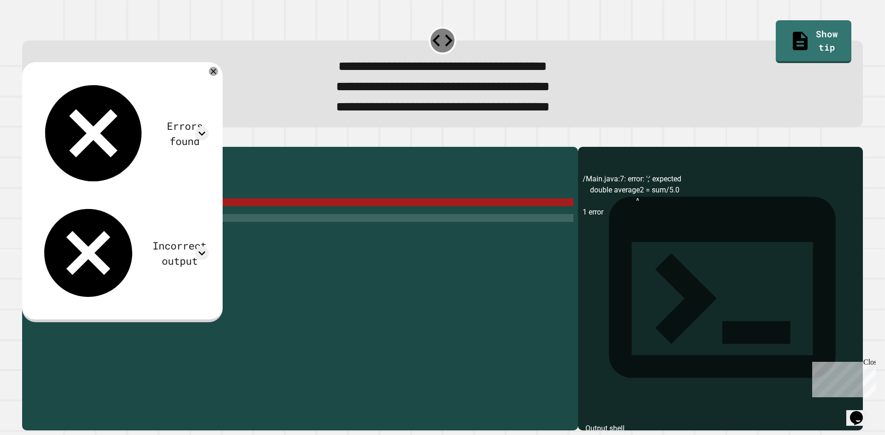
click at [42, 222] on div "9" at bounding box center [33, 218] width 23 height 8
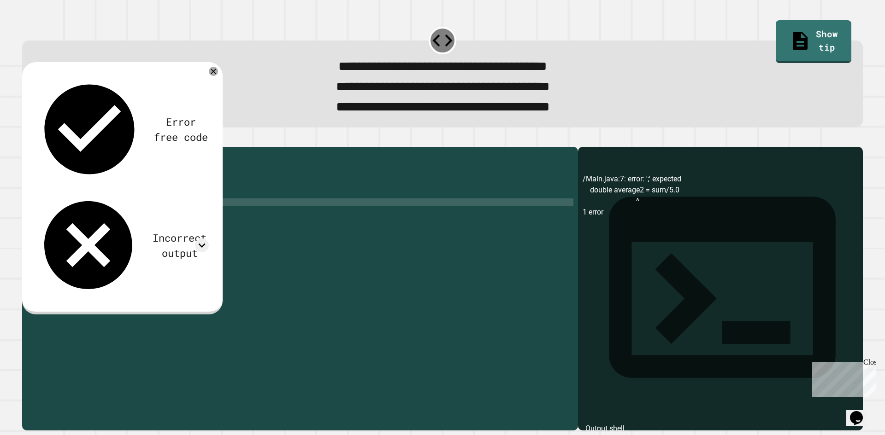
click at [34, 146] on span "button" at bounding box center [442, 283] width 840 height 295
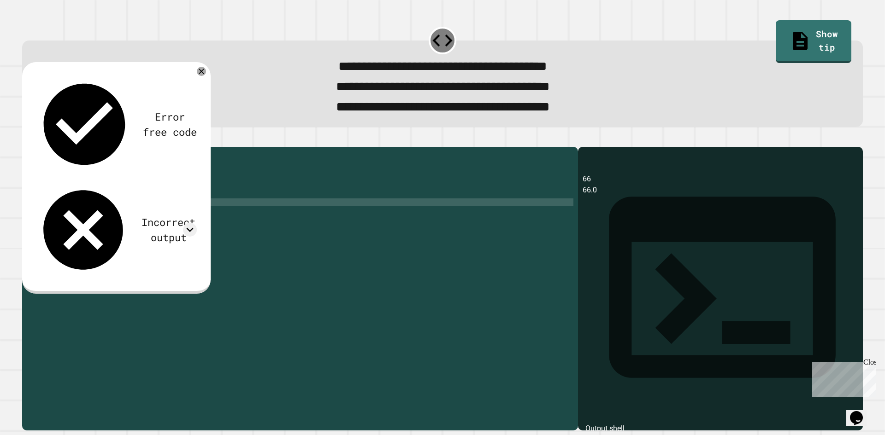
click at [41, 206] on div "7" at bounding box center [33, 203] width 23 height 8
click at [186, 223] on icon at bounding box center [190, 230] width 14 height 14
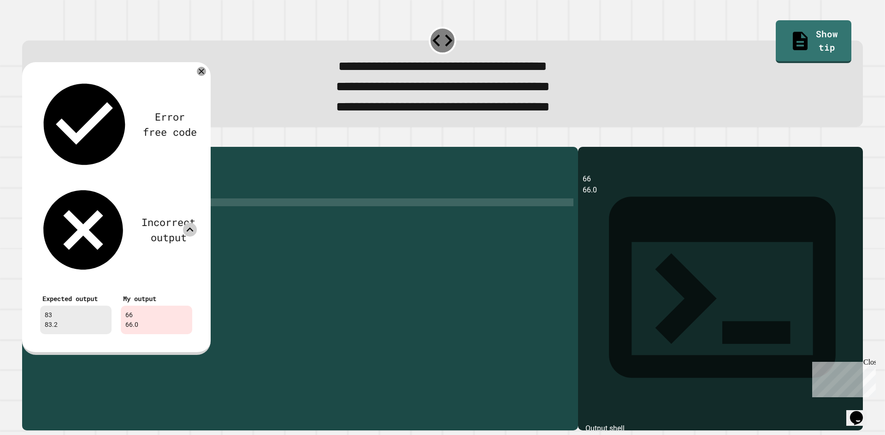
click at [186, 223] on icon at bounding box center [190, 230] width 14 height 14
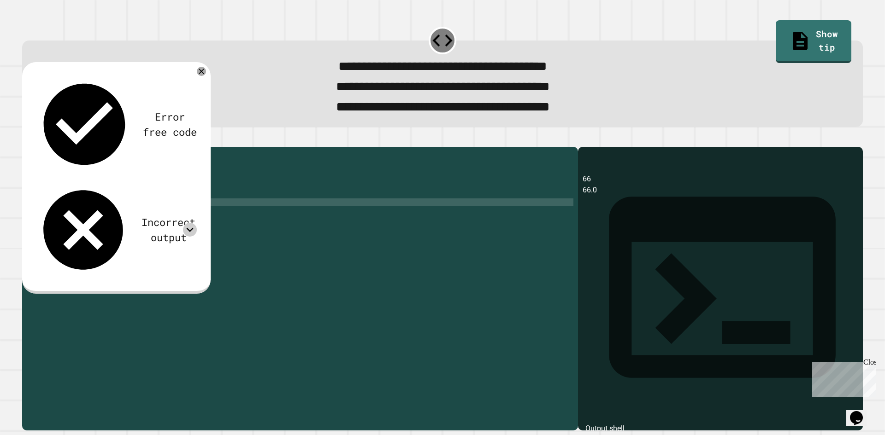
click at [40, 214] on div "8" at bounding box center [33, 210] width 23 height 8
click at [40, 206] on div "7" at bounding box center [33, 203] width 23 height 8
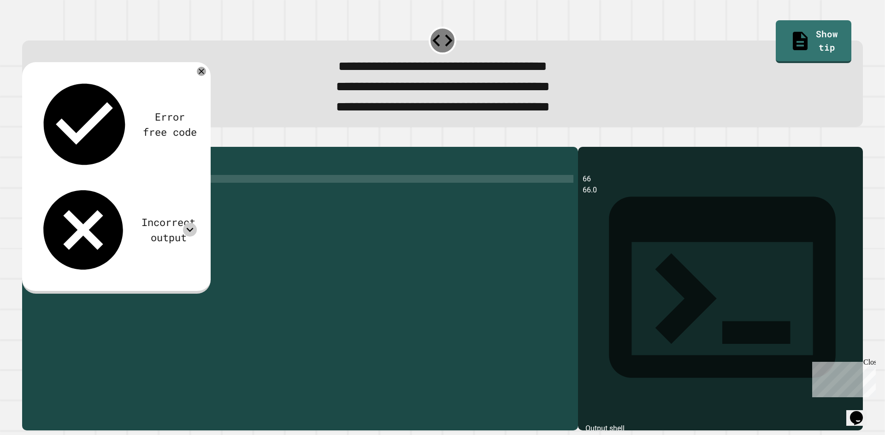
click at [41, 191] on div "13" at bounding box center [33, 187] width 23 height 8
click at [67, 183] on div at bounding box center [66, 179] width 4 height 8
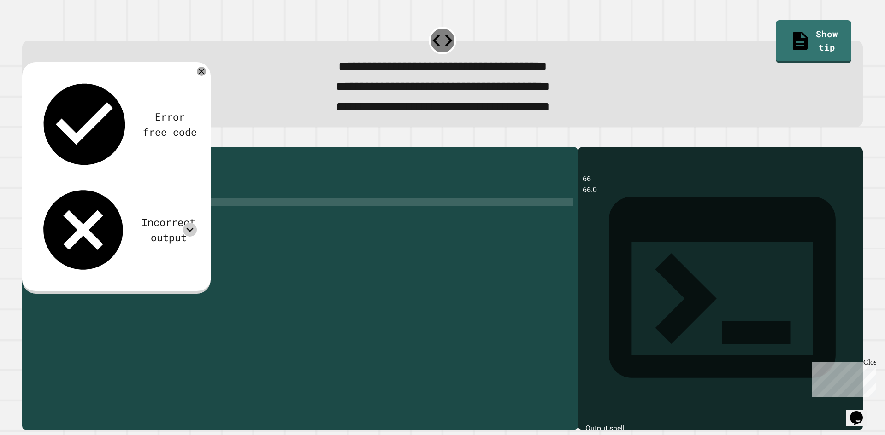
click at [67, 194] on div at bounding box center [308, 277] width 529 height 251
click at [39, 206] on div "7" at bounding box center [33, 203] width 23 height 8
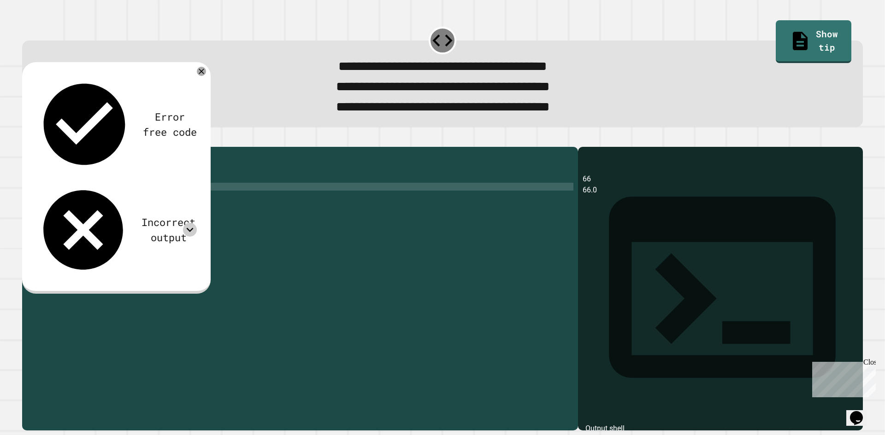
scroll to position [0, 6]
type textarea "**********"
click at [39, 151] on span "button" at bounding box center [442, 283] width 840 height 295
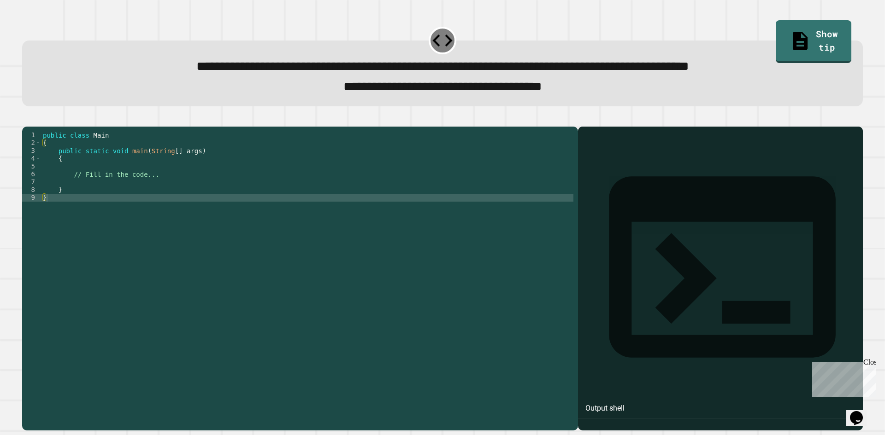
click at [38, 202] on div "9" at bounding box center [31, 198] width 19 height 8
type textarea "*"
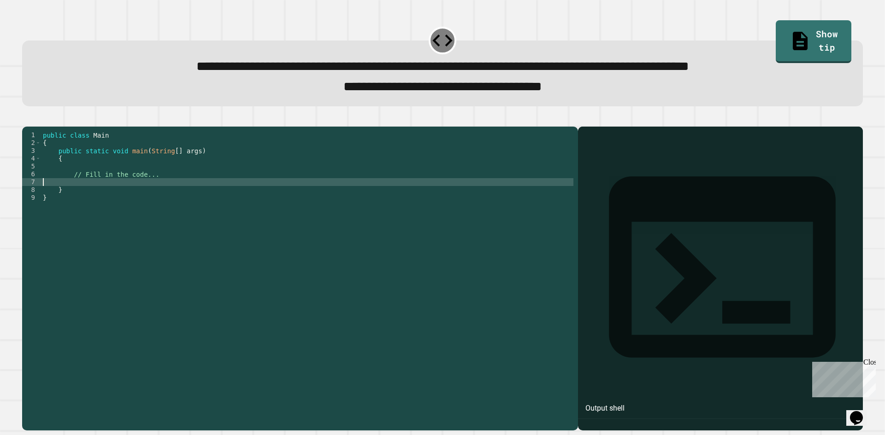
type textarea "**********"
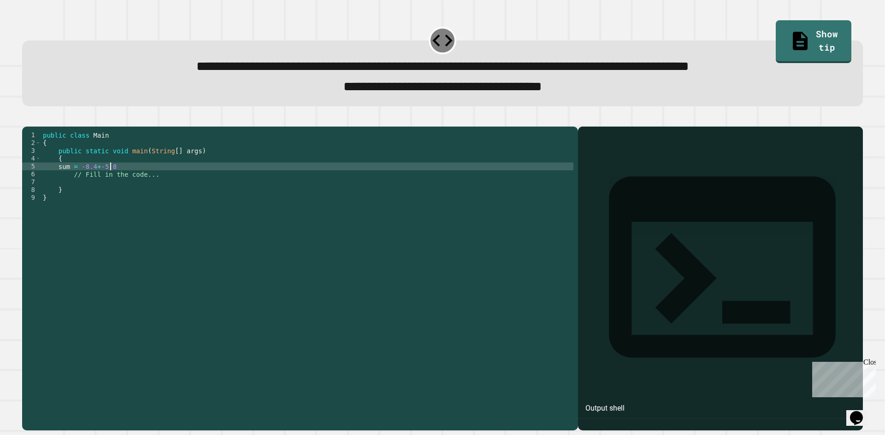
scroll to position [0, 5]
type textarea "*"
click at [38, 170] on div "5" at bounding box center [31, 167] width 19 height 8
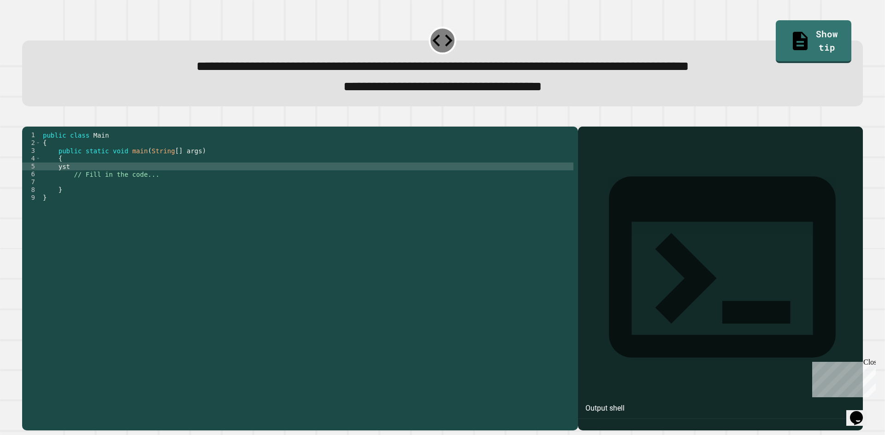
click at [37, 170] on div "5" at bounding box center [31, 167] width 19 height 8
click at [66, 180] on div at bounding box center [307, 268] width 532 height 274
click at [68, 196] on div at bounding box center [307, 268] width 532 height 274
click at [41, 206] on div at bounding box center [307, 268] width 532 height 274
click at [35, 202] on div "9" at bounding box center [31, 198] width 19 height 8
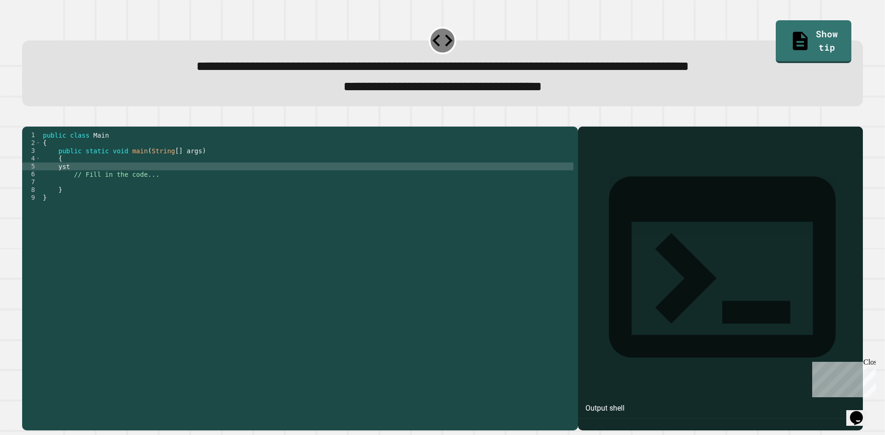
click at [35, 202] on div "9" at bounding box center [31, 198] width 19 height 8
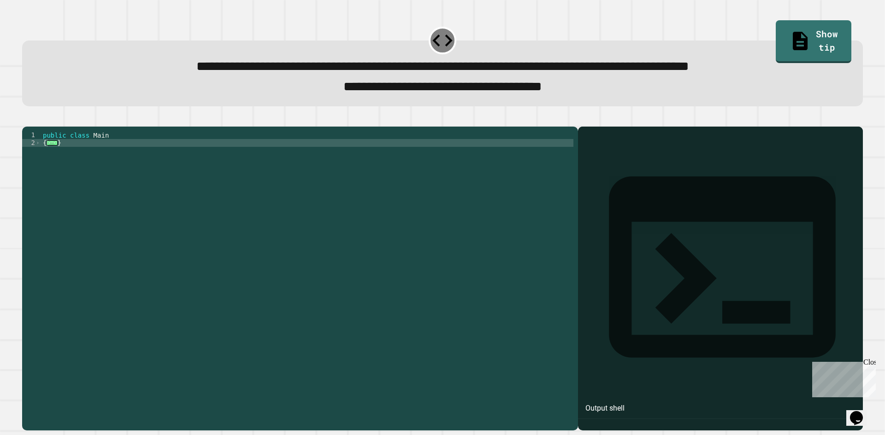
drag, startPoint x: 39, startPoint y: 188, endPoint x: 35, endPoint y: 176, distance: 12.7
click at [53, 159] on div at bounding box center [307, 268] width 532 height 274
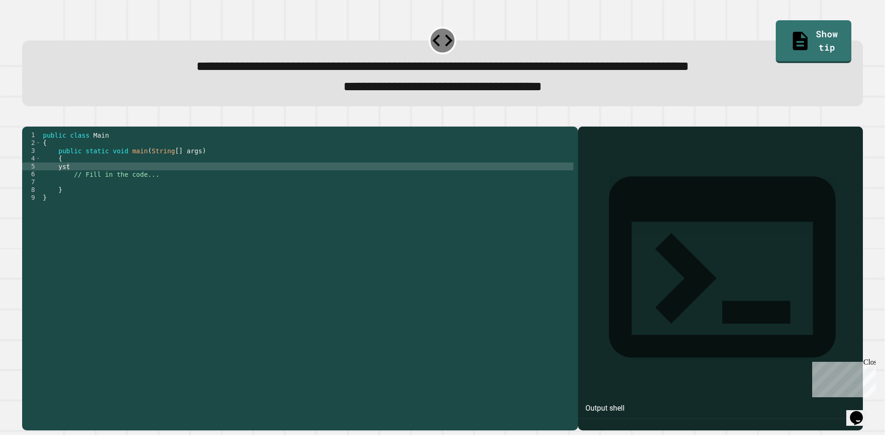
click at [40, 170] on div "5" at bounding box center [31, 167] width 19 height 8
type textarea "**********"
drag, startPoint x: 56, startPoint y: 181, endPoint x: 135, endPoint y: 178, distance: 79.3
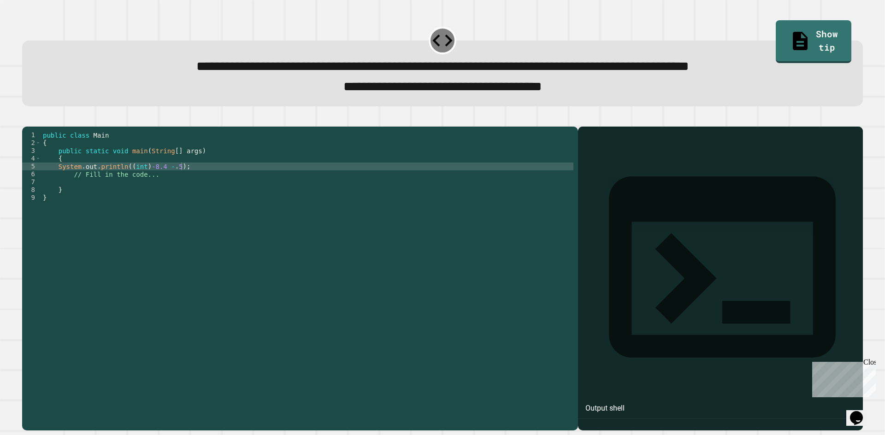
click at [129, 178] on div at bounding box center [307, 268] width 532 height 274
click at [177, 183] on div at bounding box center [307, 268] width 532 height 274
click at [178, 183] on div at bounding box center [307, 268] width 532 height 274
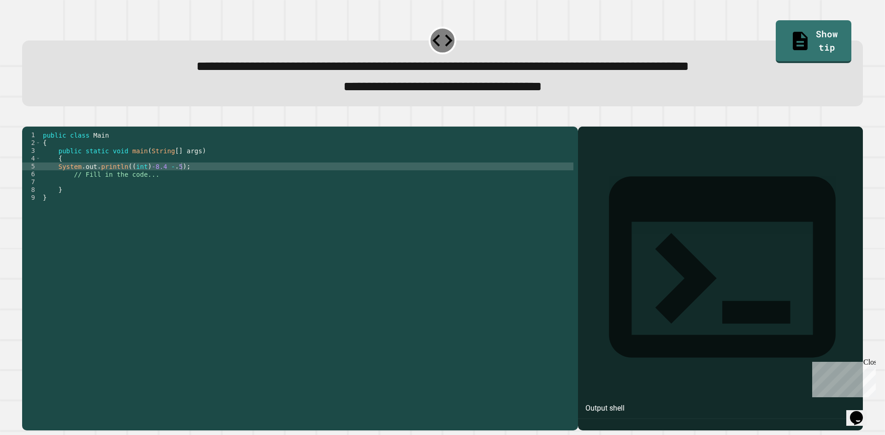
click at [38, 170] on div "5" at bounding box center [31, 167] width 19 height 8
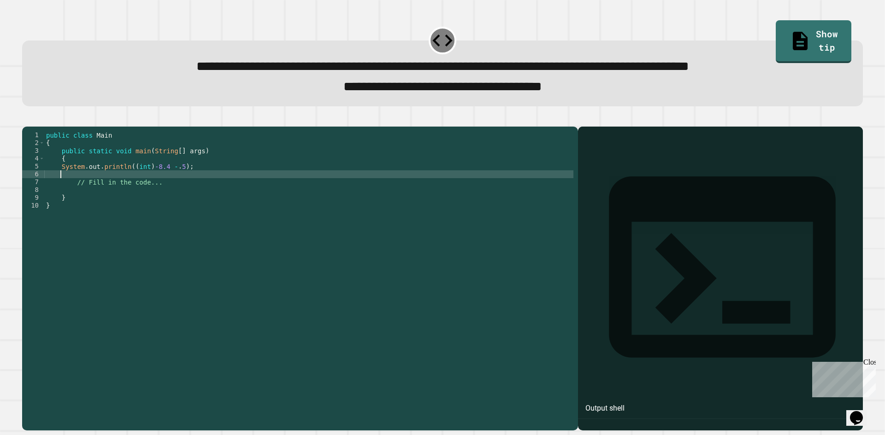
scroll to position [0, 0]
paste textarea "**********"
type textarea "**********"
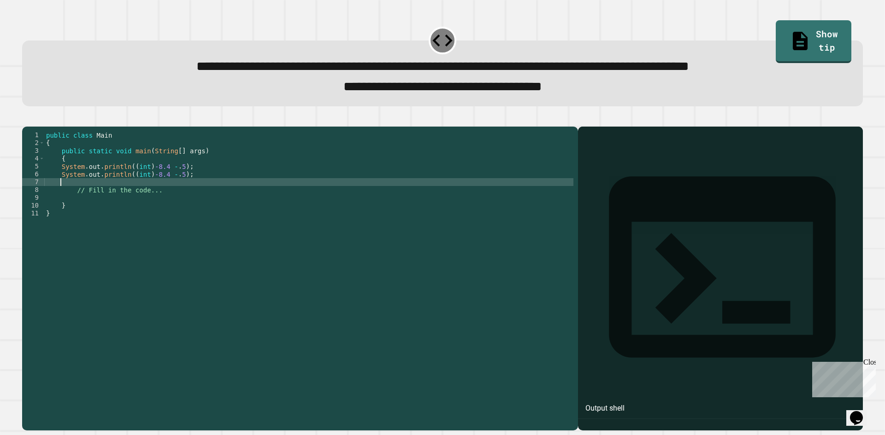
paste textarea "**********"
type textarea "**********"
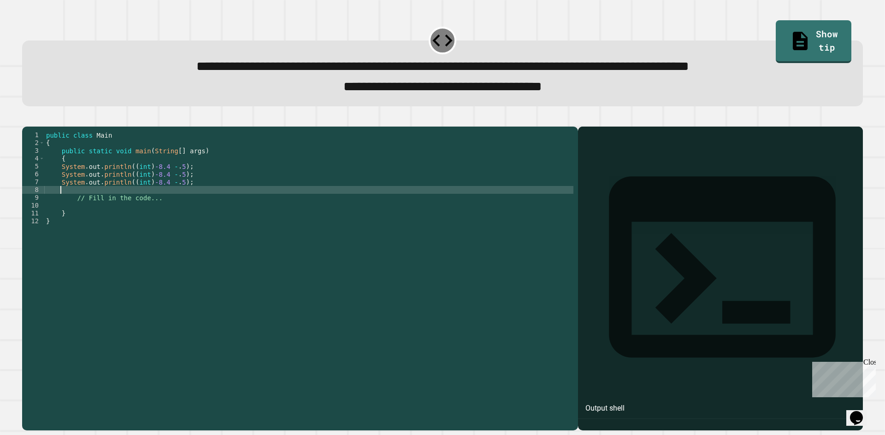
paste textarea "**********"
type textarea "**********"
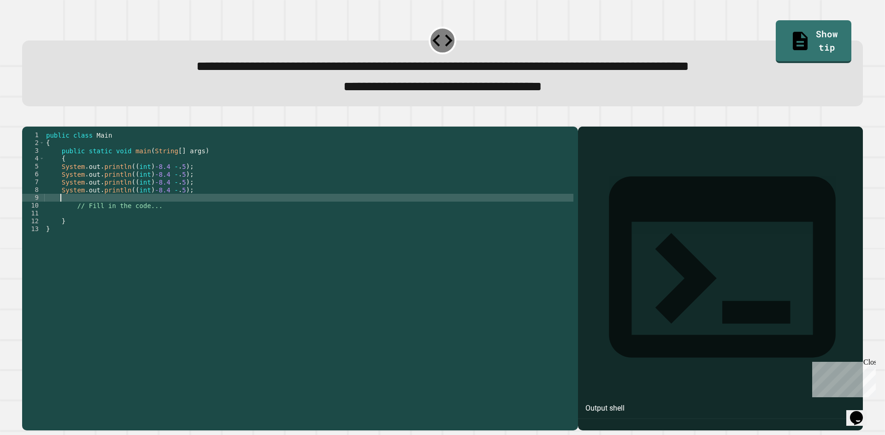
paste textarea "**********"
type textarea "**********"
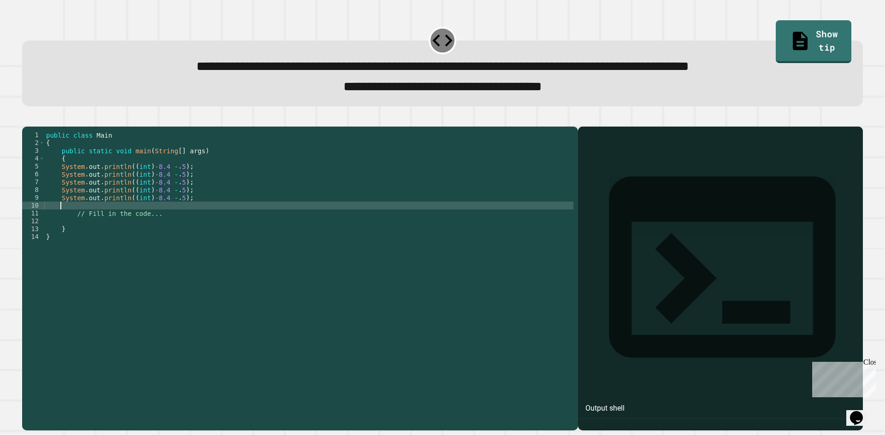
paste textarea "**********"
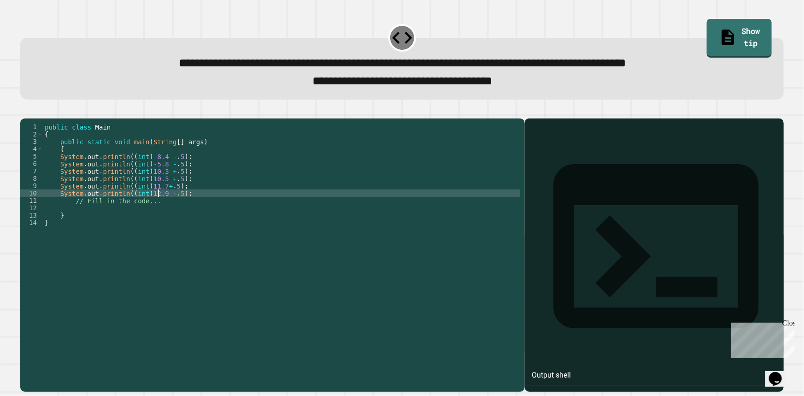
scroll to position [0, 8]
click at [32, 122] on span "button" at bounding box center [402, 249] width 764 height 284
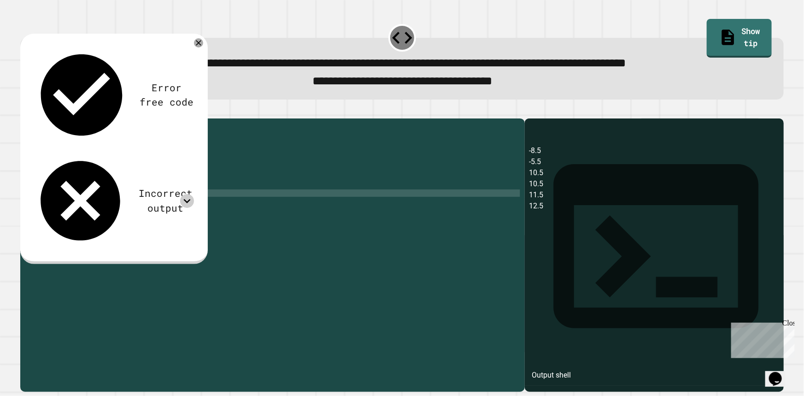
click at [185, 194] on icon at bounding box center [187, 201] width 14 height 14
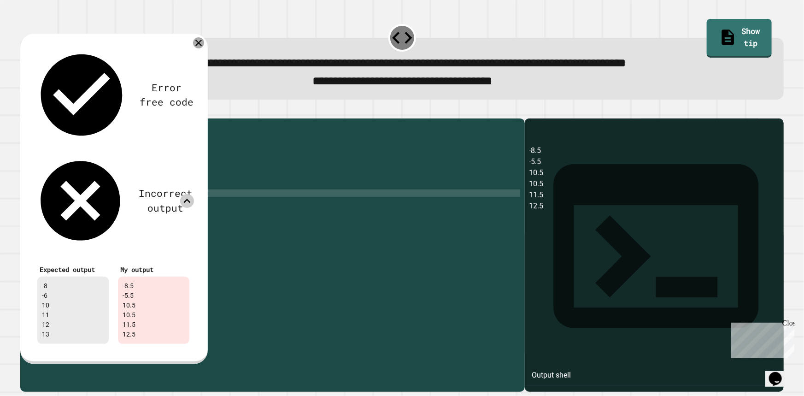
click at [200, 43] on icon at bounding box center [198, 42] width 11 height 11
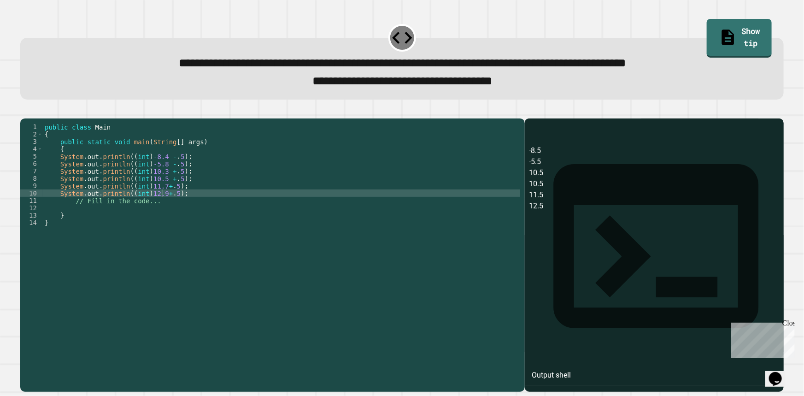
click at [138, 209] on div at bounding box center [281, 244] width 477 height 243
click at [160, 207] on div at bounding box center [281, 244] width 477 height 243
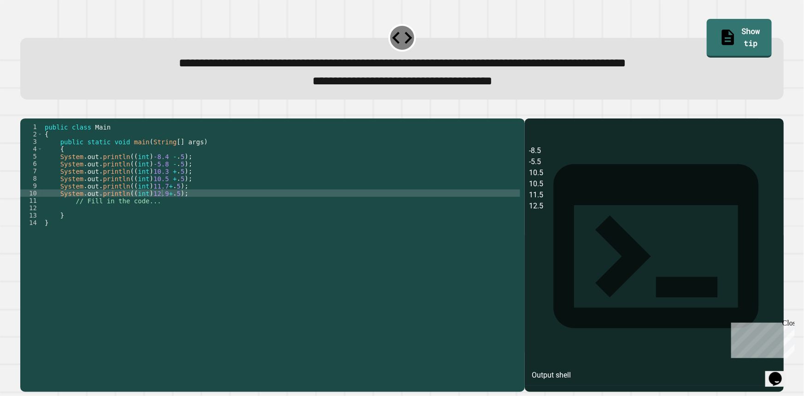
click at [150, 211] on div at bounding box center [281, 244] width 477 height 243
click at [133, 202] on div at bounding box center [281, 244] width 477 height 243
click at [129, 204] on div at bounding box center [281, 244] width 477 height 243
click at [36, 197] on div "10" at bounding box center [31, 192] width 23 height 7
click at [37, 197] on div "10" at bounding box center [31, 192] width 23 height 7
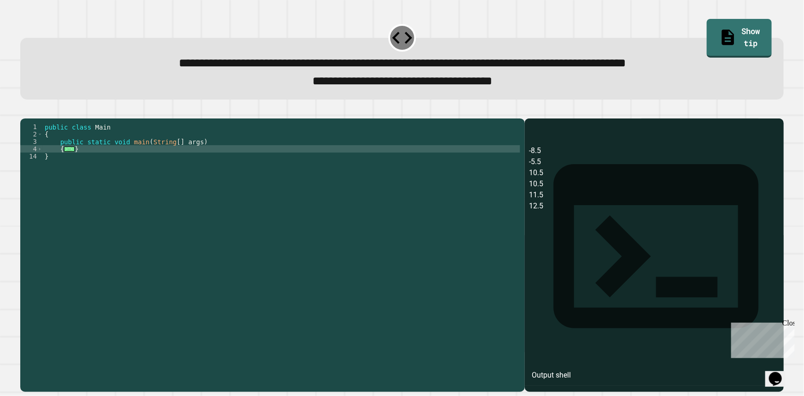
click at [68, 163] on div at bounding box center [281, 244] width 477 height 243
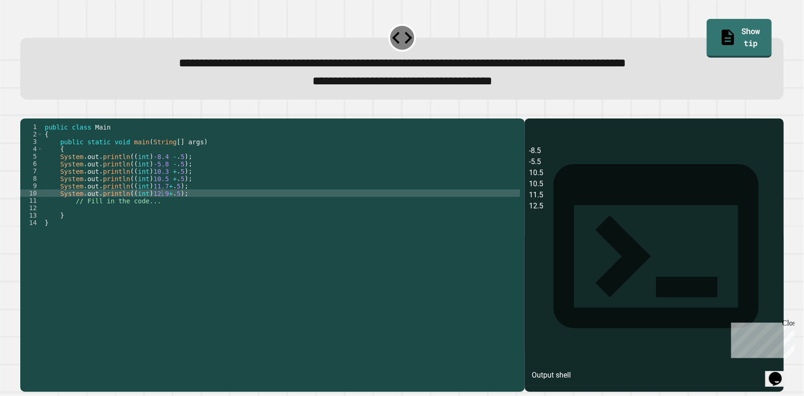
click at [37, 197] on div "10" at bounding box center [31, 192] width 23 height 7
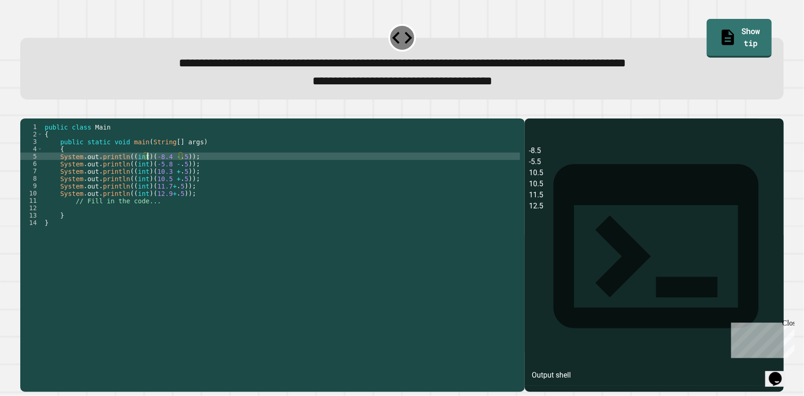
scroll to position [0, 7]
type textarea "**********"
click at [26, 120] on span "button" at bounding box center [402, 249] width 764 height 284
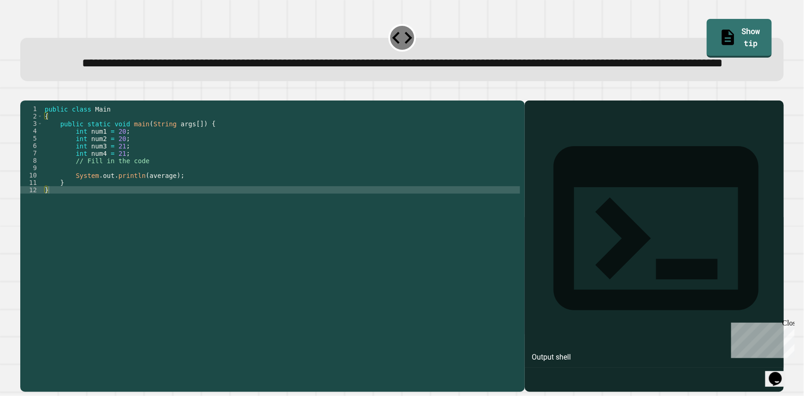
click at [39, 194] on div "12" at bounding box center [31, 189] width 23 height 7
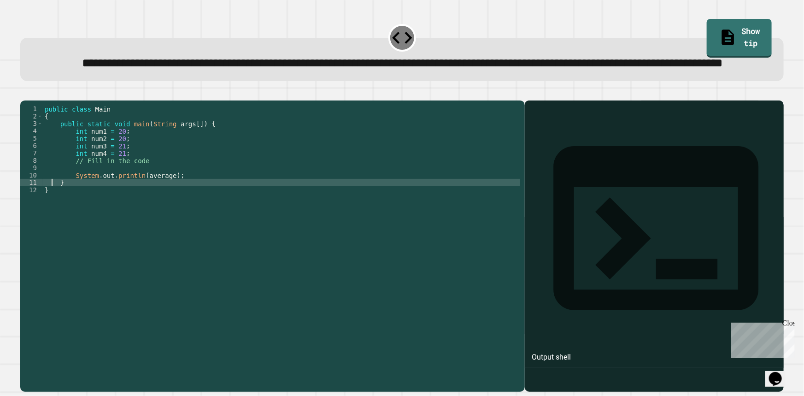
type textarea "**********"
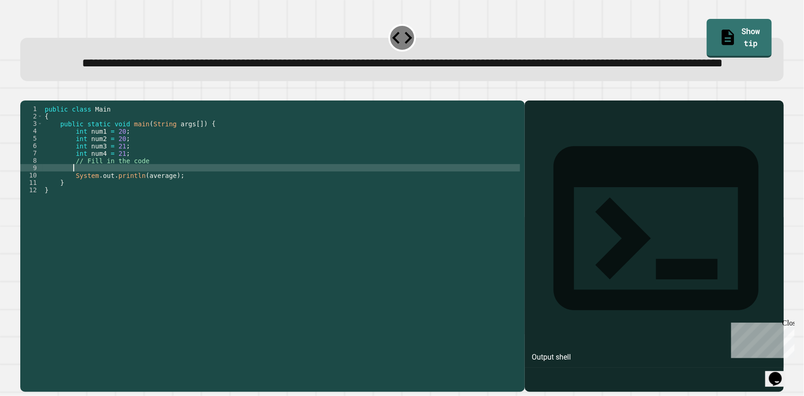
type textarea "**********"
type textarea "*"
type textarea "**********"
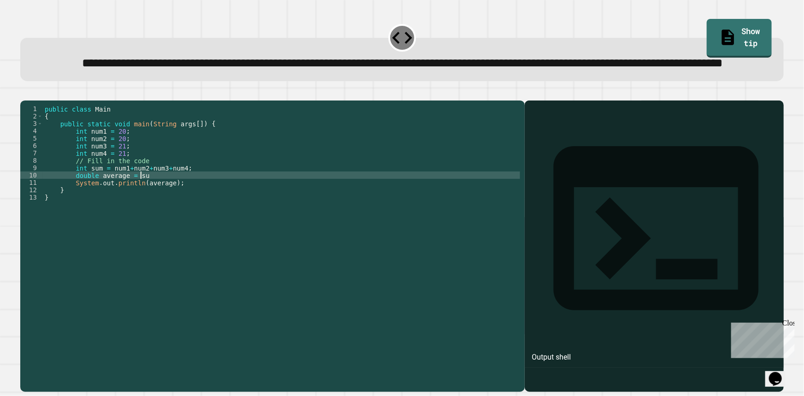
scroll to position [0, 6]
type textarea "**********"
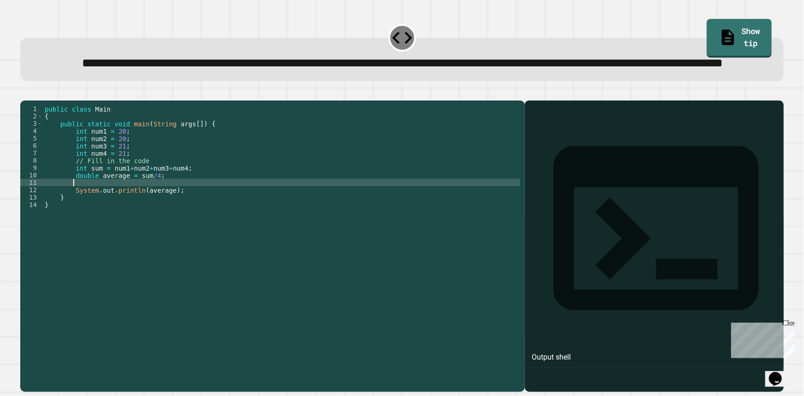
scroll to position [0, 0]
click at [36, 120] on span "button" at bounding box center [402, 240] width 764 height 303
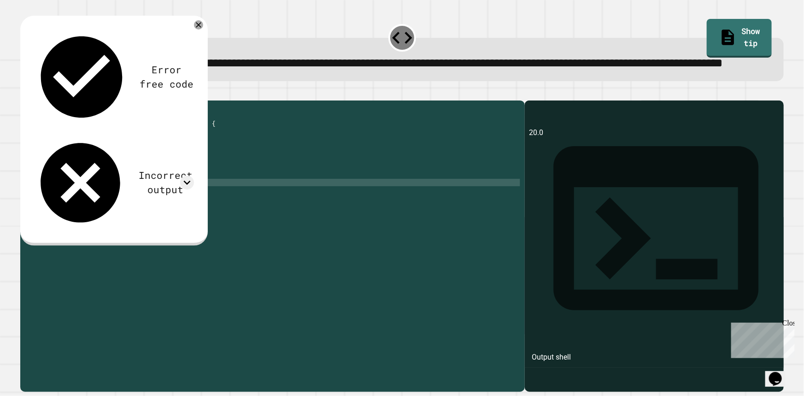
click at [41, 186] on div "11" at bounding box center [31, 182] width 23 height 7
click at [184, 176] on icon at bounding box center [187, 183] width 14 height 14
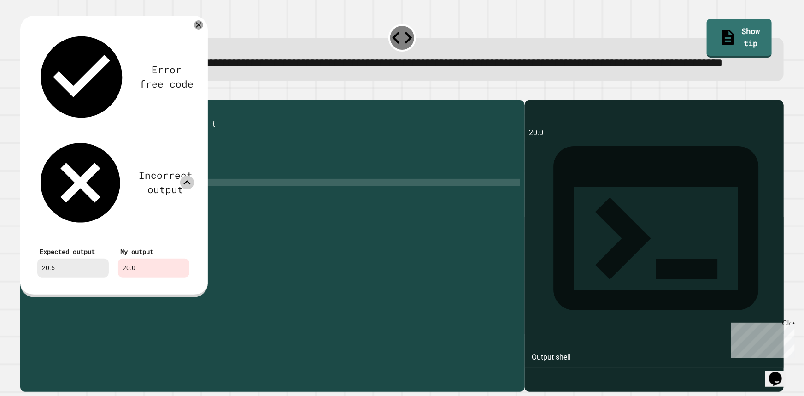
click at [184, 176] on icon at bounding box center [187, 183] width 14 height 14
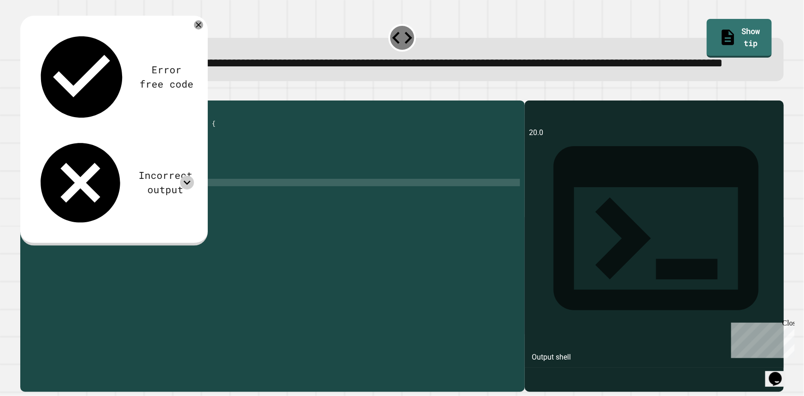
click at [44, 219] on div at bounding box center [281, 226] width 477 height 243
click at [38, 186] on div "11" at bounding box center [31, 182] width 23 height 7
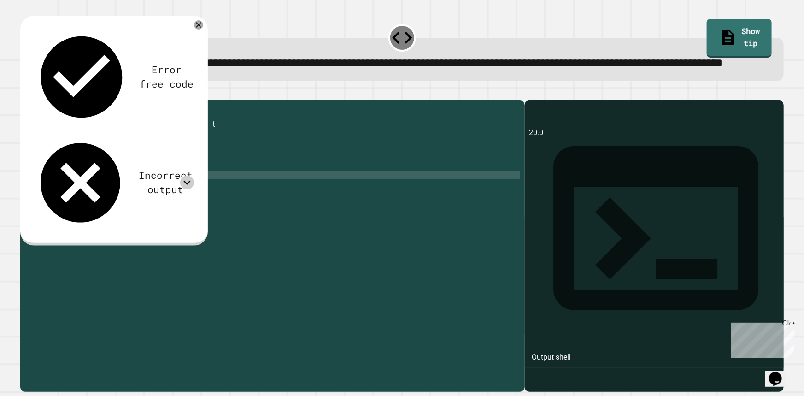
scroll to position [0, 8]
type textarea "**********"
click at [31, 119] on span "button" at bounding box center [402, 240] width 764 height 303
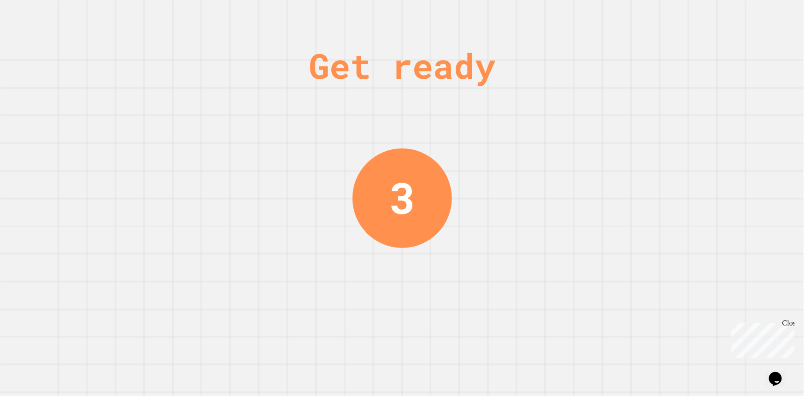
click at [379, 195] on div "3" at bounding box center [402, 198] width 100 height 100
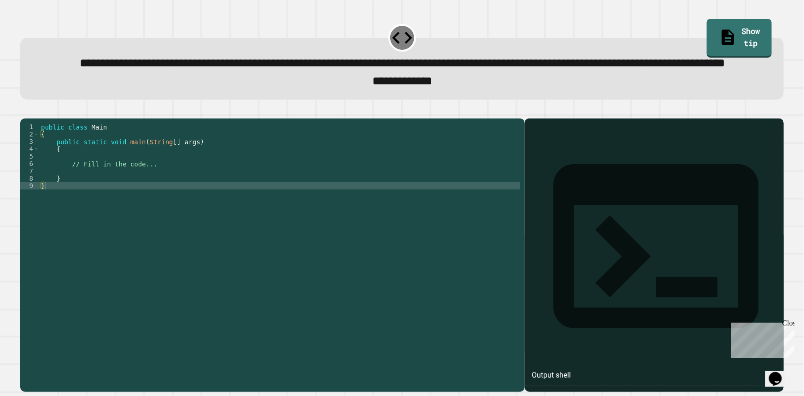
click at [31, 189] on div "9" at bounding box center [29, 185] width 19 height 7
click at [34, 189] on div "9" at bounding box center [29, 185] width 19 height 7
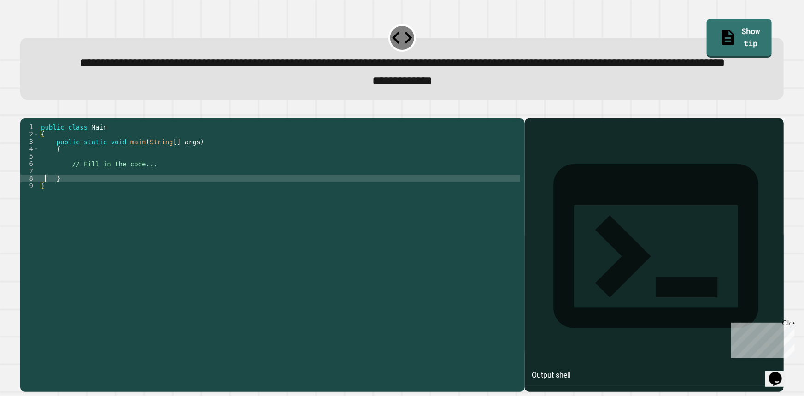
type textarea "*"
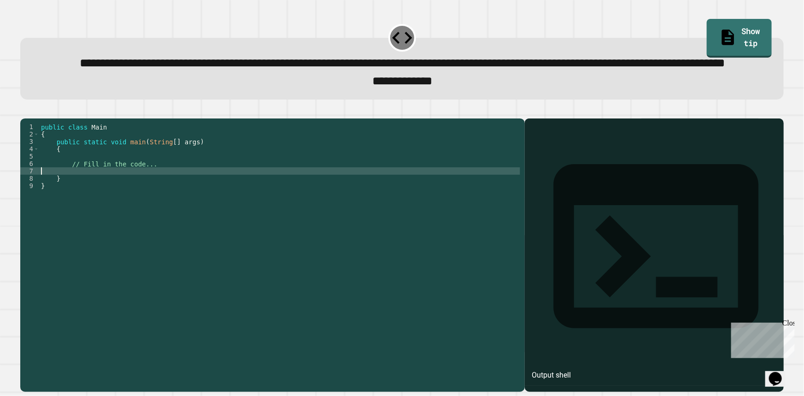
type textarea "**********"
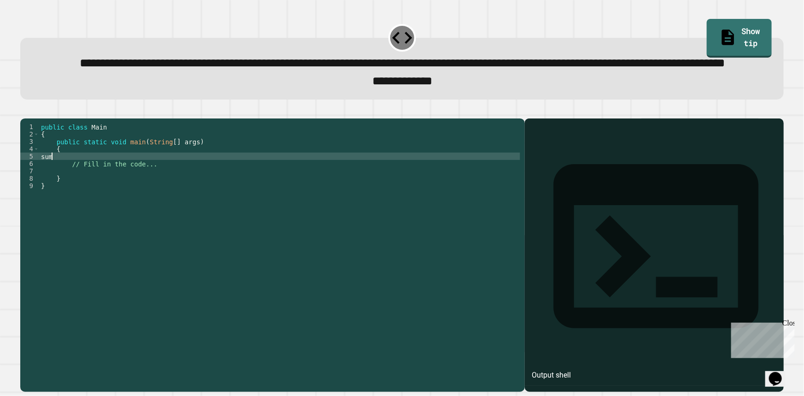
scroll to position [0, 0]
type textarea "*"
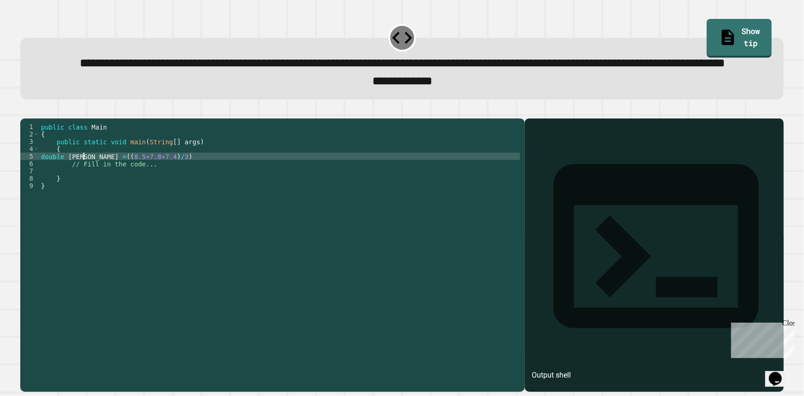
type textarea "**********"
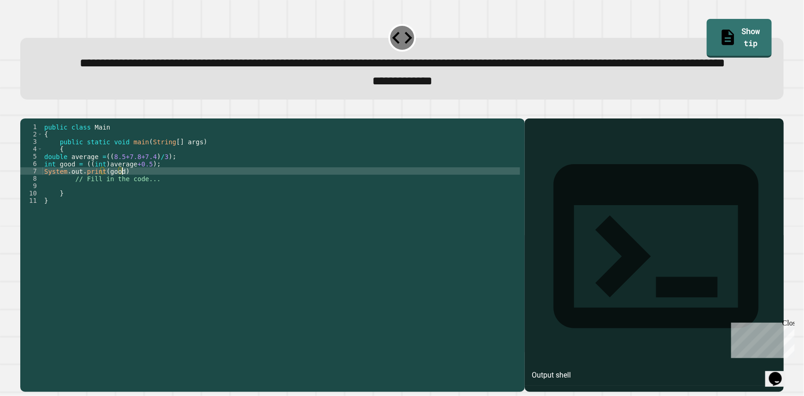
scroll to position [0, 5]
click at [33, 133] on span "button" at bounding box center [402, 249] width 764 height 284
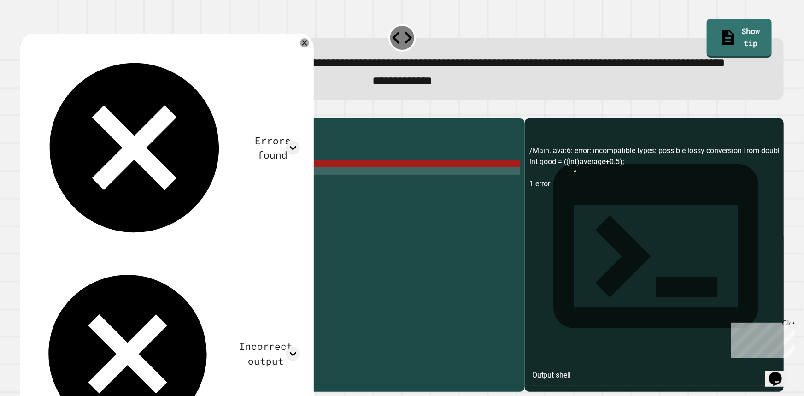
click at [46, 212] on div at bounding box center [281, 233] width 478 height 221
click at [39, 175] on div "7" at bounding box center [31, 170] width 23 height 7
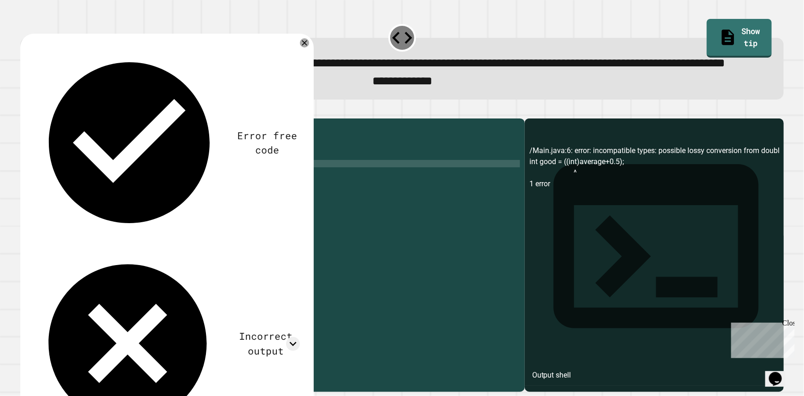
scroll to position [0, 1]
click at [37, 140] on span "button" at bounding box center [402, 249] width 764 height 284
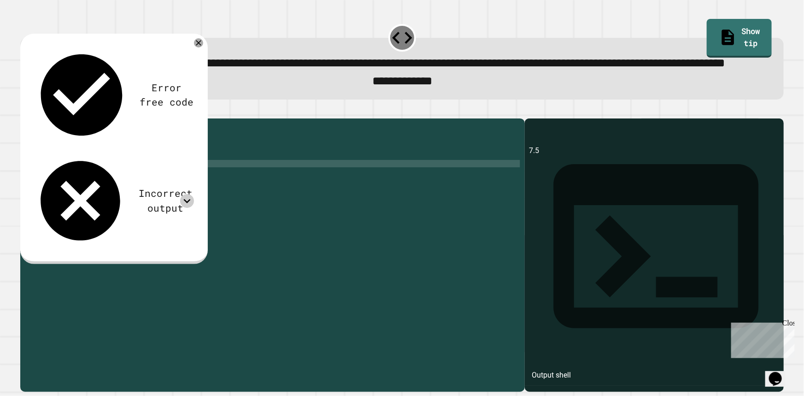
click at [188, 194] on icon at bounding box center [187, 201] width 14 height 14
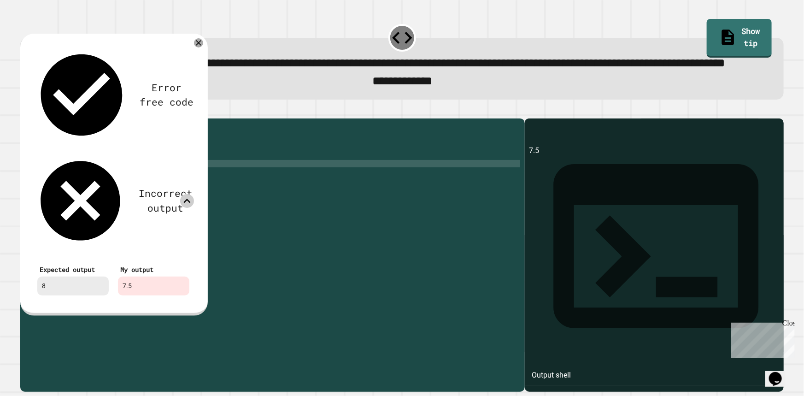
click at [188, 194] on icon at bounding box center [187, 201] width 14 height 14
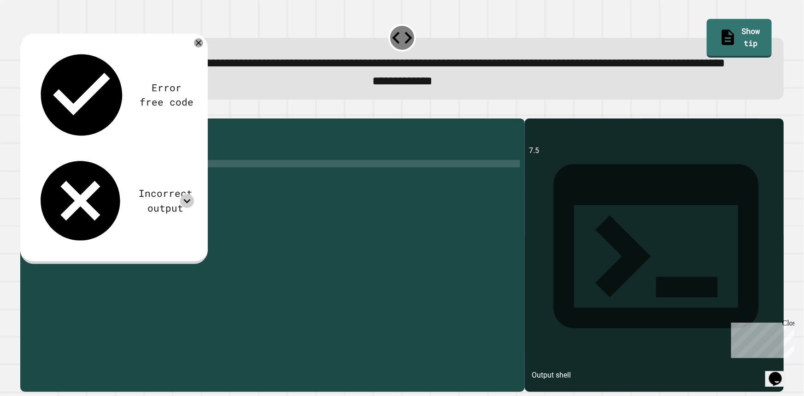
click at [38, 167] on div "6" at bounding box center [31, 163] width 23 height 7
click at [39, 135] on span "button" at bounding box center [402, 249] width 764 height 284
click at [192, 94] on div "Error free code 8.0 Incorrect output Expected output 8 My output 8.0" at bounding box center [113, 146] width 170 height 211
click at [184, 194] on icon at bounding box center [187, 201] width 14 height 14
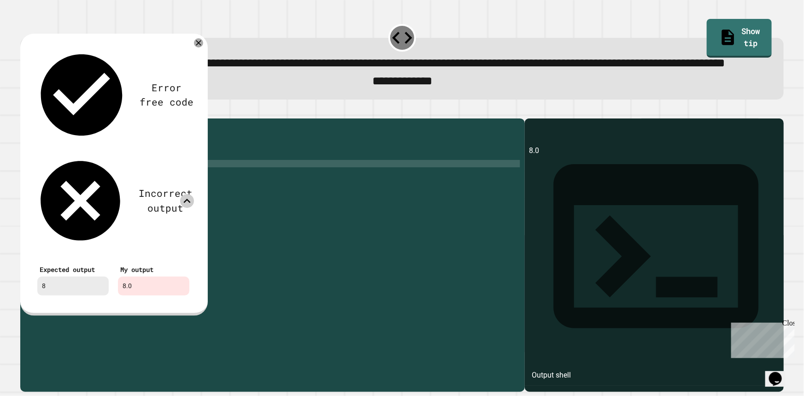
click at [184, 194] on icon at bounding box center [187, 201] width 14 height 14
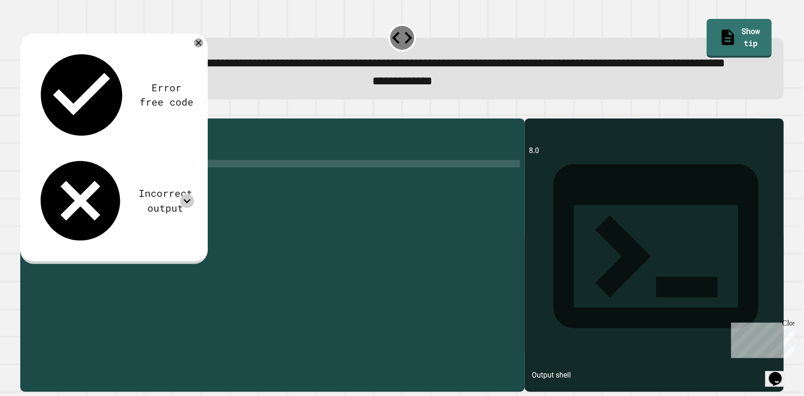
click at [37, 167] on div "6" at bounding box center [31, 163] width 23 height 7
type textarea "**********"
click at [35, 143] on span "button" at bounding box center [402, 249] width 764 height 284
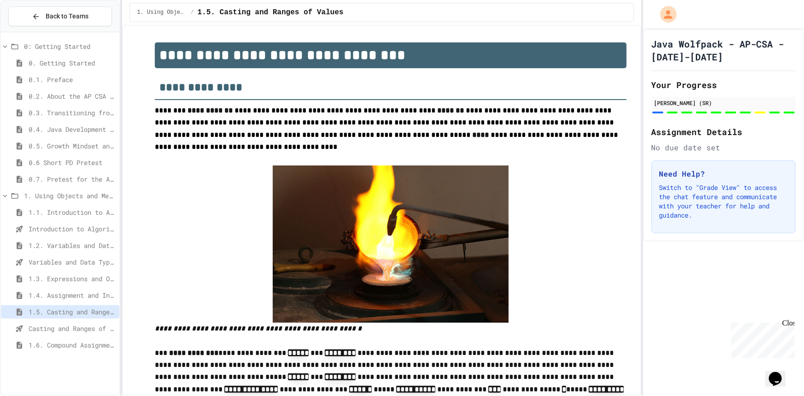
scroll to position [1520, 0]
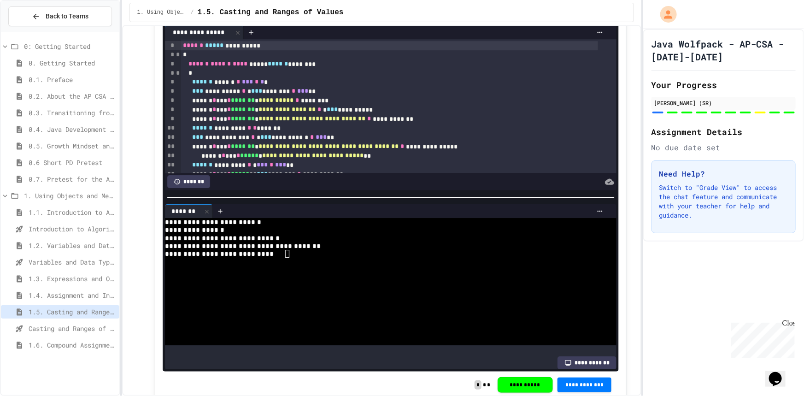
click at [258, 96] on div "**********" at bounding box center [389, 91] width 417 height 9
click at [263, 94] on span "***" at bounding box center [257, 91] width 11 height 6
click at [235, 96] on div "**********" at bounding box center [389, 91] width 417 height 9
click at [246, 96] on div "**********" at bounding box center [389, 91] width 417 height 9
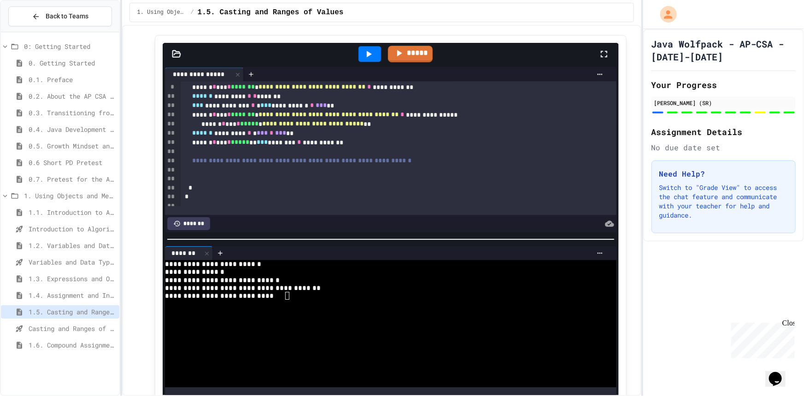
scroll to position [80, 0]
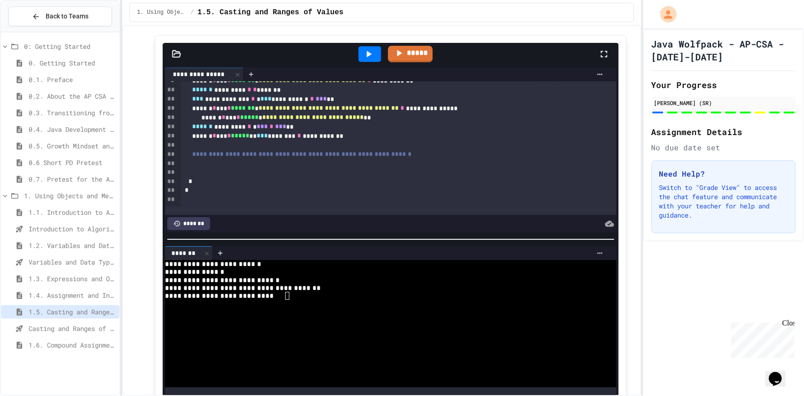
click at [281, 141] on div "**********" at bounding box center [389, 135] width 417 height 9
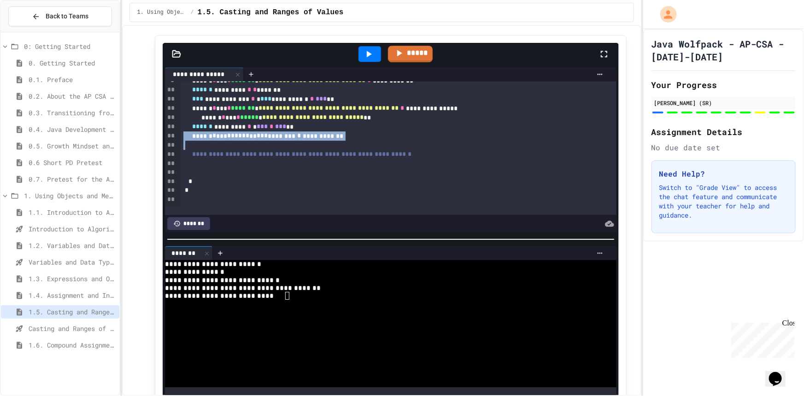
click at [280, 141] on div "**********" at bounding box center [389, 135] width 417 height 9
click at [282, 150] on div at bounding box center [393, 145] width 424 height 9
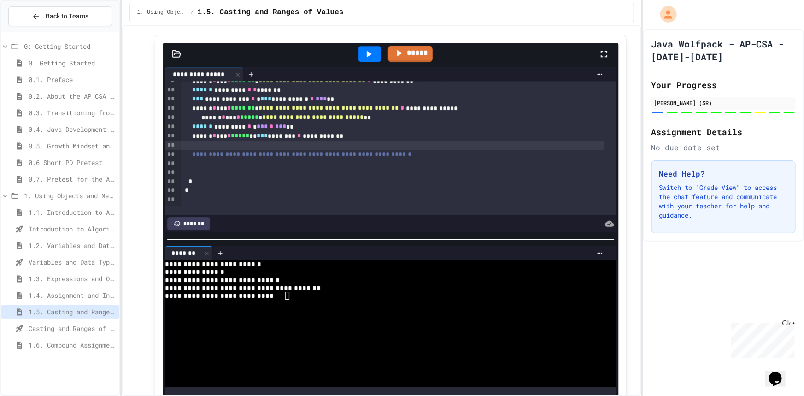
click at [213, 129] on span "******" at bounding box center [203, 126] width 20 height 6
drag, startPoint x: 222, startPoint y: 135, endPoint x: 256, endPoint y: 138, distance: 33.7
click at [256, 131] on div "****** ********* * * *** * *** **" at bounding box center [389, 126] width 417 height 9
drag, startPoint x: 267, startPoint y: 140, endPoint x: 305, endPoint y: 136, distance: 38.0
click at [305, 131] on div "****** ********* * * *** * *** **" at bounding box center [389, 126] width 417 height 9
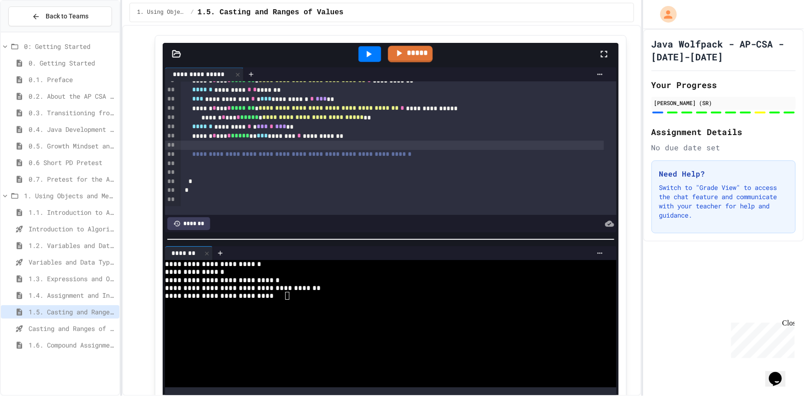
click at [305, 131] on div "****** ********* * * *** * *** **" at bounding box center [389, 126] width 417 height 9
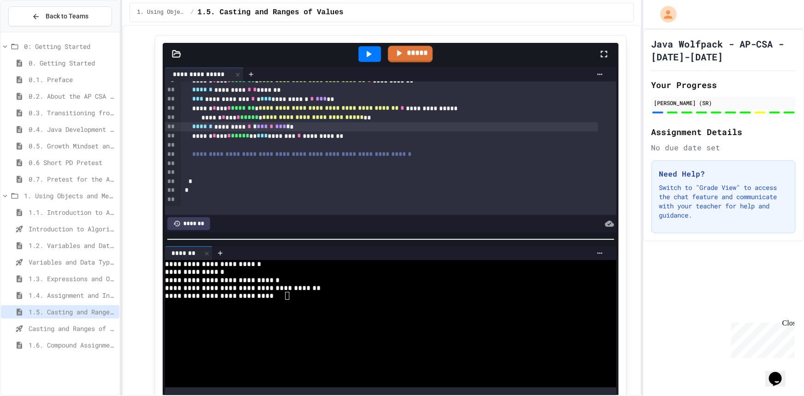
drag, startPoint x: 310, startPoint y: 146, endPoint x: 344, endPoint y: 147, distance: 34.6
click at [344, 141] on div "**********" at bounding box center [389, 135] width 417 height 9
drag, startPoint x: 300, startPoint y: 136, endPoint x: 290, endPoint y: 138, distance: 9.8
click at [287, 129] on span "***" at bounding box center [281, 126] width 11 height 6
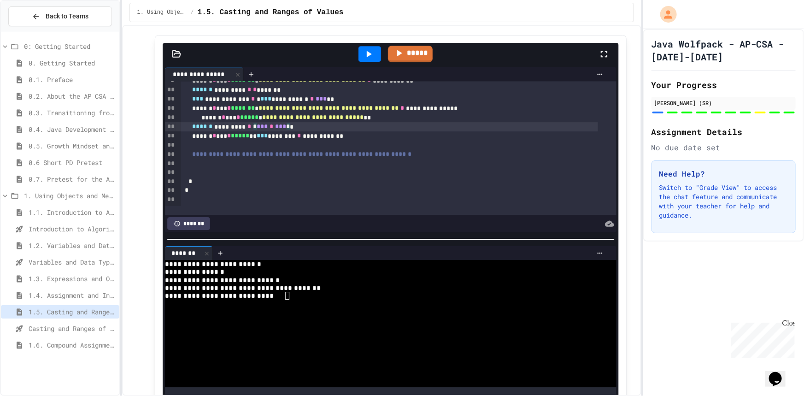
click at [296, 141] on div "**********" at bounding box center [389, 135] width 417 height 9
click at [244, 139] on span "*****" at bounding box center [240, 135] width 18 height 6
drag, startPoint x: 194, startPoint y: 145, endPoint x: 364, endPoint y: 146, distance: 170.0
click at [364, 141] on div "**********" at bounding box center [389, 135] width 417 height 9
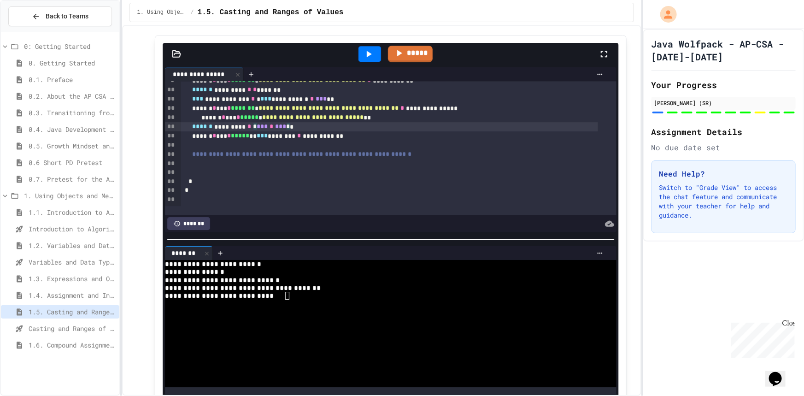
click at [323, 141] on div "**********" at bounding box center [389, 135] width 417 height 9
click at [289, 141] on div "**********" at bounding box center [389, 135] width 417 height 9
click at [352, 141] on div "**********" at bounding box center [389, 135] width 417 height 9
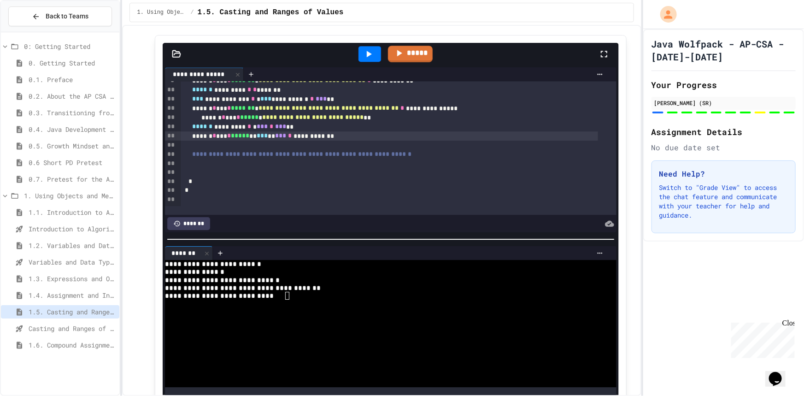
click at [352, 141] on div "**********" at bounding box center [389, 135] width 417 height 9
click at [287, 139] on span "***" at bounding box center [281, 135] width 11 height 6
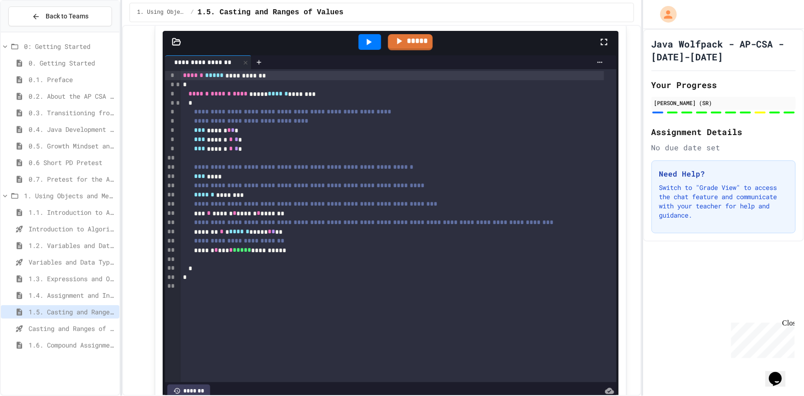
scroll to position [3534, 0]
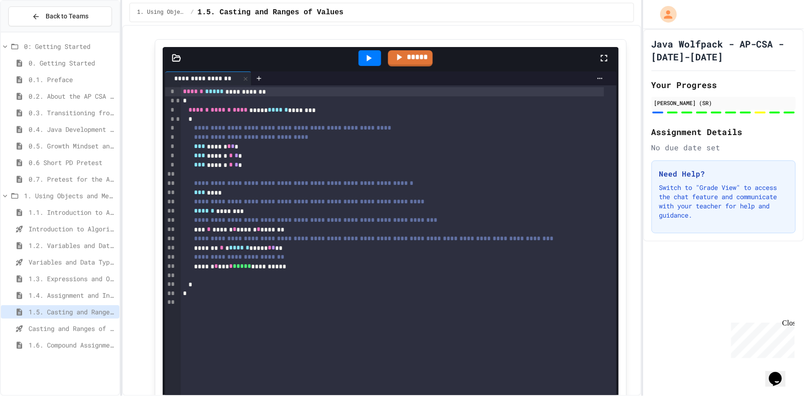
click at [235, 149] on span "*" at bounding box center [233, 146] width 4 height 6
click at [231, 149] on span "*" at bounding box center [230, 146] width 4 height 6
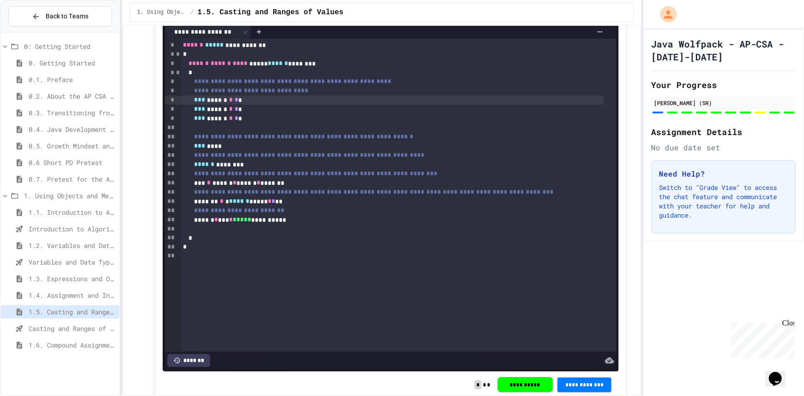
scroll to position [3576, 0]
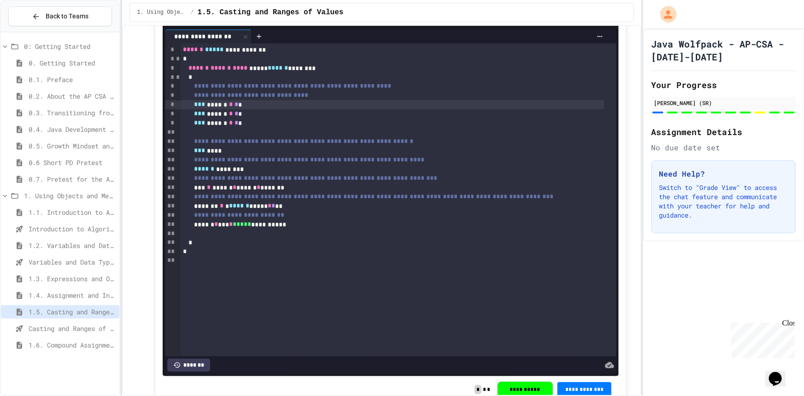
click at [276, 209] on span "*" at bounding box center [274, 205] width 4 height 6
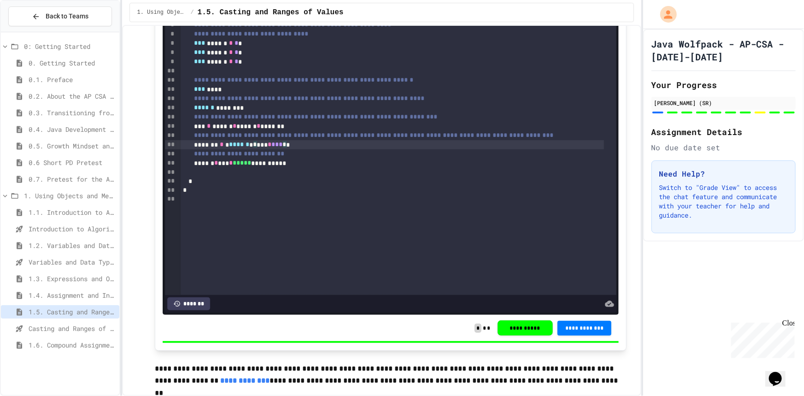
scroll to position [3702, 0]
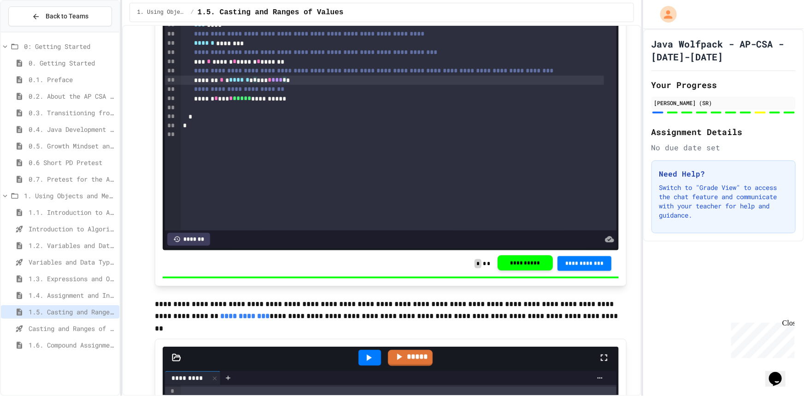
click at [565, 267] on span "**********" at bounding box center [585, 262] width 40 height 7
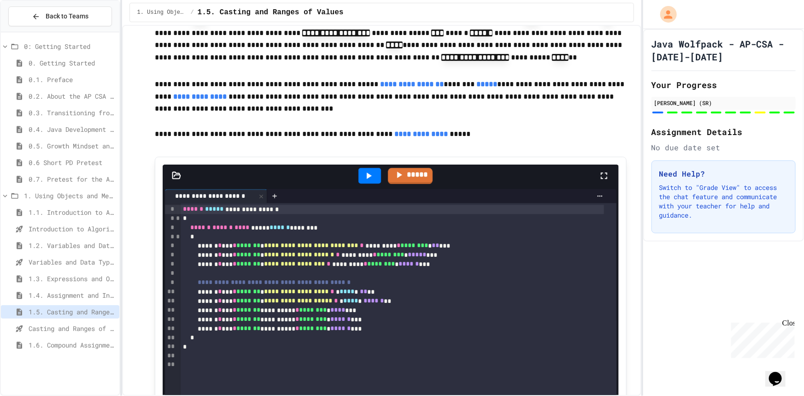
scroll to position [4791, 0]
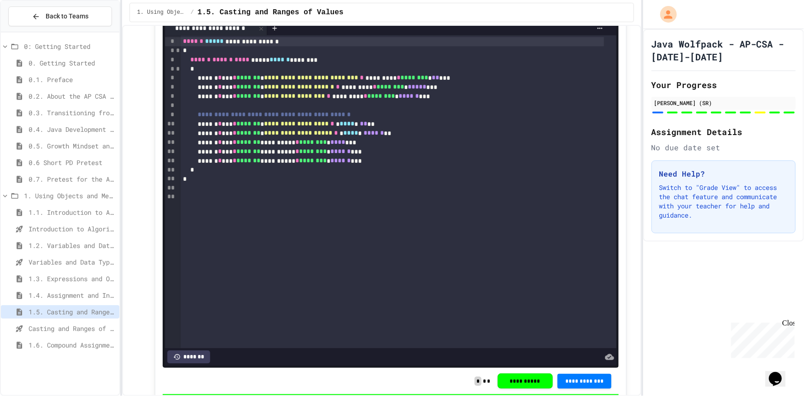
drag, startPoint x: 350, startPoint y: 106, endPoint x: 450, endPoint y: 111, distance: 100.1
click at [450, 101] on div "**********" at bounding box center [393, 96] width 424 height 9
click at [300, 165] on div "**********" at bounding box center [393, 160] width 424 height 9
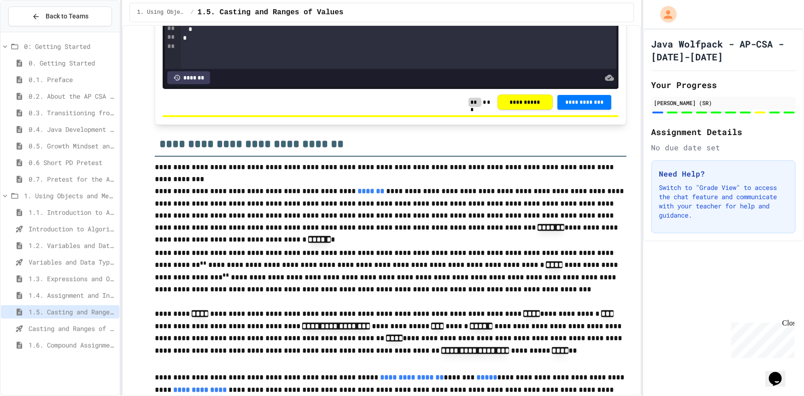
scroll to position [4121, 0]
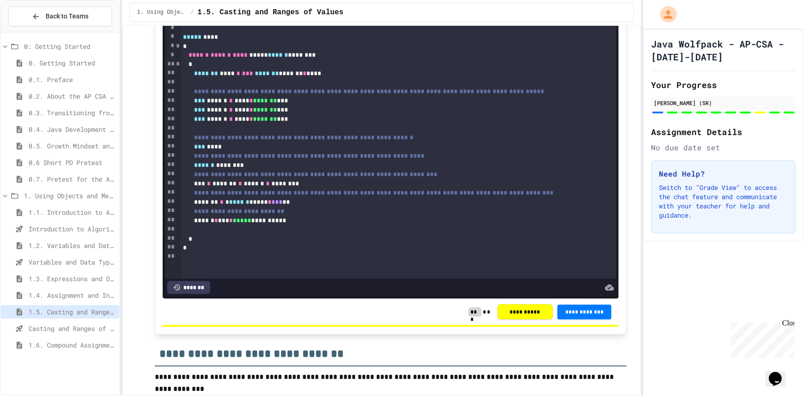
click at [293, 225] on div "**********" at bounding box center [393, 220] width 424 height 9
click at [258, 225] on div "**********" at bounding box center [393, 220] width 424 height 9
click at [581, 316] on button "**********" at bounding box center [584, 311] width 54 height 15
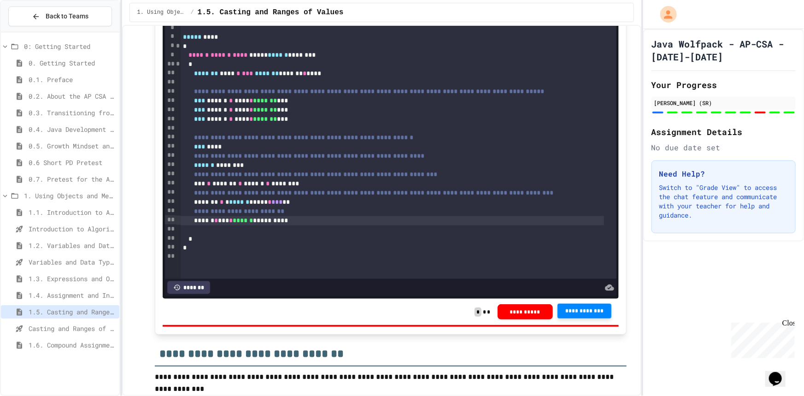
click at [253, 223] on span "******" at bounding box center [243, 220] width 20 height 6
click at [297, 207] on div "******* * * ****** ***** * *** **" at bounding box center [393, 202] width 424 height 9
click at [252, 223] on span "*****" at bounding box center [242, 220] width 18 height 6
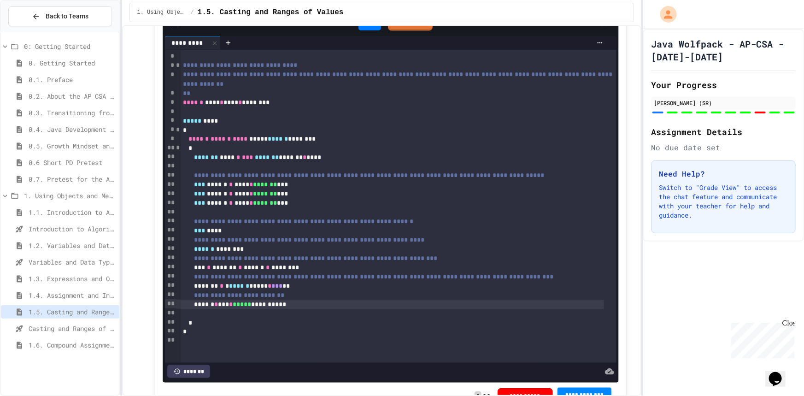
scroll to position [4079, 0]
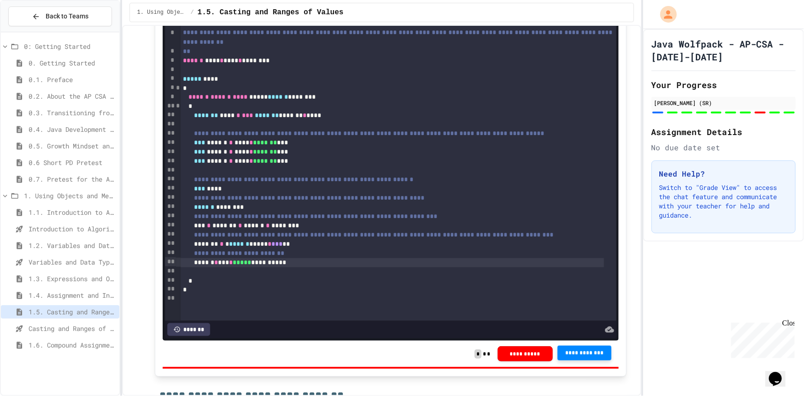
click at [234, 249] on div "******* * * ****** ***** * *** **" at bounding box center [393, 244] width 424 height 9
click at [236, 249] on div "******* * * ****** ***** * *** **" at bounding box center [393, 244] width 424 height 9
click at [300, 249] on div "******* * * * ****** ***** * *** **" at bounding box center [393, 244] width 424 height 9
click at [565, 357] on span "**********" at bounding box center [585, 353] width 40 height 7
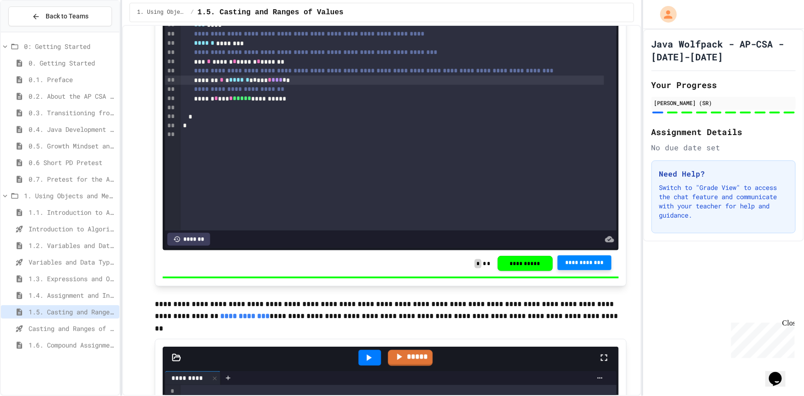
scroll to position [3534, 0]
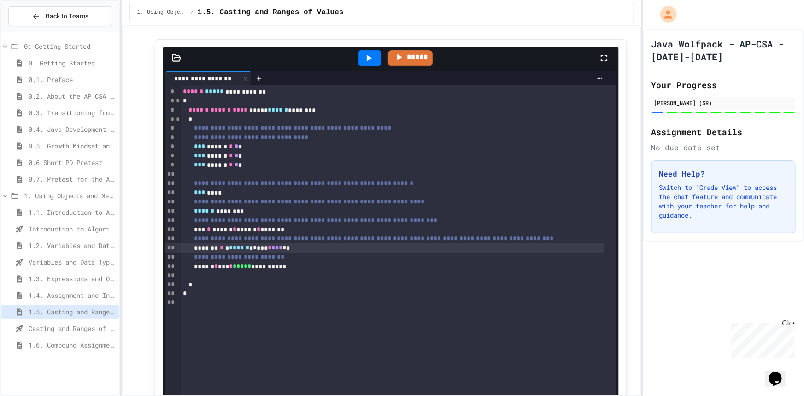
click at [311, 252] on div "******* * * ****** * * *** * *** * *" at bounding box center [393, 247] width 424 height 9
click at [211, 252] on div "******* * * ****** * * *** * *** * *" at bounding box center [393, 247] width 424 height 9
click at [220, 252] on div "******* * * ****** * * *** * *** * *" at bounding box center [393, 247] width 424 height 9
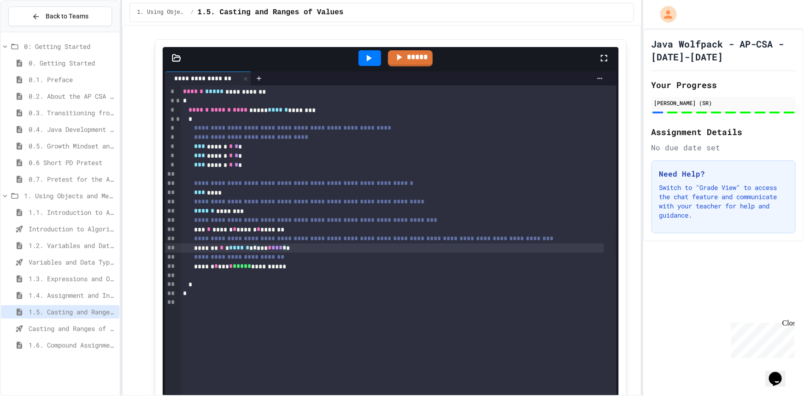
drag, startPoint x: 240, startPoint y: 258, endPoint x: 280, endPoint y: 262, distance: 40.3
click at [280, 252] on div "******* * * ****** * * *** * *** * *" at bounding box center [393, 247] width 424 height 9
click at [321, 252] on div "******* * * ****** * * *** * *** * *" at bounding box center [393, 247] width 424 height 9
click at [252, 252] on div "******* * * ****** * * *** * *** * *" at bounding box center [393, 247] width 424 height 9
click at [264, 252] on div "******* * * ****** * * *** * *** * *" at bounding box center [393, 247] width 424 height 9
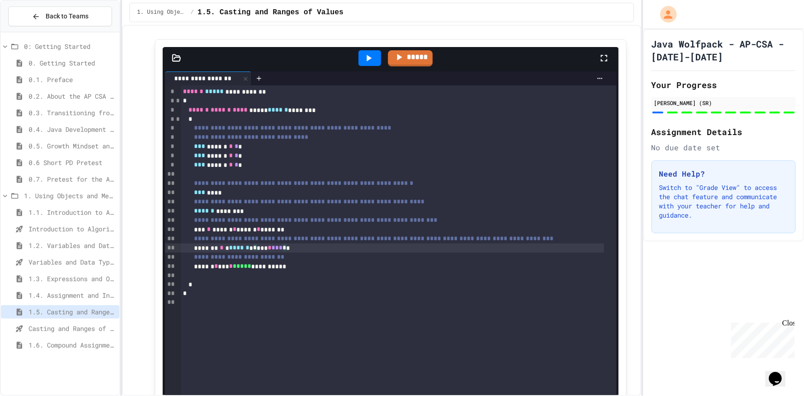
click at [270, 252] on div "******* * * ****** * * *** * *** * *" at bounding box center [393, 247] width 424 height 9
click at [286, 252] on div "******* * * ****** * * *** * *** * *" at bounding box center [393, 247] width 424 height 9
click at [304, 262] on div "**********" at bounding box center [393, 256] width 424 height 9
drag, startPoint x: 265, startPoint y: 257, endPoint x: 235, endPoint y: 260, distance: 29.6
click at [235, 252] on div "******* * * ****** * * *** * *** * *" at bounding box center [393, 247] width 424 height 9
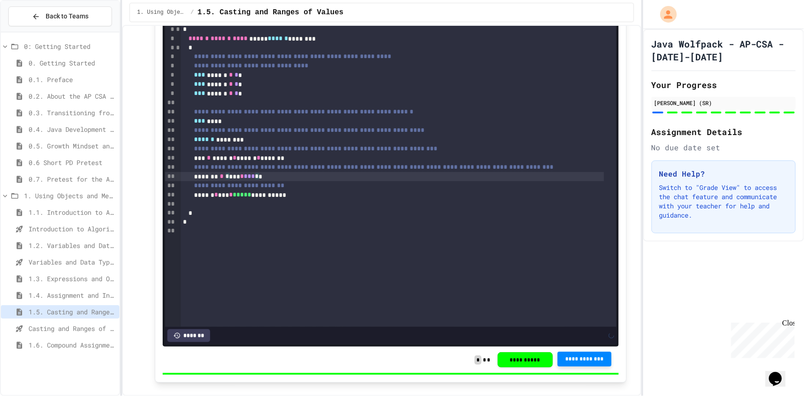
scroll to position [3660, 0]
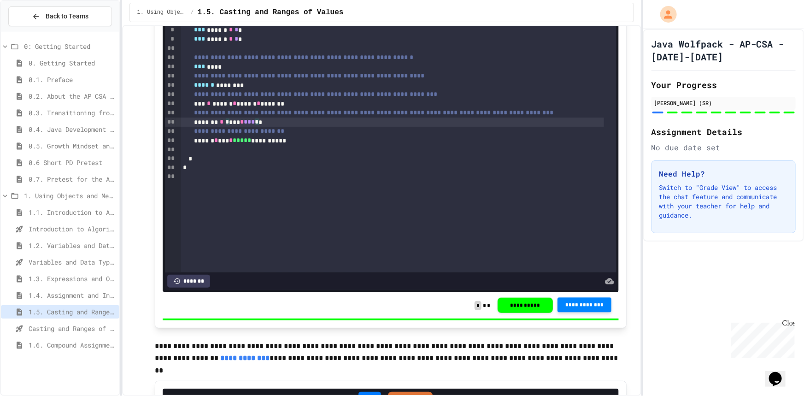
click at [566, 308] on span "**********" at bounding box center [585, 304] width 40 height 7
click at [742, 141] on div "Assignment Details No due date set" at bounding box center [723, 139] width 144 height 28
click at [229, 125] on span "*" at bounding box center [228, 121] width 4 height 6
click at [587, 312] on button "**********" at bounding box center [584, 304] width 54 height 15
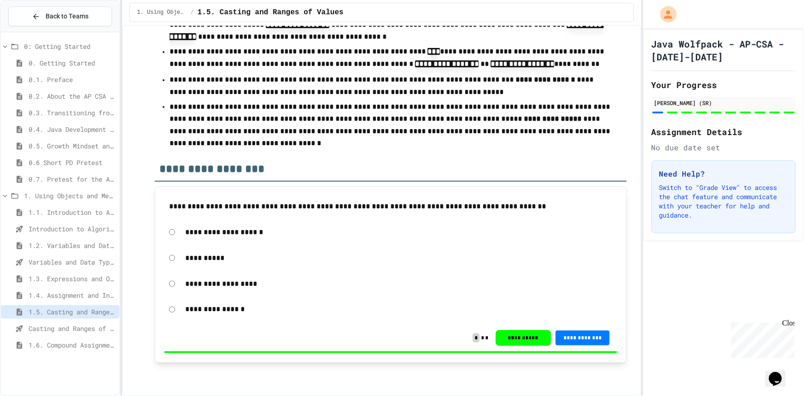
scroll to position [5342, 0]
